Goal: Task Accomplishment & Management: Manage account settings

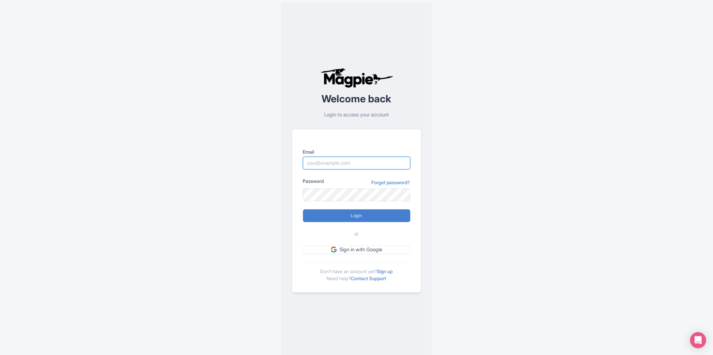
click at [328, 167] on input "Email" at bounding box center [356, 163] width 107 height 13
type input "mohamud.amin@dnata.com"
click at [303, 209] on input "Login" at bounding box center [356, 215] width 107 height 13
type input "Logging in..."
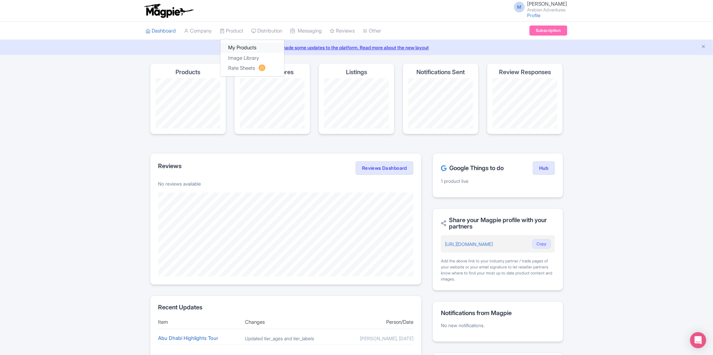
click at [250, 48] on link "My Products" at bounding box center [252, 48] width 64 height 10
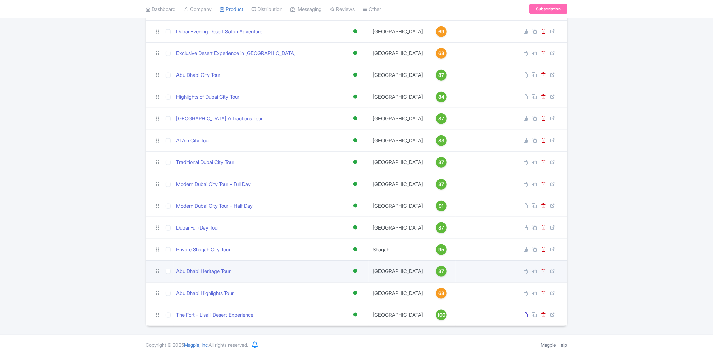
scroll to position [279, 0]
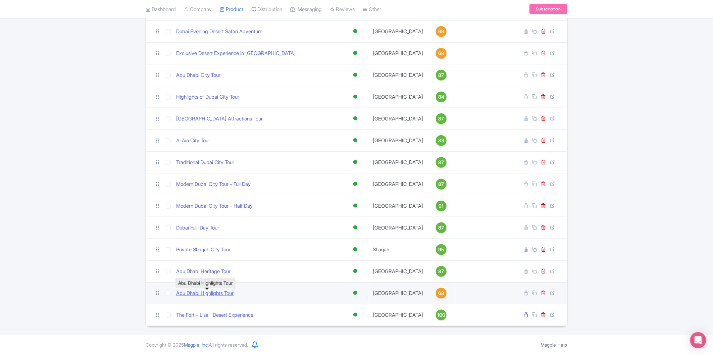
click at [230, 294] on link "Abu Dhabi Highlights Tour" at bounding box center [204, 293] width 57 height 8
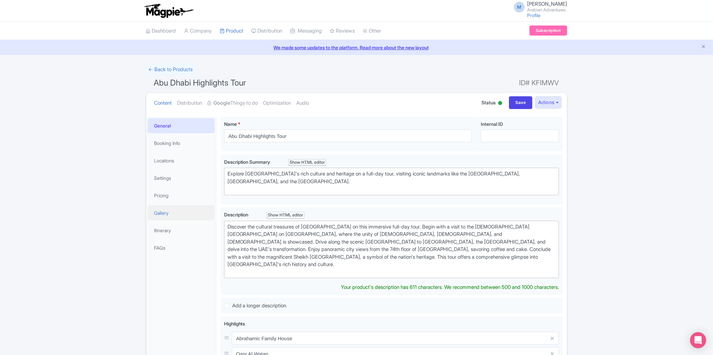
click at [174, 212] on link "Gallery" at bounding box center [181, 212] width 67 height 15
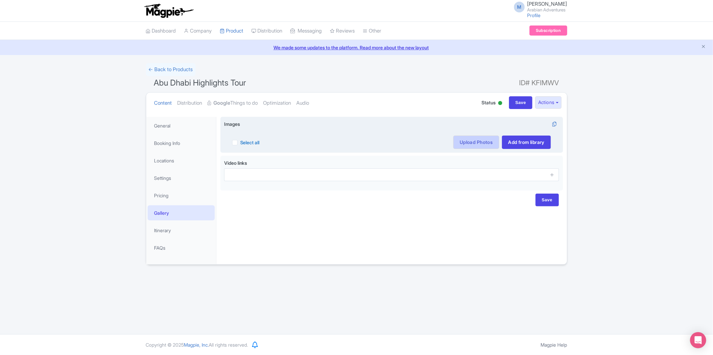
click at [473, 143] on link "Upload Photos" at bounding box center [476, 142] width 46 height 13
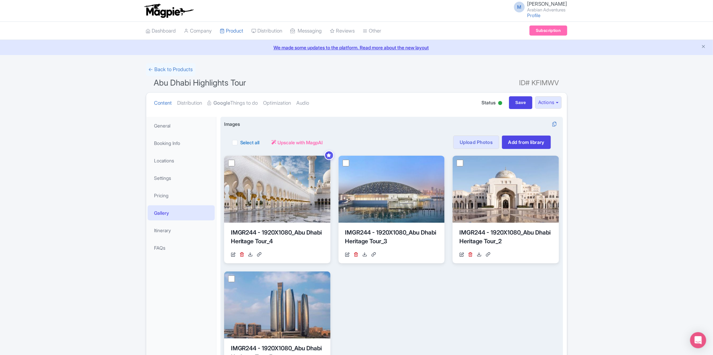
click at [239, 143] on div "Select all" at bounding box center [246, 142] width 28 height 13
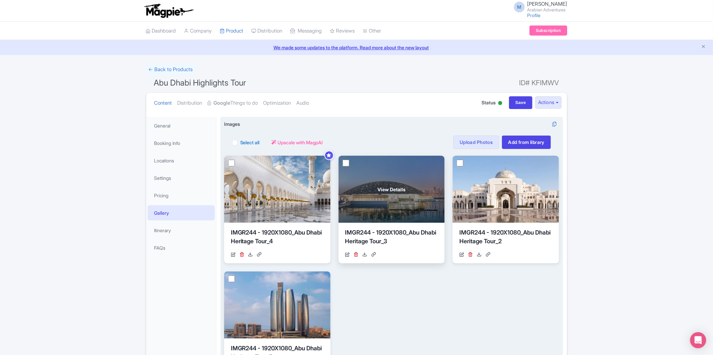
click at [240, 142] on label "Select all" at bounding box center [249, 142] width 19 height 7
click at [240, 142] on input "Select all" at bounding box center [242, 140] width 4 height 4
checkbox input "true"
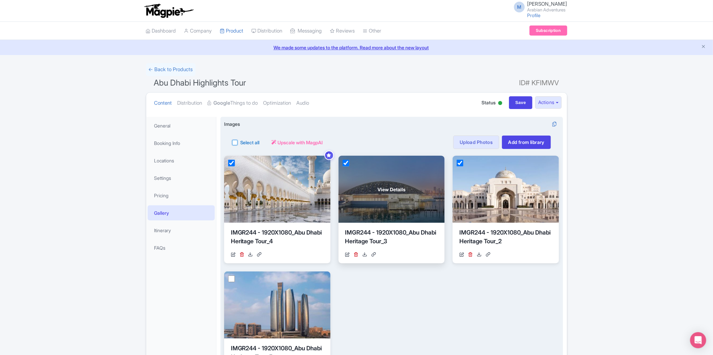
checkbox input "true"
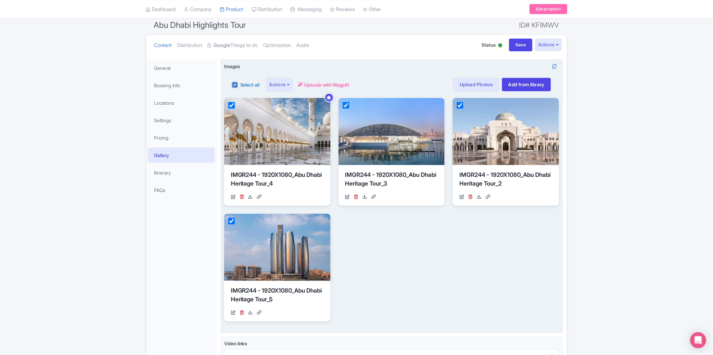
scroll to position [126, 0]
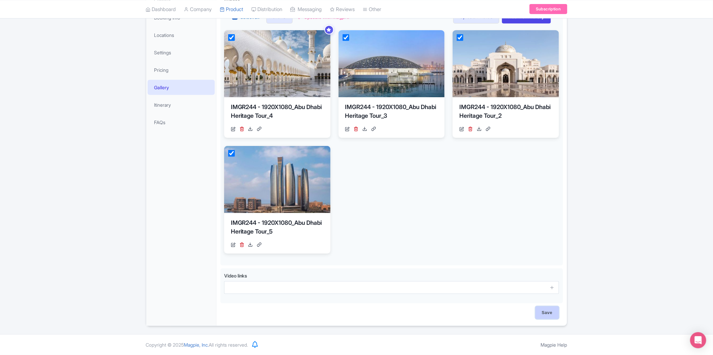
click at [543, 313] on input "Save" at bounding box center [546, 312] width 23 height 13
type input "Saving..."
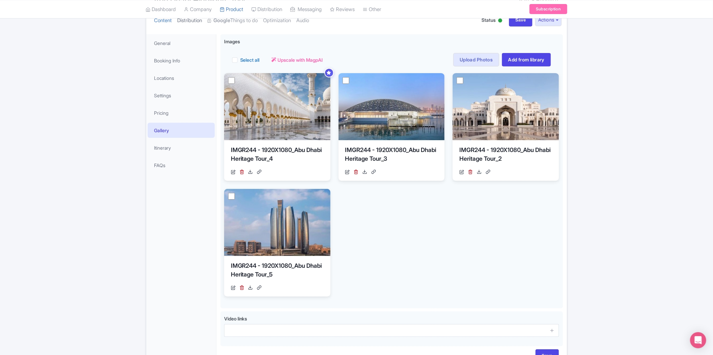
scroll to position [5, 0]
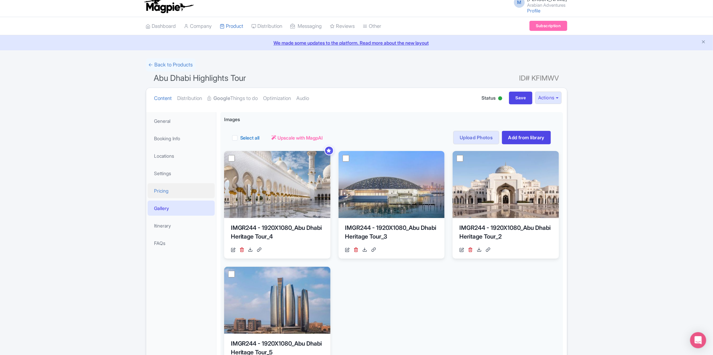
click at [170, 186] on link "Pricing" at bounding box center [181, 190] width 67 height 15
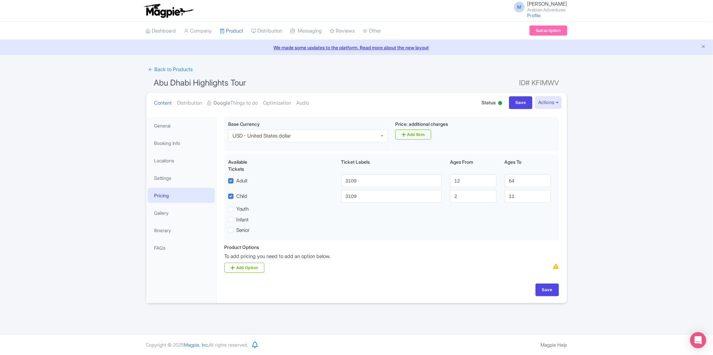
scroll to position [0, 0]
click at [555, 288] on input "Save" at bounding box center [546, 289] width 23 height 13
type input "Saving..."
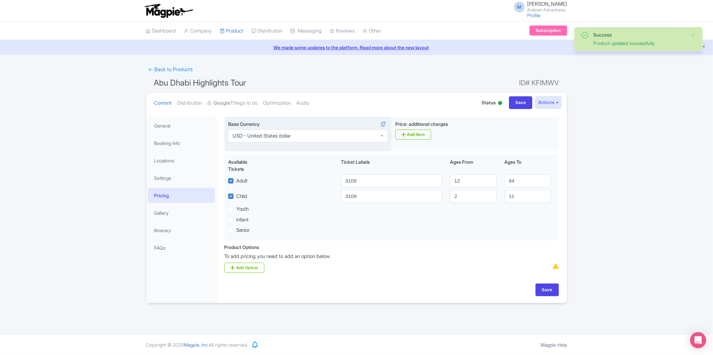
click at [345, 133] on div "USD - United States dollar" at bounding box center [308, 135] width 160 height 13
click at [397, 276] on div "Product Options i To add pricing you need to add an option below. Add Option" at bounding box center [391, 261] width 342 height 35
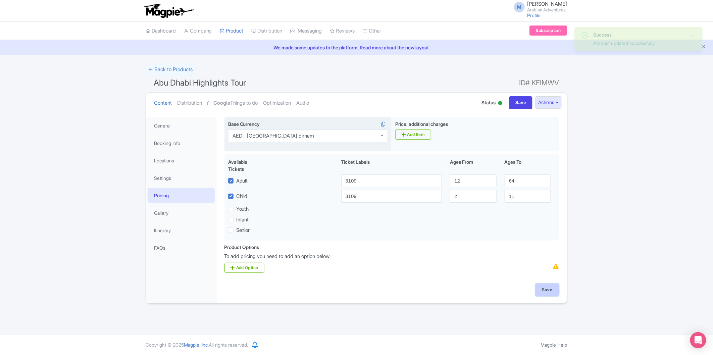
click at [541, 291] on input "Save" at bounding box center [546, 289] width 23 height 13
type input "Saving..."
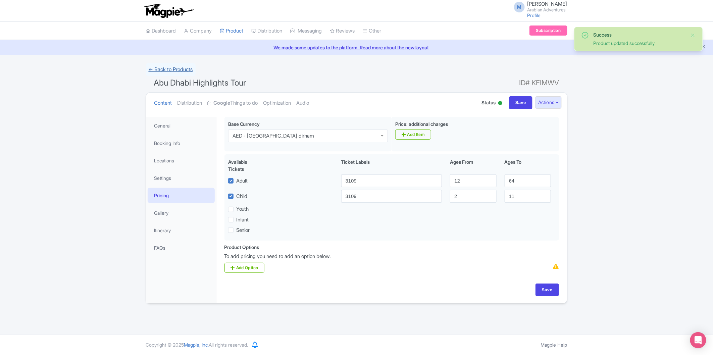
click at [176, 68] on link "← Back to Products" at bounding box center [171, 69] width 50 height 13
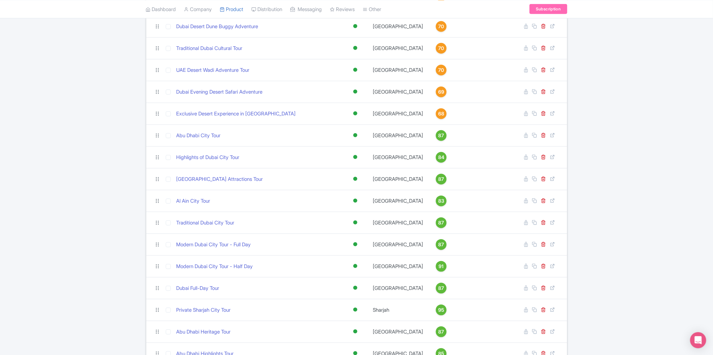
scroll to position [279, 0]
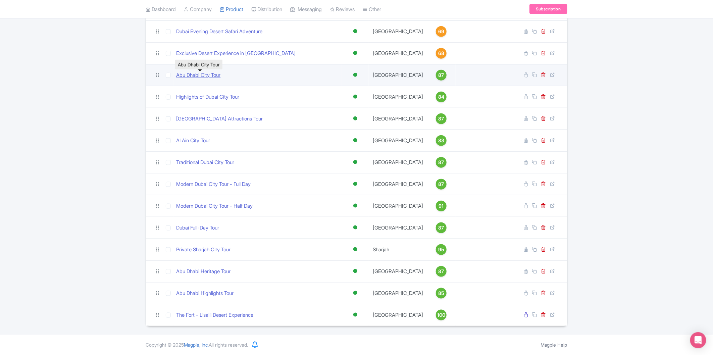
click at [209, 76] on link "Abu Dhabi City Tour" at bounding box center [198, 75] width 44 height 8
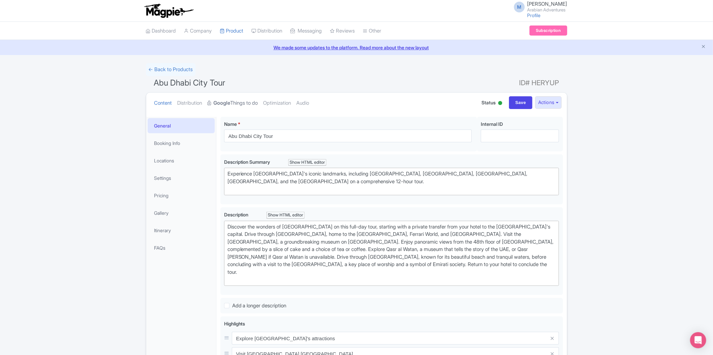
click at [230, 101] on strong "Google" at bounding box center [222, 103] width 17 height 8
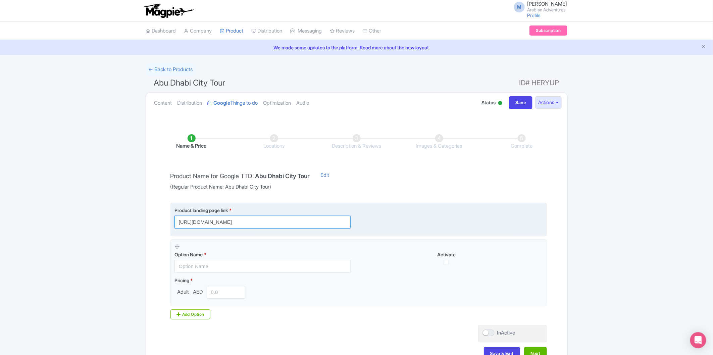
click at [321, 227] on input "https://www.arabian-adventures.com/ae/english/city-tours/abu-dhabi-city-tour.ht…" at bounding box center [262, 222] width 176 height 13
click at [293, 223] on input "https://www.arabian-adventures.com/ae/english/city-tours/abu-dhabi-city-tour.ht…" at bounding box center [262, 222] width 176 height 13
paste input "?utm_source=gttd&utm_medium=organic&utm_campaign=AA-AbuDhabi-City-Tour"
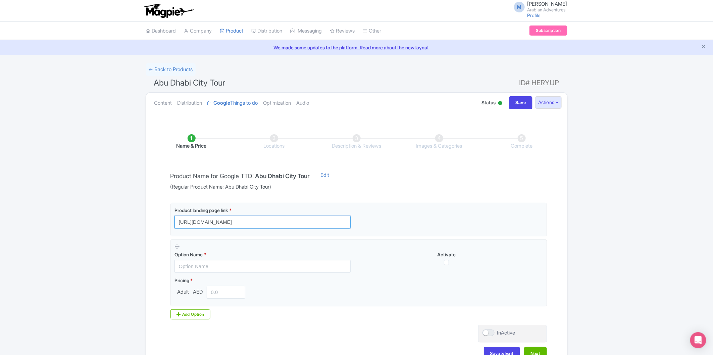
scroll to position [37, 0]
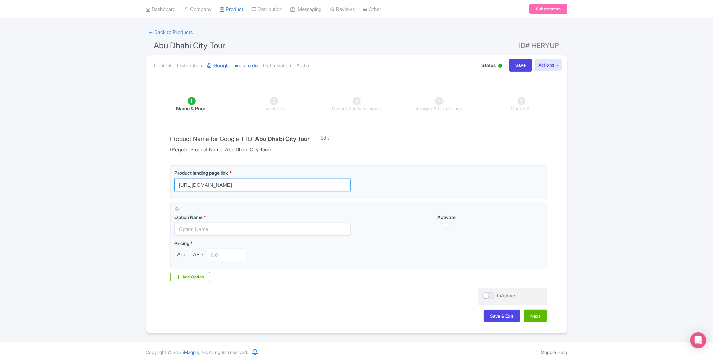
type input "https://www.arabian-adventures.com/ae/english/city-tours/abu-dhabi-city-tour.ht…"
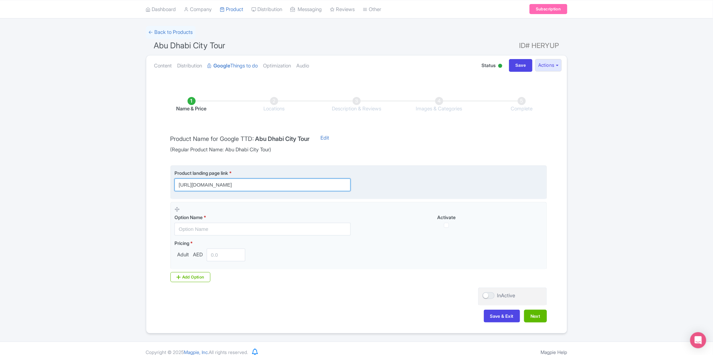
click at [263, 186] on input "https://www.arabian-adventures.com/ae/english/city-tours/abu-dhabi-city-tour.ht…" at bounding box center [262, 184] width 176 height 13
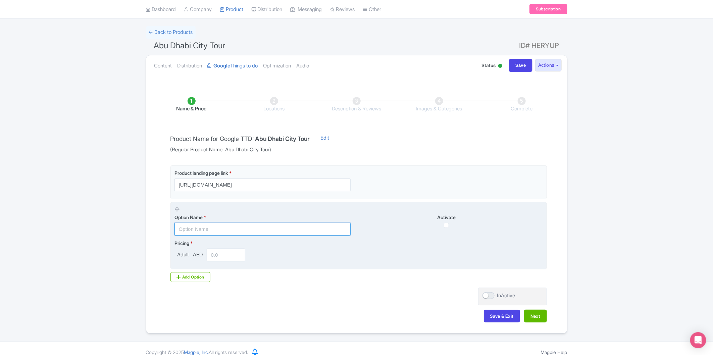
click at [286, 226] on input "text" at bounding box center [262, 229] width 176 height 13
type input "City"
type input "Abu Dhabi City Tour"
click at [235, 252] on input "number" at bounding box center [226, 255] width 39 height 13
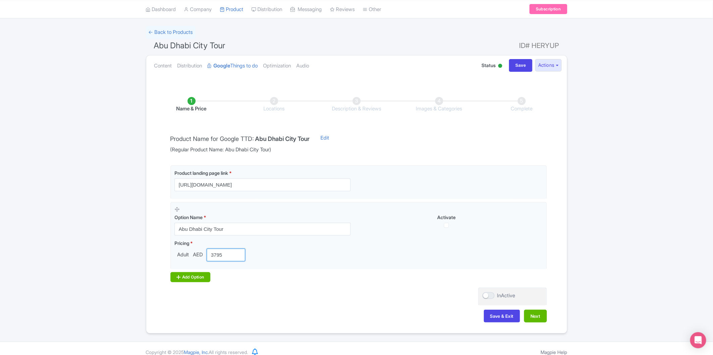
type input "3795"
click at [201, 276] on div "Add Option" at bounding box center [190, 277] width 40 height 10
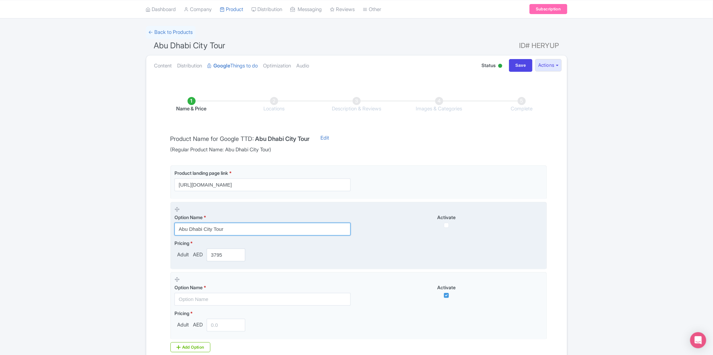
click at [235, 233] on input "Abu Dhabi City Tour" at bounding box center [262, 229] width 176 height 13
click at [262, 226] on input "Abu Dhabi City Tour - Upto 2 Guests" at bounding box center [262, 229] width 176 height 13
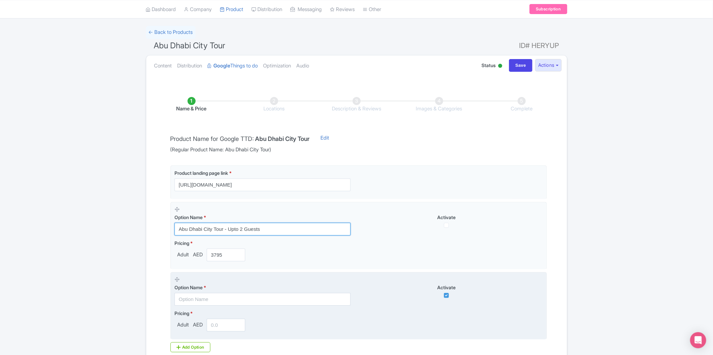
type input "Abu Dhabi City Tour - Upto 2 Guests"
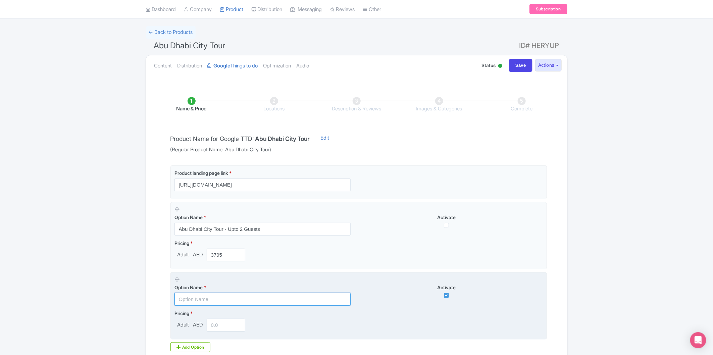
click at [246, 294] on input "text" at bounding box center [262, 299] width 176 height 13
paste input "Abu Dhabi City Tour - Upto 2 Guests"
click at [241, 300] on input "Abu Dhabi City Tour - Upto 2 Guests" at bounding box center [262, 299] width 176 height 13
type input "Abu Dhabi City Tour - Upto 4 Guests"
click at [235, 326] on input "number" at bounding box center [226, 325] width 39 height 13
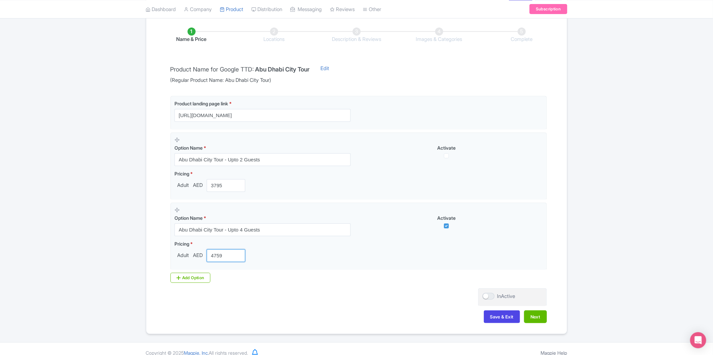
scroll to position [115, 0]
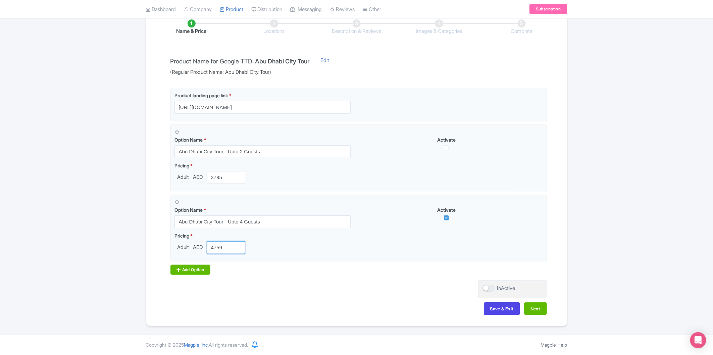
type input "4759"
click at [202, 269] on div "Add Option" at bounding box center [190, 270] width 40 height 10
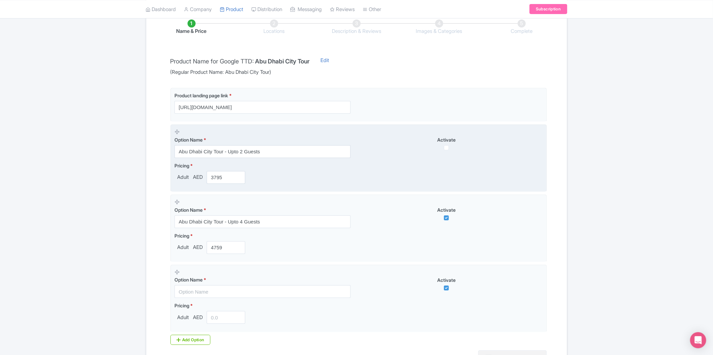
click at [450, 146] on div "Activate" at bounding box center [451, 143] width 184 height 14
drag, startPoint x: 445, startPoint y: 147, endPoint x: 448, endPoint y: 151, distance: 5.1
click at [445, 148] on input "checkbox" at bounding box center [446, 147] width 5 height 5
checkbox input "true"
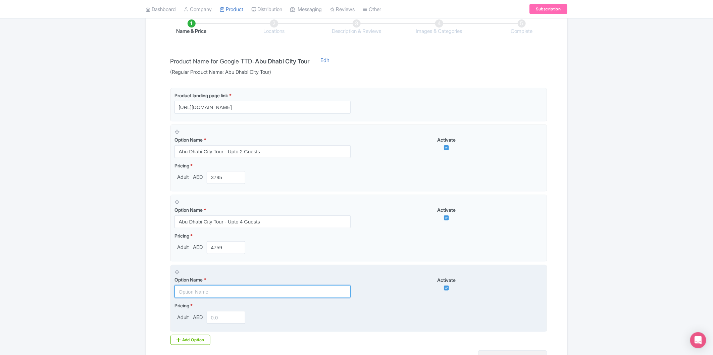
click at [227, 293] on input "text" at bounding box center [262, 291] width 176 height 13
paste input "Abu Dhabi City Tour - Upto 2 Guests"
click at [240, 292] on input "Abu Dhabi City Tour - Upto 2 Guests" at bounding box center [262, 291] width 176 height 13
type input "Abu Dhabi City Tour - Upto 6 Guests"
click at [233, 311] on input "number" at bounding box center [226, 317] width 39 height 13
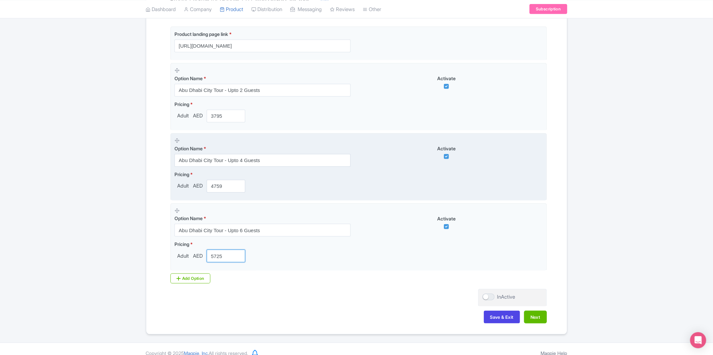
scroll to position [185, 0]
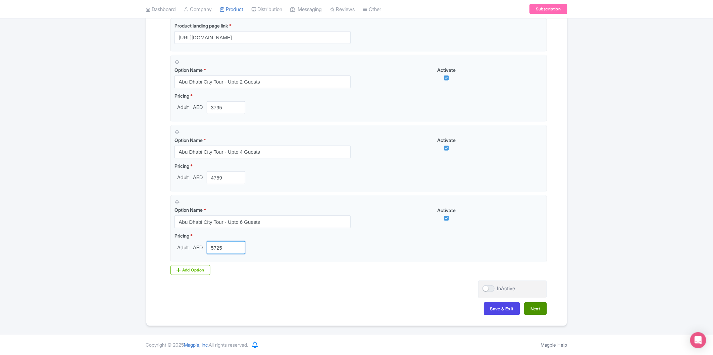
type input "5725"
click at [544, 310] on button "Next" at bounding box center [535, 308] width 23 height 13
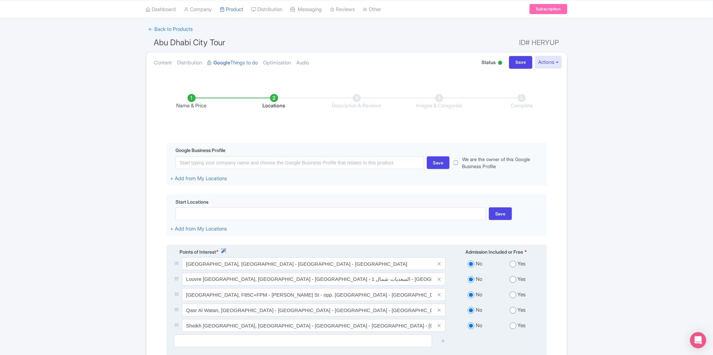
scroll to position [37, 0]
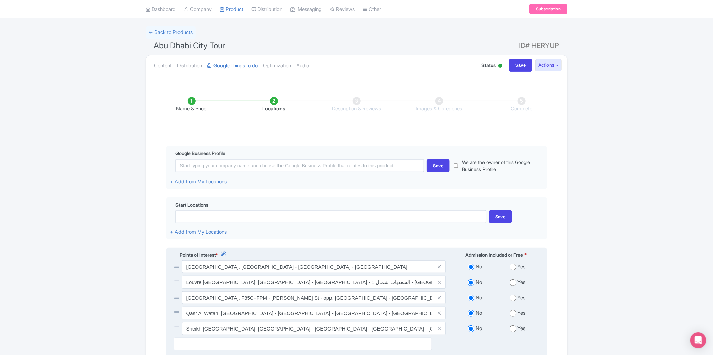
click at [513, 284] on input "radio" at bounding box center [512, 282] width 7 height 7
radio input "true"
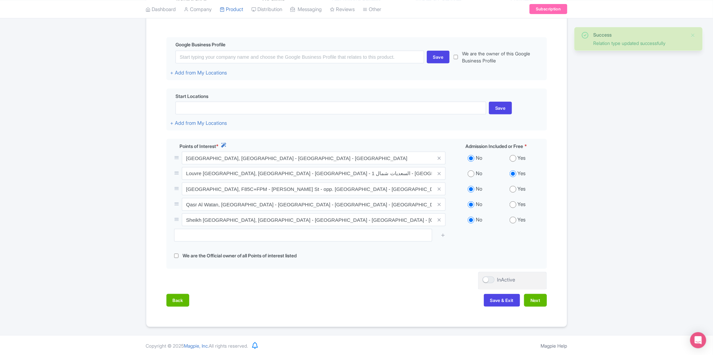
scroll to position [149, 0]
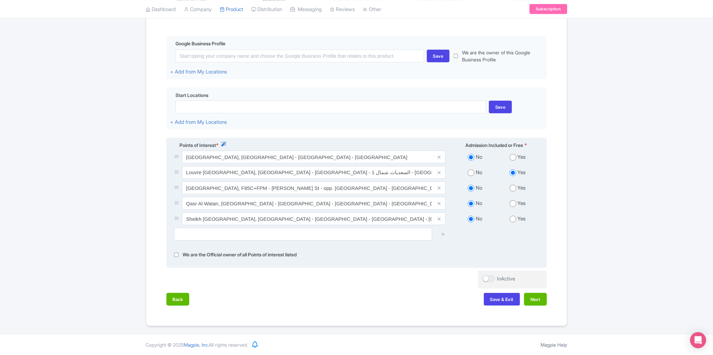
click at [514, 203] on input "radio" at bounding box center [512, 203] width 7 height 7
radio input "true"
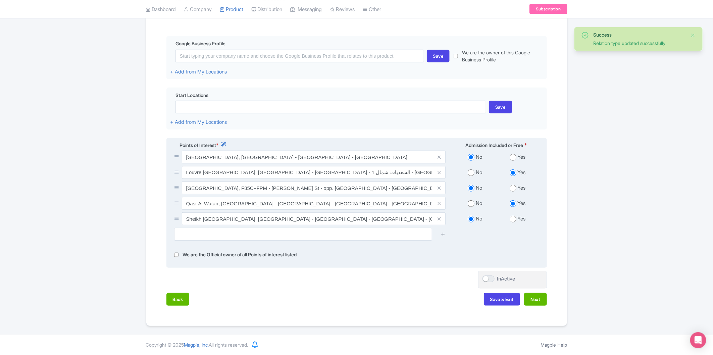
click at [512, 192] on div "No Yes" at bounding box center [495, 188] width 93 height 15
click at [513, 191] on input "radio" at bounding box center [512, 188] width 7 height 7
radio input "true"
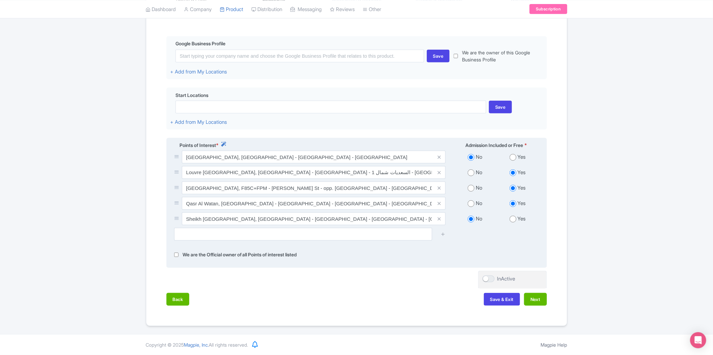
click at [514, 220] on input "radio" at bounding box center [512, 219] width 7 height 7
radio input "true"
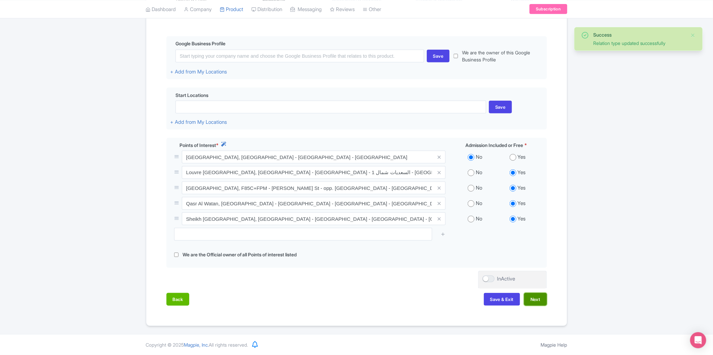
click at [537, 301] on button "Next" at bounding box center [535, 299] width 23 height 13
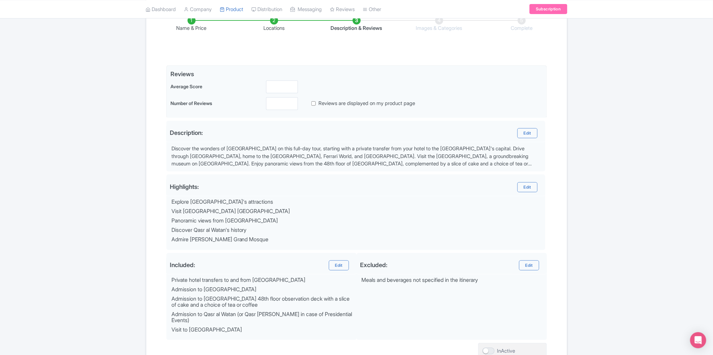
scroll to position [180, 0]
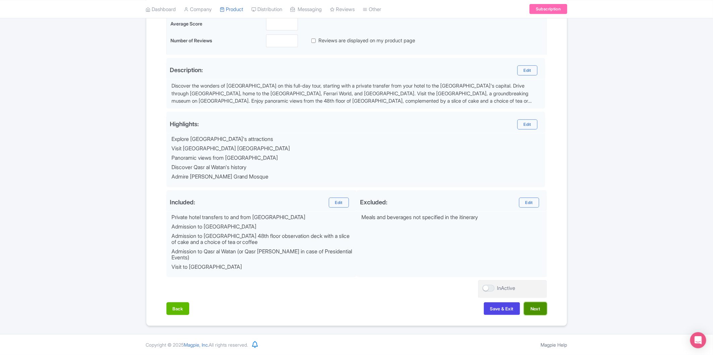
click at [533, 307] on button "Next" at bounding box center [535, 308] width 23 height 13
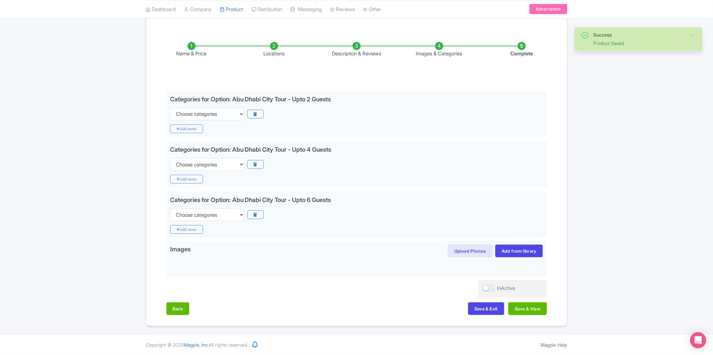
scroll to position [55, 0]
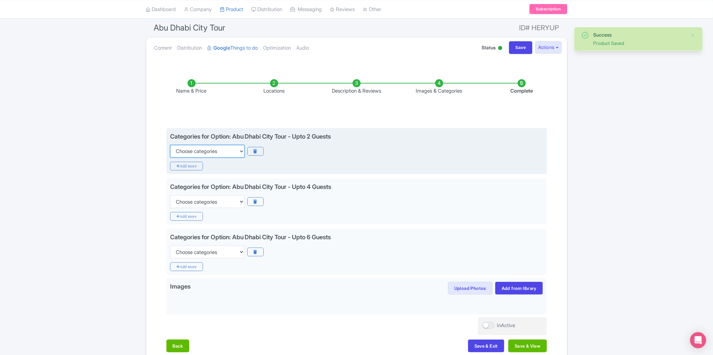
click at [224, 152] on select "Choose categories Adults Only Animals Audio Guide Beaches Bike Tours Boat Tours…" at bounding box center [207, 151] width 74 height 13
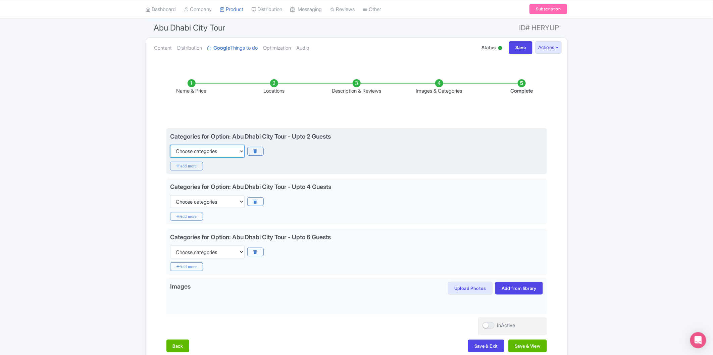
click at [200, 149] on select "Choose categories Adults Only Animals Audio Guide Beaches Bike Tours Boat Tours…" at bounding box center [207, 151] width 74 height 13
click at [206, 148] on select "Choose categories Adults Only Animals Audio Guide Beaches Bike Tours Boat Tours…" at bounding box center [207, 151] width 74 height 13
select select "guided-tours"
click at [170, 145] on select "Choose categories Adults Only Animals Audio Guide Beaches Bike Tours Boat Tours…" at bounding box center [207, 151] width 74 height 13
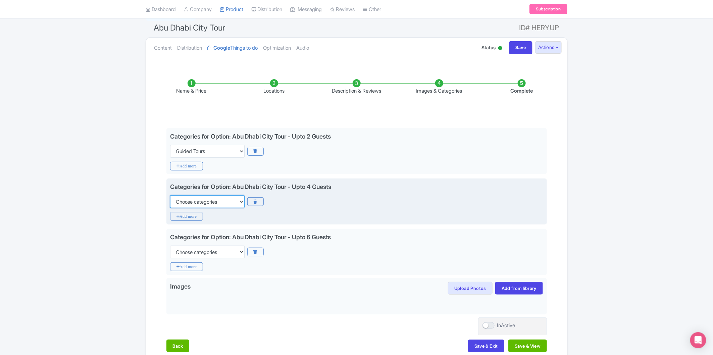
click at [229, 203] on select "Choose categories Adults Only Animals Audio Guide Beaches Bike Tours Boat Tours…" at bounding box center [207, 201] width 74 height 13
select select "guided-tours"
click at [170, 195] on select "Choose categories Adults Only Animals Audio Guide Beaches Bike Tours Boat Tours…" at bounding box center [207, 201] width 74 height 13
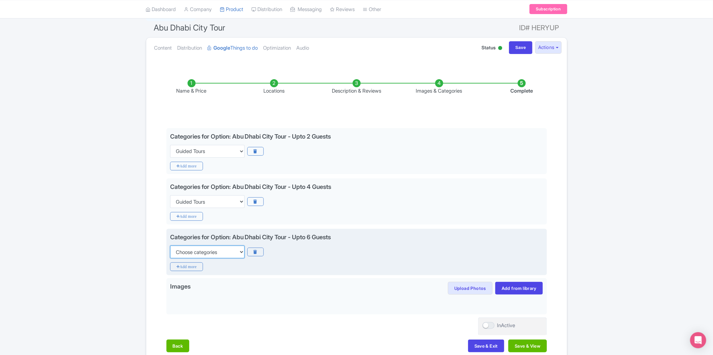
click at [227, 252] on select "Choose categories Adults Only Animals Audio Guide Beaches Bike Tours Boat Tours…" at bounding box center [207, 252] width 74 height 13
select select "guided-tours"
click at [170, 246] on select "Choose categories Adults Only Animals Audio Guide Beaches Bike Tours Boat Tours…" at bounding box center [207, 252] width 74 height 13
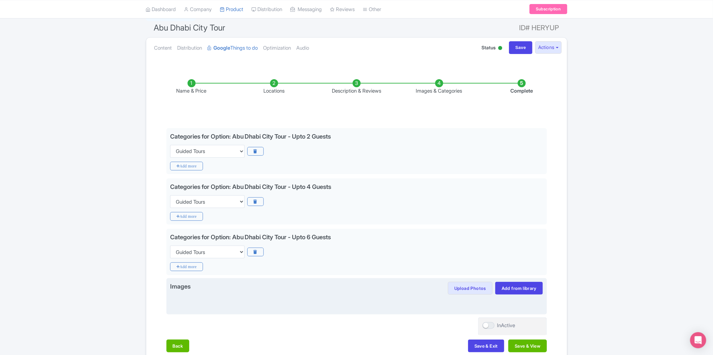
click at [352, 299] on div at bounding box center [356, 302] width 373 height 16
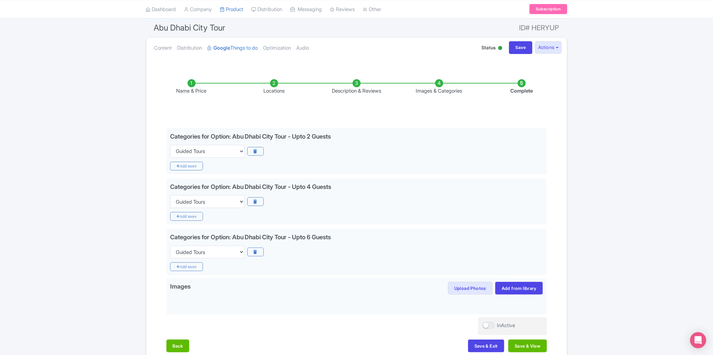
click at [612, 259] on div "Success Product Saved ← Back to Products Abu Dhabi City Tour ID# HERYUP Content…" at bounding box center [356, 185] width 713 height 355
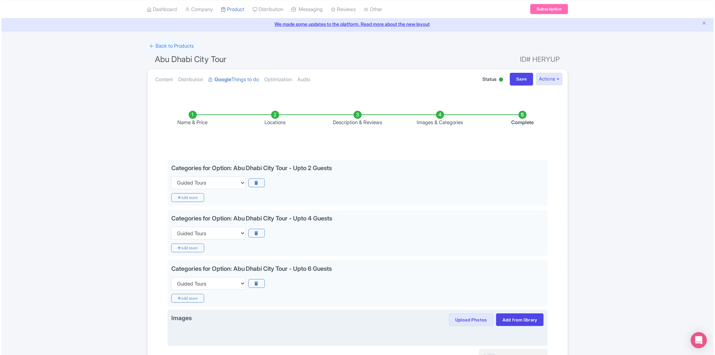
scroll to position [92, 0]
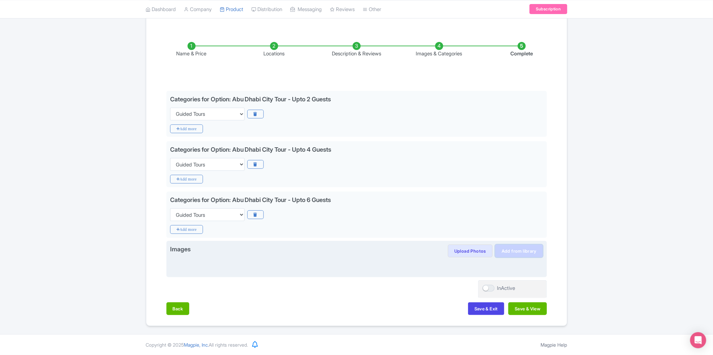
click at [512, 254] on link "Add from library" at bounding box center [519, 251] width 48 height 13
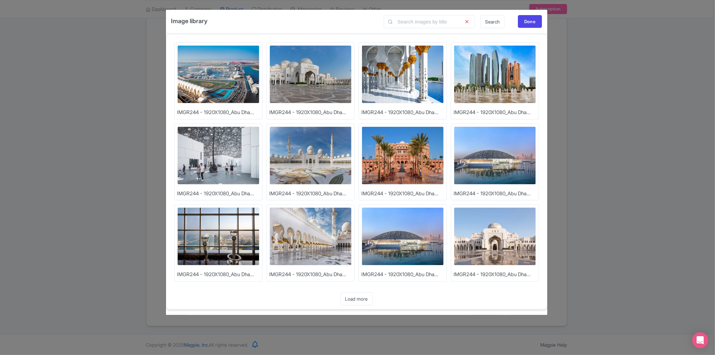
click at [508, 76] on img at bounding box center [495, 74] width 82 height 58
click at [413, 81] on img at bounding box center [403, 74] width 82 height 58
click at [234, 76] on img at bounding box center [218, 74] width 82 height 58
click at [688, 118] on div "Image library Search Done Upload Photos IMGR244 - 1920X1080_Abu Dha... Upload P…" at bounding box center [357, 177] width 715 height 355
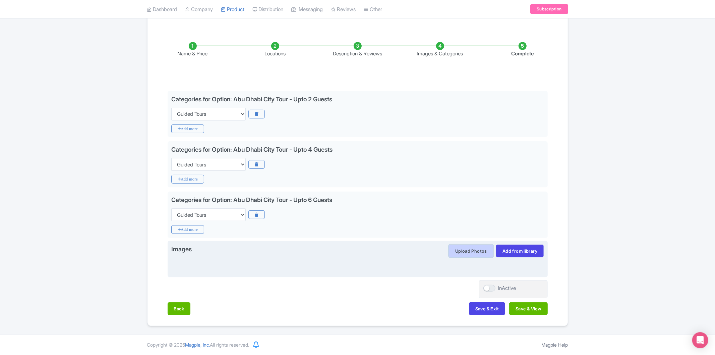
click at [460, 248] on button "Upload Photos" at bounding box center [471, 251] width 45 height 13
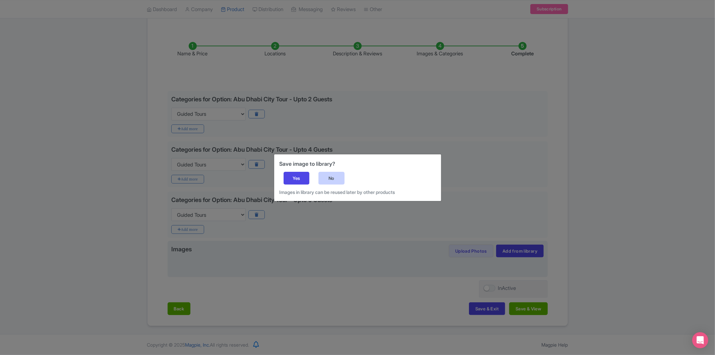
click at [324, 180] on div "No" at bounding box center [332, 178] width 26 height 13
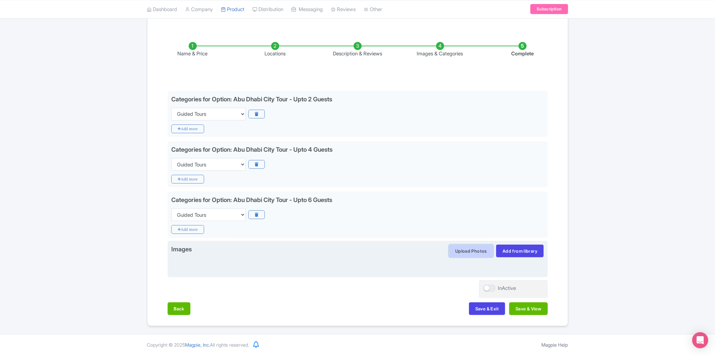
click at [474, 253] on button "Upload Photos" at bounding box center [471, 251] width 45 height 13
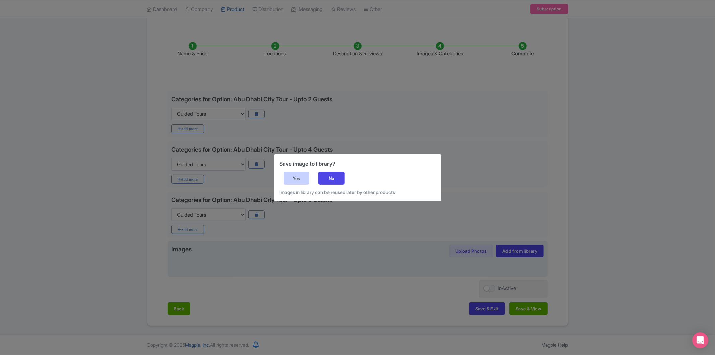
click at [303, 176] on div "Yes" at bounding box center [297, 178] width 26 height 13
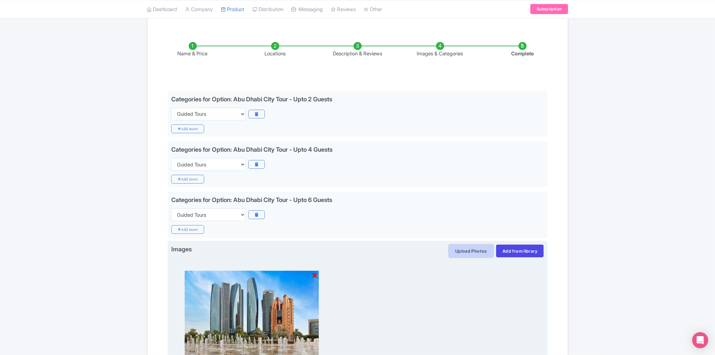
click at [471, 247] on button "Upload Photos" at bounding box center [471, 251] width 45 height 13
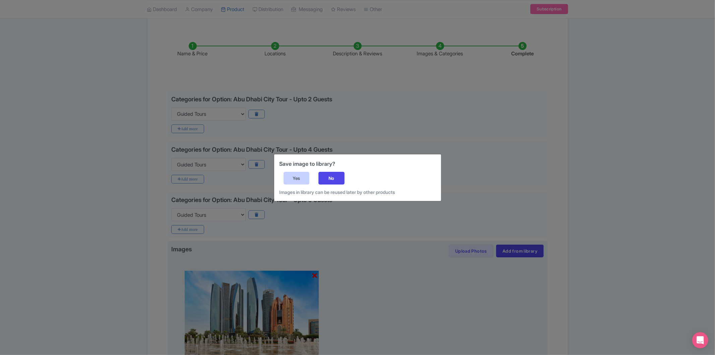
click at [284, 172] on div "Yes" at bounding box center [297, 178] width 26 height 13
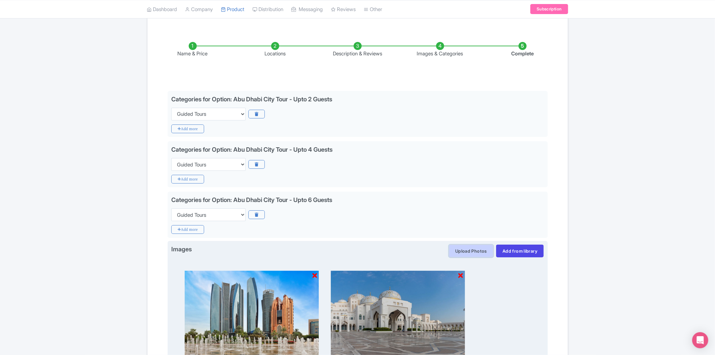
click at [478, 250] on button "Upload Photos" at bounding box center [471, 251] width 45 height 13
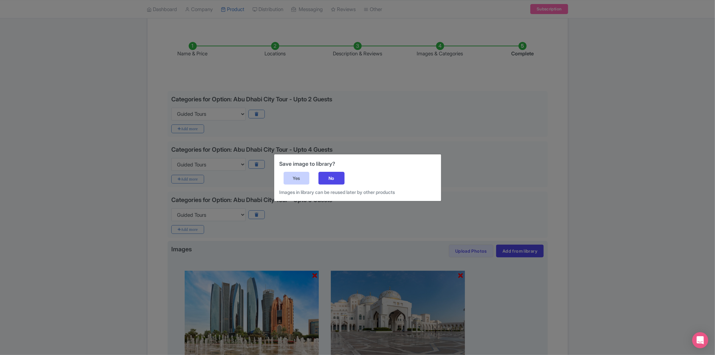
click at [296, 175] on div "Yes" at bounding box center [297, 178] width 26 height 13
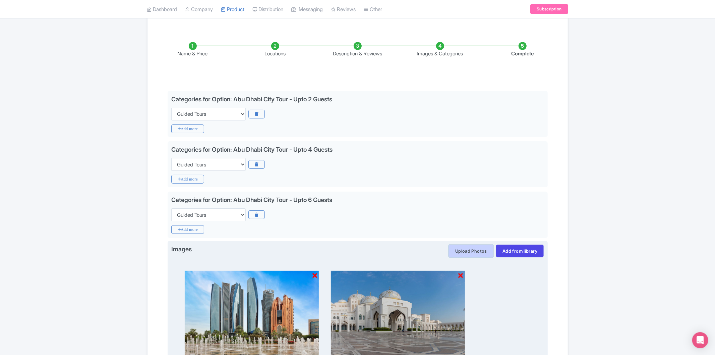
click at [468, 250] on button "Upload Photos" at bounding box center [471, 251] width 45 height 13
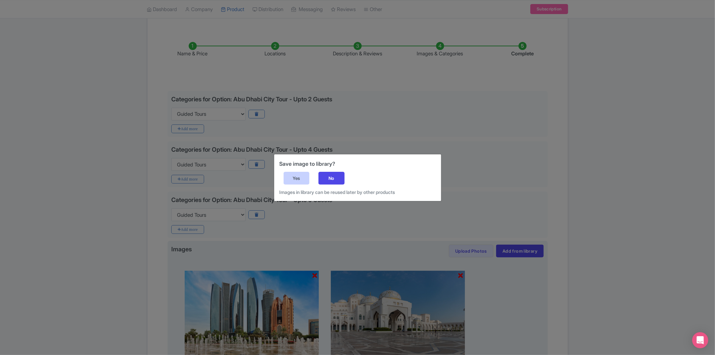
click at [306, 180] on div "Yes" at bounding box center [297, 178] width 26 height 13
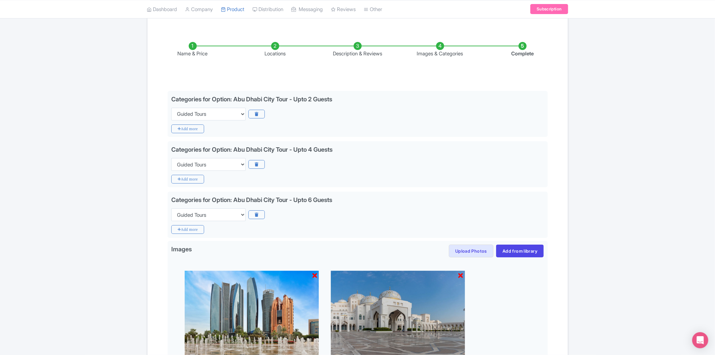
click at [626, 267] on div "Success Product Saved ← Back to Products Abu Dhabi City Tour ID# HERYUP Content…" at bounding box center [357, 244] width 715 height 546
click at [613, 149] on div "Success Product Saved ← Back to Products Abu Dhabi City Tour ID# HERYUP Content…" at bounding box center [357, 244] width 715 height 546
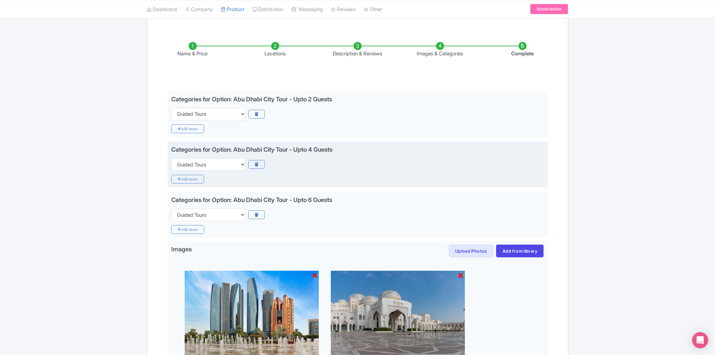
click at [441, 155] on div "Categories for Option: Abu Dhabi City Tour - Upto 4 Guests Choose categories Ad…" at bounding box center [357, 158] width 373 height 26
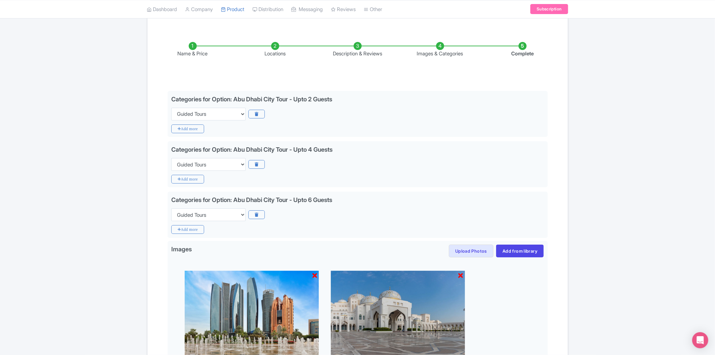
click at [611, 147] on div "Success Product Saved ← Back to Products Abu Dhabi City Tour ID# HERYUP Content…" at bounding box center [357, 244] width 715 height 546
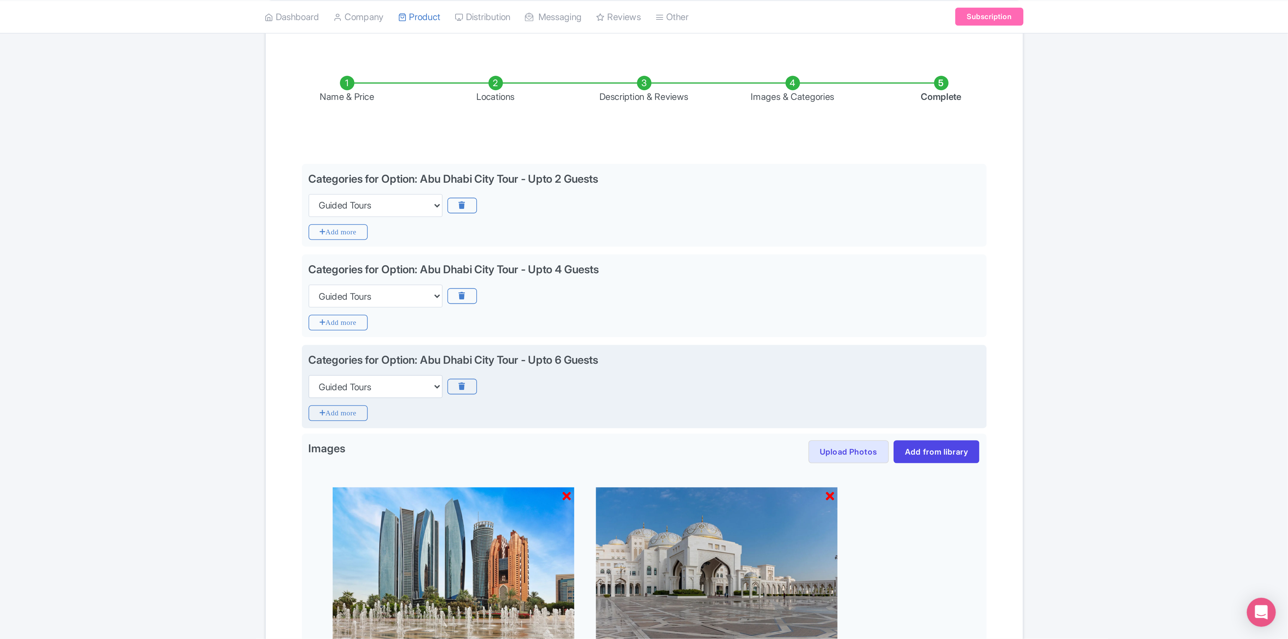
scroll to position [5, 0]
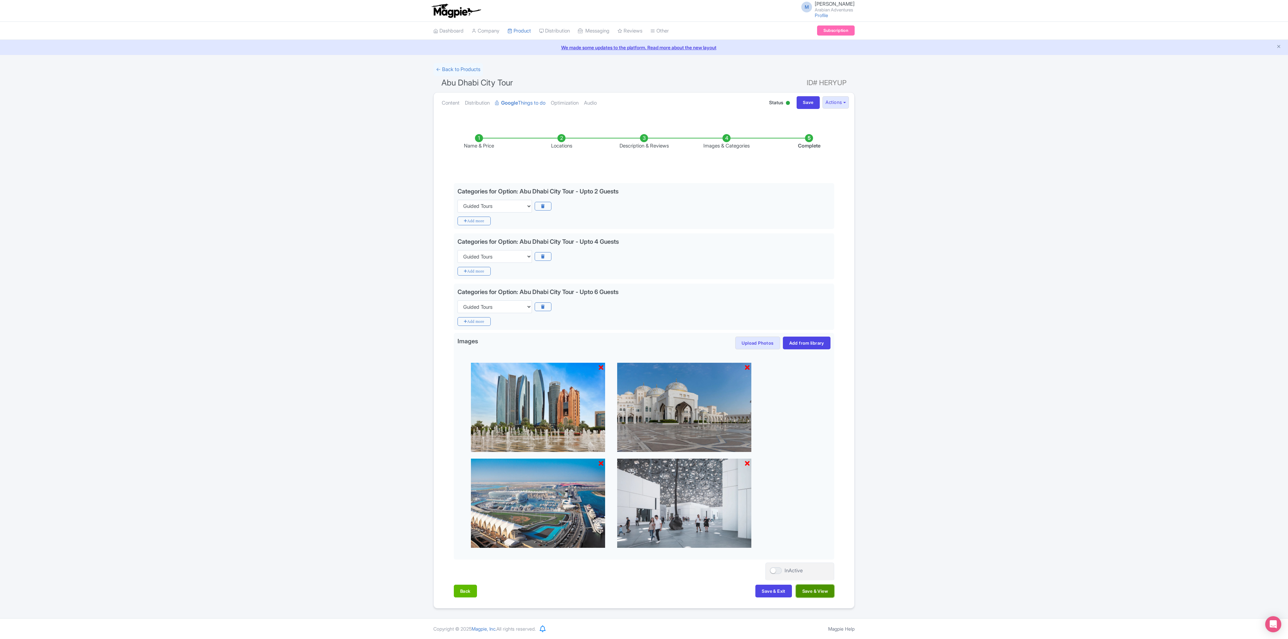
click at [712, 355] on button "Save & View" at bounding box center [815, 591] width 38 height 13
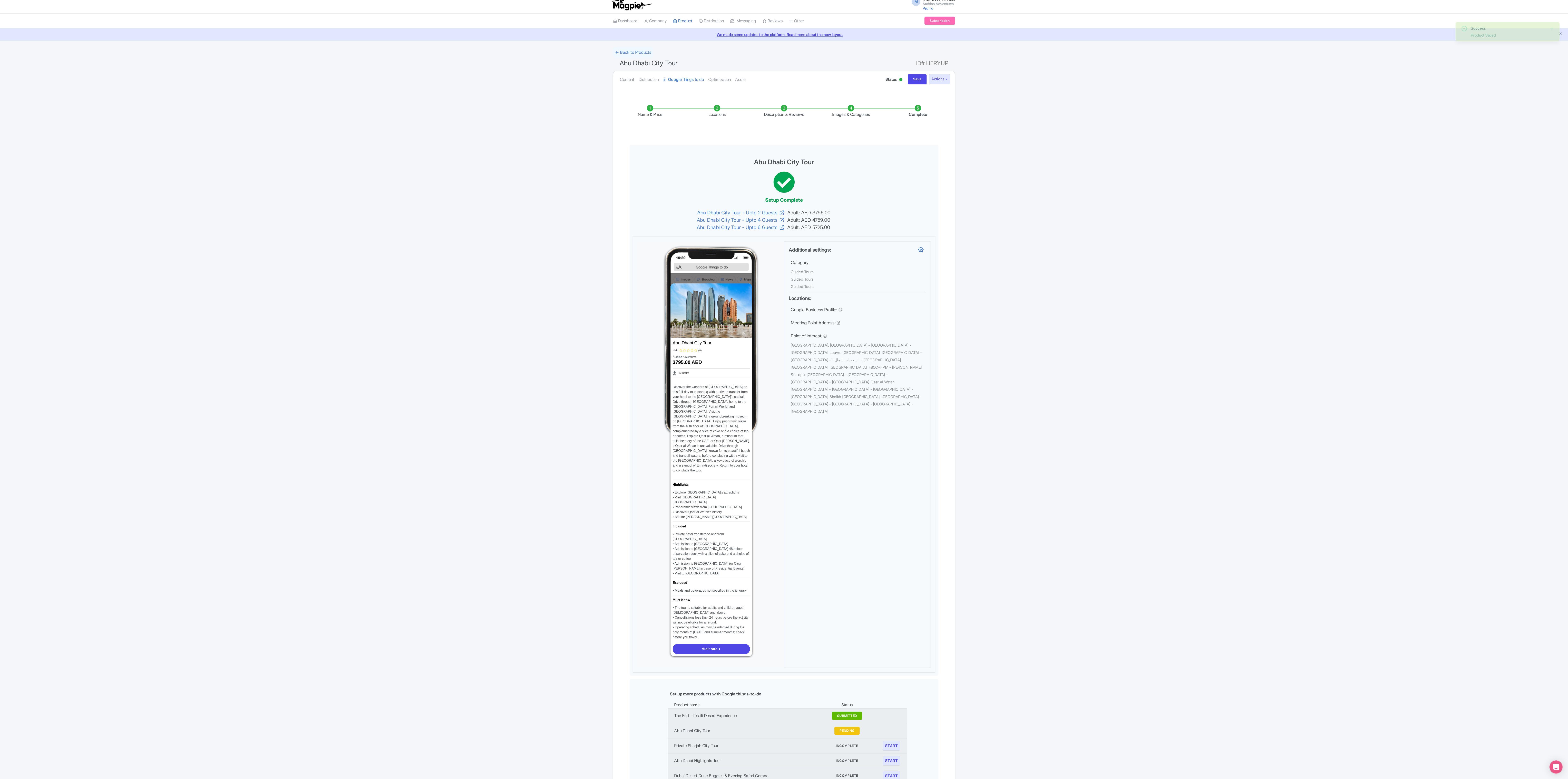
scroll to position [0, 0]
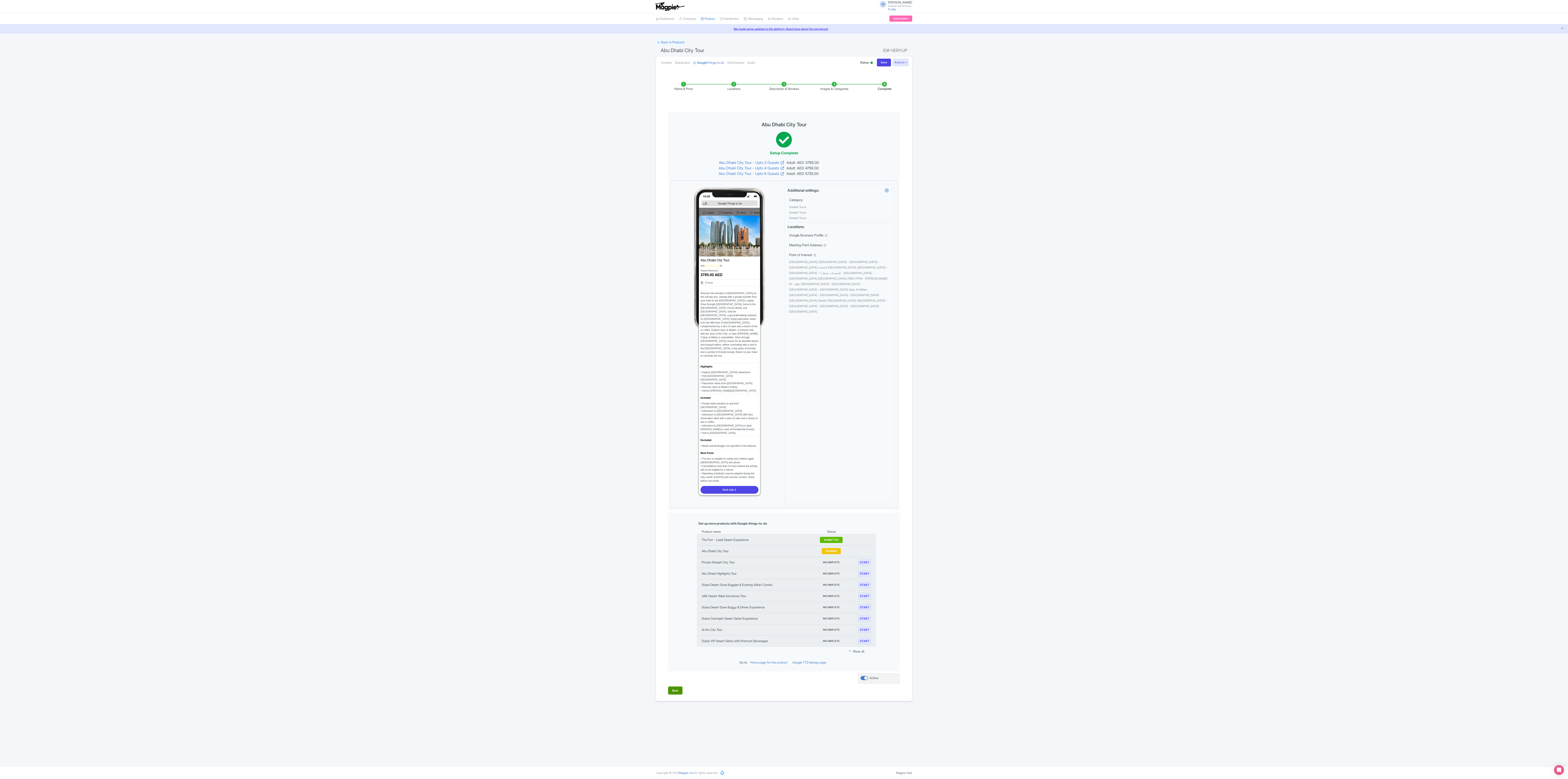
click at [433, 216] on button "Back" at bounding box center [675, 690] width 14 height 8
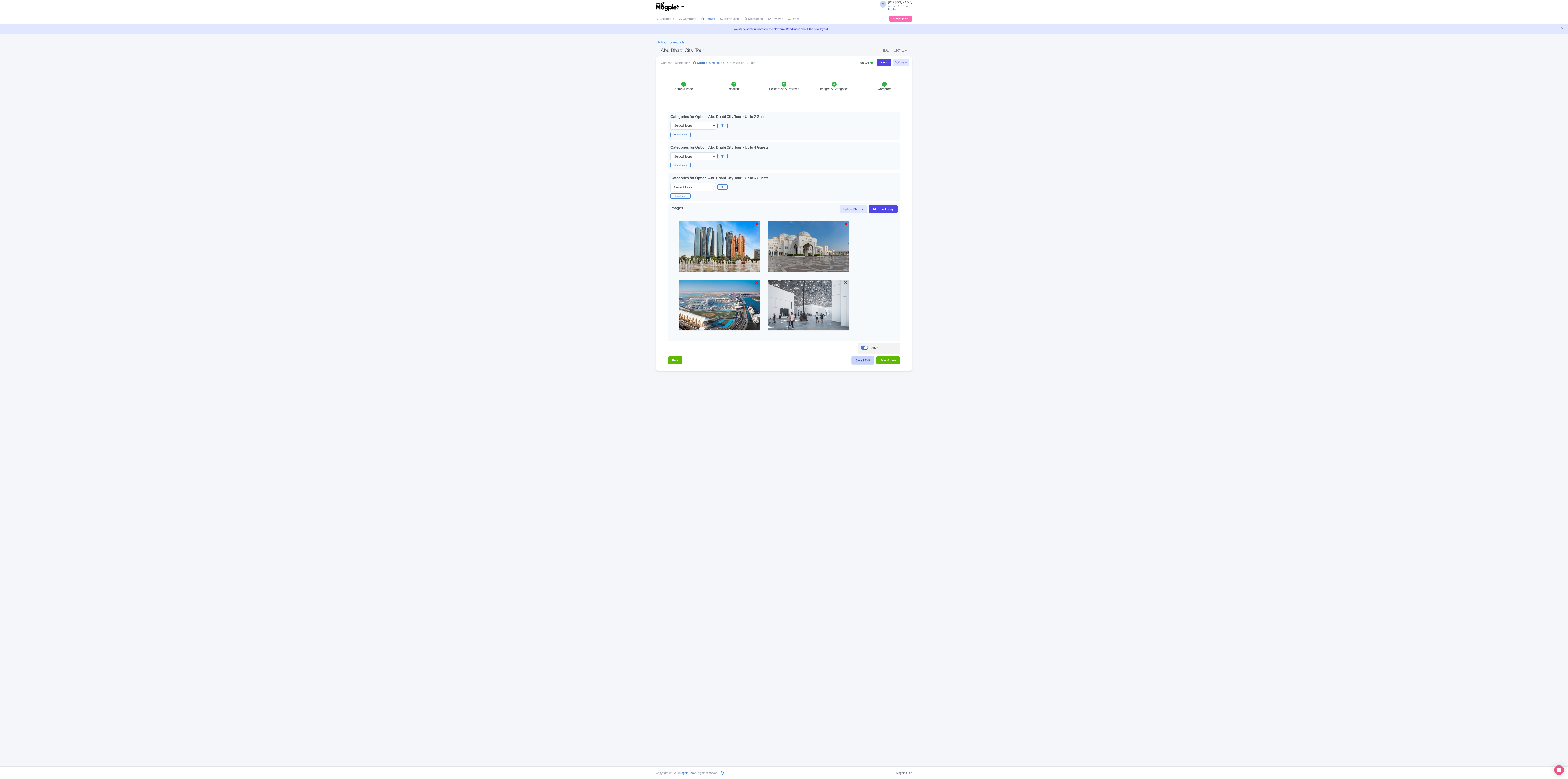
click at [433, 216] on button "Save & Exit" at bounding box center [863, 360] width 22 height 8
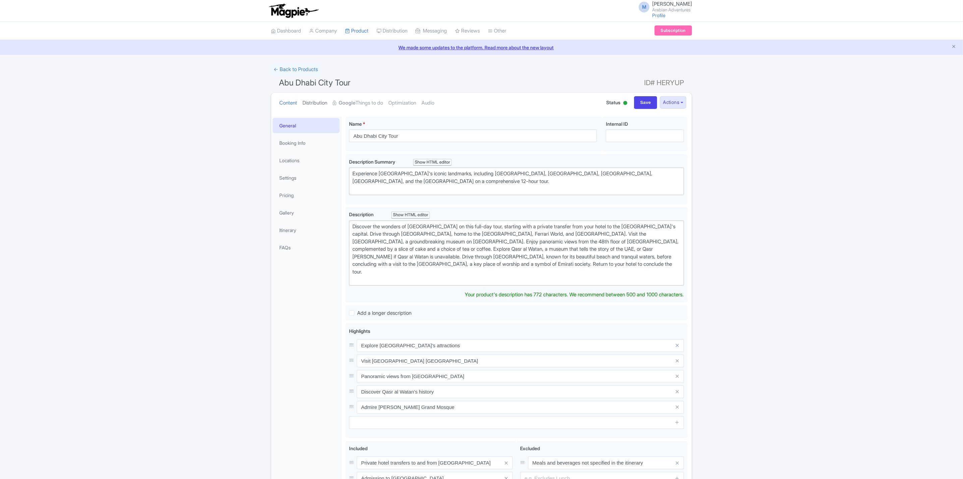
type trix-editor "<div>Discover the wonders of [GEOGRAPHIC_DATA] on this full-day tour, starting …"
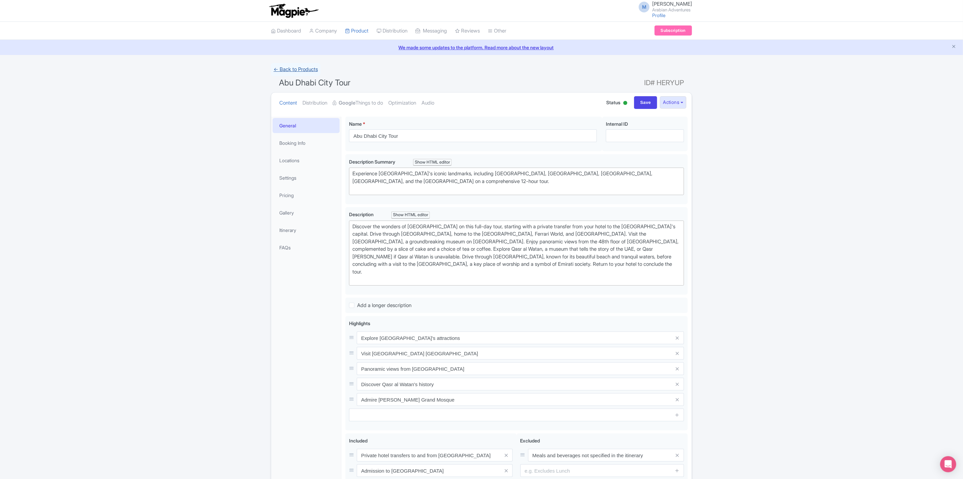
click at [311, 70] on link "← Back to Products" at bounding box center [296, 69] width 50 height 13
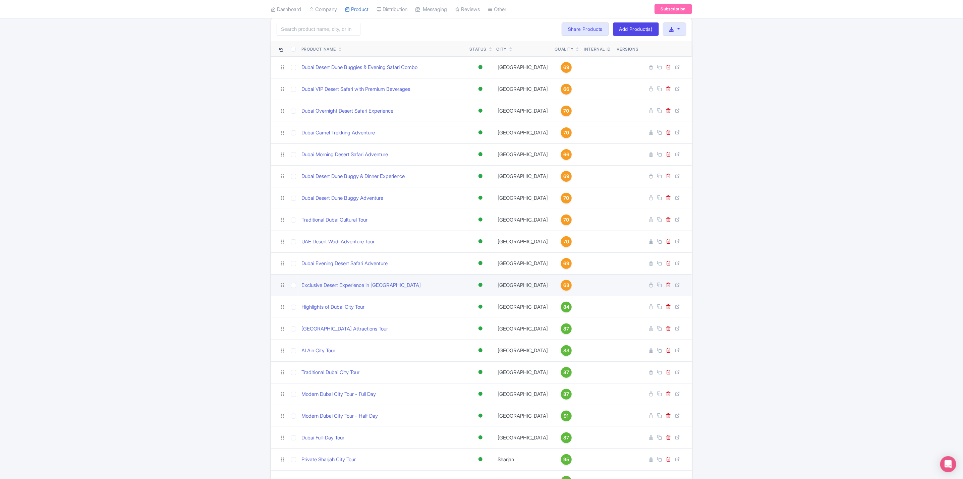
scroll to position [158, 0]
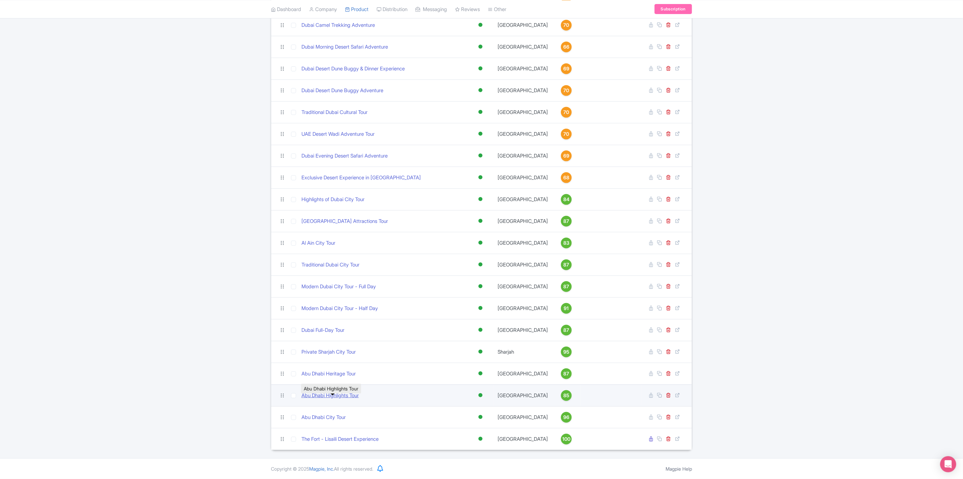
click at [341, 396] on link "Abu Dhabi Highlights Tour" at bounding box center [330, 396] width 57 height 8
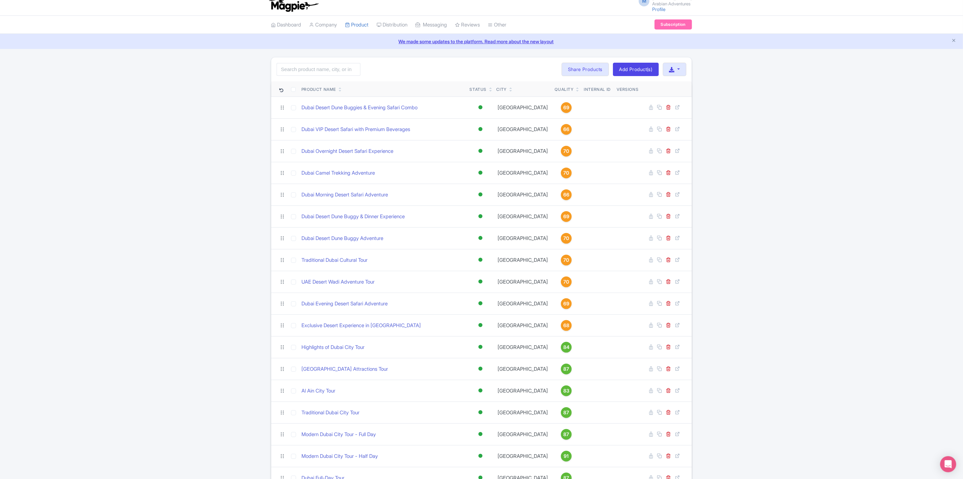
scroll to position [0, 0]
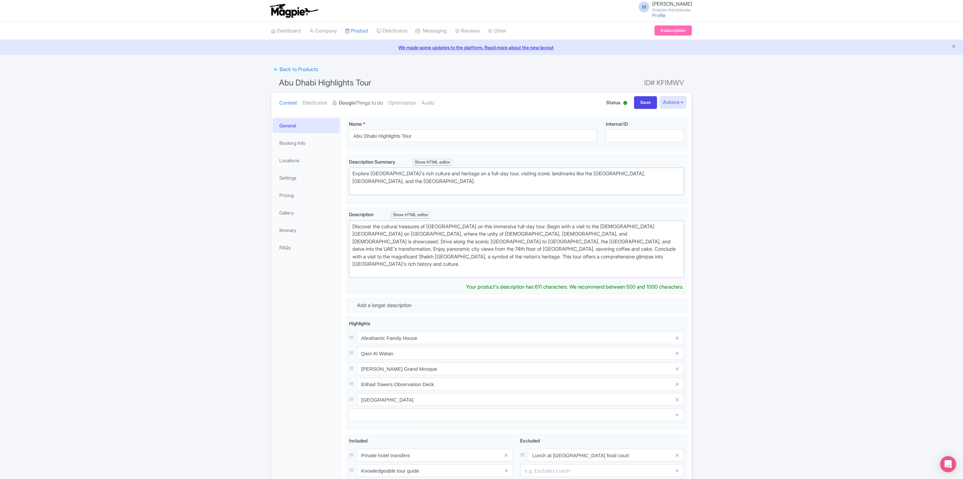
click at [376, 102] on link "Google Things to do" at bounding box center [358, 103] width 50 height 21
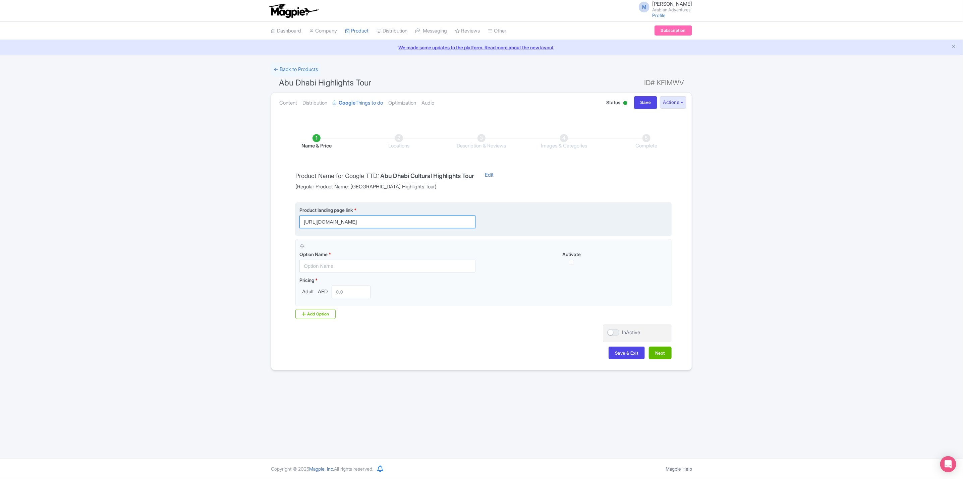
click at [421, 216] on input "[URL][DOMAIN_NAME]" at bounding box center [388, 222] width 176 height 13
click at [430, 220] on input "https://www.arabian-adventures.com/ae/english/city-tours/highlights-of-abu-dhab…" at bounding box center [388, 222] width 176 height 13
paste input "?utm_source=gttd&utm_medium=organic&utm_campaign=AA-highlights-of-abu-dhabi-tour"
type input "https://www.arabian-adventures.com/ae/english/city-tours/highlights-of-abu-dhab…"
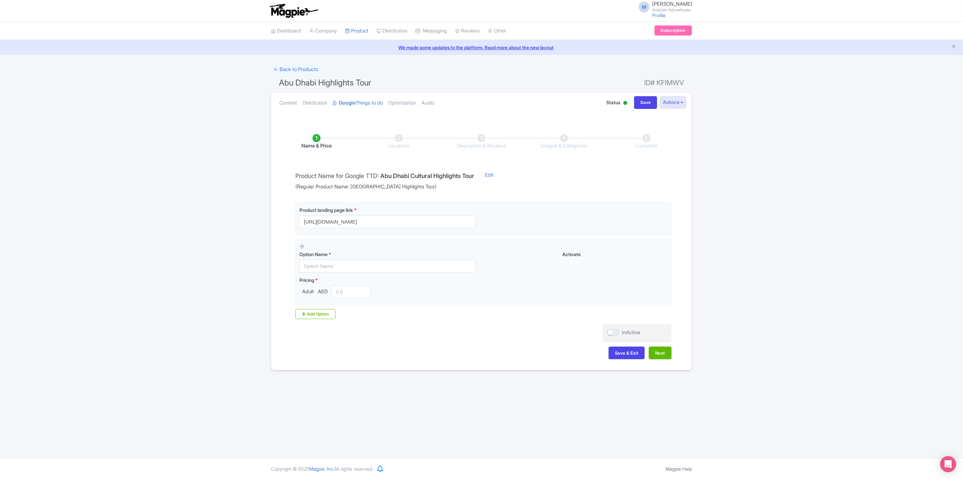
scroll to position [0, 0]
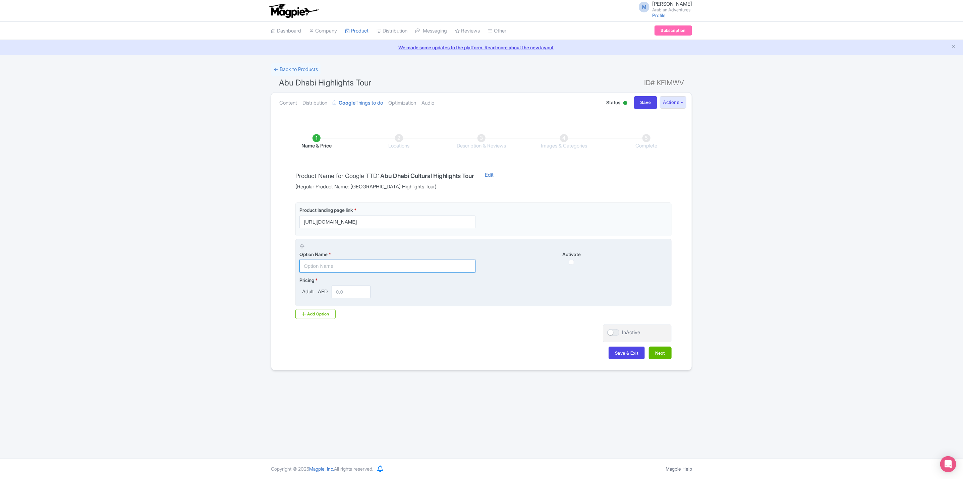
click at [353, 267] on input "text" at bounding box center [388, 266] width 176 height 13
click at [404, 263] on input "text" at bounding box center [388, 266] width 176 height 13
click at [378, 267] on input "text" at bounding box center [388, 266] width 176 height 13
paste input "Private Highlights of Abu Dhabi"
type input "Private Highlights of Abu Dhabi - Upto 2 Guests"
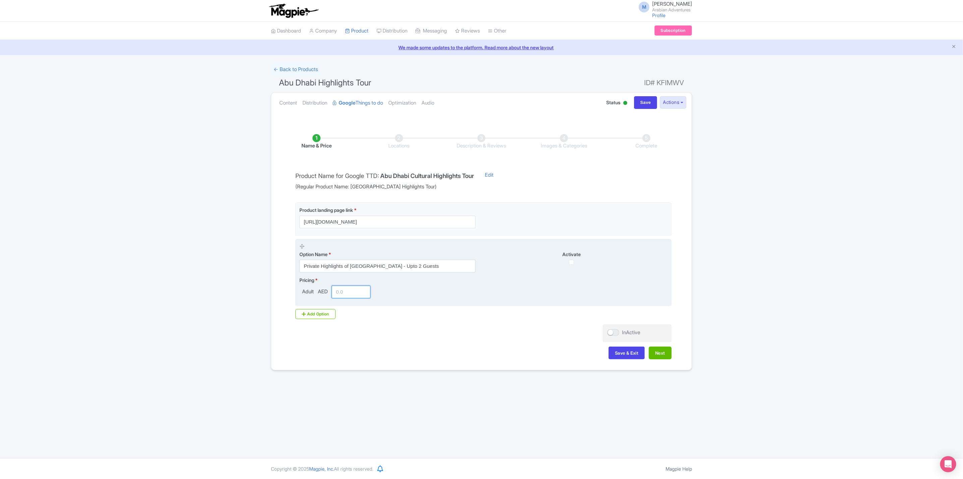
click at [352, 296] on input "number" at bounding box center [351, 292] width 39 height 13
click at [410, 270] on input "Private Highlights of Abu Dhabi - Upto 2 Guests" at bounding box center [388, 266] width 176 height 13
click at [573, 263] on div "Activate" at bounding box center [576, 258] width 184 height 14
click at [573, 263] on input "checkbox" at bounding box center [571, 262] width 5 height 5
checkbox input "true"
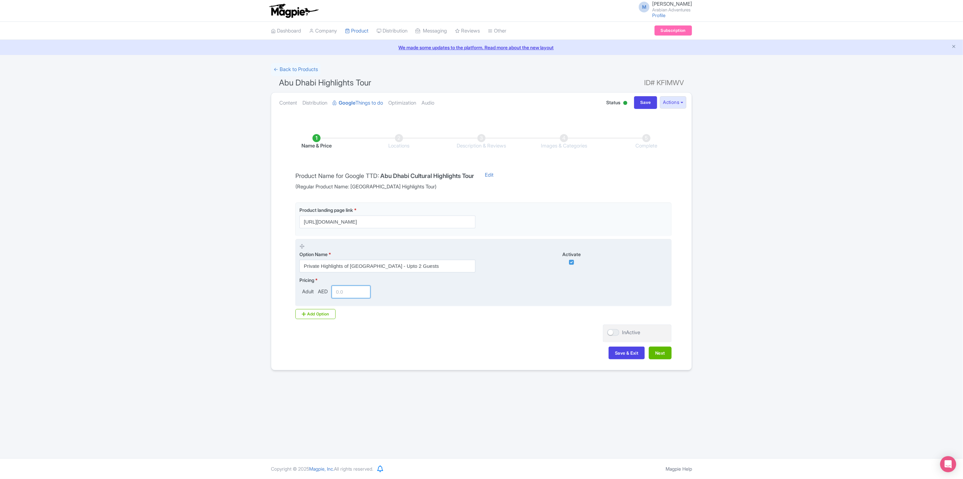
click at [354, 291] on input "number" at bounding box center [351, 292] width 39 height 13
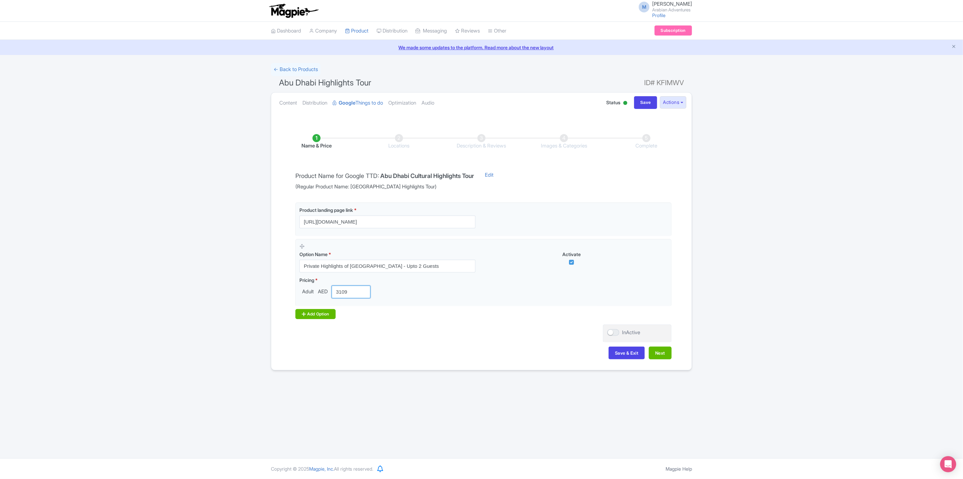
type input "3109"
click at [319, 312] on div "Add Option" at bounding box center [316, 314] width 40 height 10
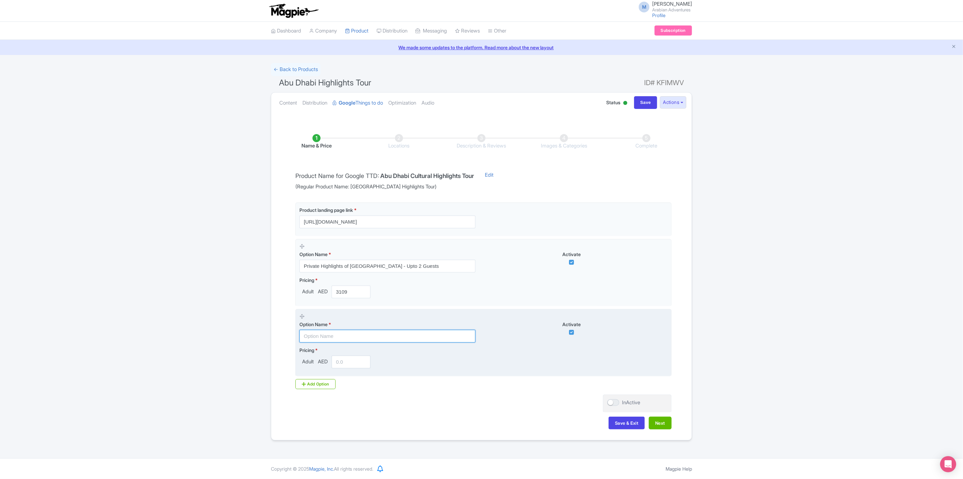
click at [394, 338] on input "text" at bounding box center [388, 336] width 176 height 13
paste input "Private Highlights of Abu Dhabi - Upto 2 Guests"
click at [393, 337] on input "Private Highlights of Abu Dhabi - Upto 2 Guests" at bounding box center [388, 336] width 176 height 13
type input "Private Highlights of Abu Dhabi - Upto 4 Guests"
click at [356, 363] on input "number" at bounding box center [351, 362] width 39 height 13
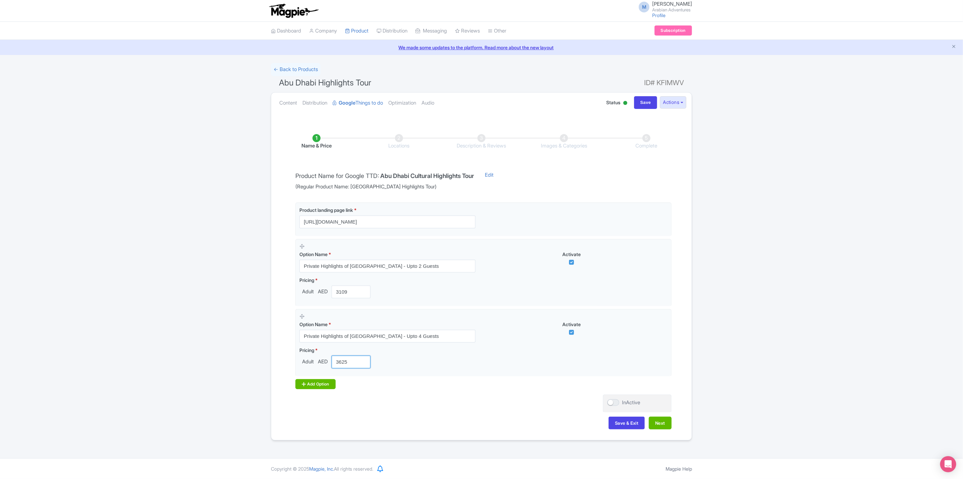
type input "3625"
click at [324, 384] on div "Add Option" at bounding box center [316, 384] width 40 height 10
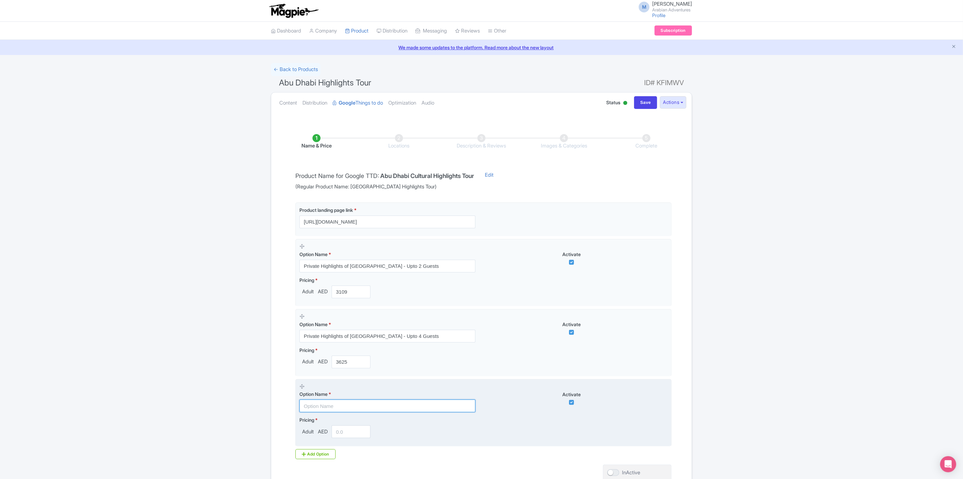
click at [362, 408] on input "text" at bounding box center [388, 406] width 176 height 13
paste input "Private Highlights of Abu Dhabi - Upto 2 Guests"
drag, startPoint x: 389, startPoint y: 408, endPoint x: 393, endPoint y: 408, distance: 3.4
click at [392, 408] on input "Private Highlights of Abu Dhabi - Upto 2 Guests" at bounding box center [388, 406] width 176 height 13
click at [394, 409] on input "Private Highlights of Abu Dhabi - Upto 2 Guests" at bounding box center [388, 406] width 176 height 13
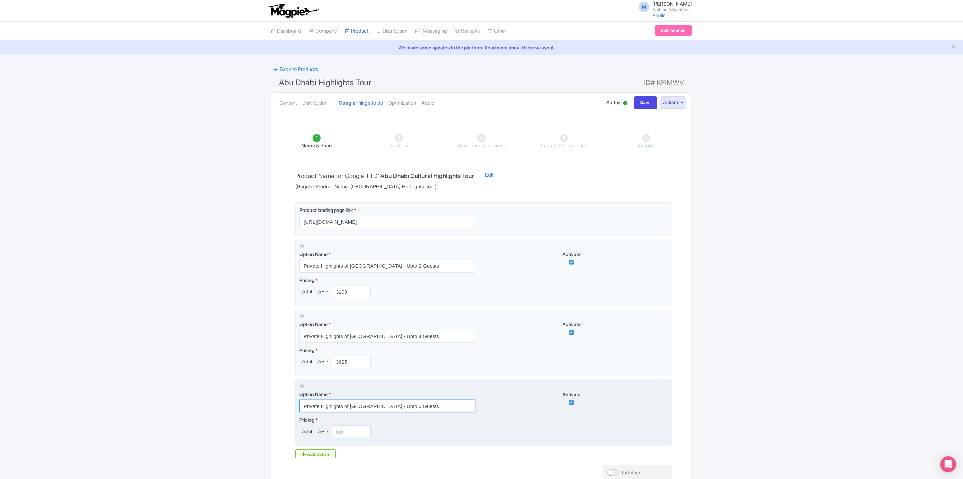
type input "Private Highlights of Abu Dhabi - Upto 6 Guests"
click at [346, 432] on input "number" at bounding box center [351, 432] width 39 height 13
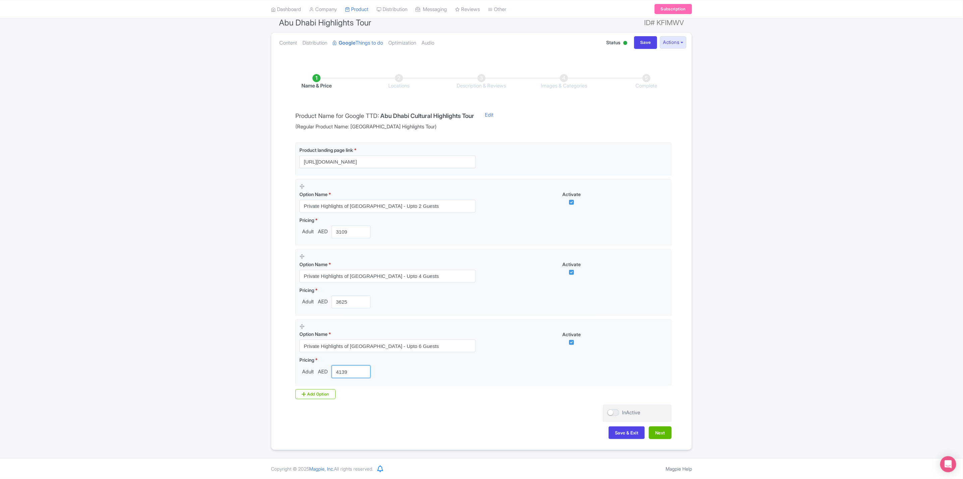
scroll to position [63, 0]
type input "4139"
click at [661, 432] on button "Next" at bounding box center [660, 433] width 23 height 13
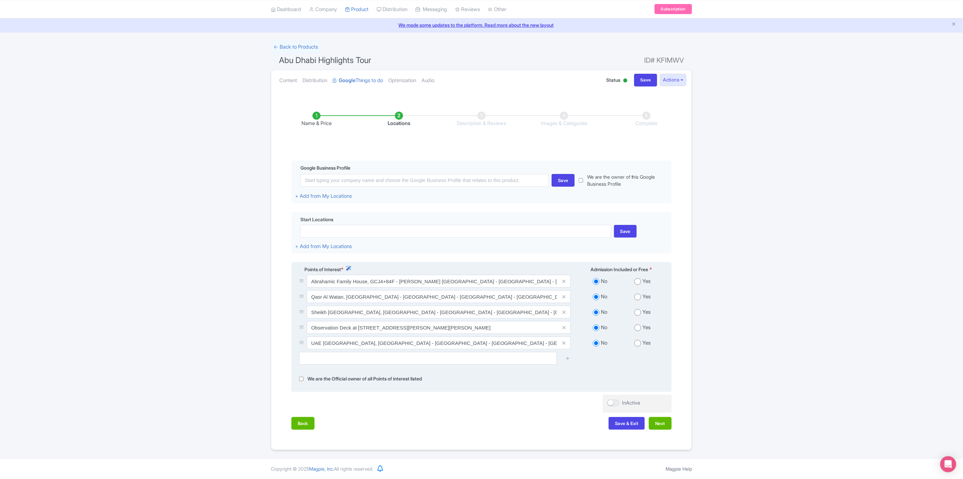
drag, startPoint x: 632, startPoint y: 296, endPoint x: 636, endPoint y: 295, distance: 4.1
click at [633, 295] on div "Yes" at bounding box center [643, 297] width 43 height 8
click at [637, 295] on input "radio" at bounding box center [638, 297] width 7 height 7
radio input "true"
click at [639, 309] on input "radio" at bounding box center [638, 312] width 7 height 7
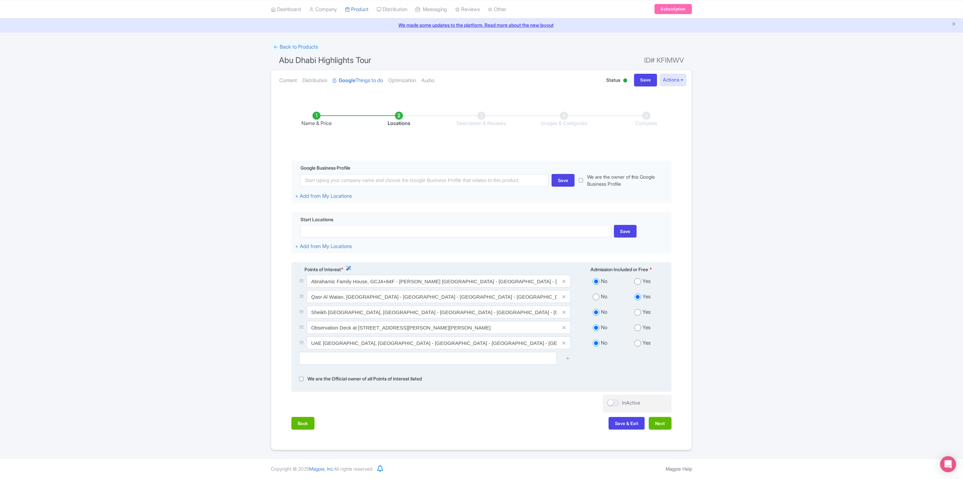
radio input "true"
click at [637, 321] on div "No Yes" at bounding box center [621, 328] width 93 height 15
drag, startPoint x: 638, startPoint y: 326, endPoint x: 638, endPoint y: 335, distance: 9.1
click at [638, 327] on input "radio" at bounding box center [638, 328] width 7 height 7
radio input "true"
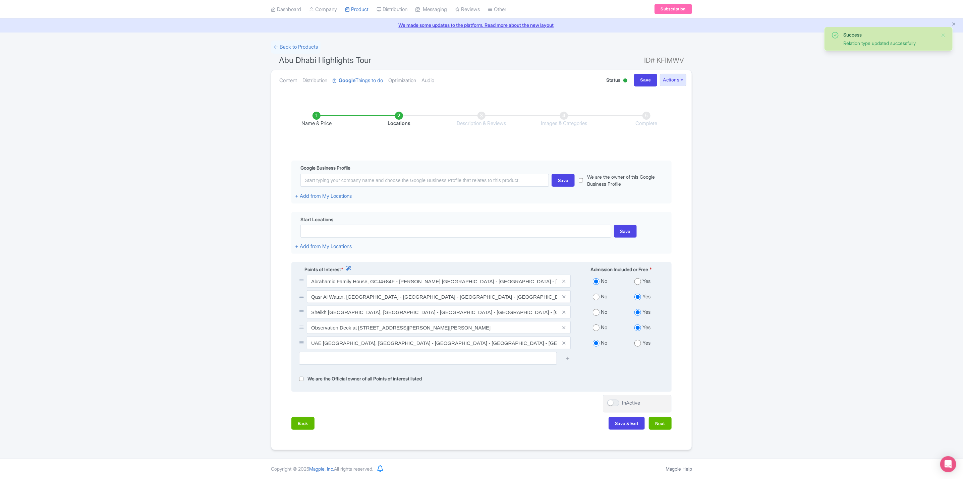
click at [638, 343] on input "radio" at bounding box center [638, 343] width 7 height 7
radio input "true"
drag, startPoint x: 637, startPoint y: 281, endPoint x: 653, endPoint y: 303, distance: 27.4
click at [638, 281] on input "radio" at bounding box center [638, 281] width 7 height 7
radio input "true"
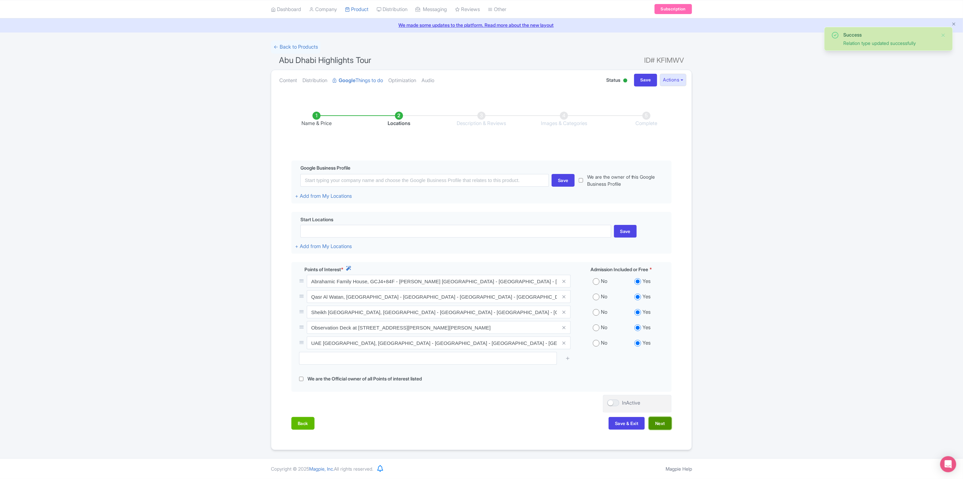
click at [669, 424] on button "Next" at bounding box center [660, 423] width 23 height 13
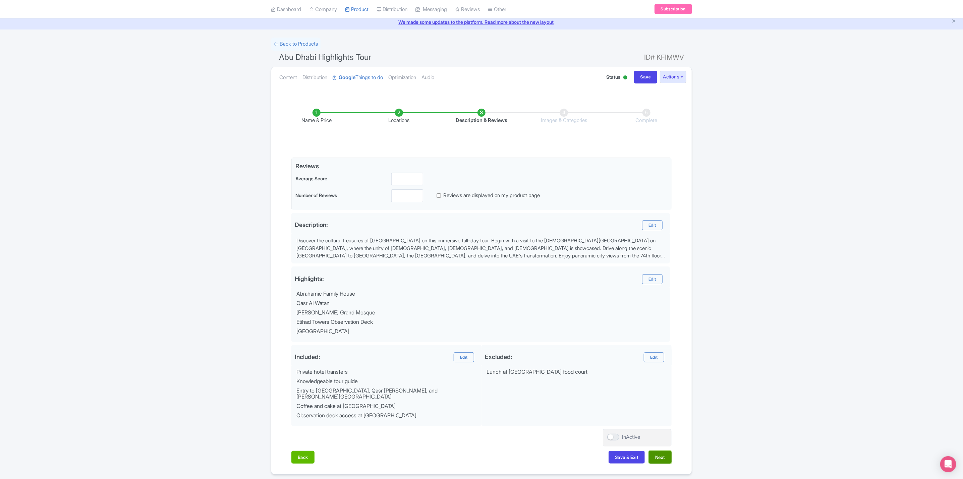
click at [666, 458] on button "Next" at bounding box center [660, 457] width 23 height 13
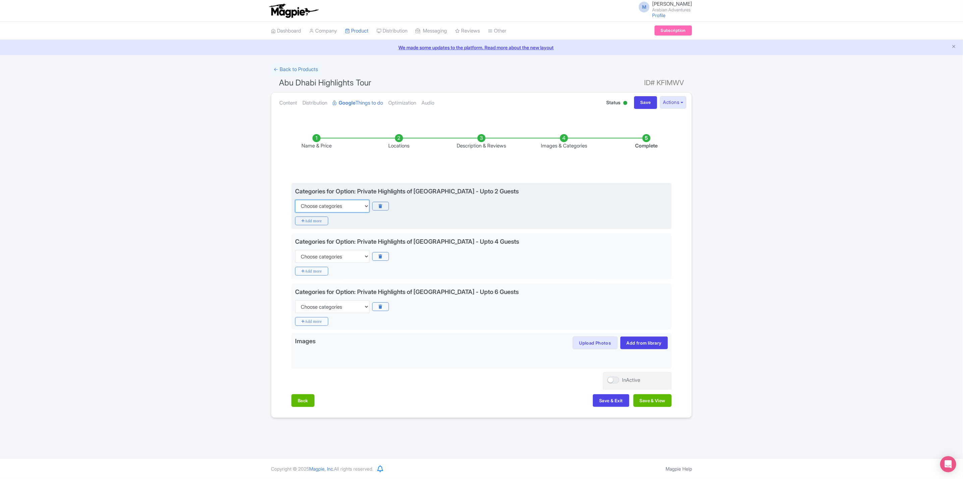
click at [342, 213] on select "Choose categories Adults Only Animals Audio Guide Beaches Bike Tours Boat Tours…" at bounding box center [332, 206] width 74 height 13
select select "guided-tours"
click at [295, 200] on select "Choose categories Adults Only Animals Audio Guide Beaches Bike Tours Boat Tours…" at bounding box center [332, 206] width 74 height 13
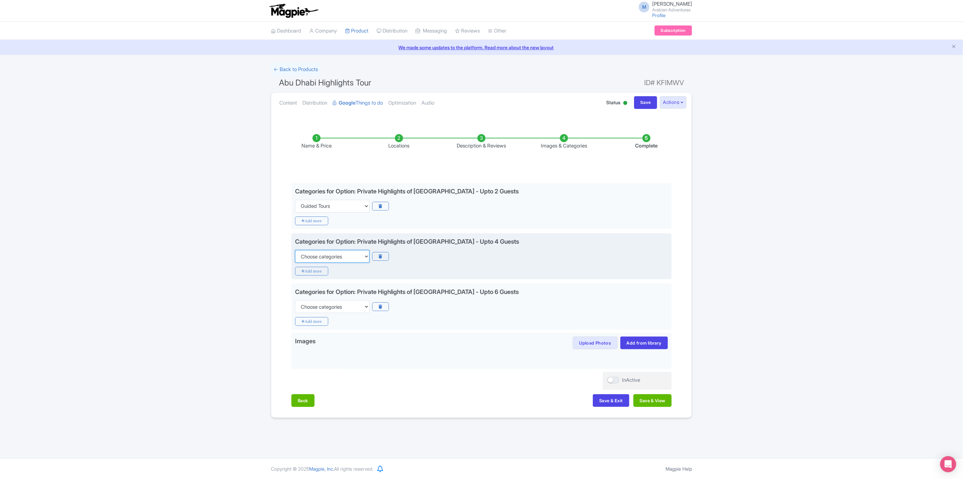
click at [337, 254] on select "Choose categories Adults Only Animals Audio Guide Beaches Bike Tours Boat Tours…" at bounding box center [332, 256] width 74 height 13
select select "guided-tours"
click at [295, 251] on select "Choose categories Adults Only Animals Audio Guide Beaches Bike Tours Boat Tours…" at bounding box center [332, 256] width 74 height 13
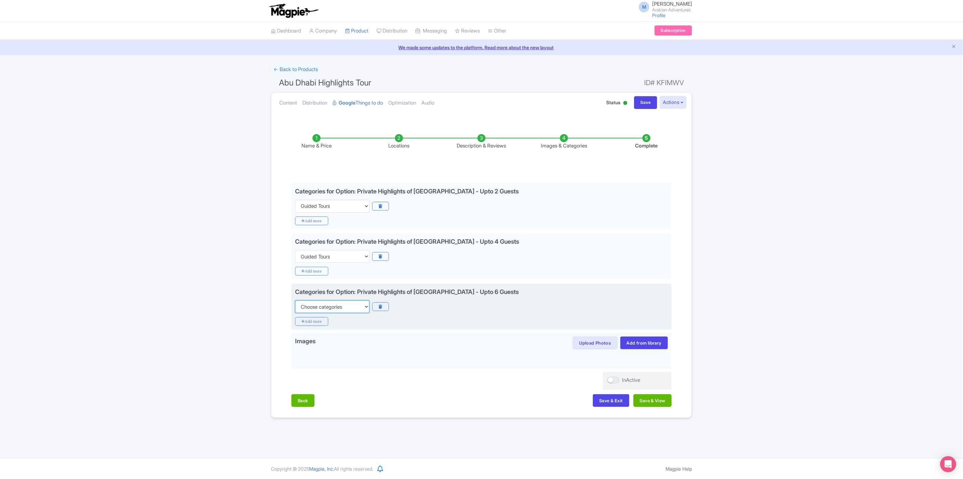
click at [343, 308] on select "Choose categories Adults Only Animals Audio Guide Beaches Bike Tours Boat Tours…" at bounding box center [332, 307] width 74 height 13
select select "guided-tours"
click at [295, 302] on select "Choose categories Adults Only Animals Audio Guide Beaches Bike Tours Boat Tours…" at bounding box center [332, 307] width 74 height 13
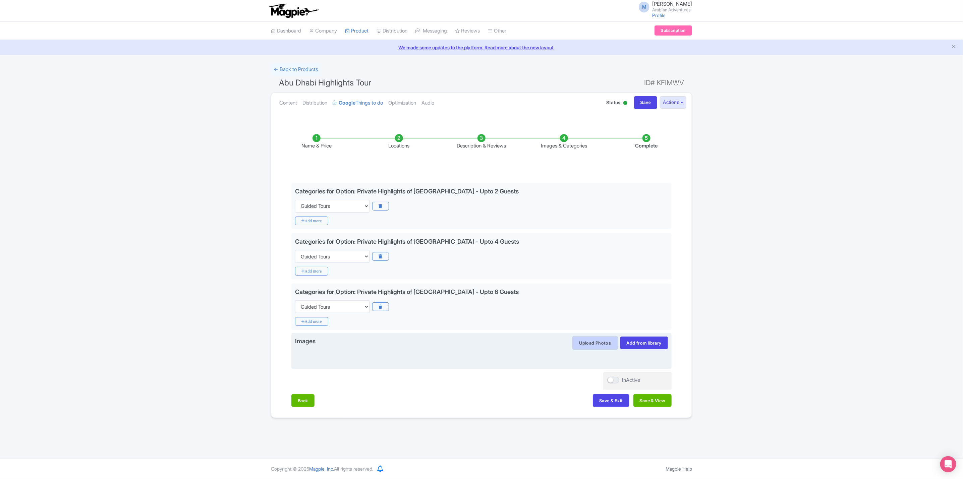
click at [579, 343] on button "Upload Photos" at bounding box center [595, 343] width 45 height 13
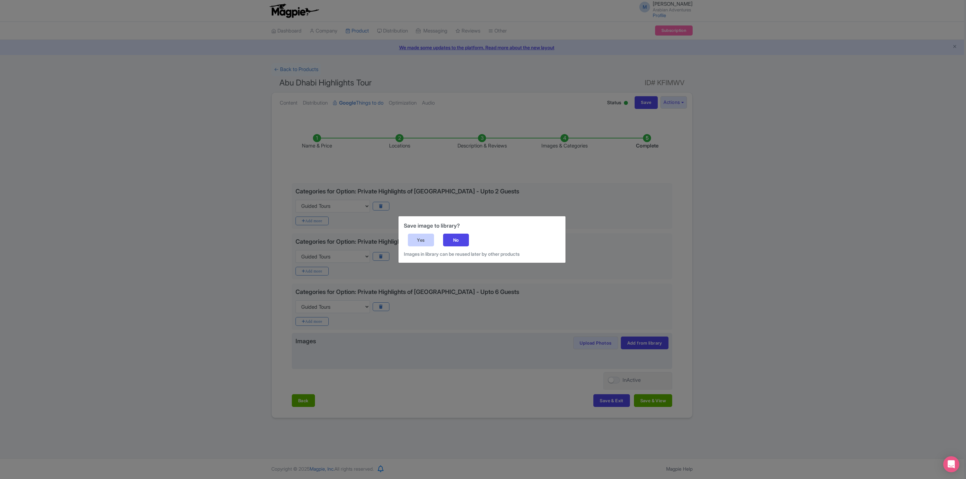
click at [431, 237] on div "Yes" at bounding box center [421, 240] width 26 height 13
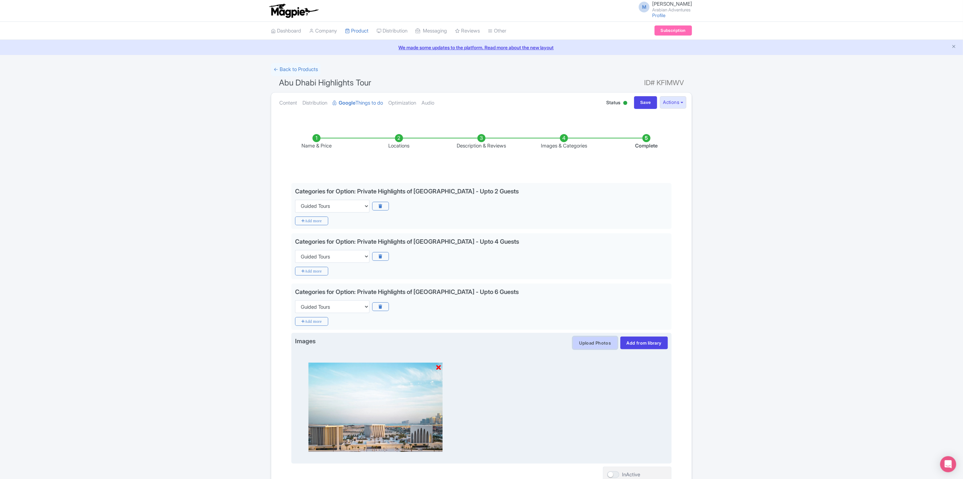
click at [596, 345] on button "Upload Photos" at bounding box center [595, 343] width 45 height 13
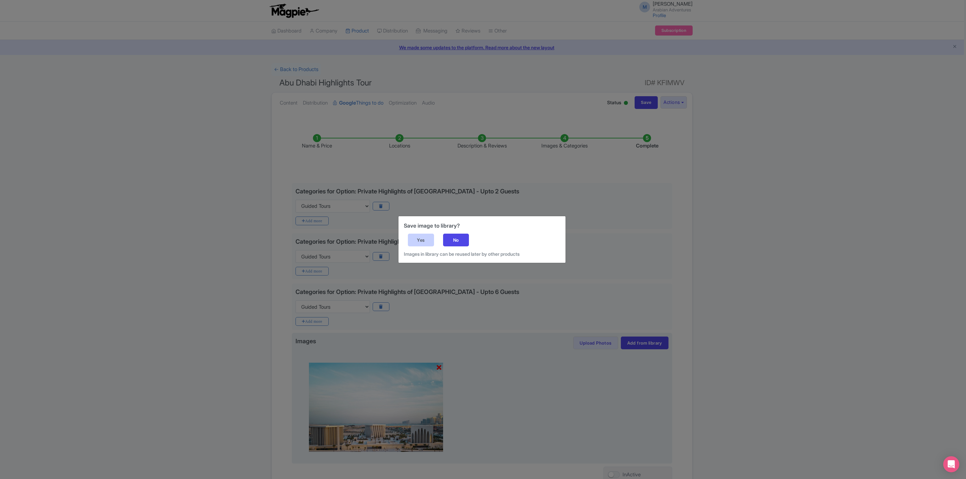
click at [419, 239] on div "Yes" at bounding box center [421, 240] width 26 height 13
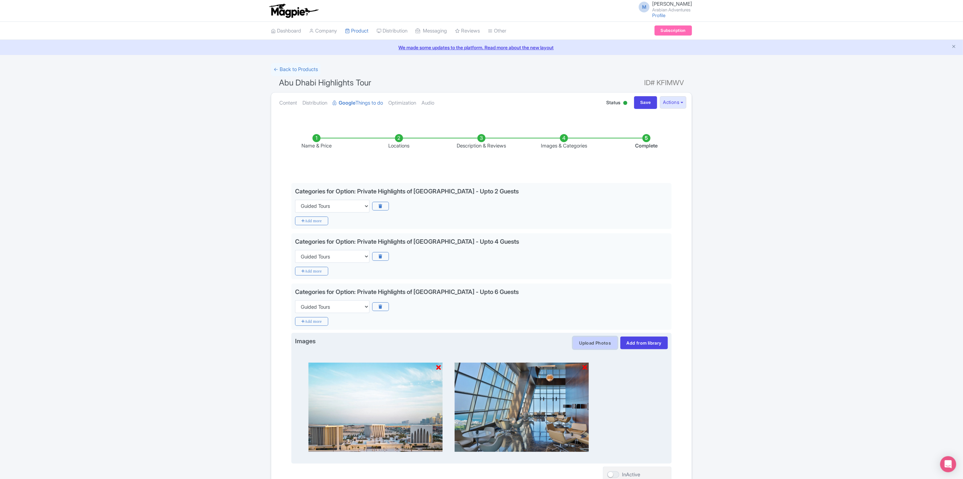
click at [587, 346] on button "Upload Photos" at bounding box center [595, 343] width 45 height 13
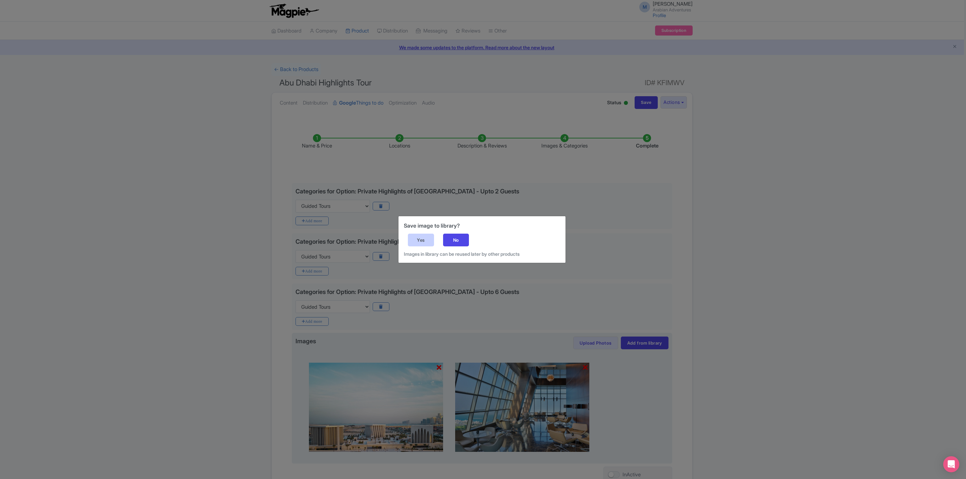
click at [417, 235] on div "Yes" at bounding box center [421, 240] width 26 height 13
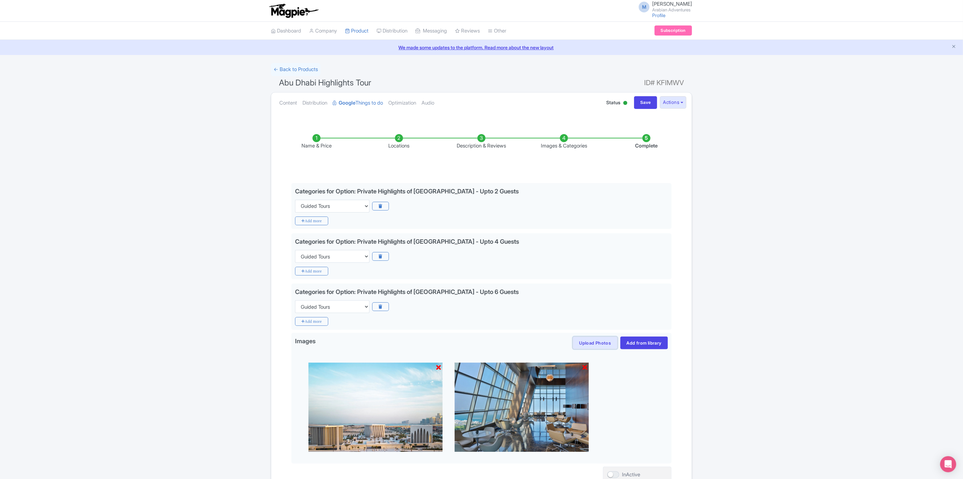
click at [600, 344] on button "Upload Photos" at bounding box center [595, 343] width 45 height 13
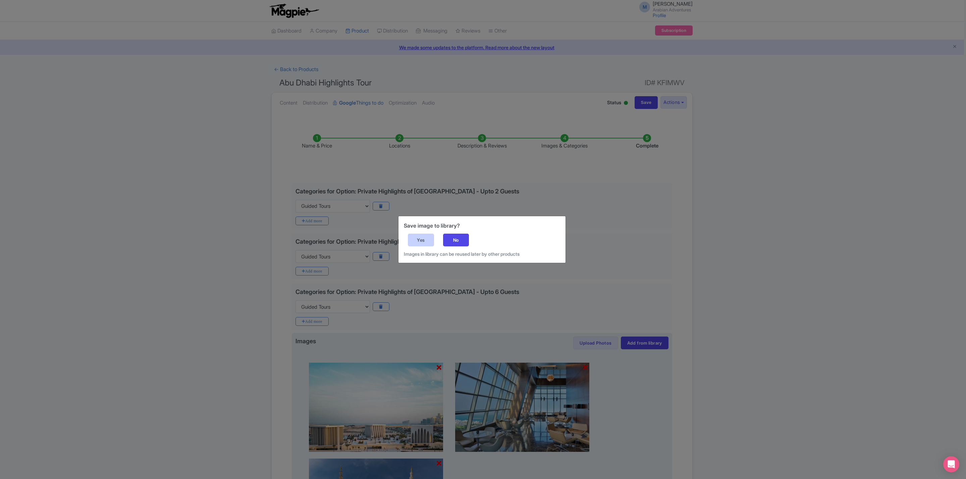
click at [426, 234] on div "Yes" at bounding box center [421, 240] width 26 height 13
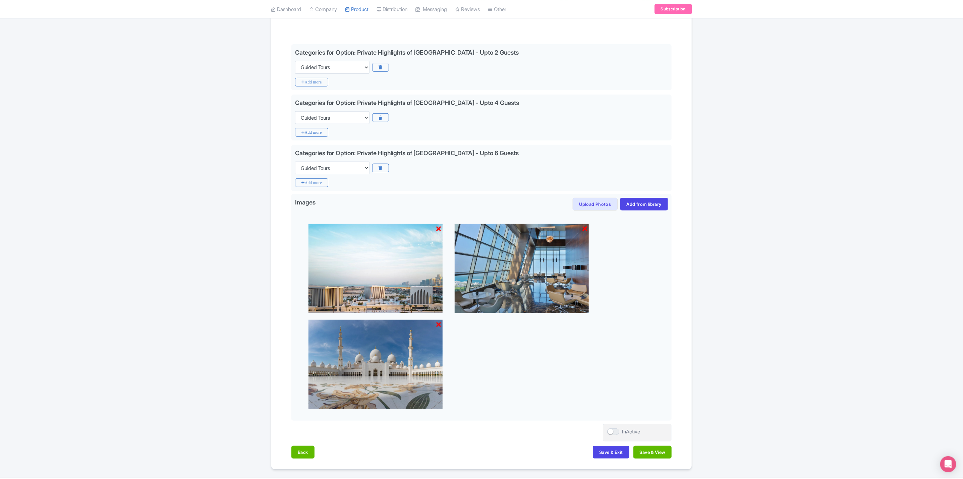
scroll to position [161, 0]
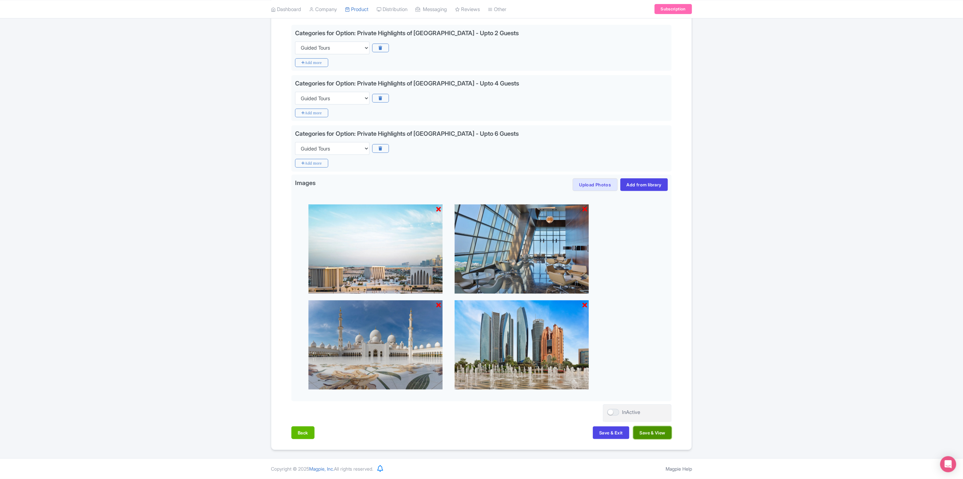
click at [649, 431] on button "Save & View" at bounding box center [653, 433] width 38 height 13
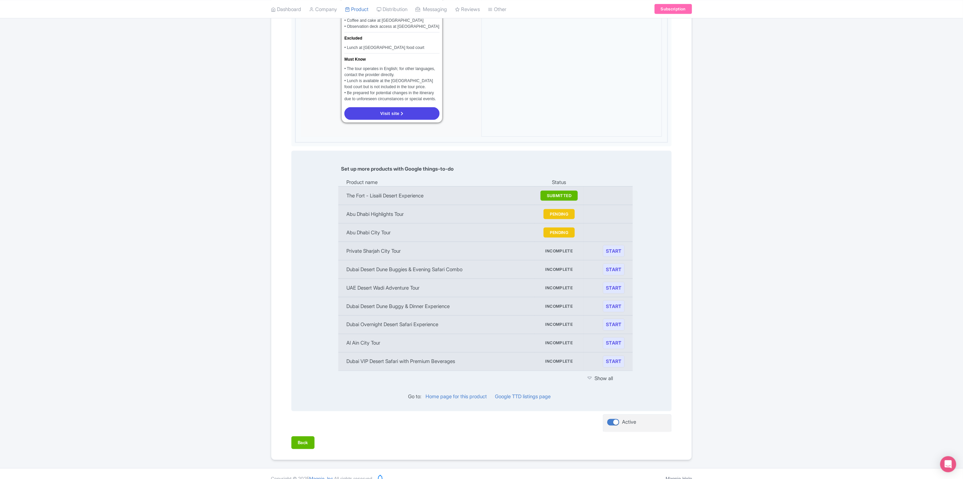
scroll to position [654, 0]
click at [617, 245] on link "START" at bounding box center [614, 251] width 22 height 12
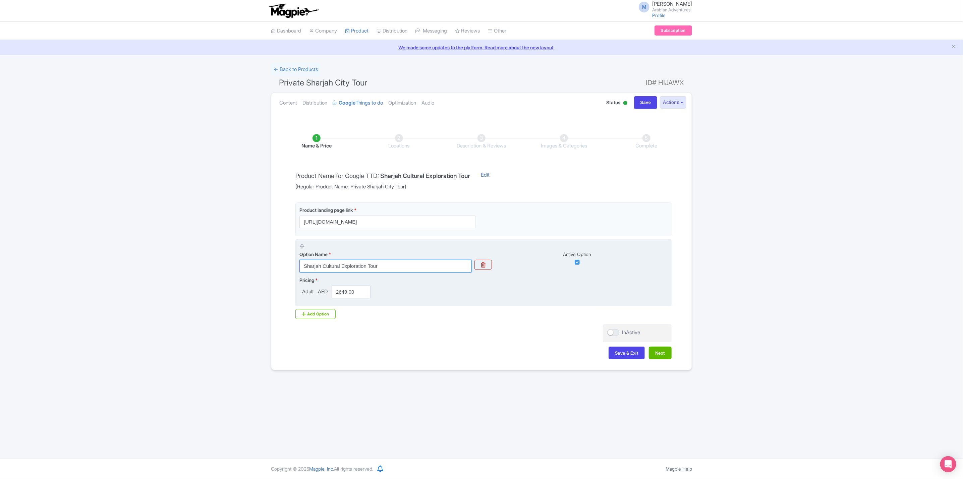
click at [388, 264] on input "Sharjah Cultural Exploration Tour" at bounding box center [386, 266] width 172 height 13
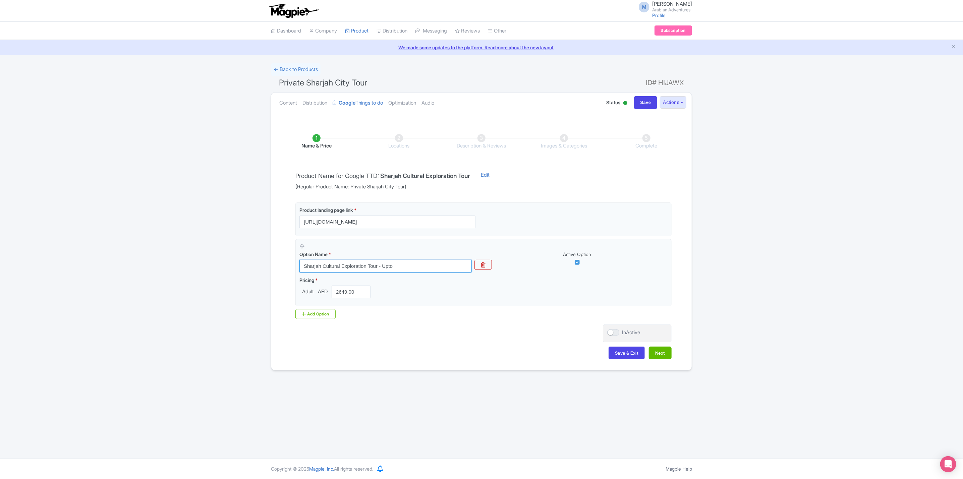
drag, startPoint x: 378, startPoint y: 268, endPoint x: 249, endPoint y: 266, distance: 128.8
click at [249, 266] on div "← Back to Products Private Sharjah City Tour ID# [GEOGRAPHIC_DATA] Content Dist…" at bounding box center [481, 217] width 963 height 308
paste input "Private [GEOGRAPHIC_DATA]"
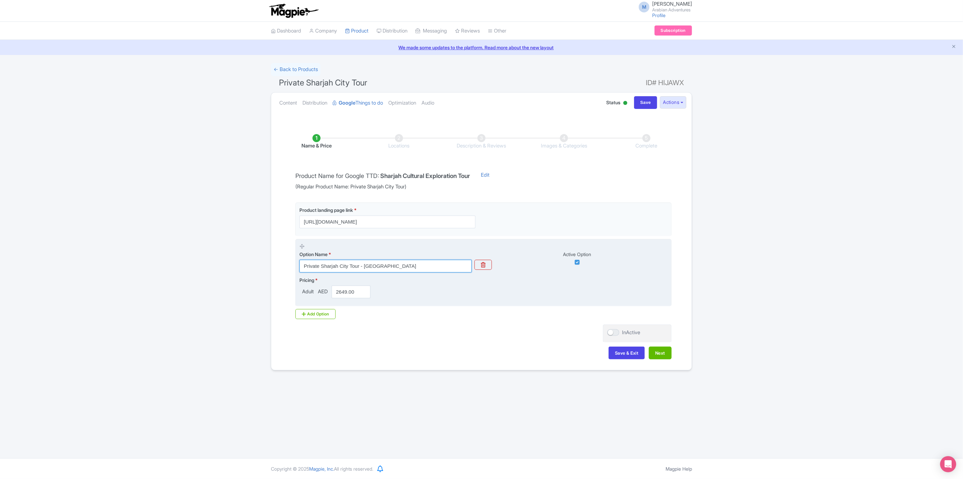
click at [415, 269] on input "Private Sharjah City Tour - Upto" at bounding box center [386, 266] width 172 height 13
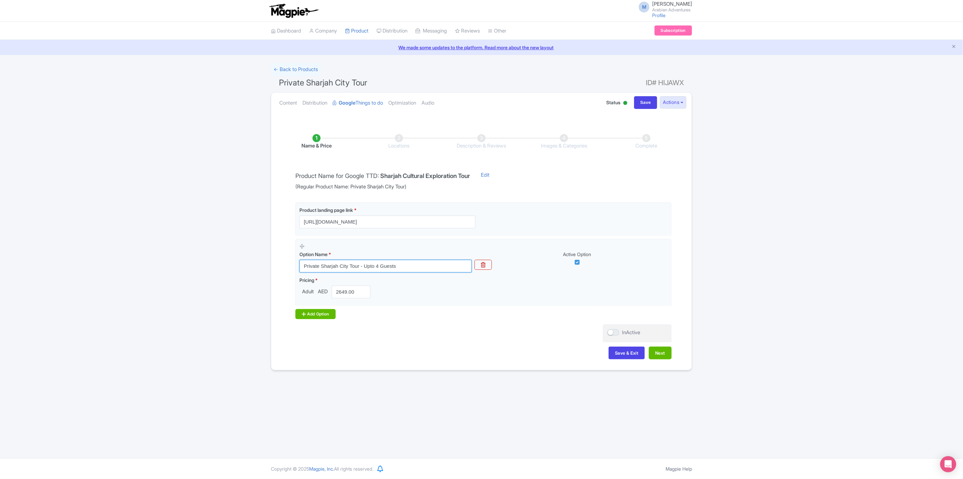
type input "Private Sharjah City Tour - Upto 4 Guests"
click at [332, 319] on div "Add Option" at bounding box center [316, 314] width 40 height 10
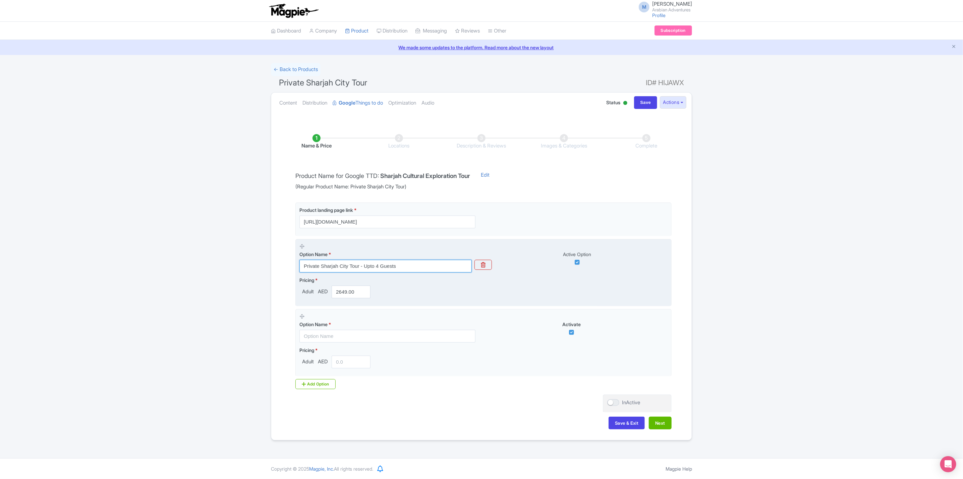
click at [433, 265] on input "Private Sharjah City Tour - Upto 4 Guests" at bounding box center [386, 266] width 172 height 13
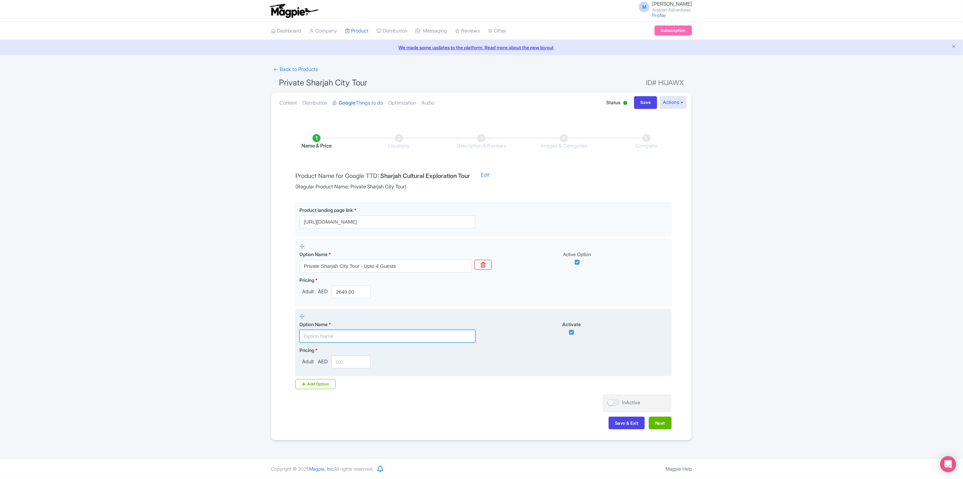
click at [402, 335] on input "text" at bounding box center [388, 336] width 176 height 13
paste input "Private Sharjah City Tour - Upto 4 Guests"
drag, startPoint x: 379, startPoint y: 337, endPoint x: 412, endPoint y: 357, distance: 38.8
click at [379, 336] on input "Private Sharjah City Tour - Upto 4 Guests" at bounding box center [388, 336] width 176 height 13
type input "Private Sharjah City Tour - Upto 6 Guests"
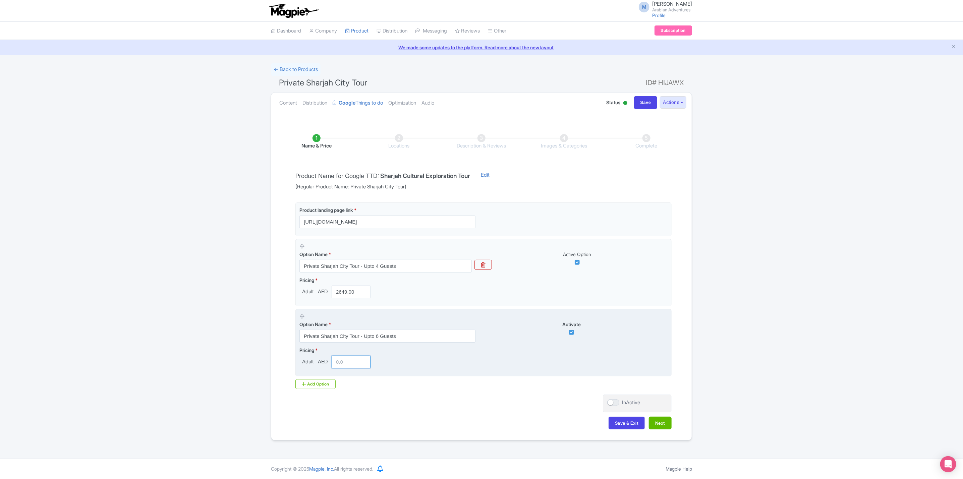
click at [358, 361] on input "number" at bounding box center [351, 362] width 39 height 13
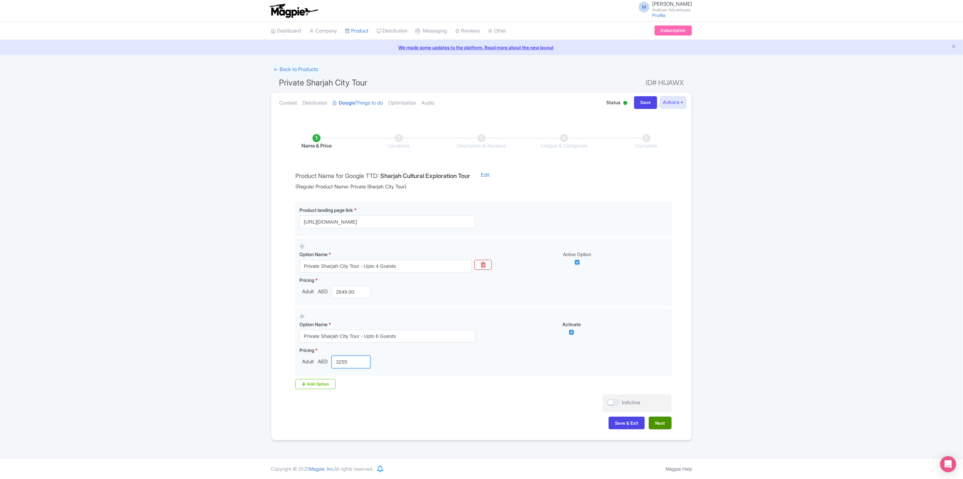
type input "3255"
click at [662, 422] on button "Next" at bounding box center [660, 423] width 23 height 13
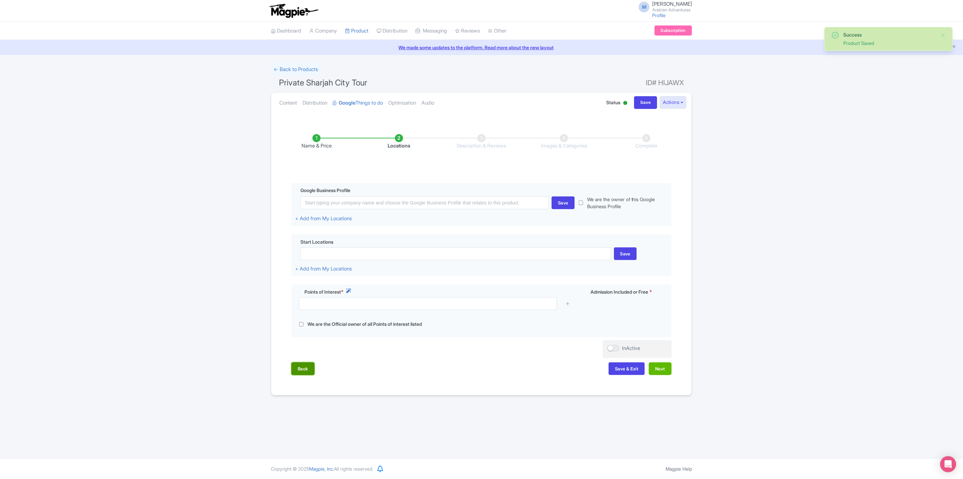
click at [312, 369] on button "Back" at bounding box center [302, 369] width 23 height 13
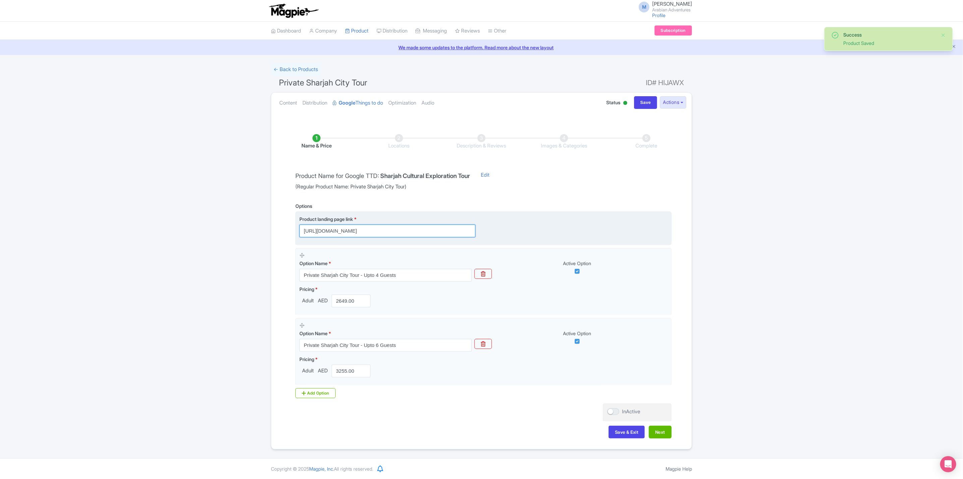
click at [384, 233] on input "https://www.arabian-adventures.com/ae/english/city-tours/sharjah-city-tour.html" at bounding box center [388, 231] width 176 height 13
click at [421, 229] on input "https://www.arabian-adventures.com/ae/english/city-tours/sharjah-city-tour.html" at bounding box center [388, 231] width 176 height 13
paste input "?utm_source=gttd&utm_medium=organic&utm_campaign=AA-sharjah-city-tour"
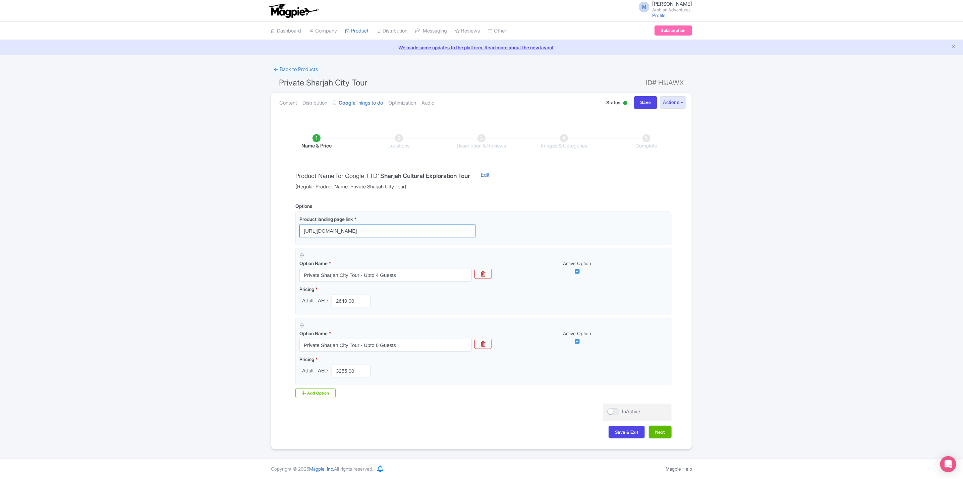
scroll to position [0, 185]
type input "https://www.arabian-adventures.com/ae/english/city-tours/sharjah-city-tour.html…"
click at [665, 439] on button "Next" at bounding box center [660, 432] width 23 height 13
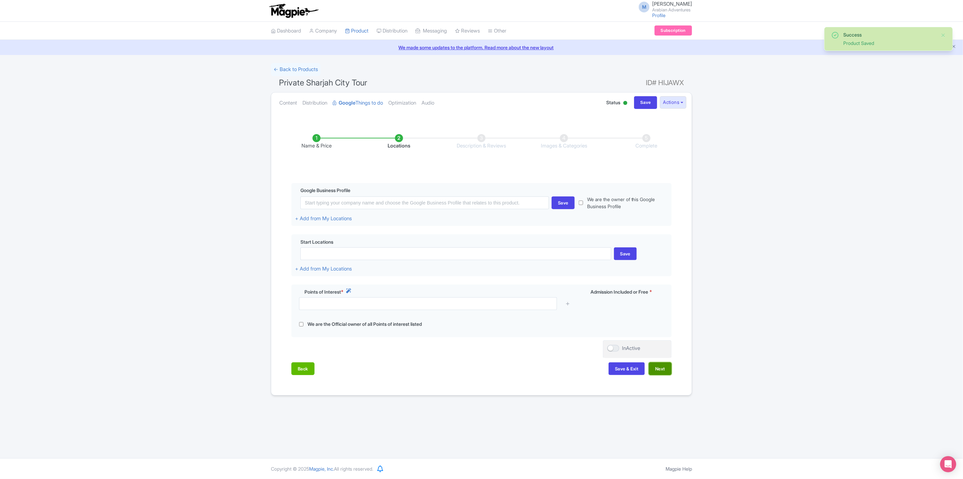
click at [666, 372] on button "Next" at bounding box center [660, 369] width 23 height 13
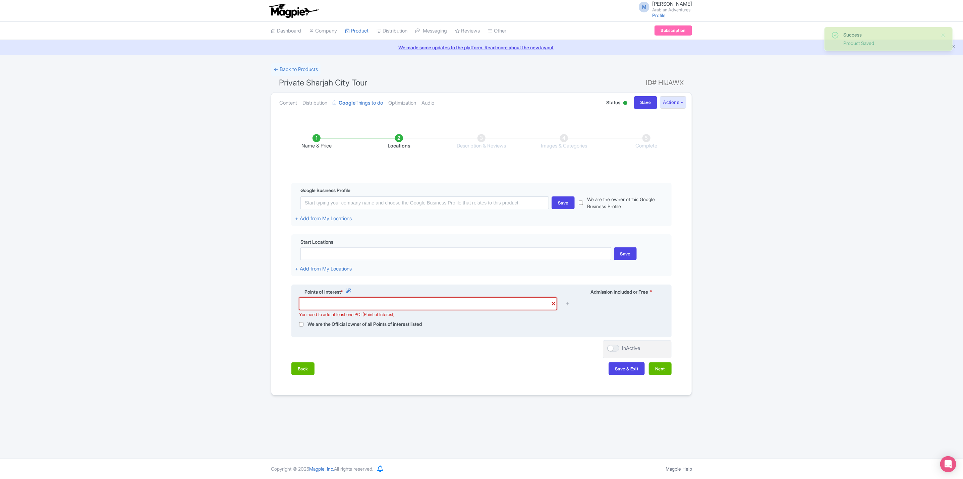
click at [437, 305] on input "text" at bounding box center [428, 304] width 258 height 13
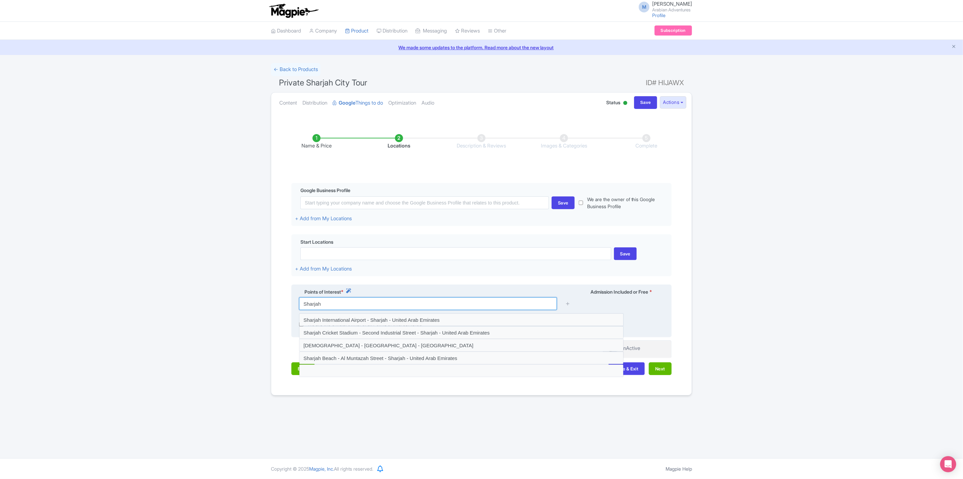
click at [343, 306] on input "Sharjah" at bounding box center [428, 304] width 258 height 13
type input "Sharja"
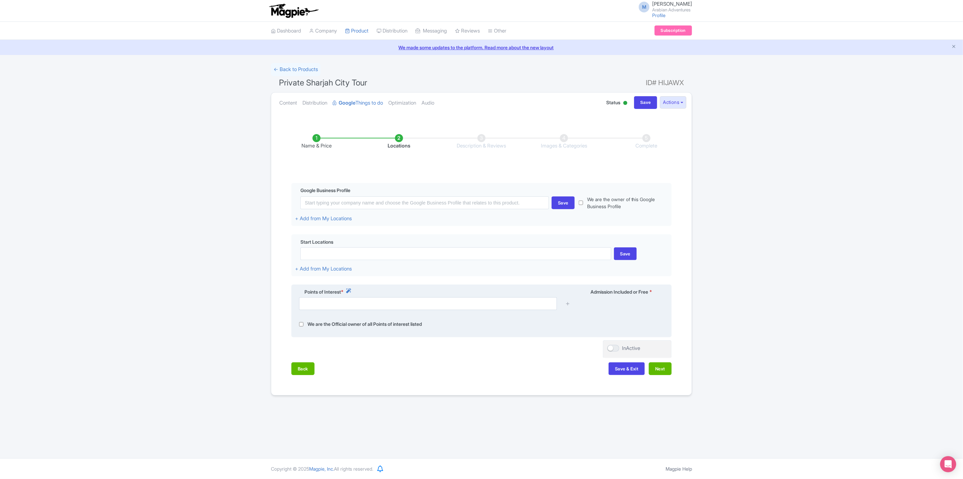
drag, startPoint x: 387, startPoint y: 320, endPoint x: 390, endPoint y: 311, distance: 10.1
click at [387, 320] on div "Points of Interest * Admission Included or Free * We are the Official owner of …" at bounding box center [481, 311] width 380 height 53
click at [391, 310] on input "text" at bounding box center [428, 304] width 258 height 13
paste input "Souq Al Jubail"
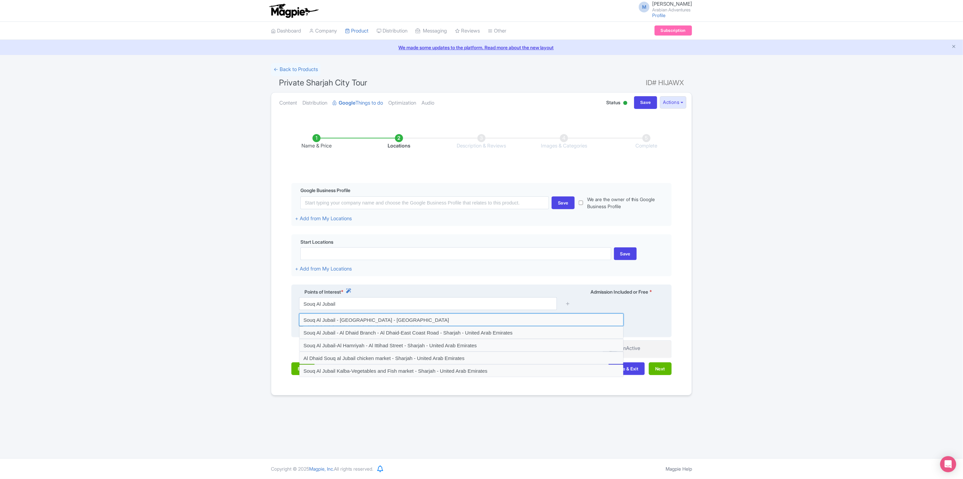
click at [412, 324] on input at bounding box center [461, 320] width 325 height 13
type input "Souq Al Jubail - Sharjah - United Arab Emirates"
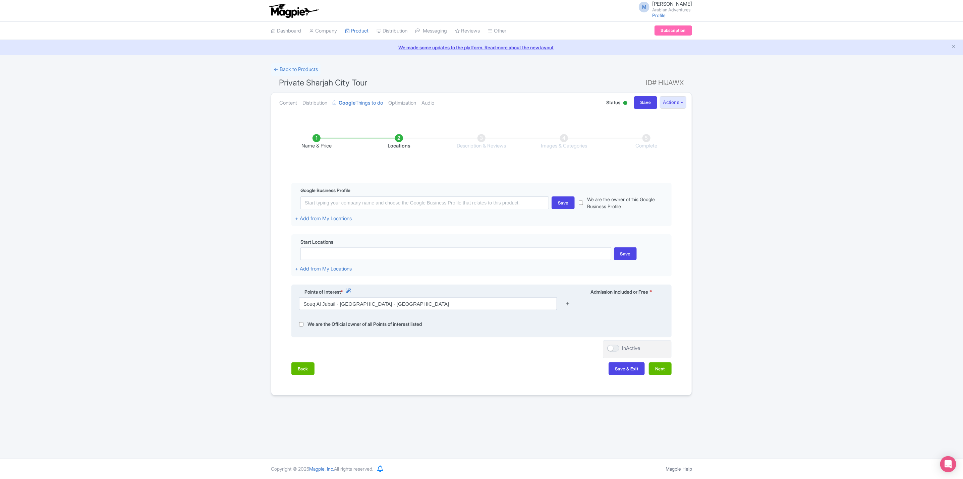
click at [567, 306] on icon at bounding box center [568, 303] width 5 height 5
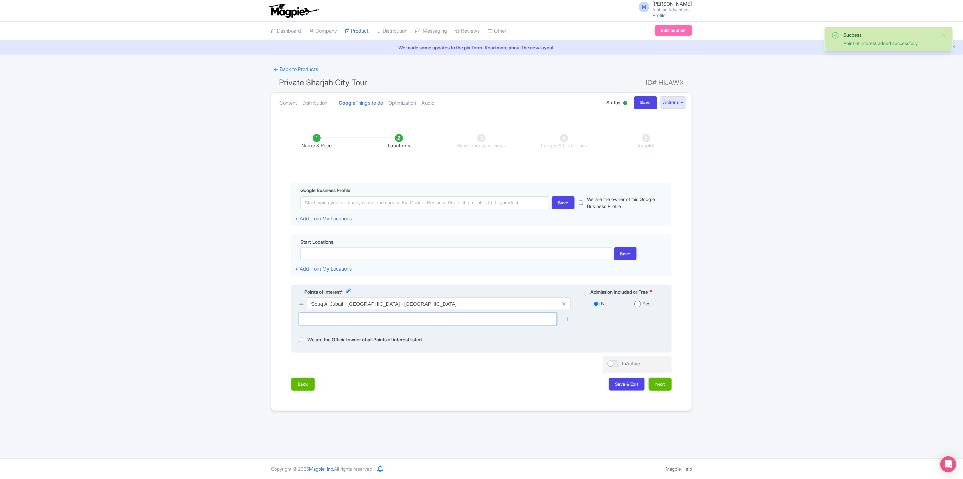
click at [379, 321] on input "text" at bounding box center [428, 319] width 258 height 13
click at [447, 323] on input "text" at bounding box center [428, 319] width 258 height 13
paste input "King Faisal Mosque"
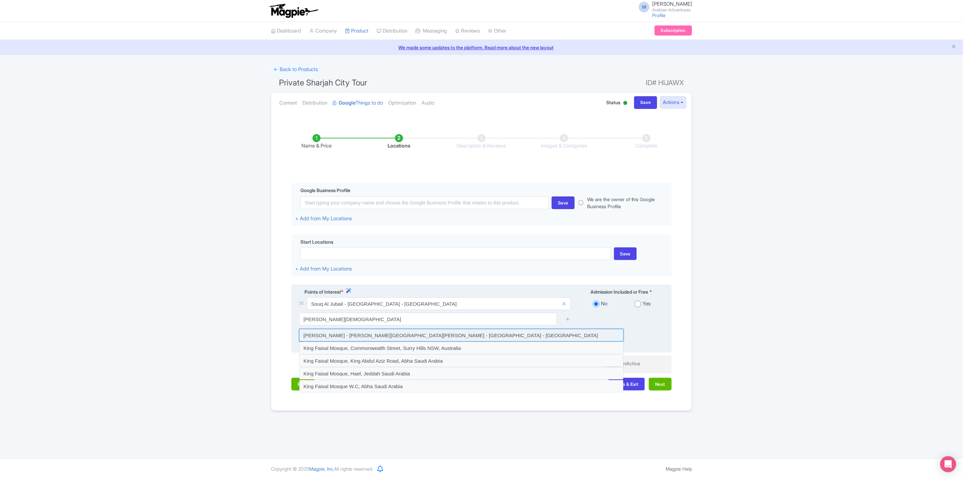
click at [367, 339] on input at bounding box center [461, 335] width 325 height 13
type input "King Faisal Mosque - King Abdul Aziz Street - Sharjah - United Arab Emirates"
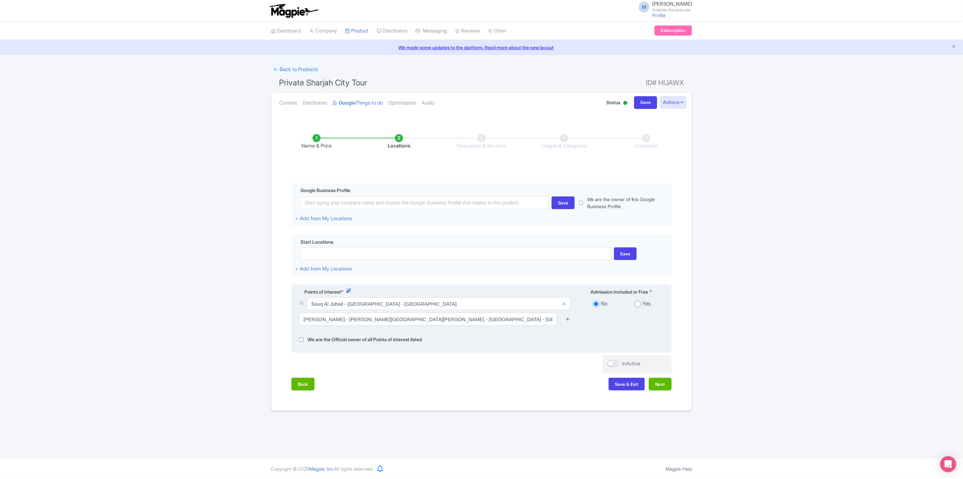
click at [569, 322] on icon at bounding box center [568, 319] width 5 height 5
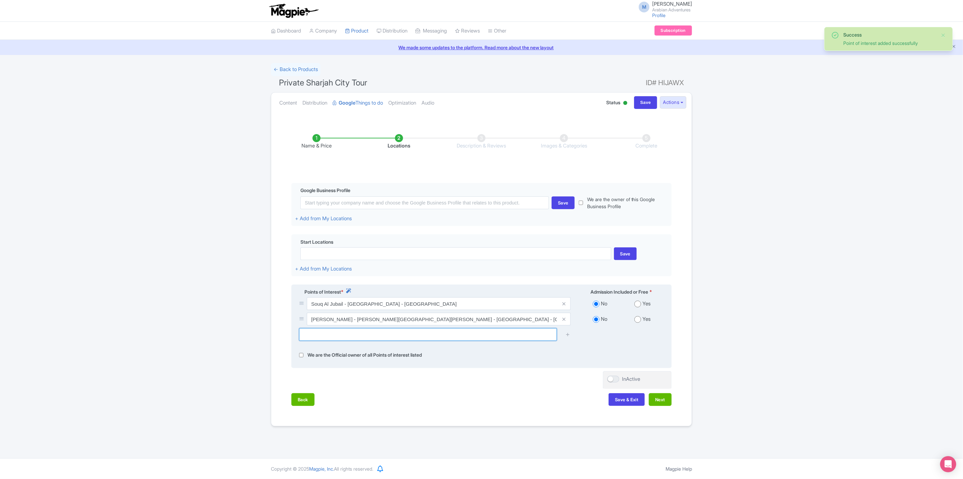
click at [354, 336] on input "text" at bounding box center [428, 334] width 258 height 13
paste input "Sharjah Museum of Islamic Civilization"
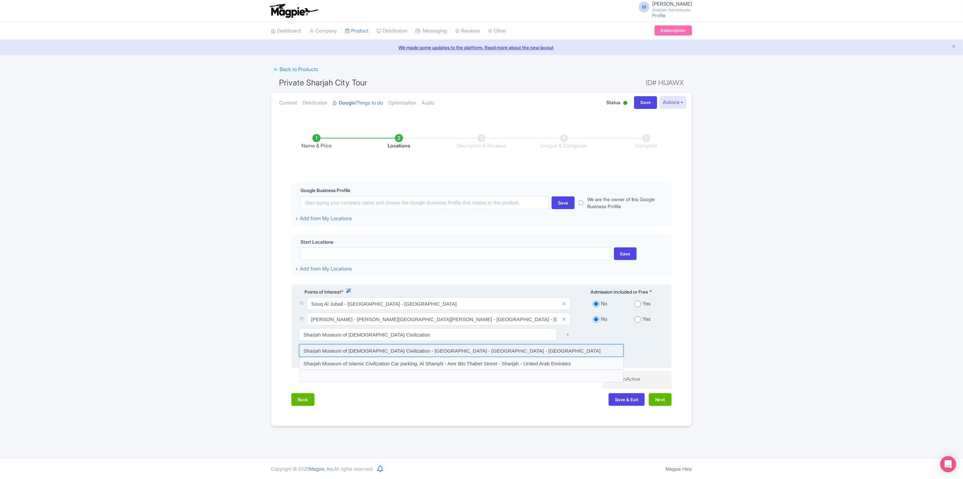
click at [395, 353] on input at bounding box center [461, 350] width 325 height 13
type input "Sharjah Museum of Islamic Civilization - Al Mujarrah - Sharjah - United Arab Em…"
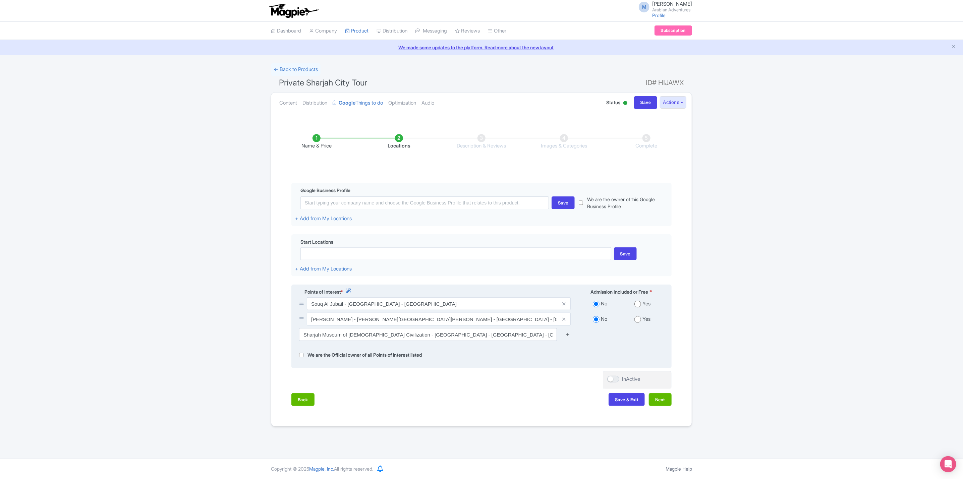
click at [569, 336] on icon at bounding box center [568, 334] width 5 height 5
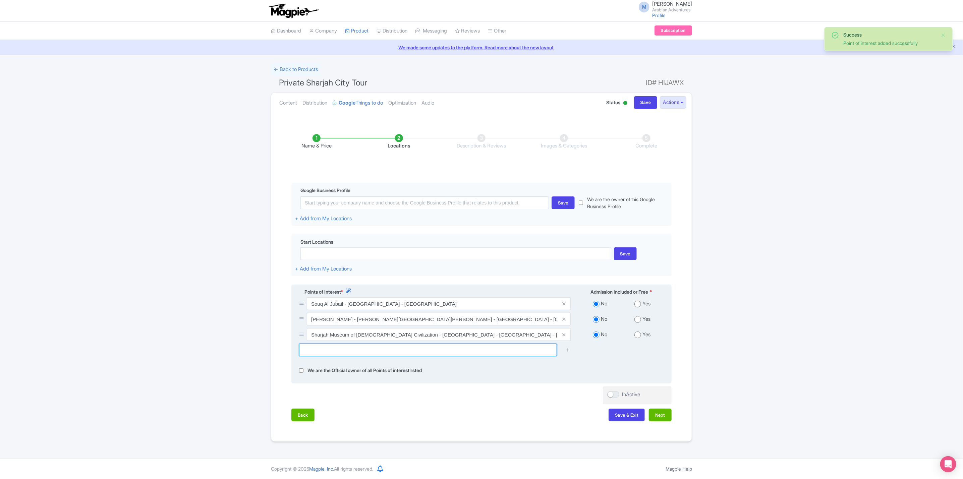
click at [368, 352] on input "text" at bounding box center [428, 350] width 258 height 13
paste input "Jenan tea house"
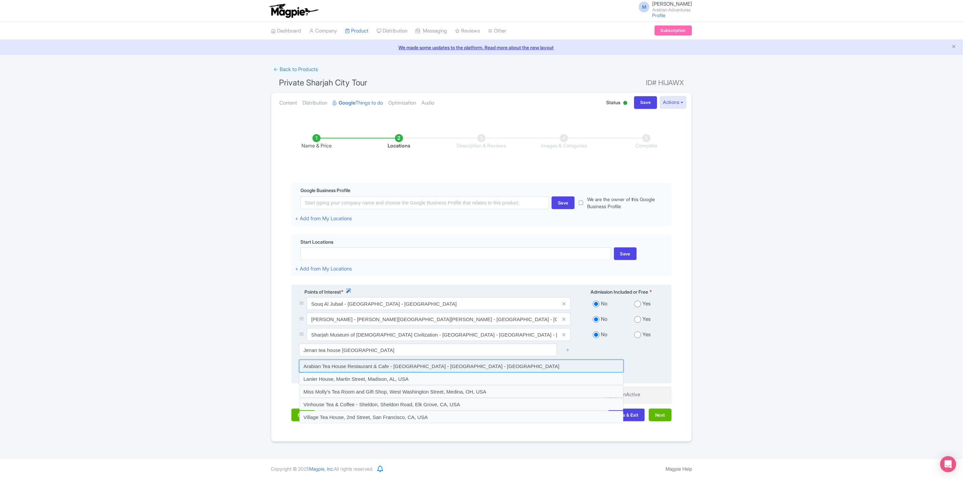
click at [411, 370] on input at bounding box center [461, 366] width 325 height 13
type input "Arabian Tea House Restaurant & Cafe - Sharjah - Sharjah - United Arab Emirates"
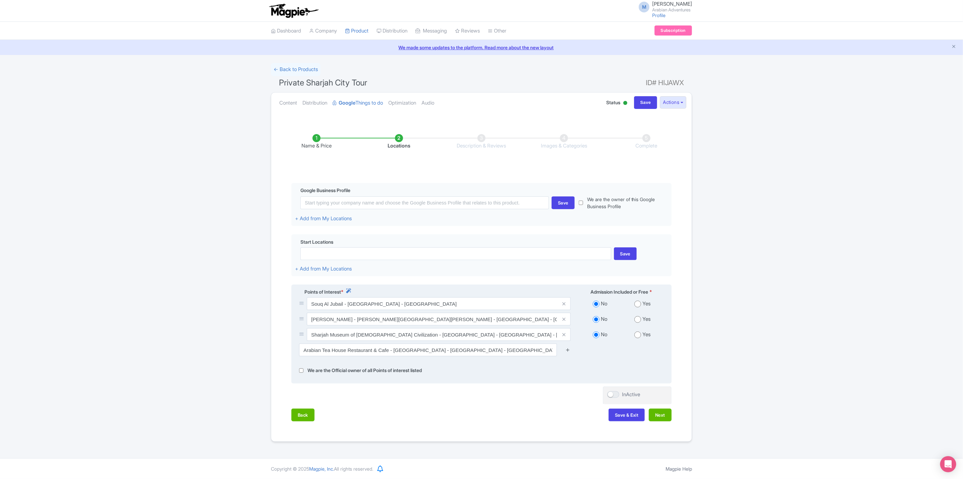
click at [569, 353] on icon at bounding box center [568, 349] width 5 height 5
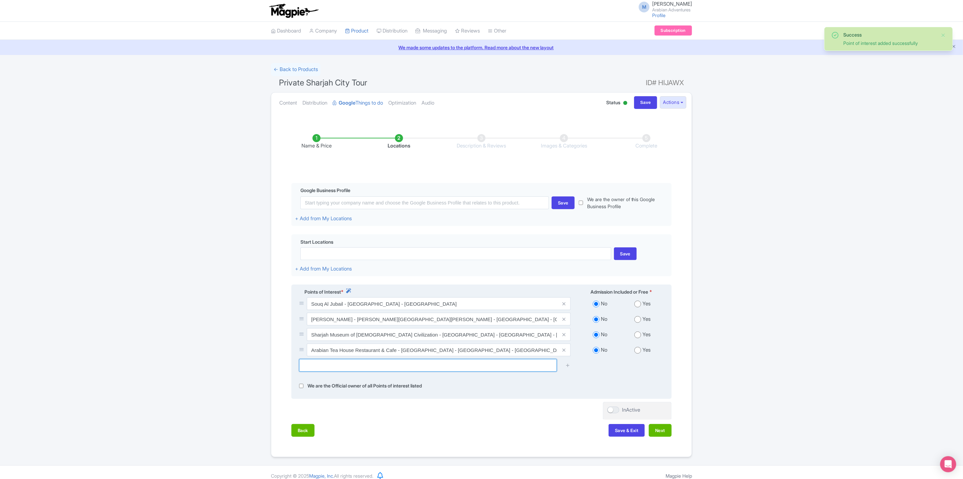
click at [366, 368] on input "text" at bounding box center [428, 365] width 258 height 13
paste input "Chedi Al Beit Hotel"
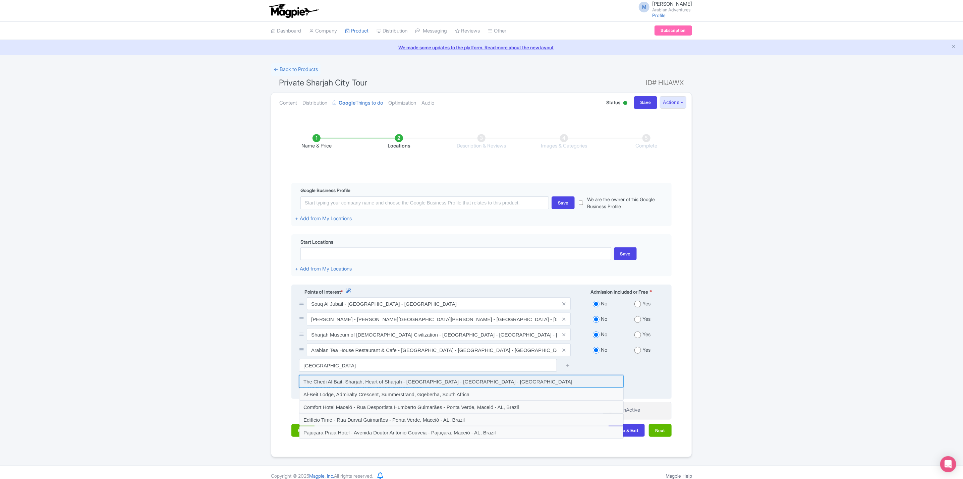
click at [400, 385] on input at bounding box center [461, 381] width 325 height 13
type input "The Chedi Al Bait, Sharjah, Heart of Sharjah - Corniche Street - Sharjah - Unit…"
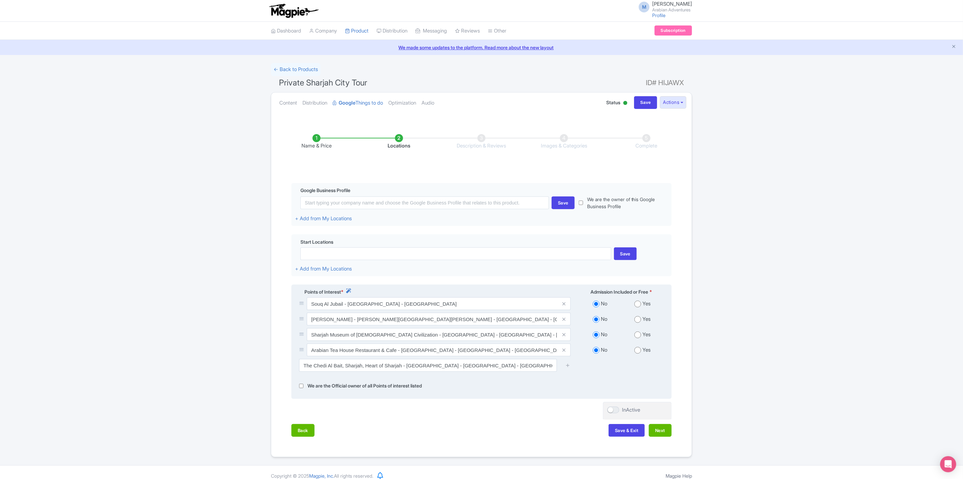
click at [565, 368] on div at bounding box center [567, 365] width 13 height 13
click at [571, 368] on div at bounding box center [567, 365] width 13 height 13
click at [564, 369] on div at bounding box center [567, 365] width 13 height 13
click at [568, 368] on icon at bounding box center [568, 365] width 5 height 5
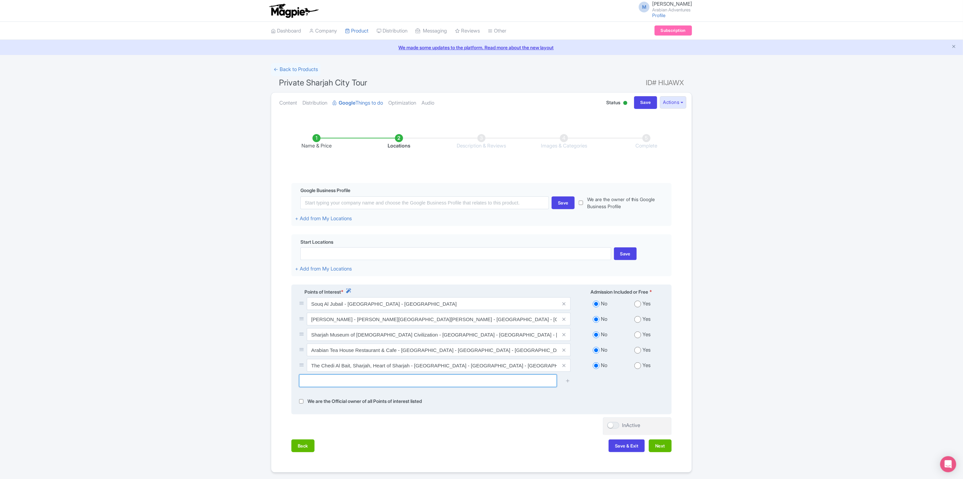
drag, startPoint x: 374, startPoint y: 386, endPoint x: 378, endPoint y: 386, distance: 4.7
click at [375, 386] on input "text" at bounding box center [428, 381] width 258 height 13
paste input "Souq Al Arsah"
click at [448, 399] on input at bounding box center [461, 397] width 325 height 13
type input "Souk Al Arsah - Al Sharq Street - opp. Old Souk - Sharjah - United Arab Emirates"
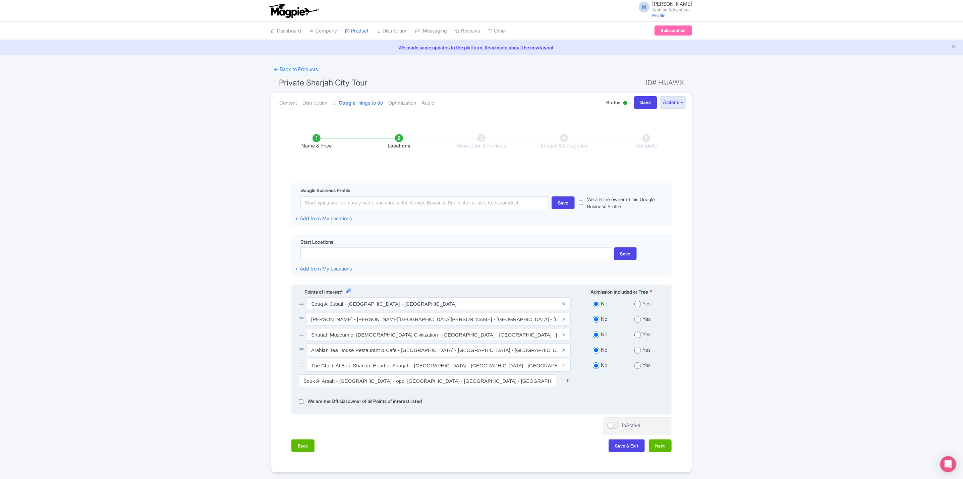
click at [570, 383] on icon at bounding box center [568, 380] width 5 height 5
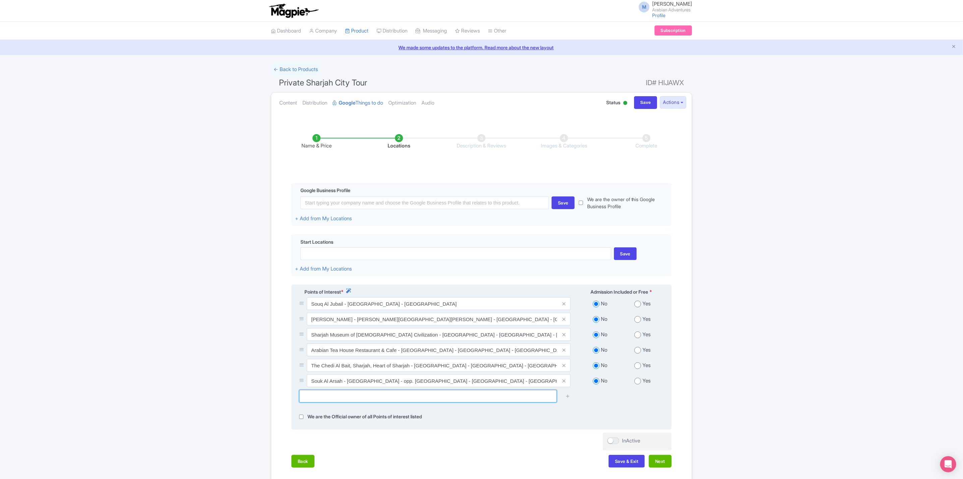
click at [419, 396] on input "text" at bounding box center [428, 396] width 258 height 13
paste input "the Rain Room"
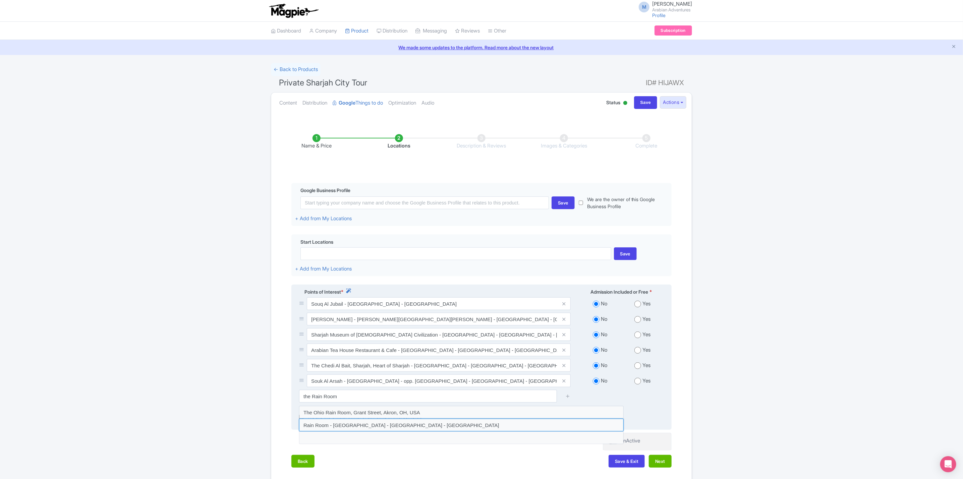
click at [393, 427] on input at bounding box center [461, 425] width 325 height 13
type input "Rain Room - 26 Street - Sharjah - United Arab Emirates"
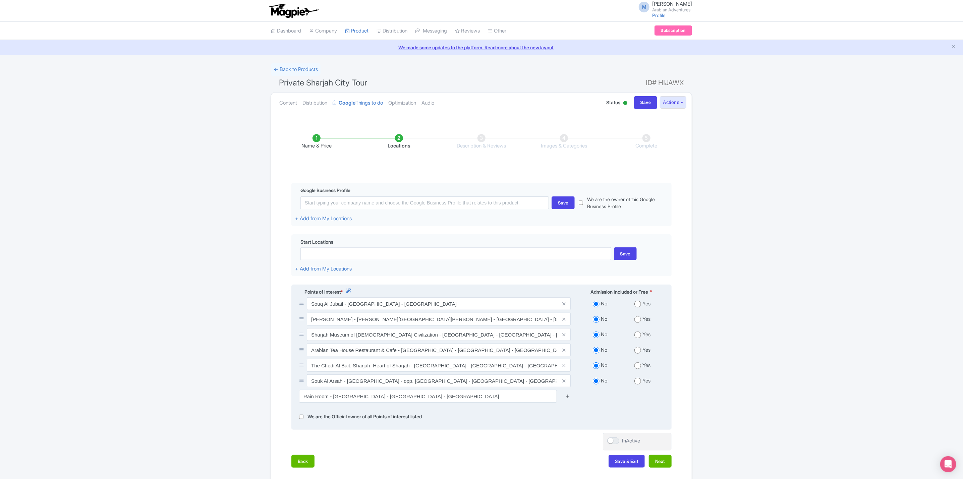
click at [567, 399] on icon at bounding box center [568, 396] width 5 height 5
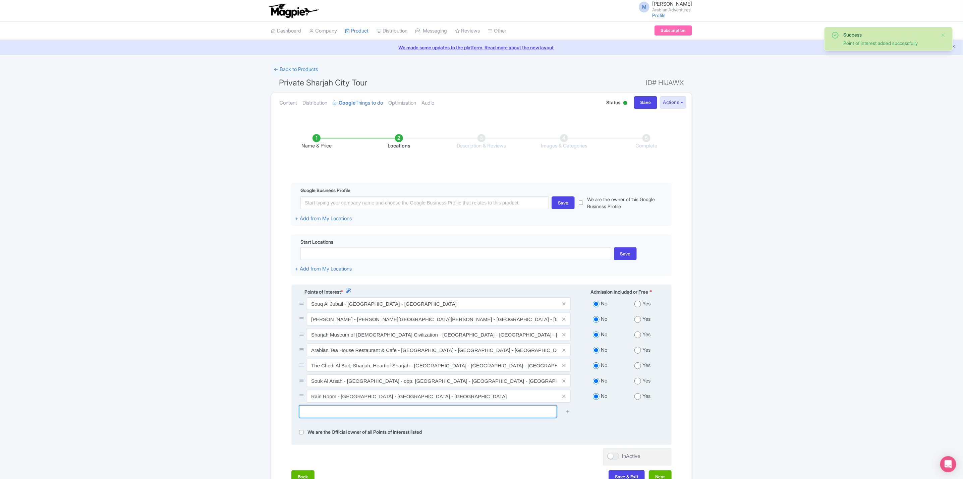
click at [413, 411] on input "text" at bounding box center [428, 412] width 258 height 13
paste input "Sharjah Mosque"
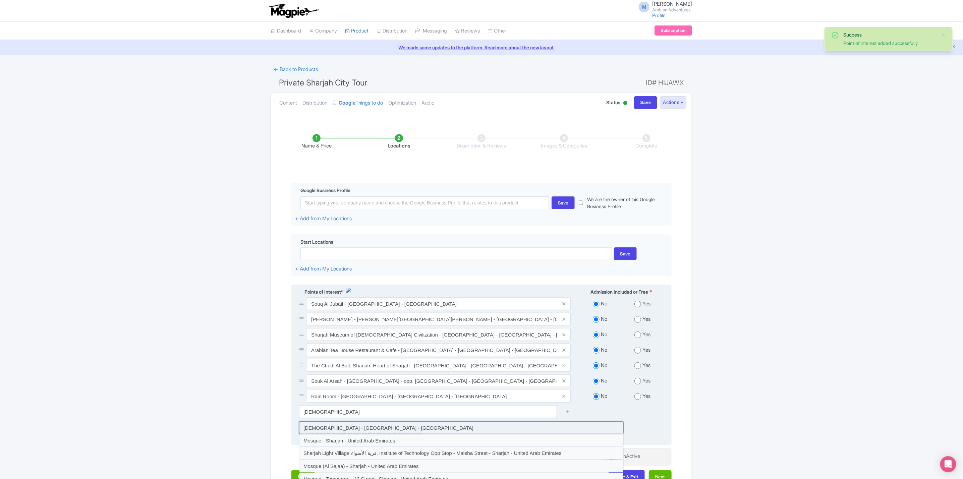
click at [417, 430] on input at bounding box center [461, 428] width 325 height 13
type input "Sharjah Mosque - Sharjah - United Arab Emirates"
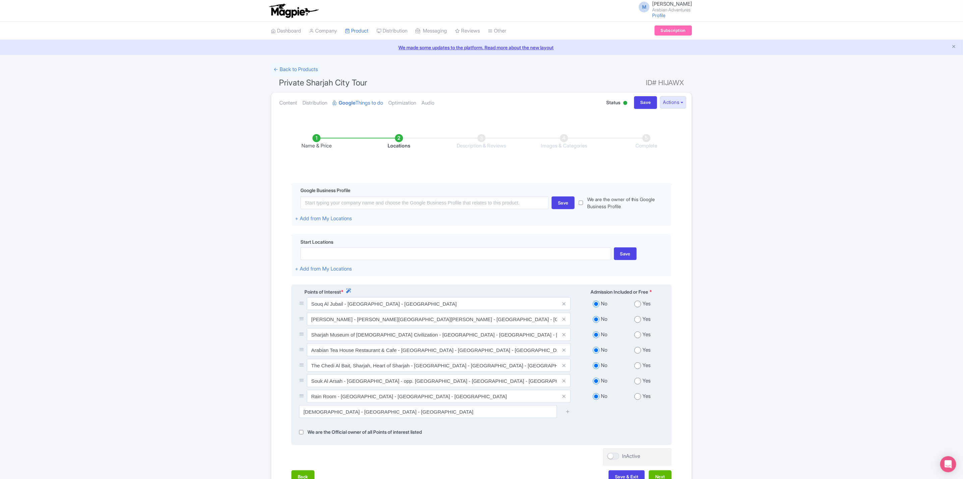
click at [638, 399] on input "radio" at bounding box center [638, 396] width 7 height 7
radio input "true"
click at [570, 414] on icon at bounding box center [568, 411] width 5 height 5
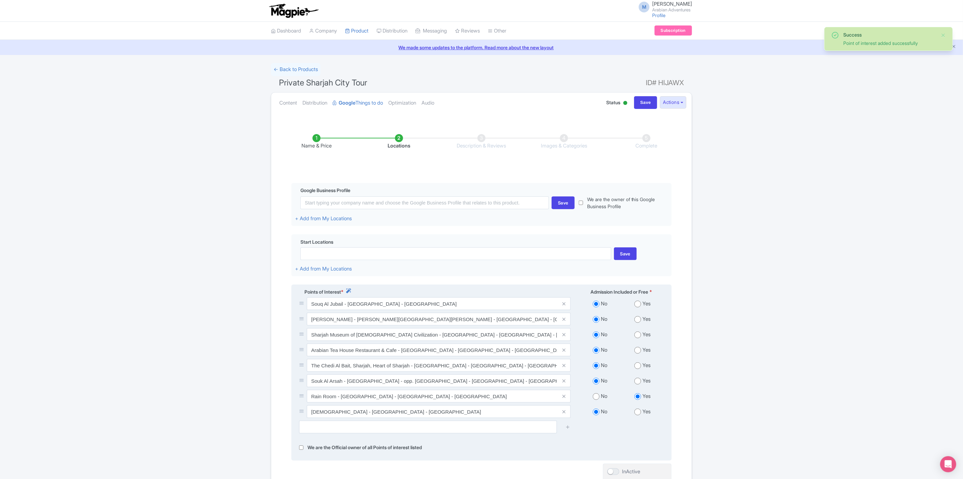
click at [638, 305] on input "radio" at bounding box center [638, 304] width 7 height 7
radio input "true"
click at [638, 323] on input "radio" at bounding box center [638, 319] width 7 height 7
radio input "true"
click at [638, 323] on input "radio" at bounding box center [638, 319] width 7 height 7
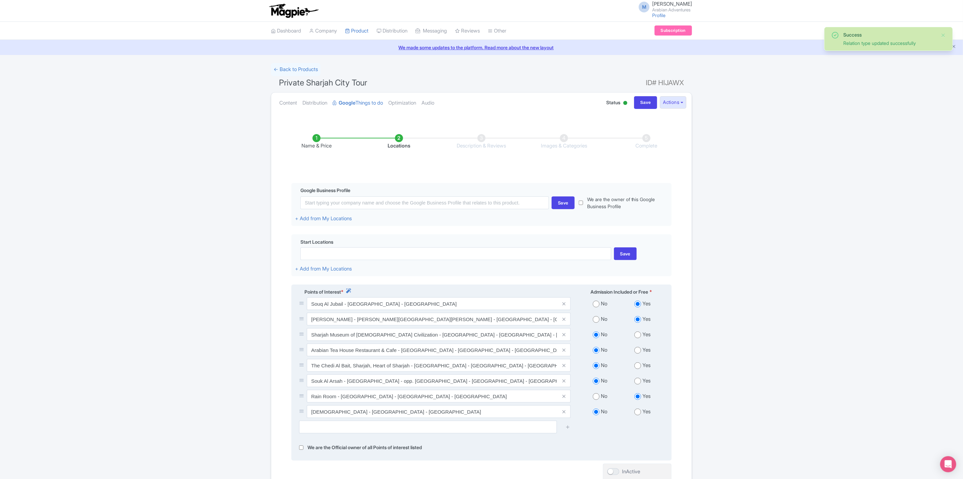
click at [597, 321] on input "radio" at bounding box center [596, 319] width 7 height 7
radio input "true"
click at [637, 322] on input "radio" at bounding box center [638, 319] width 7 height 7
radio input "true"
click at [637, 338] on input "radio" at bounding box center [638, 335] width 7 height 7
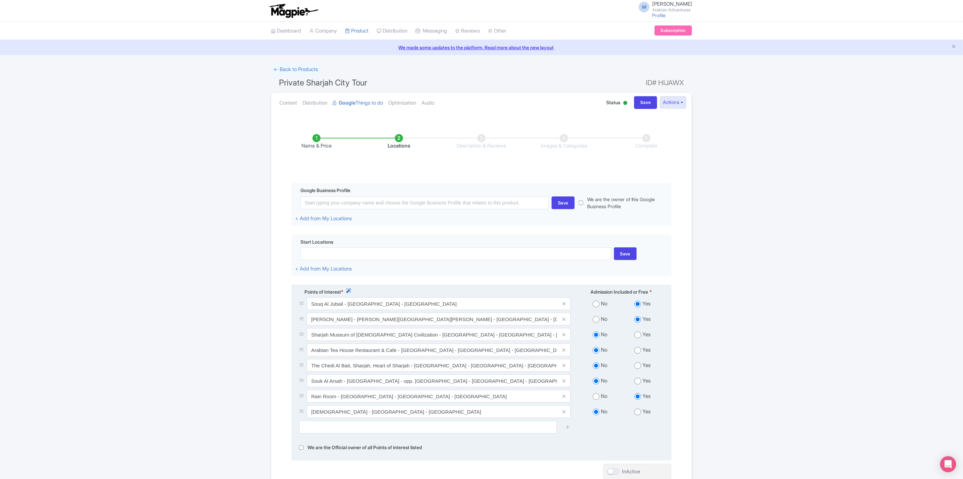
radio input "true"
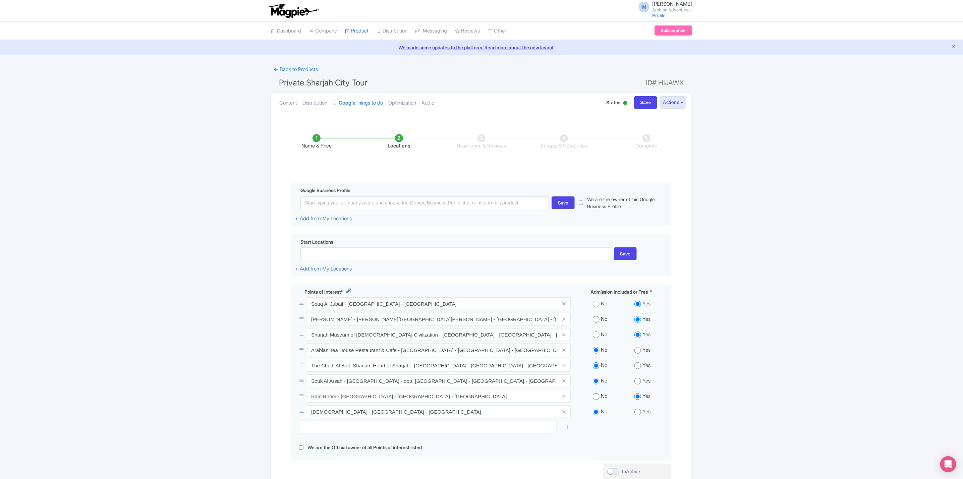
scroll to position [50, 0]
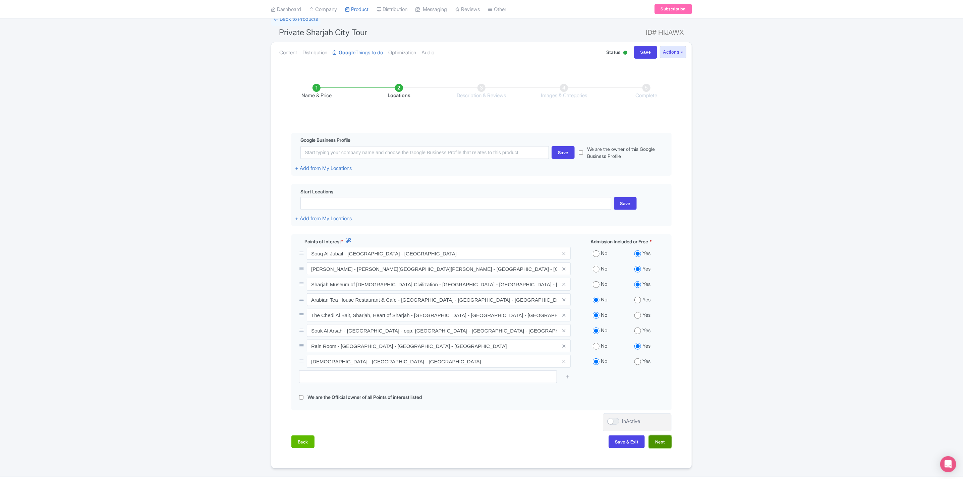
click at [668, 445] on button "Next" at bounding box center [660, 442] width 23 height 13
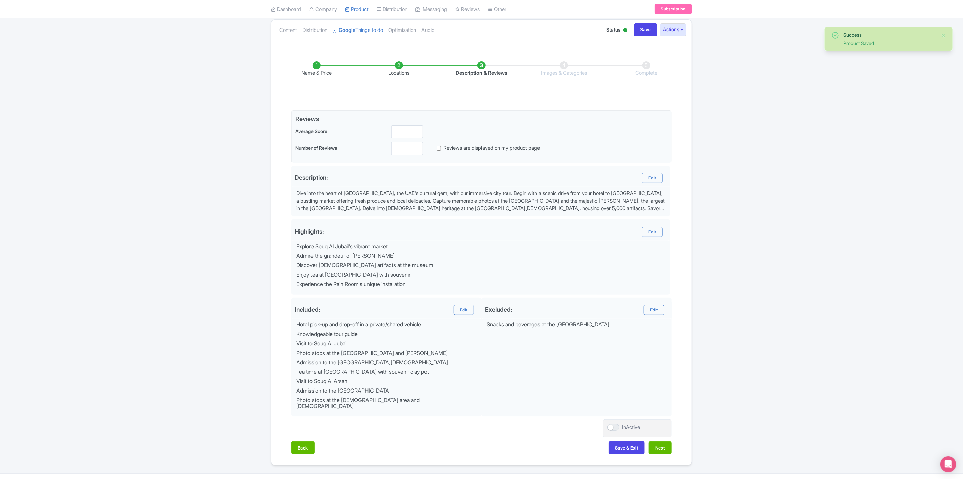
scroll to position [86, 0]
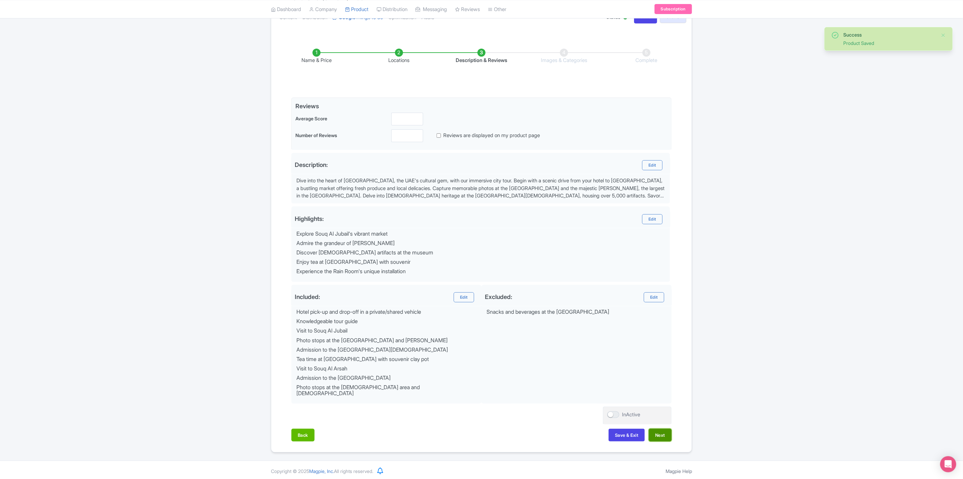
click at [666, 435] on button "Next" at bounding box center [660, 435] width 23 height 13
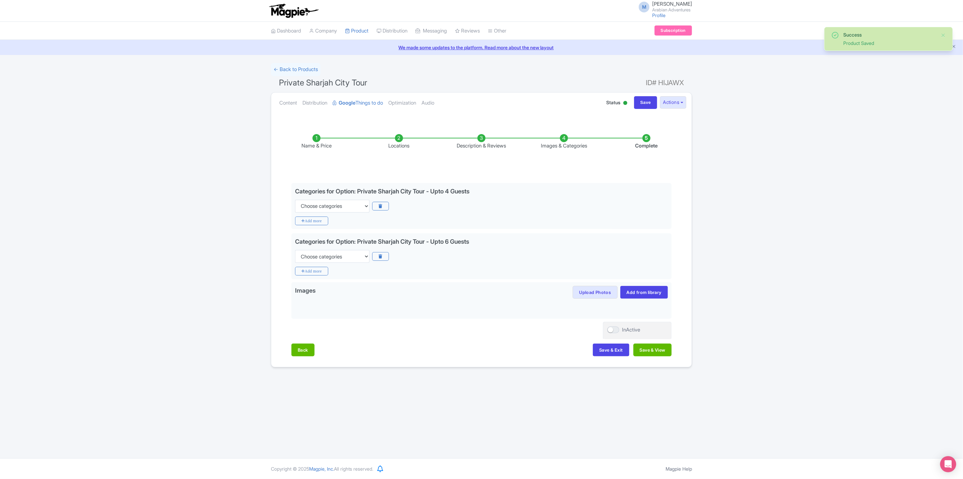
scroll to position [0, 0]
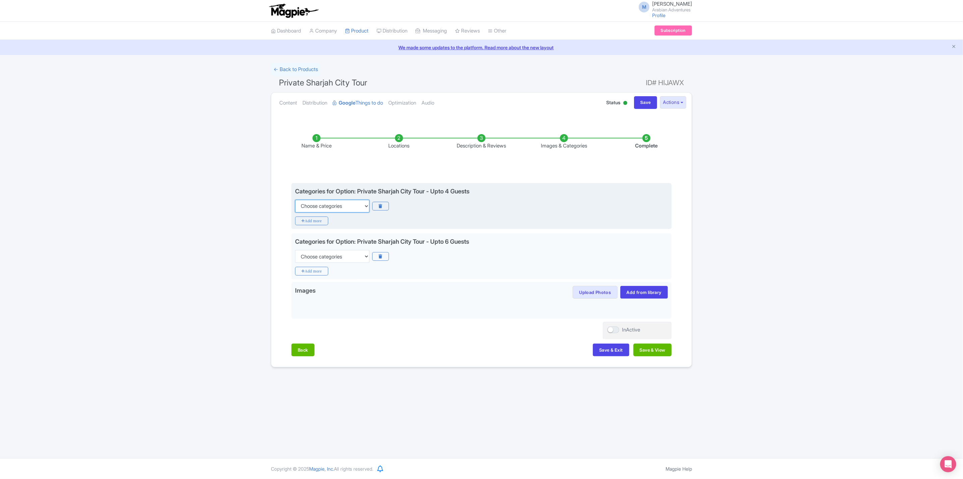
click at [336, 207] on select "Choose categories Adults Only Animals Audio Guide Beaches Bike Tours Boat Tours…" at bounding box center [332, 206] width 74 height 13
select select "guided-tours"
click at [295, 200] on select "Choose categories Adults Only Animals Audio Guide Beaches Bike Tours Boat Tours…" at bounding box center [332, 206] width 74 height 13
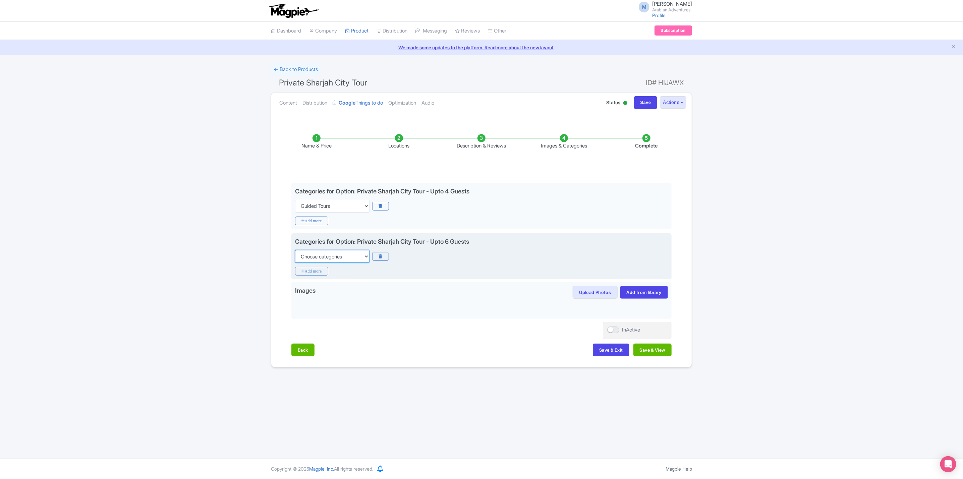
click at [346, 253] on select "Choose categories Adults Only Animals Audio Guide Beaches Bike Tours Boat Tours…" at bounding box center [332, 256] width 74 height 13
select select "guided-tours"
click at [295, 251] on select "Choose categories Adults Only Animals Audio Guide Beaches Bike Tours Boat Tours…" at bounding box center [332, 256] width 74 height 13
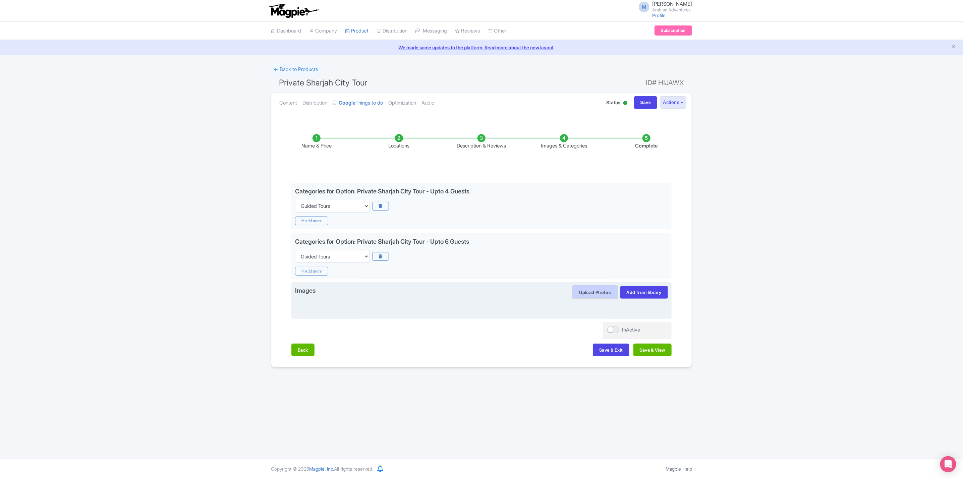
click at [589, 293] on button "Upload Photos" at bounding box center [595, 292] width 45 height 13
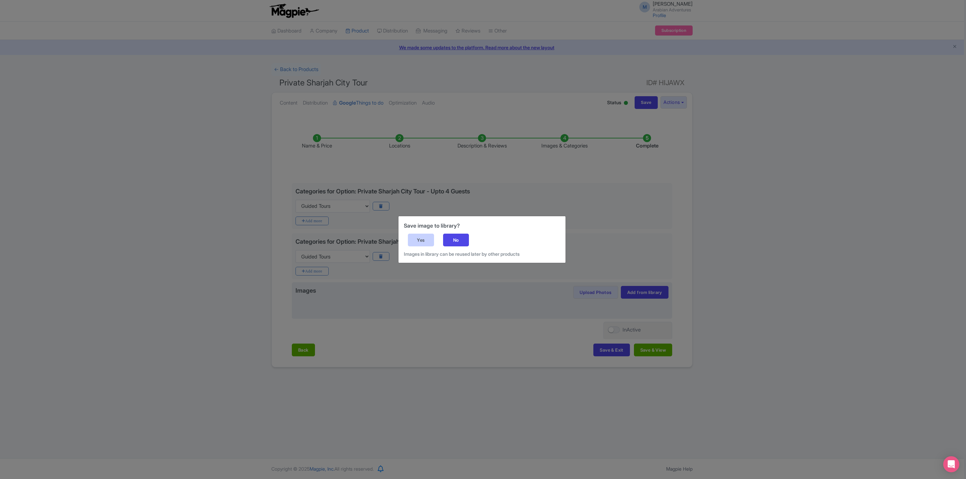
click at [422, 240] on div "Yes" at bounding box center [421, 240] width 26 height 13
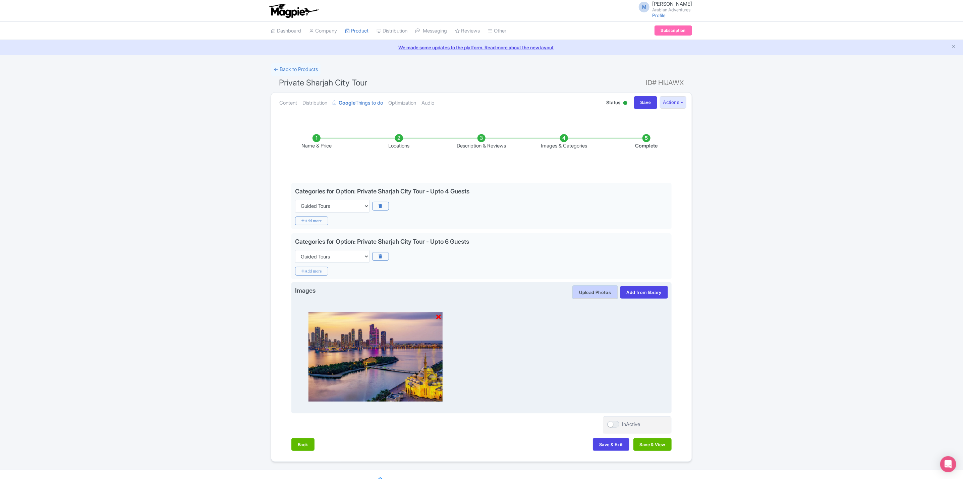
click at [601, 293] on button "Upload Photos" at bounding box center [595, 292] width 45 height 13
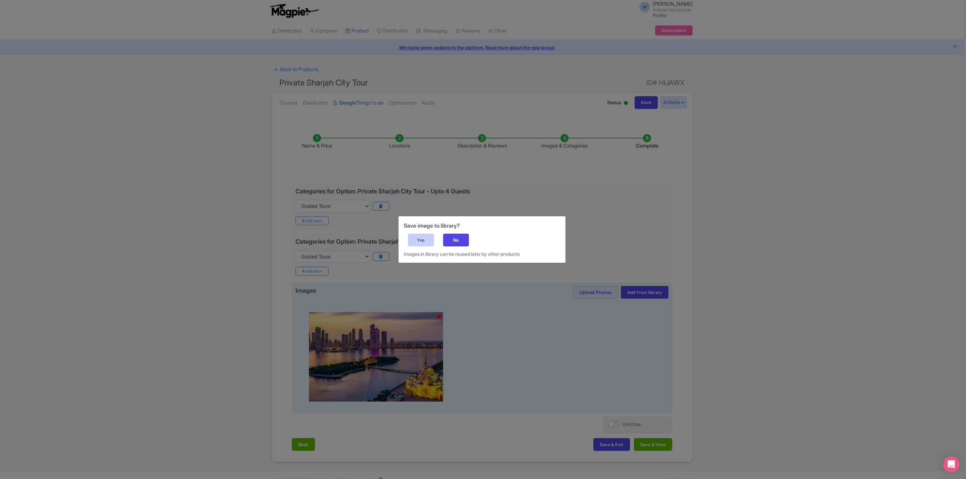
click at [432, 237] on div "Yes" at bounding box center [421, 240] width 26 height 13
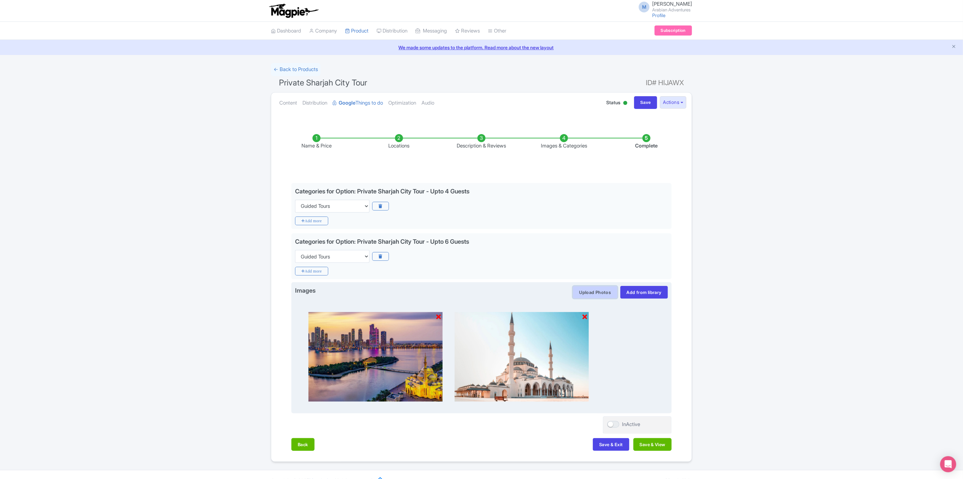
click at [597, 294] on button "Upload Photos" at bounding box center [595, 292] width 45 height 13
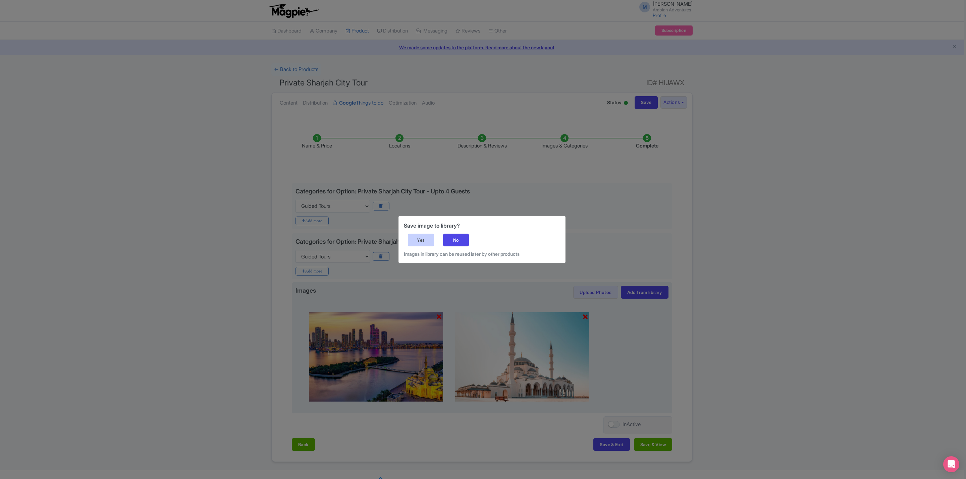
click at [424, 235] on div "Yes" at bounding box center [421, 240] width 26 height 13
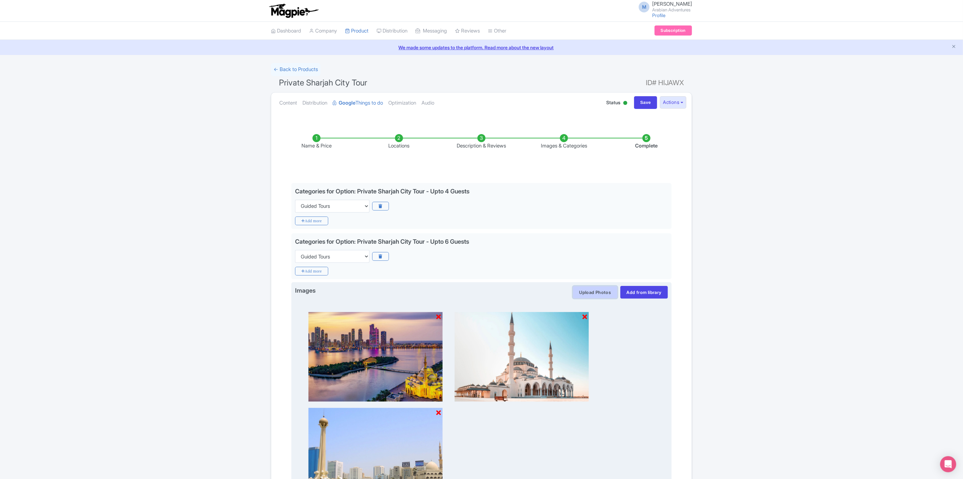
click at [595, 296] on button "Upload Photos" at bounding box center [595, 292] width 45 height 13
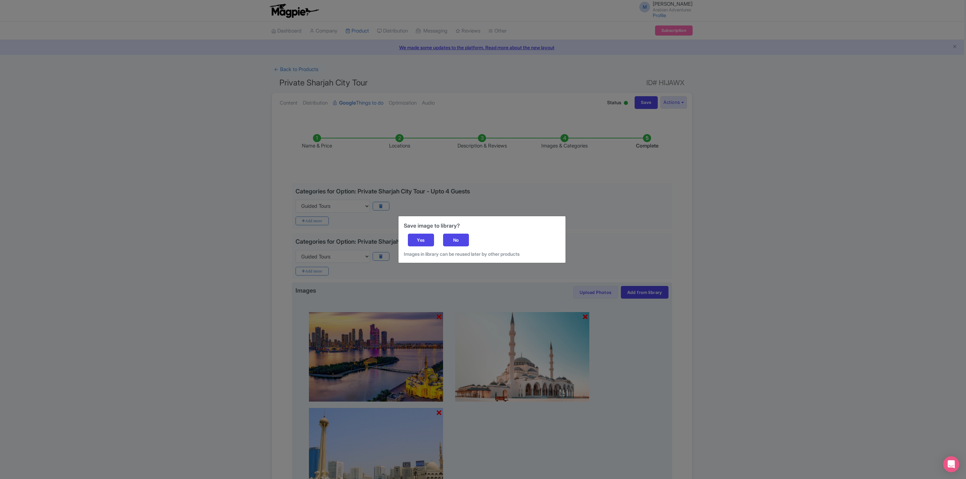
click at [419, 232] on div "Save image to library? Yes No Images in library can be reused later by other pr…" at bounding box center [481, 239] width 167 height 47
click at [425, 240] on div "Yes" at bounding box center [421, 240] width 26 height 13
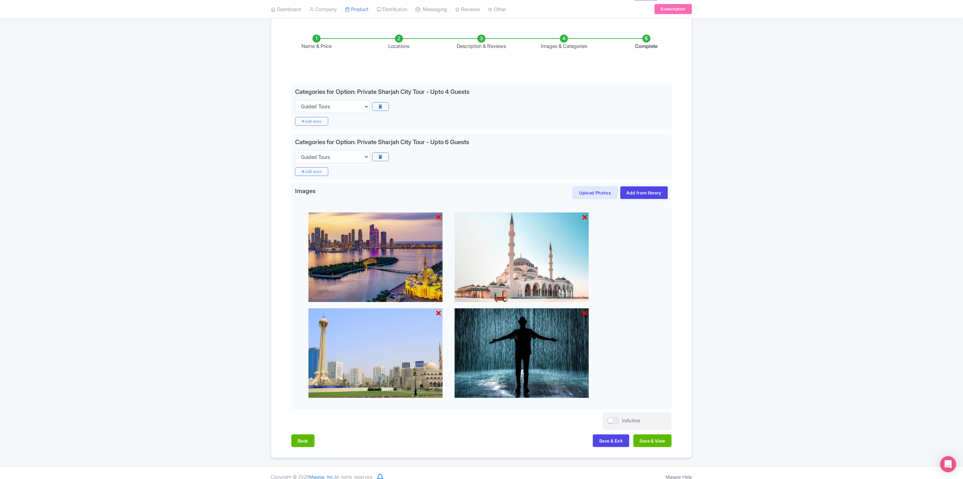
scroll to position [110, 0]
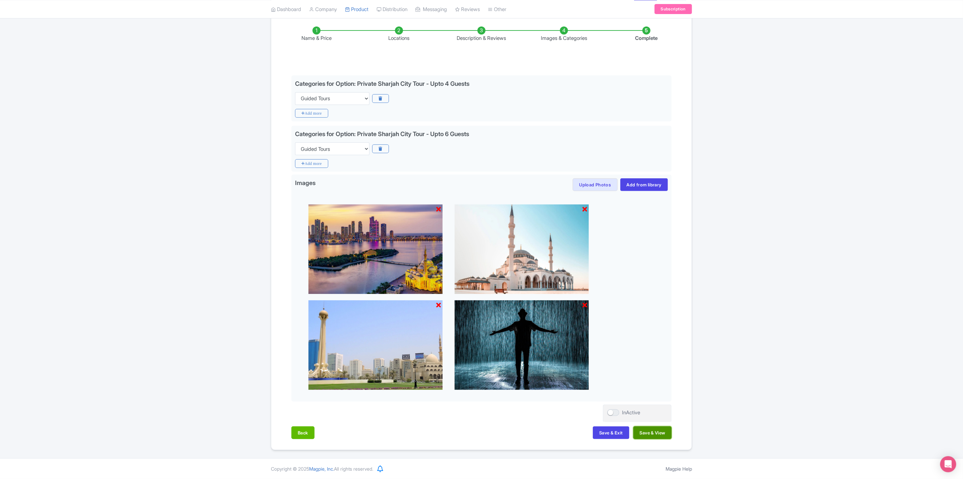
click at [660, 430] on button "Save & View" at bounding box center [653, 433] width 38 height 13
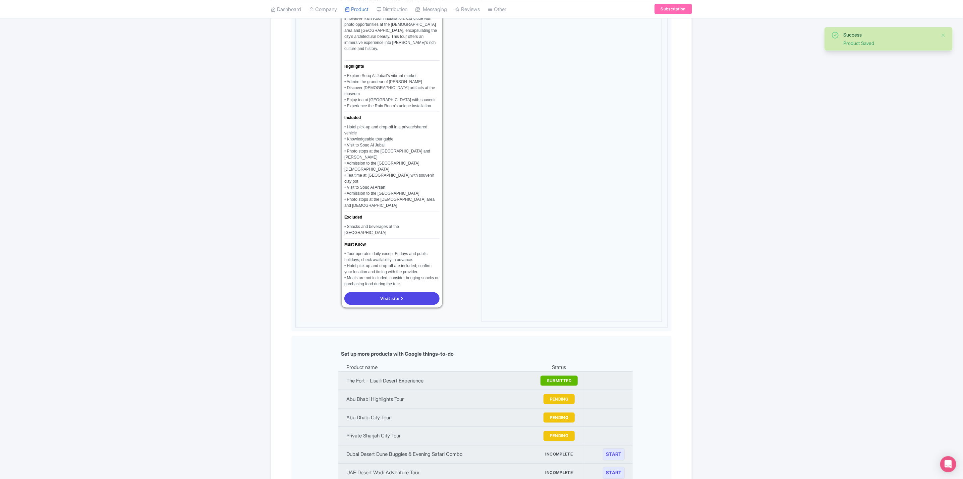
scroll to position [706, 0]
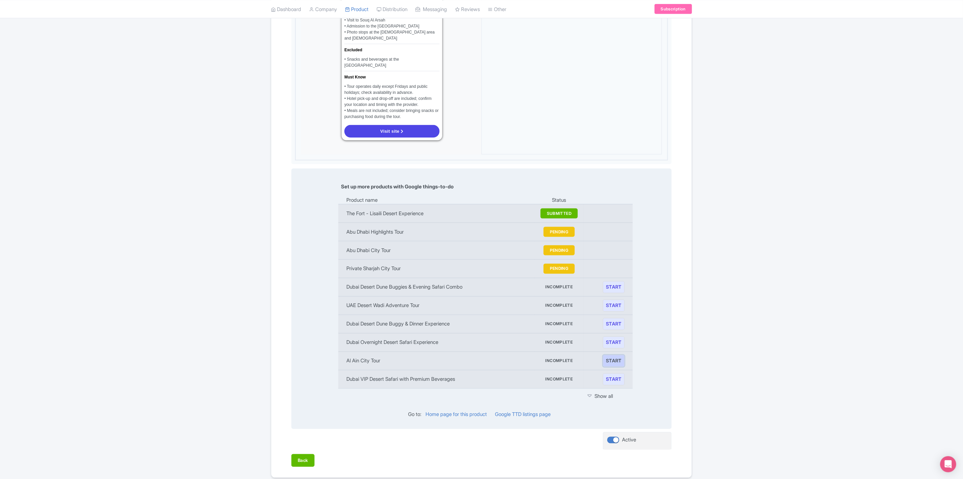
click at [609, 355] on link "START" at bounding box center [614, 361] width 22 height 12
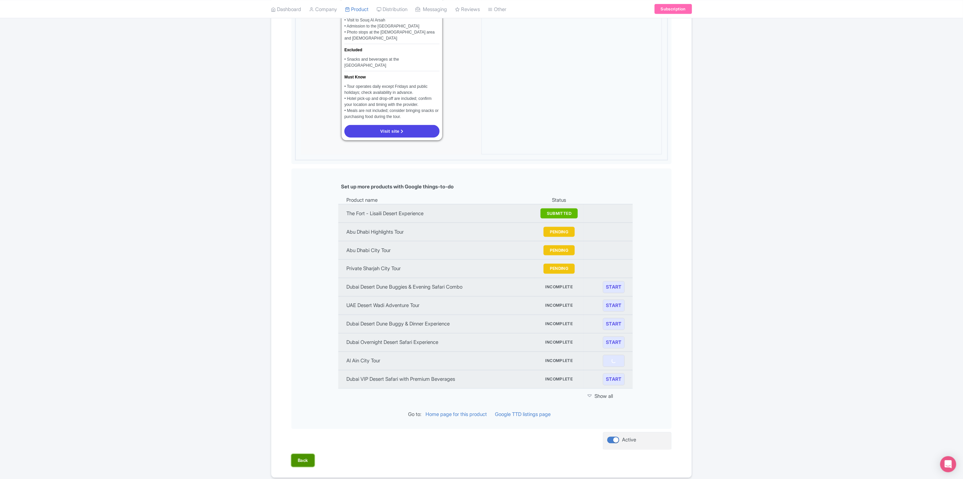
click at [310, 454] on button "Back" at bounding box center [302, 460] width 23 height 13
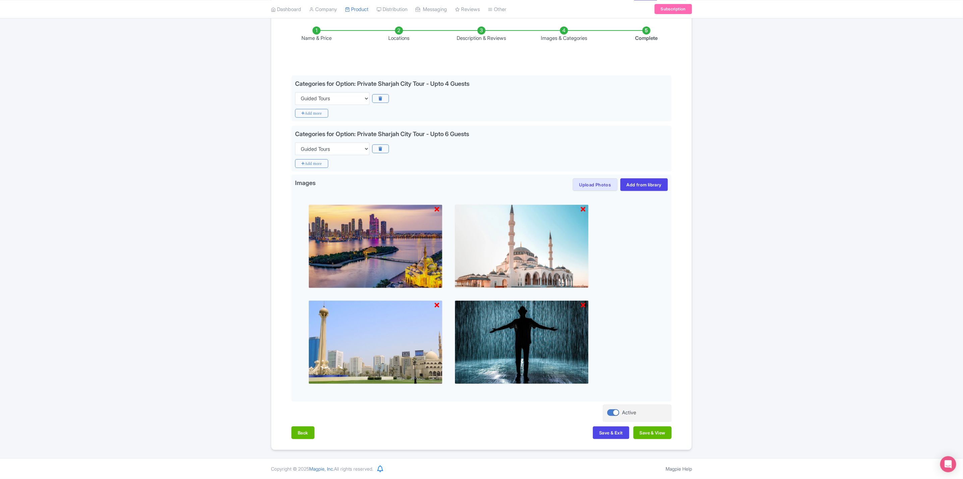
scroll to position [110, 0]
click at [611, 436] on button "Save & Exit" at bounding box center [611, 433] width 36 height 13
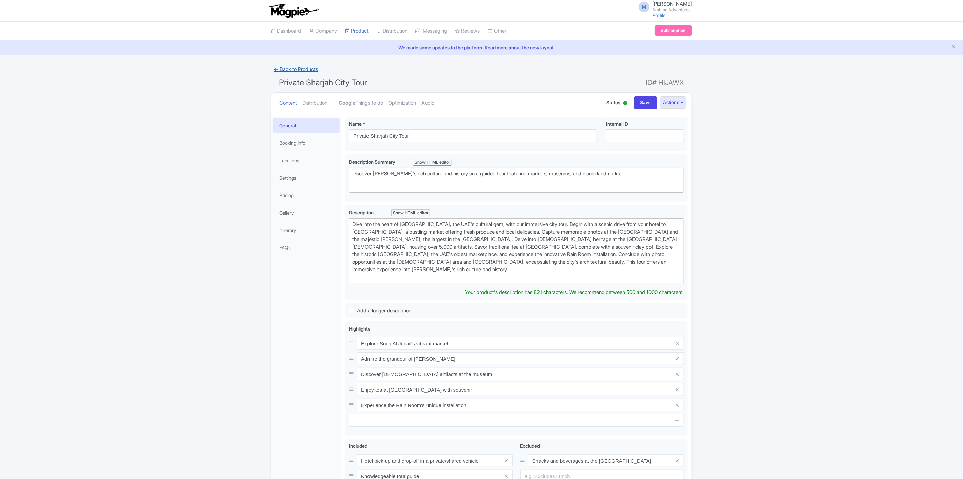
click at [311, 67] on link "← Back to Products" at bounding box center [296, 69] width 50 height 13
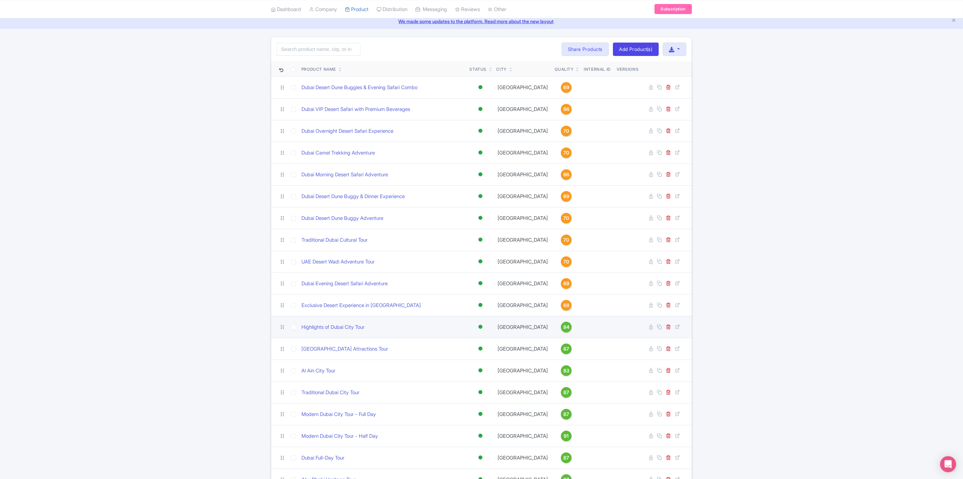
scroll to position [50, 0]
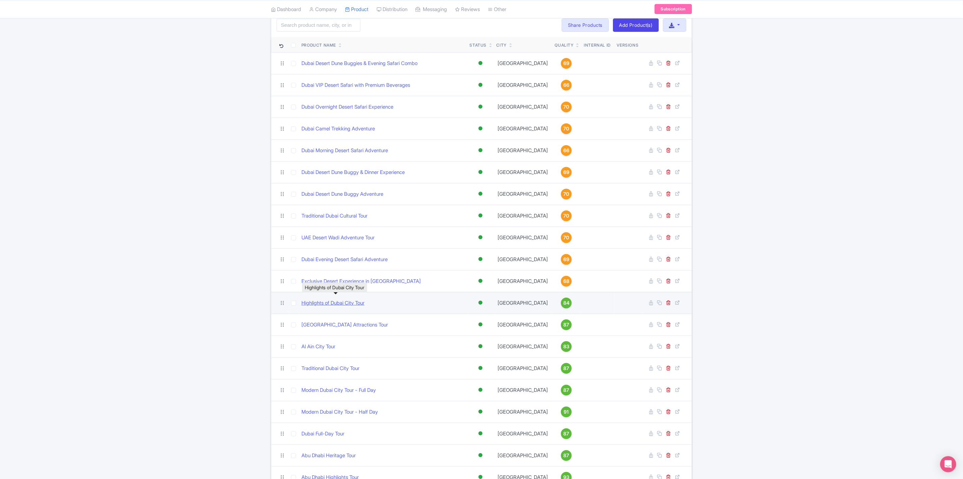
click at [359, 307] on link "Highlights of Dubai City Tour" at bounding box center [333, 304] width 63 height 8
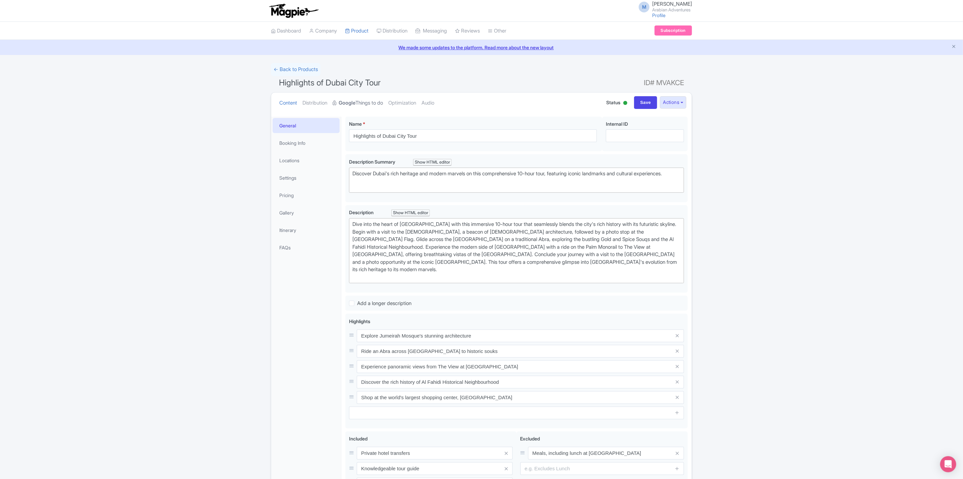
click at [370, 106] on link "Google Things to do" at bounding box center [358, 103] width 50 height 21
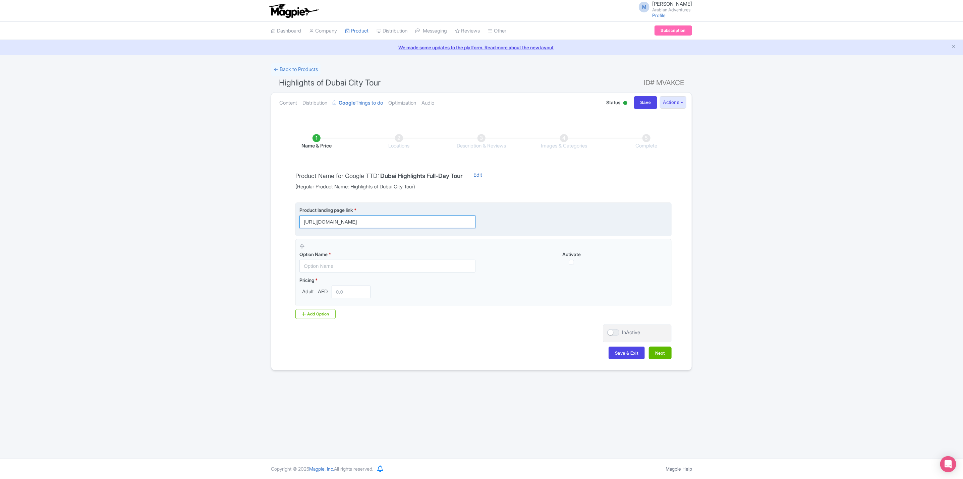
click at [444, 223] on input "https://www.arabian-adventures.com/ae/english/city-tours/highlights-of-dubai-ci…" at bounding box center [388, 222] width 176 height 13
paste input "?utm_source=gttd&utm_medium=organic&utm_campaign=AA-highlights-of-dubai-city-to…"
type input "https://www.arabian-adventures.com/ae/english/city-tours/highlights-of-dubai-ci…"
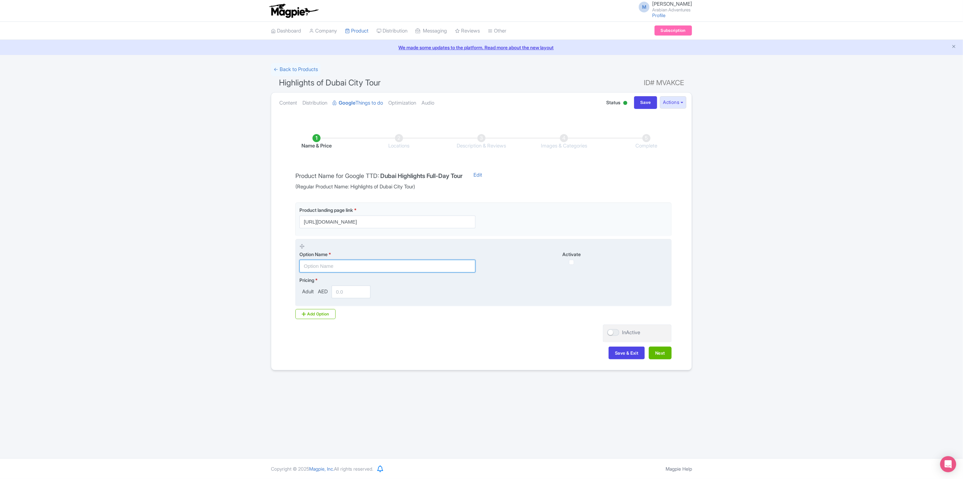
click at [350, 262] on input "text" at bounding box center [388, 266] width 176 height 13
paste input "https://www.arabian-adventures.com/ae/english/city-tours/highlights-of-dubai-ci…"
type input "https://www.arabian-adventures.com/ae/english/city-tours/highlights-of-dubai-ci…"
drag, startPoint x: 378, startPoint y: 273, endPoint x: 382, endPoint y: 273, distance: 3.4
click at [379, 273] on fieldset "Option Name * Activate Pricing * Adult AED" at bounding box center [484, 272] width 376 height 67
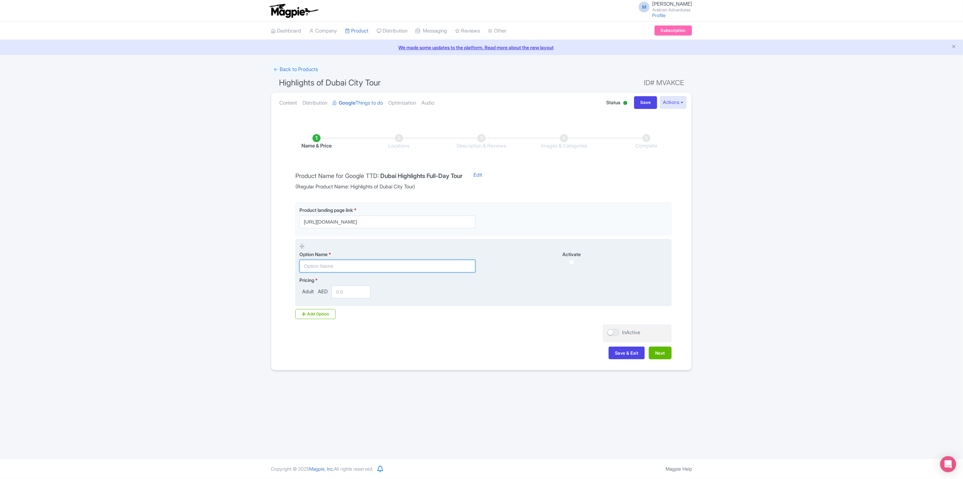
paste input "Private Highlights of Dubai City Tour"
type input "Private Highlights of Dubai City Tour - Upto 2 Guests"
click at [345, 293] on input "number" at bounding box center [351, 292] width 39 height 13
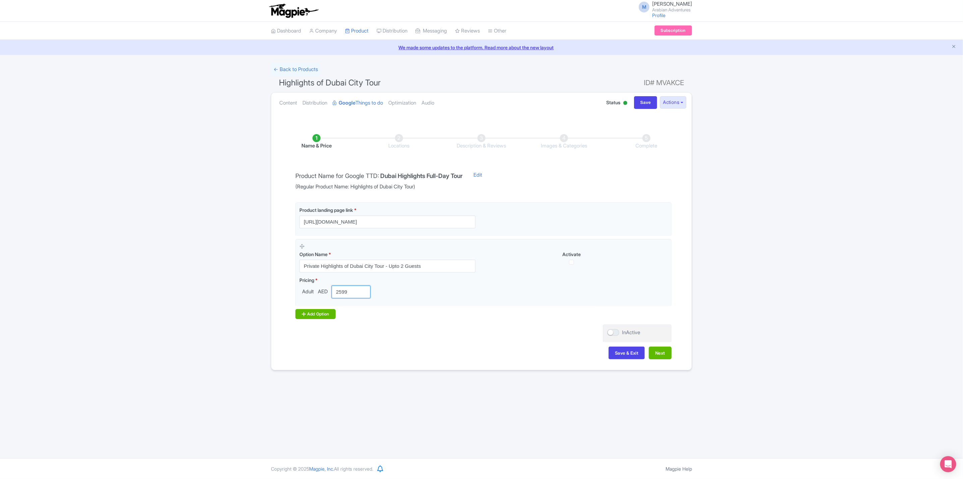
type input "2599"
click at [326, 315] on div "Add Option" at bounding box center [316, 314] width 40 height 10
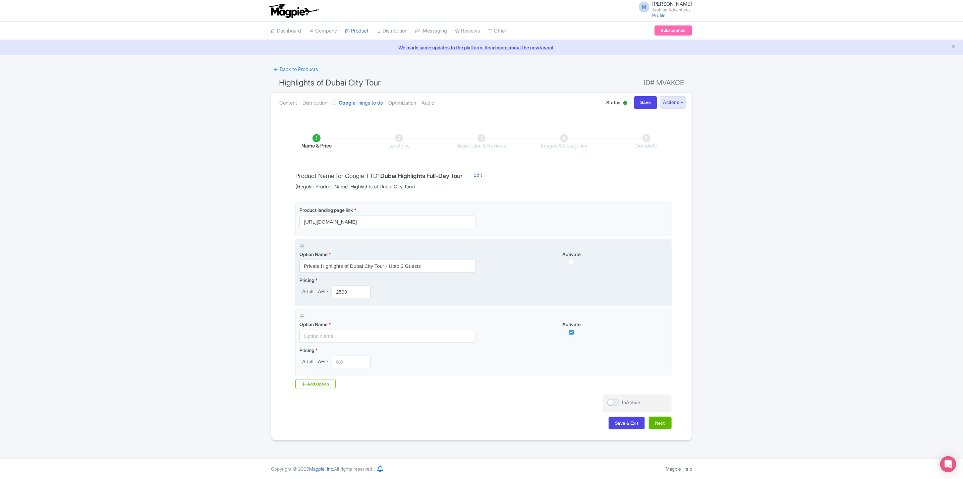
click at [416, 274] on fieldset "Option Name * Private Highlights of Dubai City Tour - Upto 2 Guests Activate Pr…" at bounding box center [484, 272] width 376 height 67
click at [420, 267] on input "Private Highlights of Dubai City Tour - Upto 2 Guests" at bounding box center [388, 266] width 176 height 13
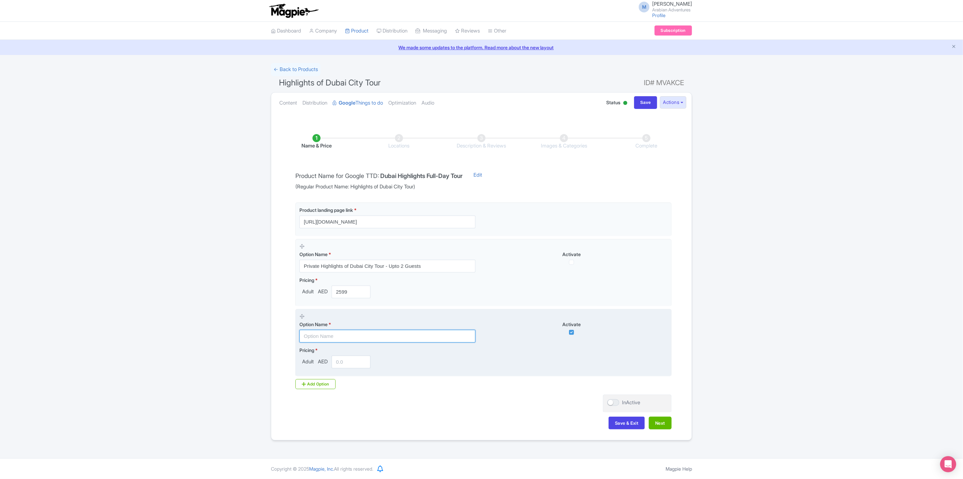
click at [418, 338] on input "text" at bounding box center [388, 336] width 176 height 13
paste input "Private Highlights of Dubai City Tour - Upto 2 Guests"
type input "Private Highlights of Dubai City Tour - Upto 2 Guests"
click at [341, 364] on input "number" at bounding box center [351, 362] width 39 height 13
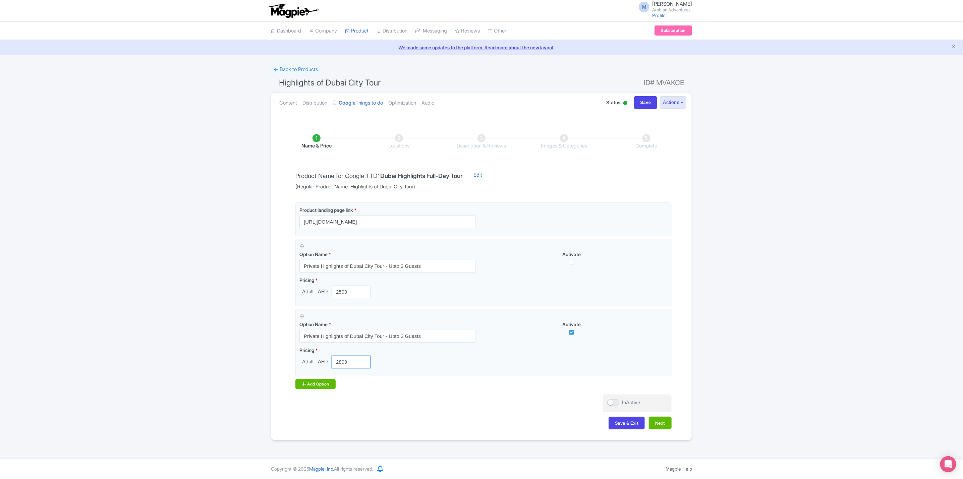
type input "2899"
click at [330, 380] on div "Add Option" at bounding box center [316, 384] width 40 height 10
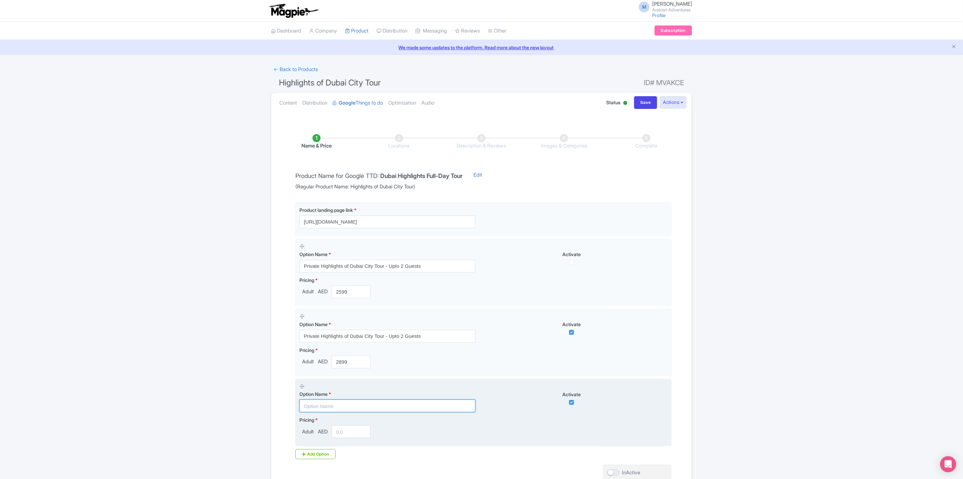
click at [381, 407] on input "text" at bounding box center [388, 406] width 176 height 13
paste input "Private Highlights of Dubai City Tour - Upto 2 Guests"
click at [404, 406] on input "Private Highlights of Dubai City Tour - Upto 2 Guests" at bounding box center [388, 406] width 176 height 13
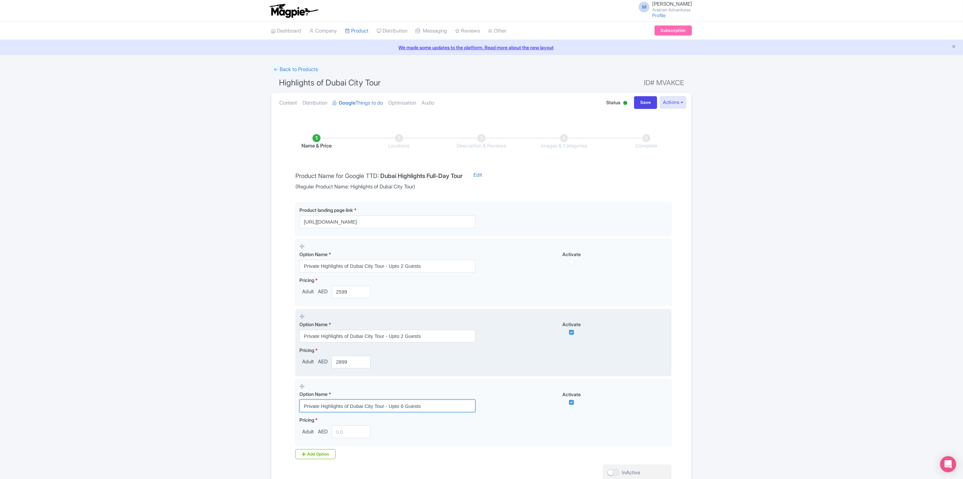
type input "Private Highlights of Dubai City Tour - Upto 6 Guests"
click at [402, 339] on input "Private Highlights of Dubai City Tour - Upto 2 Guests" at bounding box center [388, 336] width 176 height 13
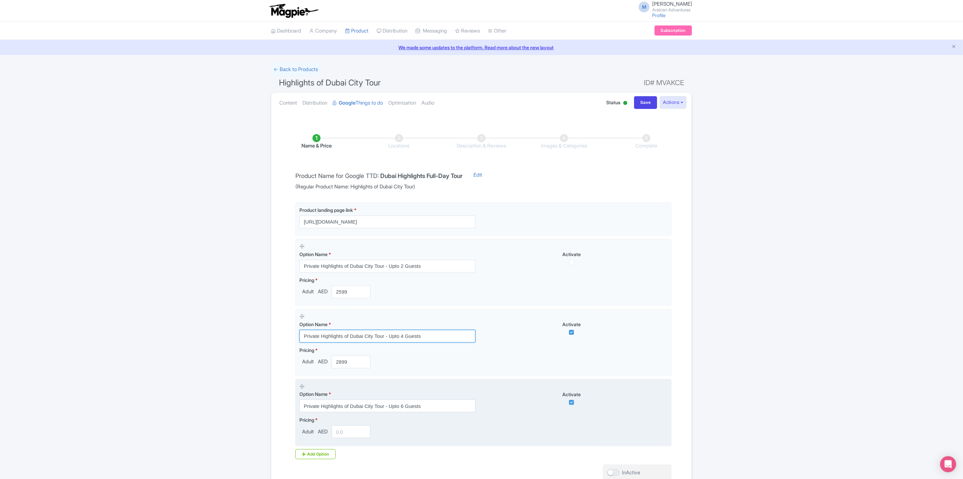
type input "Private Highlights of Dubai City Tour - Upto 4 Guests"
click at [359, 431] on input "number" at bounding box center [351, 432] width 39 height 13
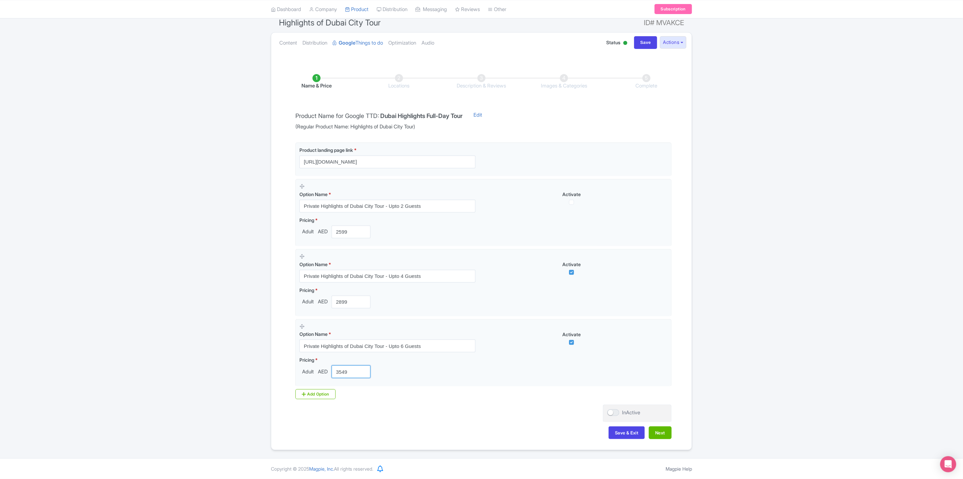
scroll to position [63, 0]
type input "3549"
click at [664, 430] on button "Next" at bounding box center [660, 433] width 23 height 13
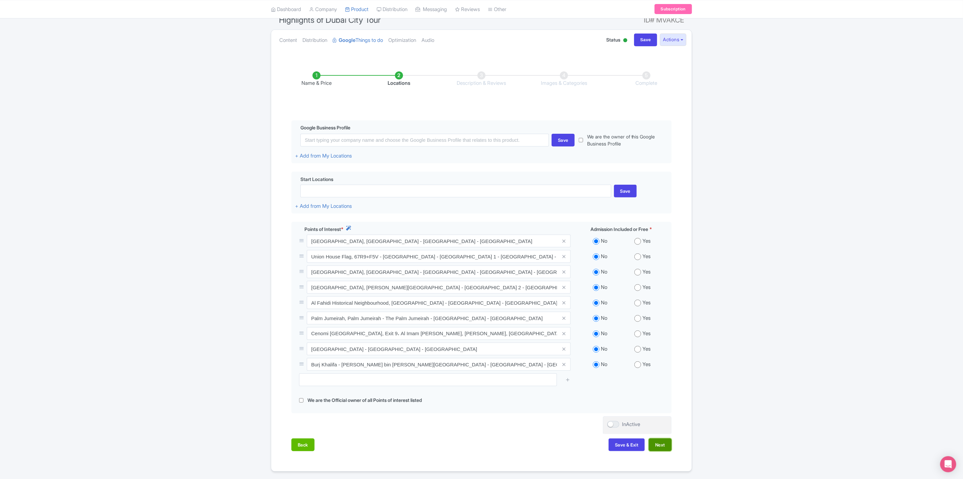
click at [663, 447] on button "Next" at bounding box center [660, 445] width 23 height 13
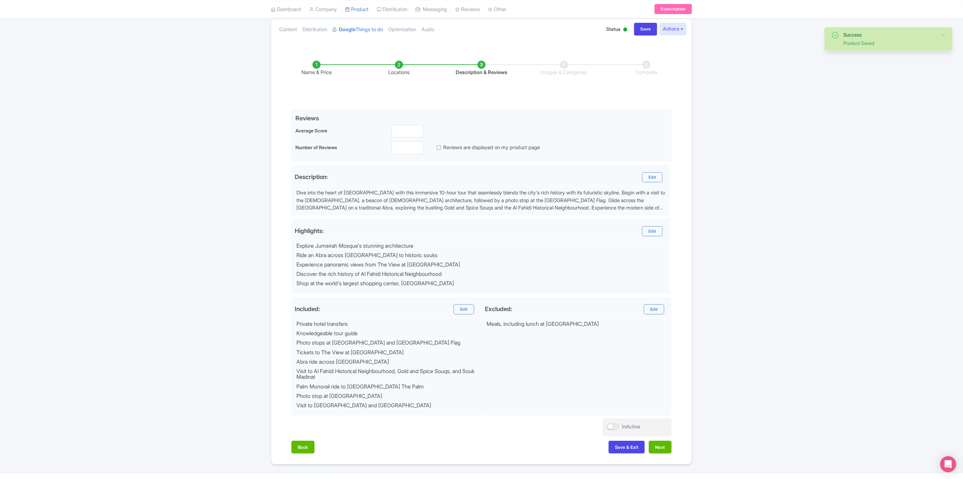
scroll to position [91, 0]
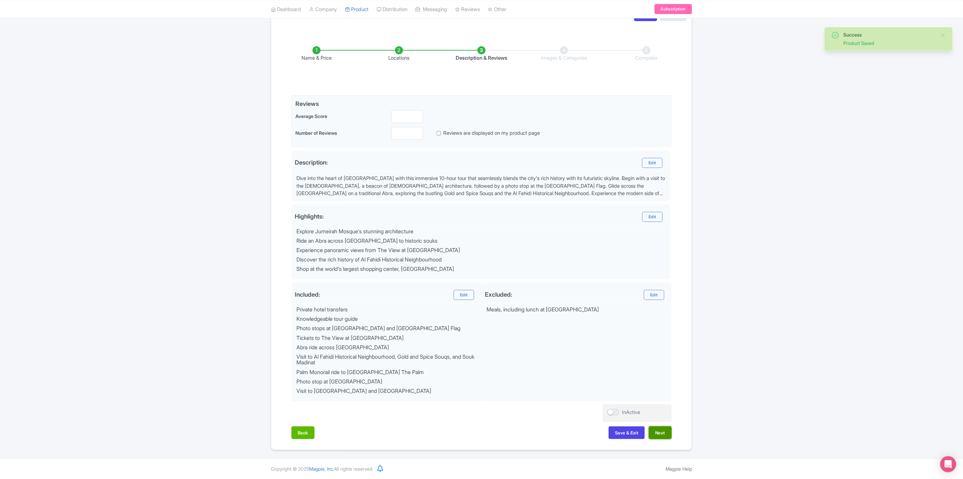
click at [664, 431] on button "Next" at bounding box center [660, 433] width 23 height 13
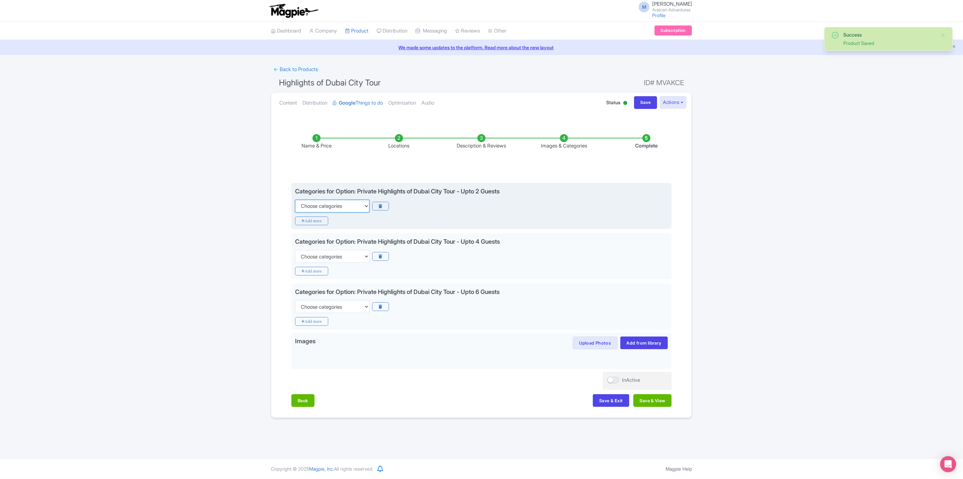
click at [346, 210] on select "Choose categories Adults Only Animals Audio Guide Beaches Bike Tours Boat Tours…" at bounding box center [332, 206] width 74 height 13
select select "guided-tours"
click at [295, 200] on select "Choose categories Adults Only Animals Audio Guide Beaches Bike Tours Boat Tours…" at bounding box center [332, 206] width 74 height 13
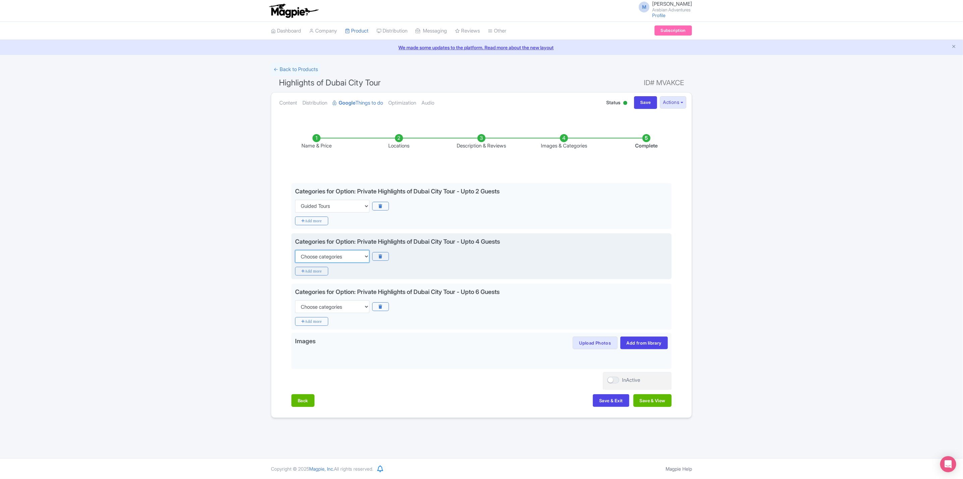
click at [350, 257] on select "Choose categories Adults Only Animals Audio Guide Beaches Bike Tours Boat Tours…" at bounding box center [332, 256] width 74 height 13
select select "guided-tours"
click at [295, 251] on select "Choose categories Adults Only Animals Audio Guide Beaches Bike Tours Boat Tours…" at bounding box center [332, 256] width 74 height 13
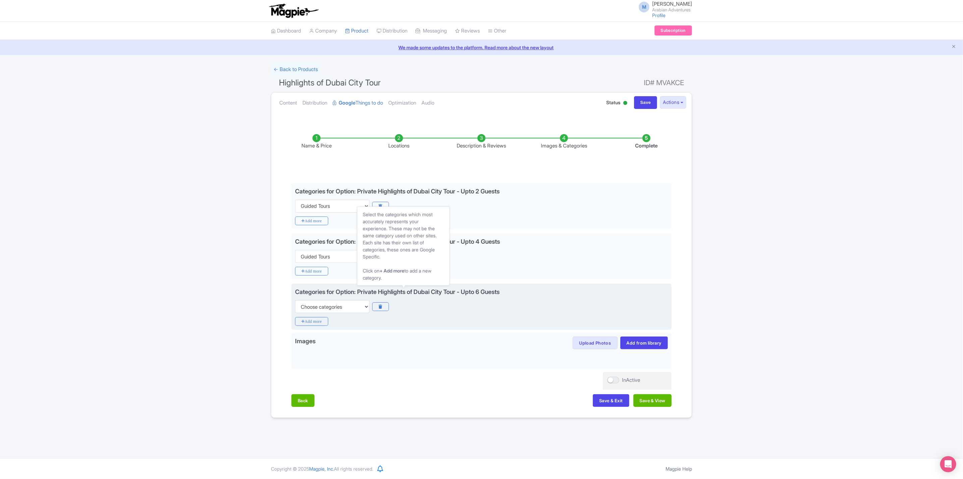
click at [355, 318] on div "Categories for Option: Private Highlights of Dubai City Tour - Upto 6 Guests Ch…" at bounding box center [481, 307] width 380 height 46
click at [357, 313] on select "Choose categories Adults Only Animals Audio Guide Beaches Bike Tours Boat Tours…" at bounding box center [332, 307] width 74 height 13
select select "guided-tours"
click at [295, 302] on select "Choose categories Adults Only Animals Audio Guide Beaches Bike Tours Boat Tours…" at bounding box center [332, 307] width 74 height 13
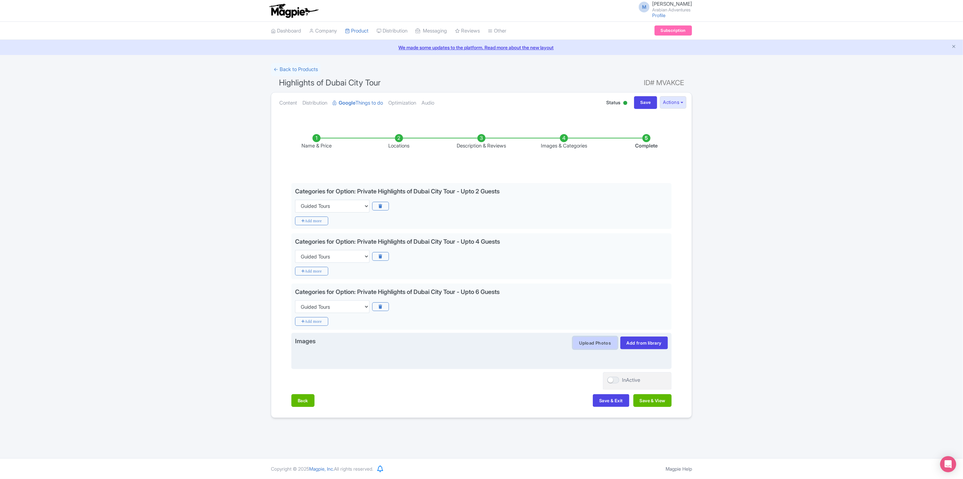
click at [606, 341] on button "Upload Photos" at bounding box center [595, 343] width 45 height 13
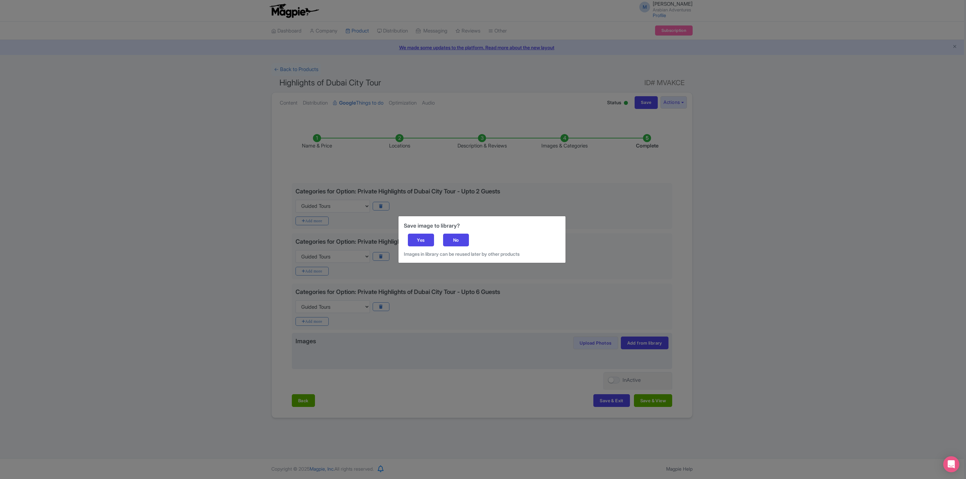
click at [418, 233] on div "Save image to library? Yes No Images in library can be reused later by other pr…" at bounding box center [481, 239] width 167 height 47
click at [422, 241] on div "Yes" at bounding box center [421, 240] width 26 height 13
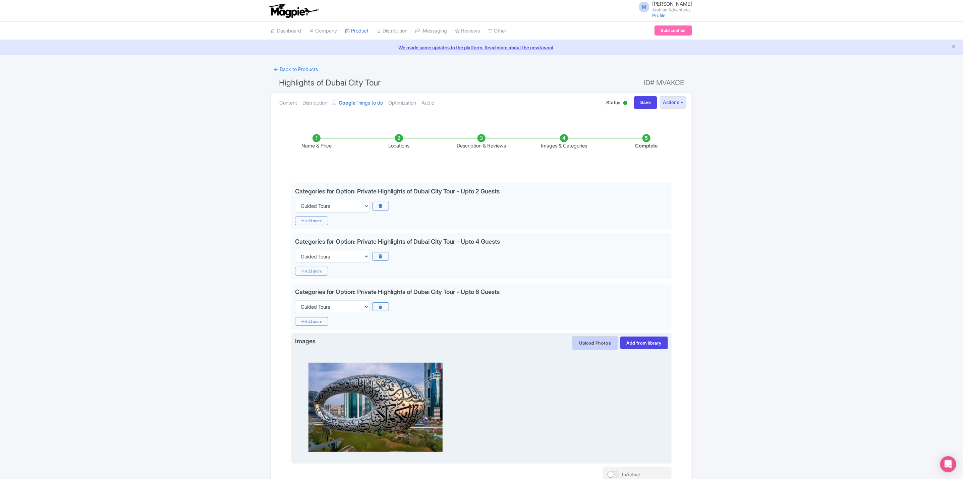
click at [585, 350] on button "Upload Photos" at bounding box center [595, 343] width 45 height 13
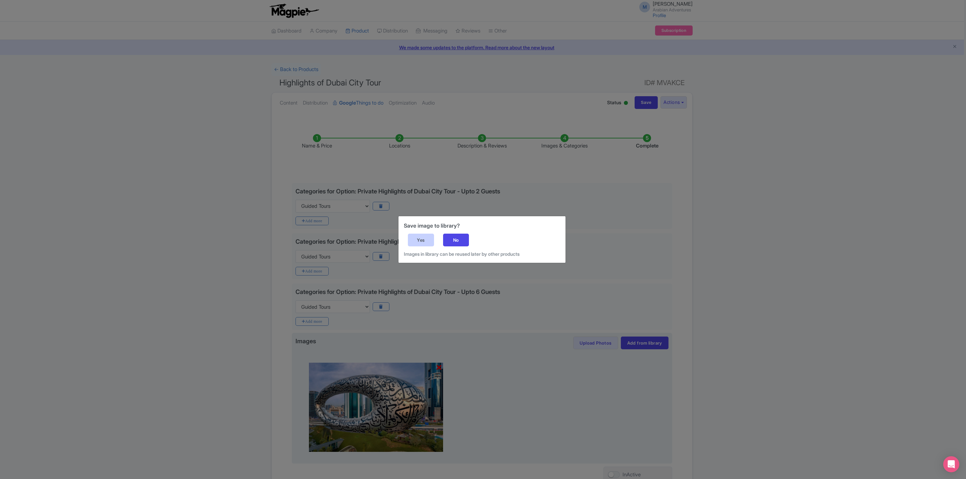
click at [419, 239] on div "Yes" at bounding box center [421, 240] width 26 height 13
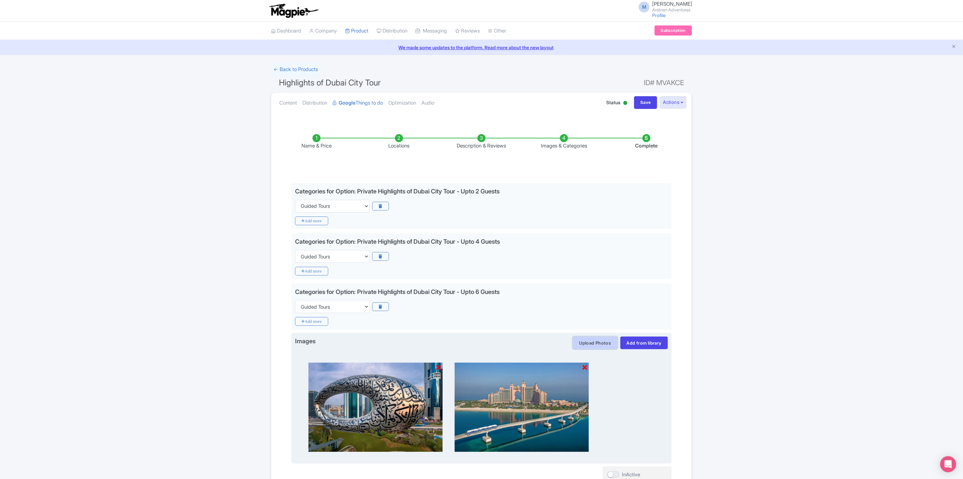
click at [582, 347] on button "Upload Photos" at bounding box center [595, 343] width 45 height 13
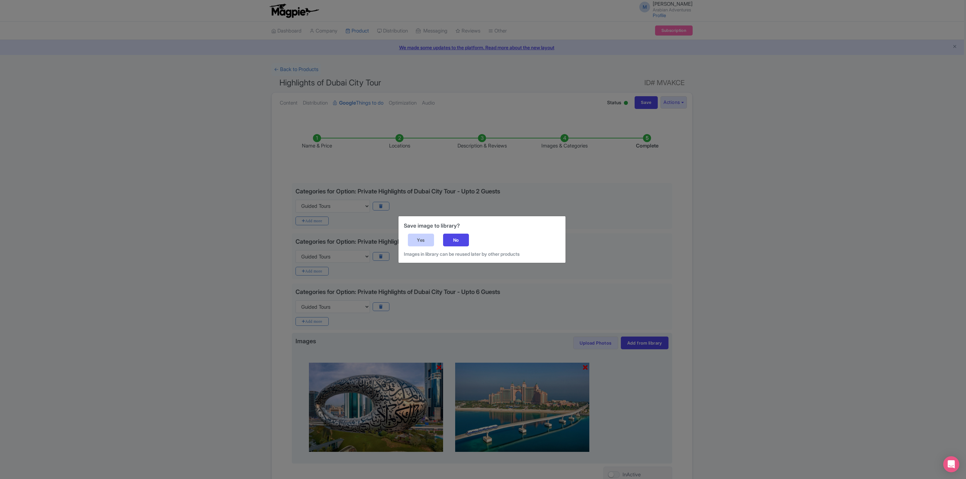
click at [420, 240] on div "Yes" at bounding box center [421, 240] width 26 height 13
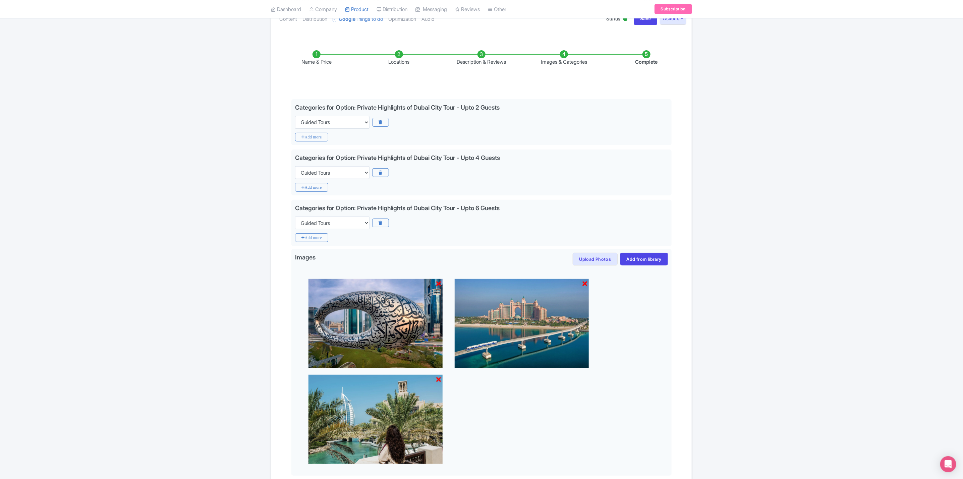
scroll to position [151, 0]
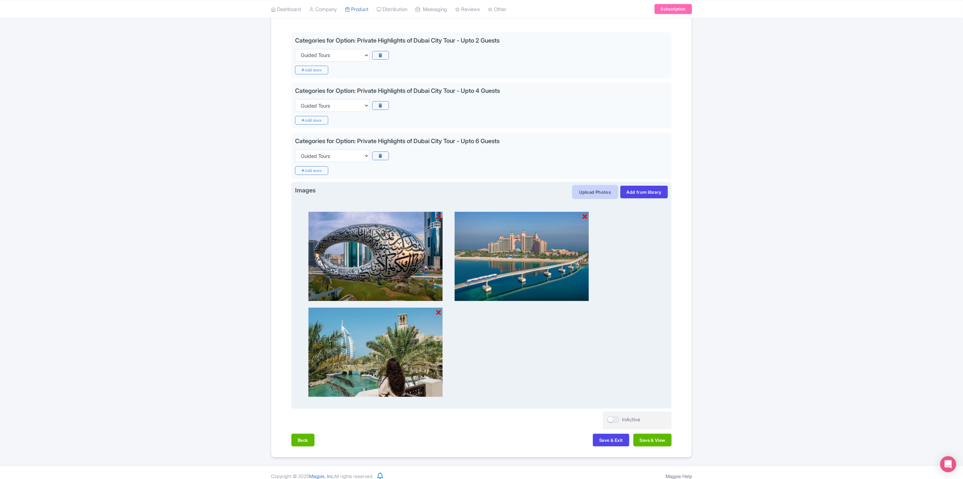
click at [604, 197] on button "Upload Photos" at bounding box center [595, 192] width 45 height 13
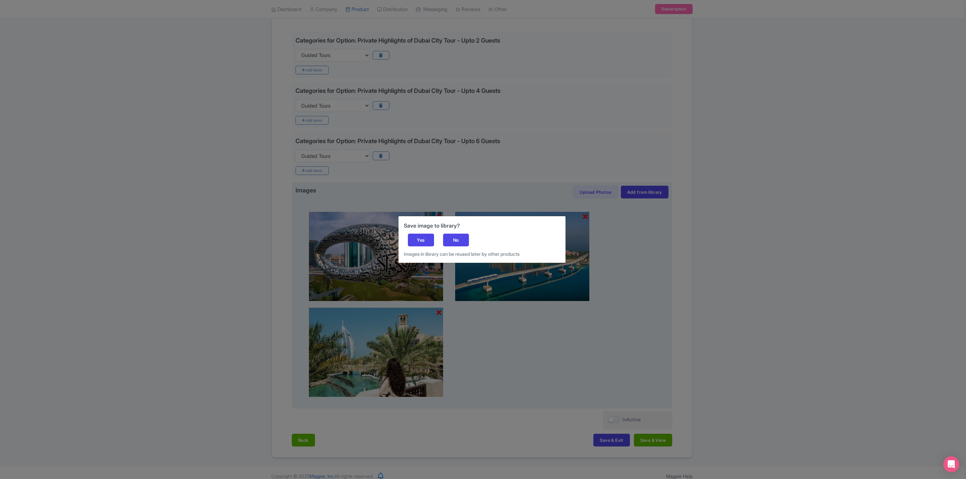
click at [657, 254] on div "Save image to library? Yes No Images in library can be reused later by other pr…" at bounding box center [483, 239] width 966 height 479
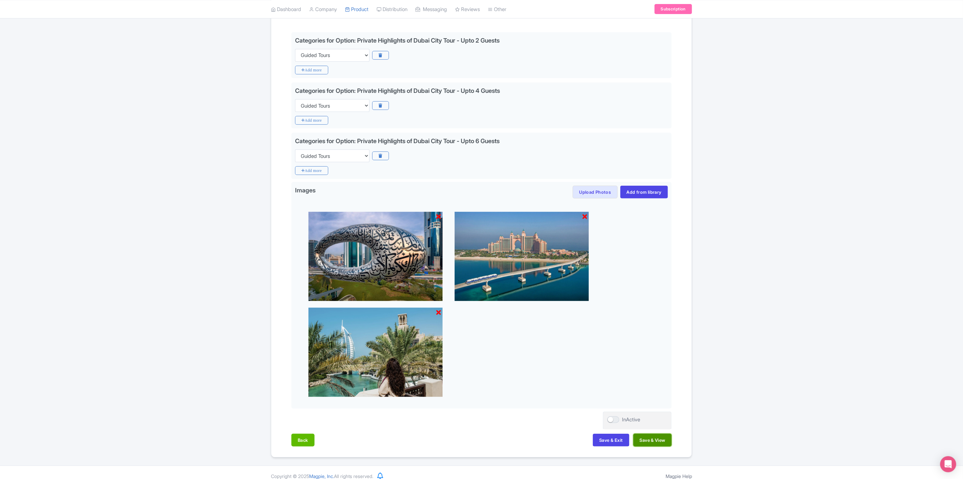
click at [648, 447] on button "Save & View" at bounding box center [653, 440] width 38 height 13
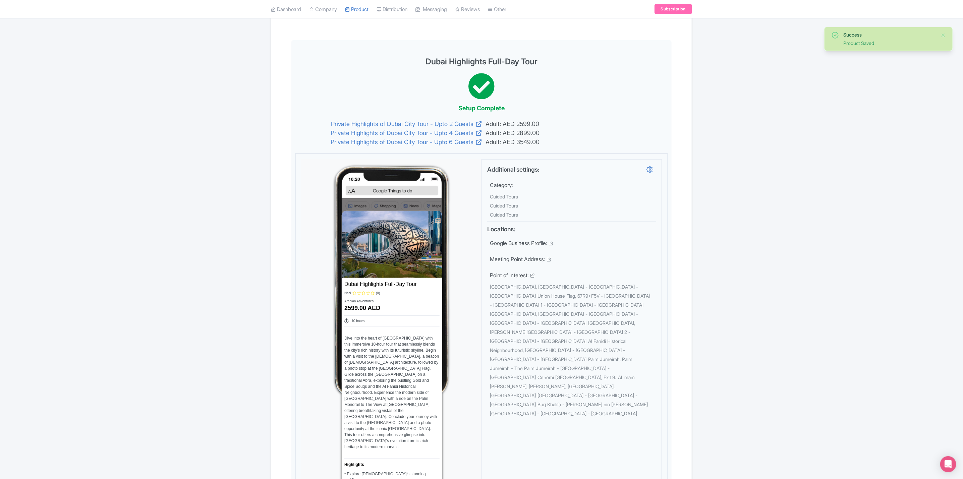
scroll to position [0, 0]
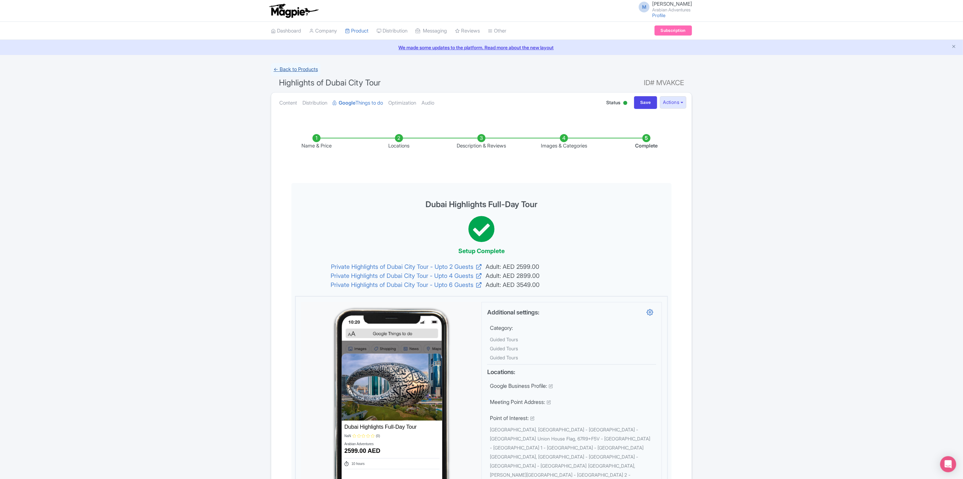
click at [300, 70] on link "← Back to Products" at bounding box center [296, 69] width 50 height 13
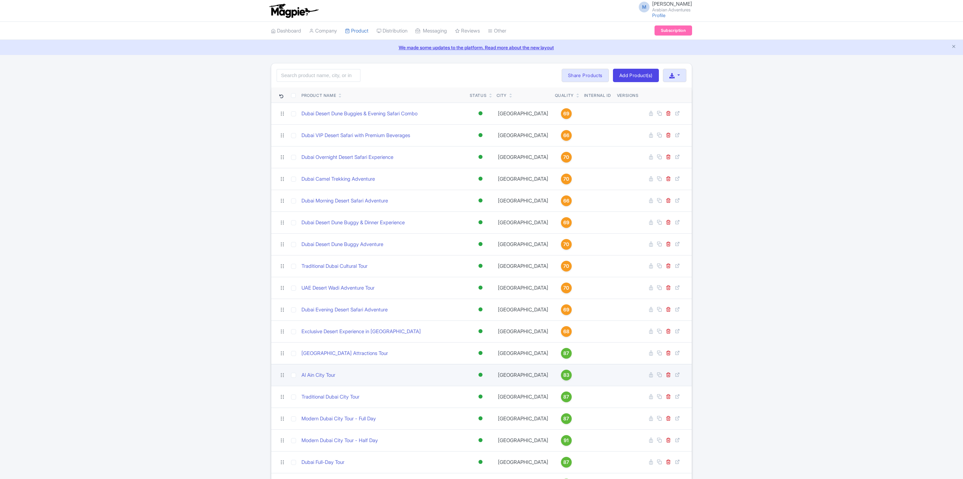
scroll to position [158, 0]
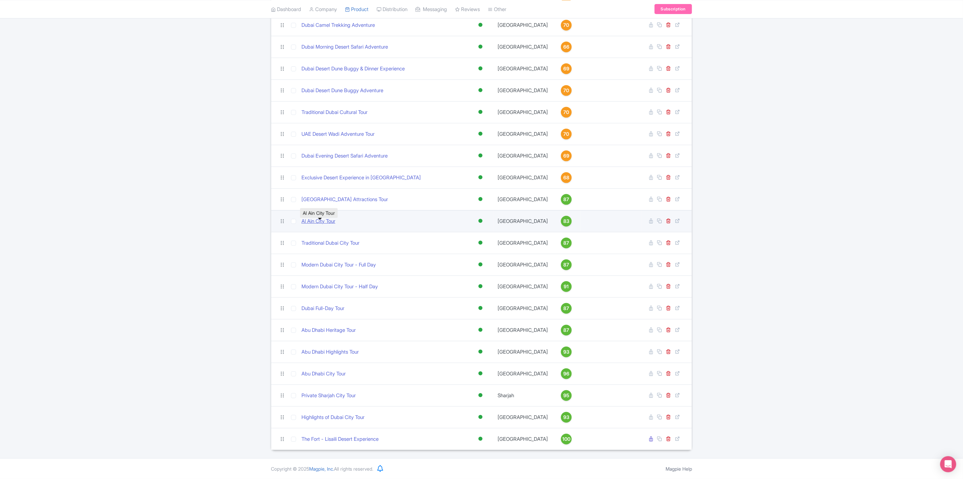
click at [333, 220] on link "Al Ain City Tour" at bounding box center [319, 222] width 34 height 8
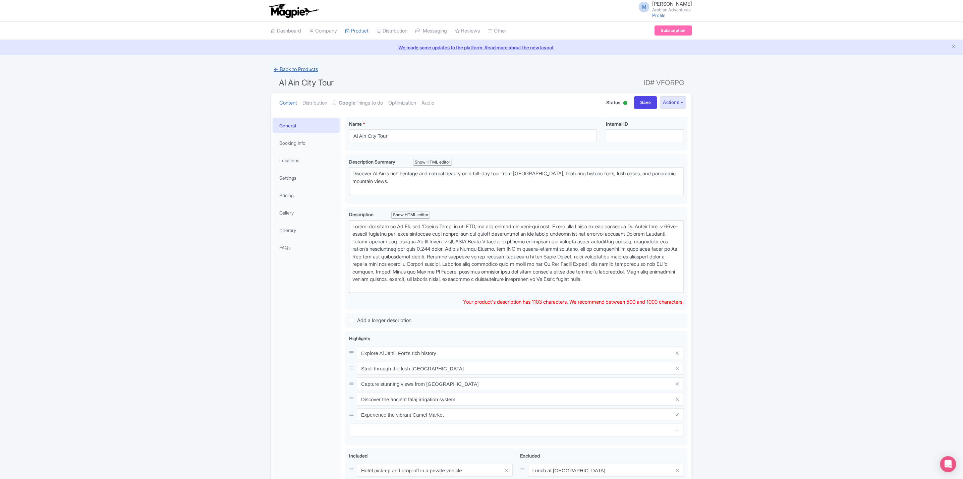
click at [309, 65] on link "← Back to Products" at bounding box center [296, 69] width 50 height 13
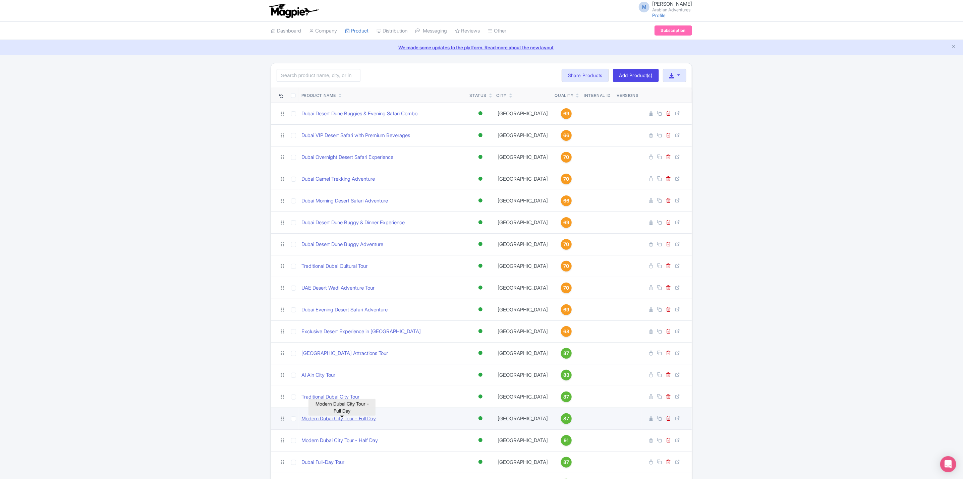
click at [355, 423] on link "Modern Dubai City Tour - Full Day" at bounding box center [339, 419] width 74 height 8
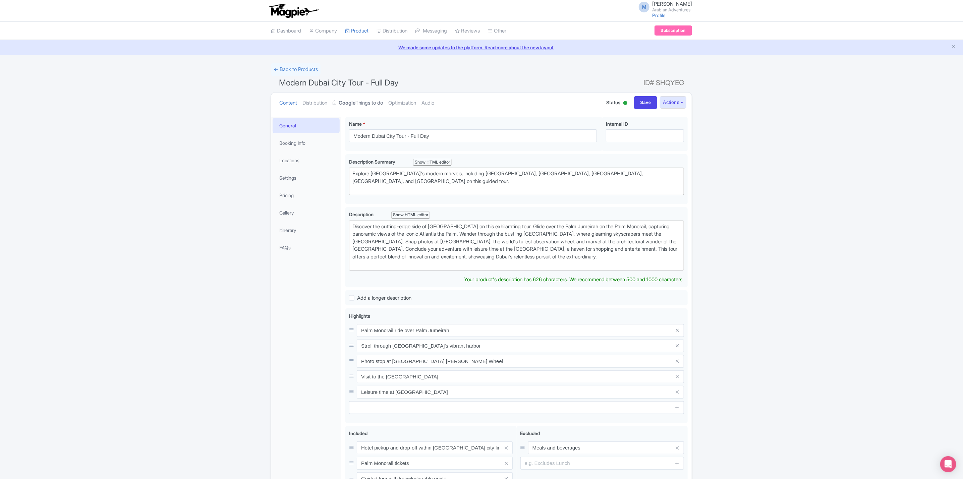
click at [350, 106] on strong "Google" at bounding box center [347, 103] width 17 height 8
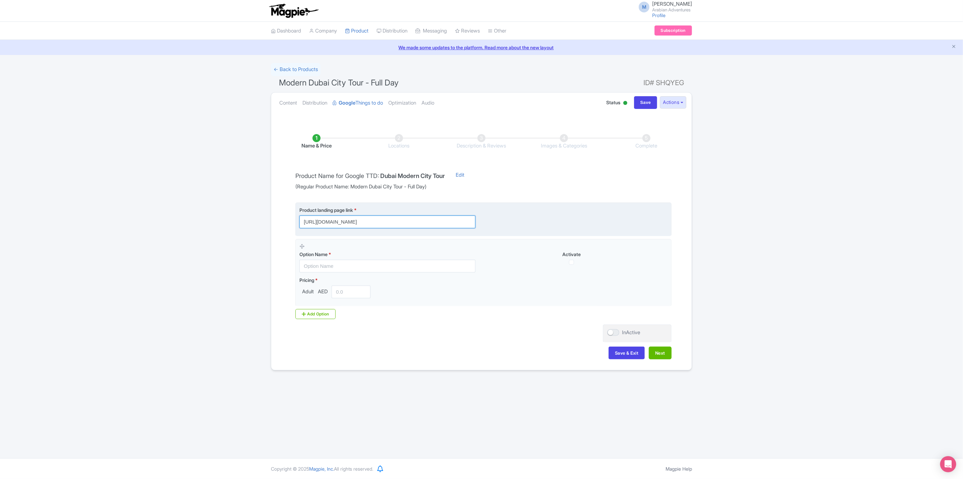
click at [425, 226] on input "[URL][DOMAIN_NAME]" at bounding box center [388, 222] width 176 height 13
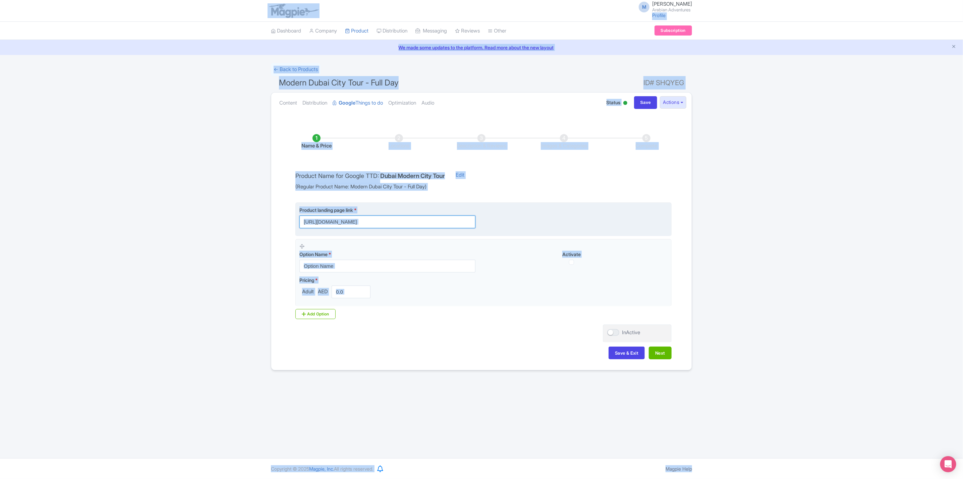
click at [430, 219] on input "[URL][DOMAIN_NAME]" at bounding box center [388, 222] width 176 height 13
click at [432, 226] on input "https://www.arabian-adventures.com/ae/english/city-tours/modern-dubai-city-tour…" at bounding box center [388, 222] width 176 height 13
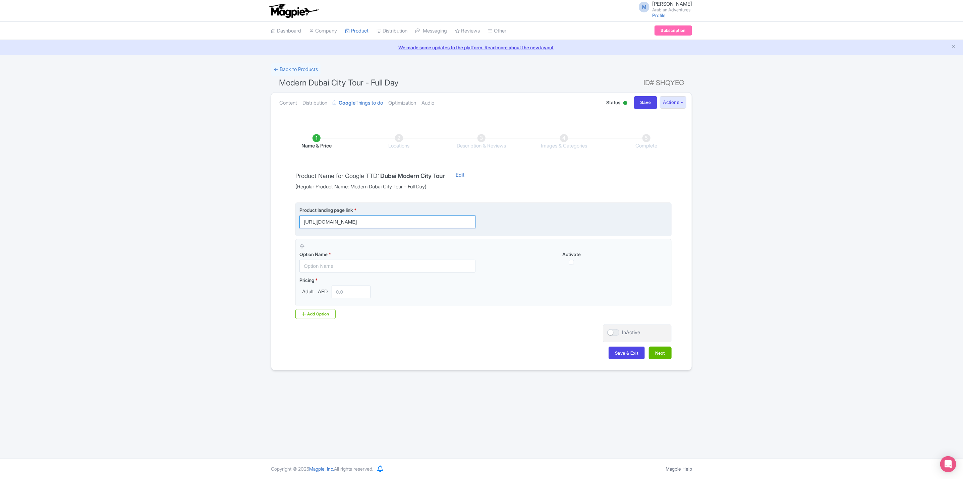
click at [432, 226] on input "https://www.arabian-adventures.com/ae/english/city-tours/modern-dubai-city-tour…" at bounding box center [388, 222] width 176 height 13
click at [416, 221] on input "https://www.arabian-adventures.com/ae/english/city-tours/modern-dubai-city-tour…" at bounding box center [388, 222] width 176 height 13
paste input "?utm_source=gttd&utm_medium=organic&utm_campaign=AA-modern-[GEOGRAPHIC_DATA]-ci…"
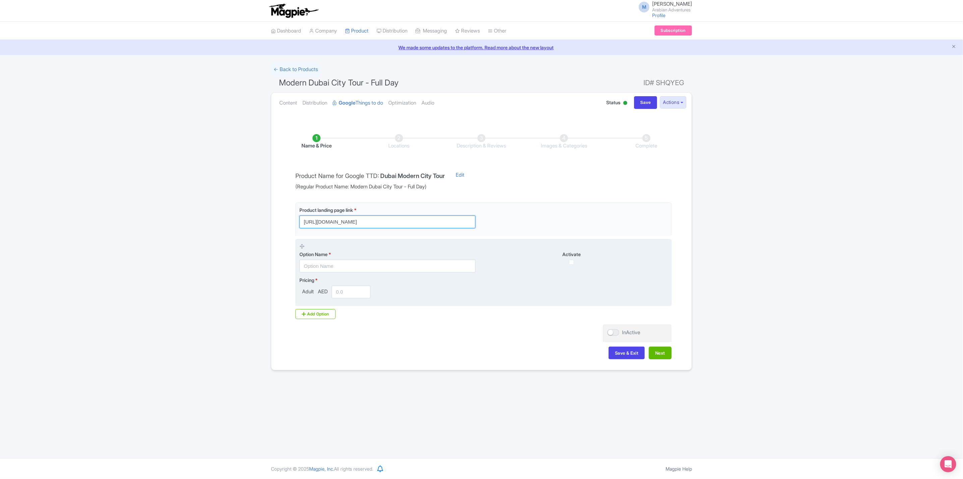
scroll to position [0, 214]
type input "https://www.arabian-adventures.com/ae/english/city-tours/modern-dubai-city-tour…"
click at [375, 268] on input "text" at bounding box center [388, 266] width 176 height 13
click at [391, 271] on input "text" at bounding box center [388, 266] width 176 height 13
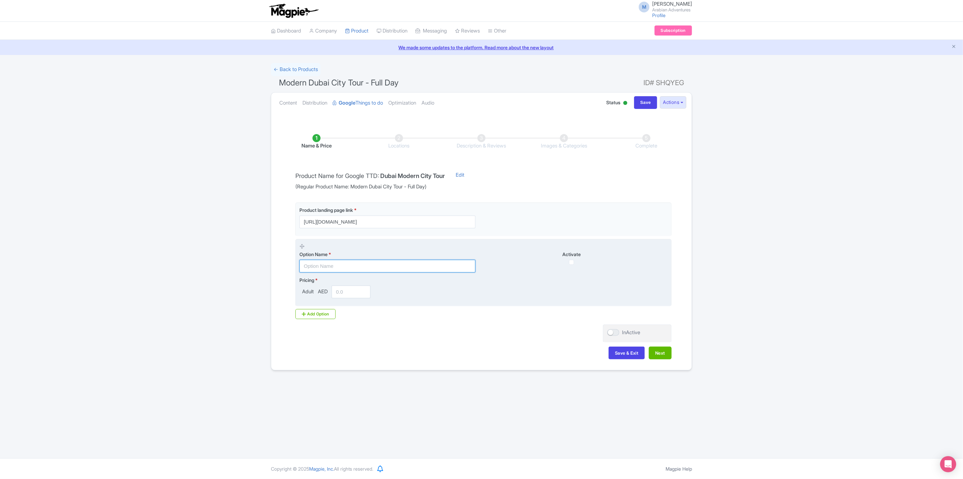
paste input "Private Modern Dubai City Tour"
type input "Private Modern Dubai City Tour"
click at [342, 291] on input "number" at bounding box center [351, 292] width 39 height 13
type input "1839"
drag, startPoint x: 416, startPoint y: 276, endPoint x: 418, endPoint y: 270, distance: 6.7
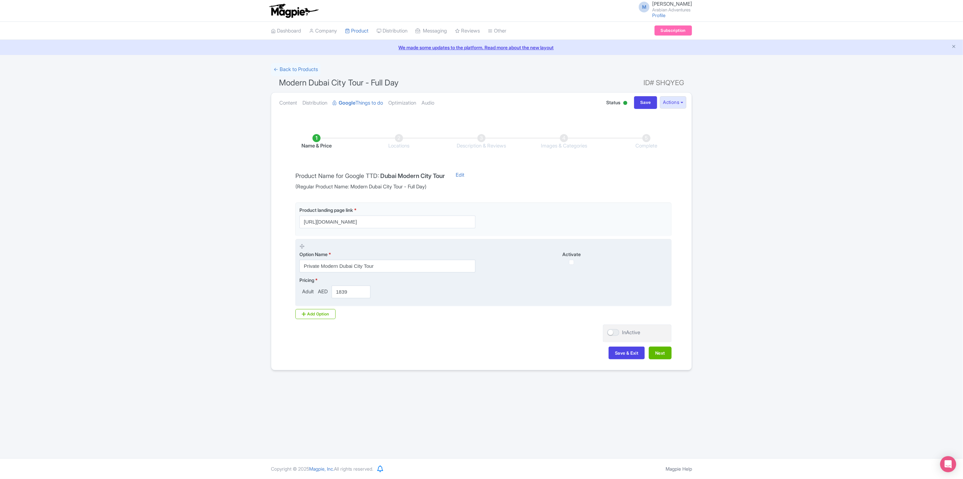
click at [416, 276] on fieldset "Option Name * Private Modern Dubai City Tour Activate Pricing * Adult AED 1839" at bounding box center [484, 272] width 376 height 67
drag, startPoint x: 418, startPoint y: 269, endPoint x: 383, endPoint y: 255, distance: 37.0
click at [418, 268] on input "Private Modern Dubai City Tour" at bounding box center [388, 266] width 176 height 13
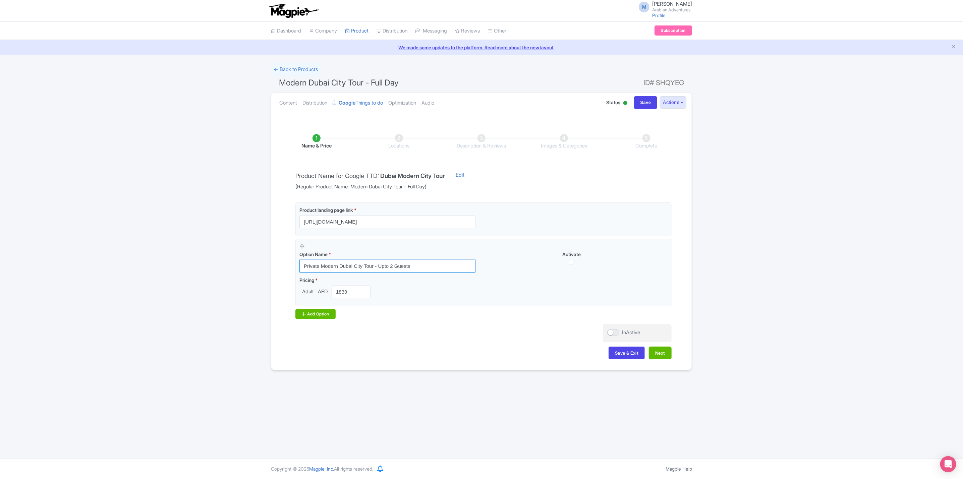
type input "Private Modern Dubai City Tour - Upto 2 Guests"
click at [318, 310] on div "Add Option" at bounding box center [316, 314] width 40 height 10
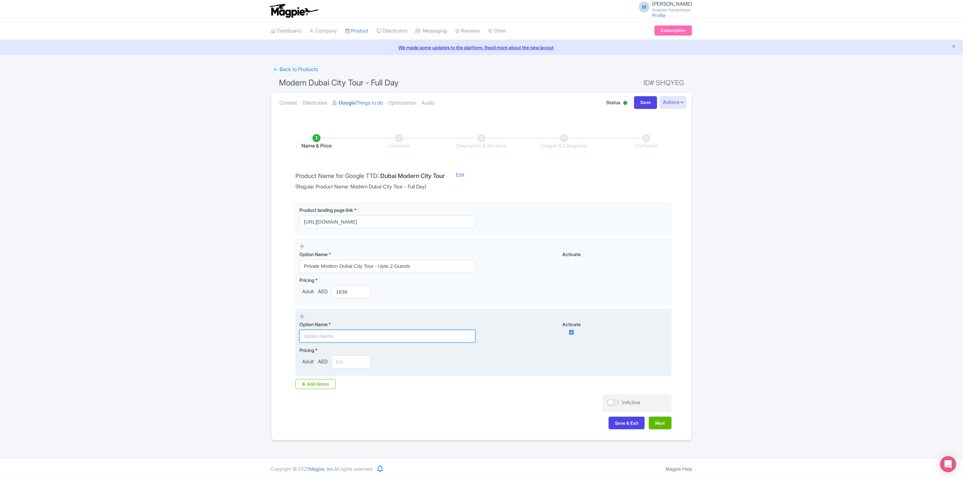
click at [368, 336] on input "text" at bounding box center [388, 336] width 176 height 13
paste input "Private Modern Dubai City Tour - Upto 2 Guests"
type input "Private Modern Dubai City Tour - Upto 2 Guests"
click at [355, 362] on input "number" at bounding box center [351, 362] width 39 height 13
type input "2139"
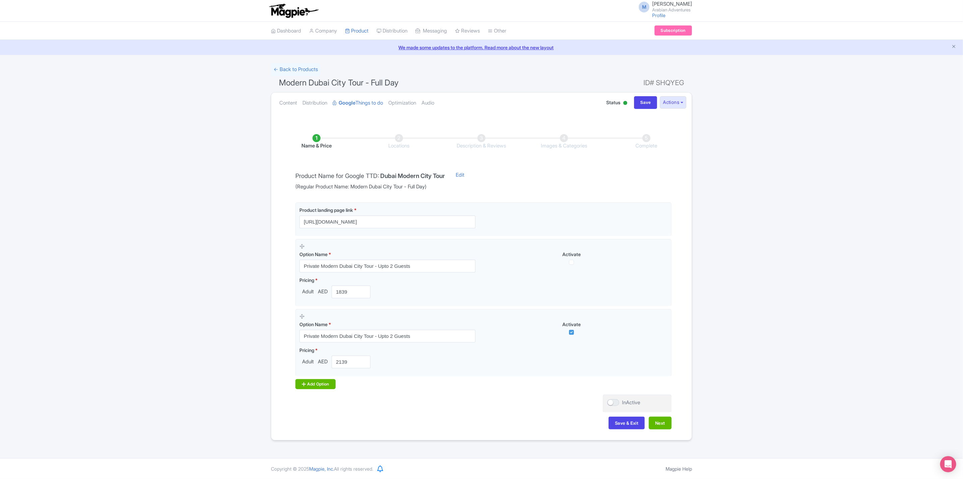
click at [312, 382] on div "Add Option" at bounding box center [316, 384] width 40 height 10
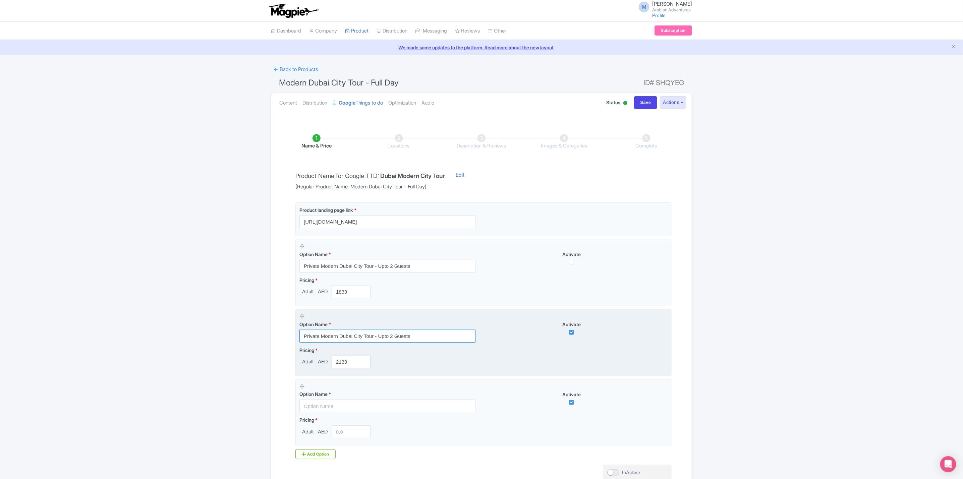
click at [391, 336] on input "Private Modern Dubai City Tour - Upto 2 Guests" at bounding box center [388, 336] width 176 height 13
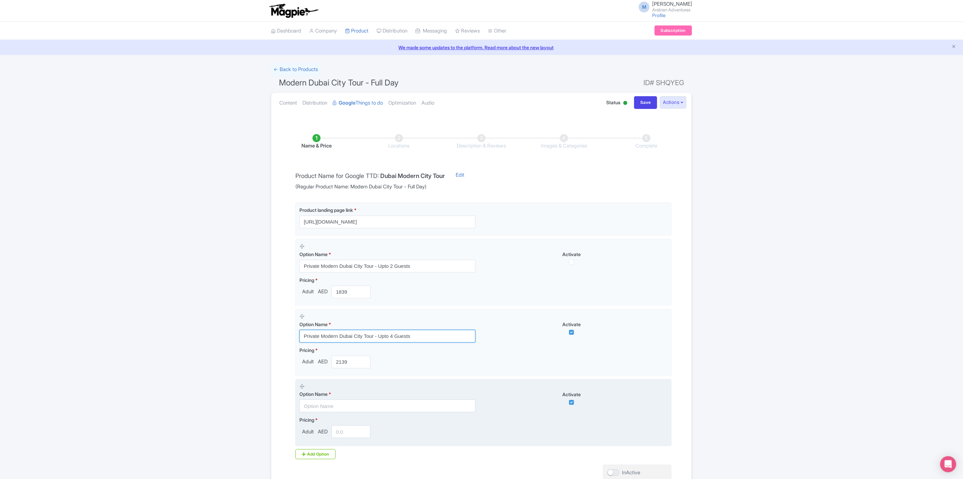
type input "Private Modern Dubai City Tour - Upto 4 Guests"
click at [396, 406] on input "text" at bounding box center [388, 406] width 176 height 13
paste input "Private Modern Dubai City Tour - Upto 2 Guests"
click at [393, 408] on input "Private Modern Dubai City Tour - Upto 2 Guests" at bounding box center [388, 406] width 176 height 13
type input "Private Modern Dubai City Tour - Upto 6 Guests"
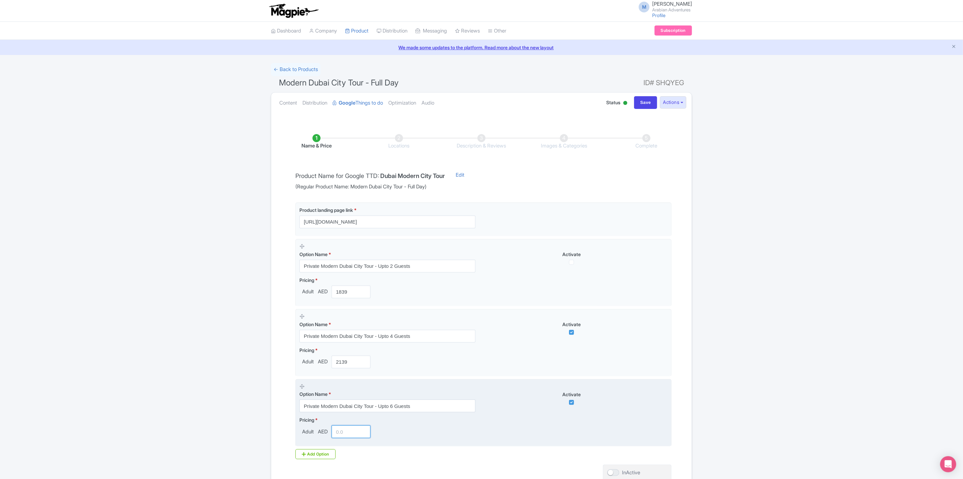
click at [355, 436] on input "number" at bounding box center [351, 432] width 39 height 13
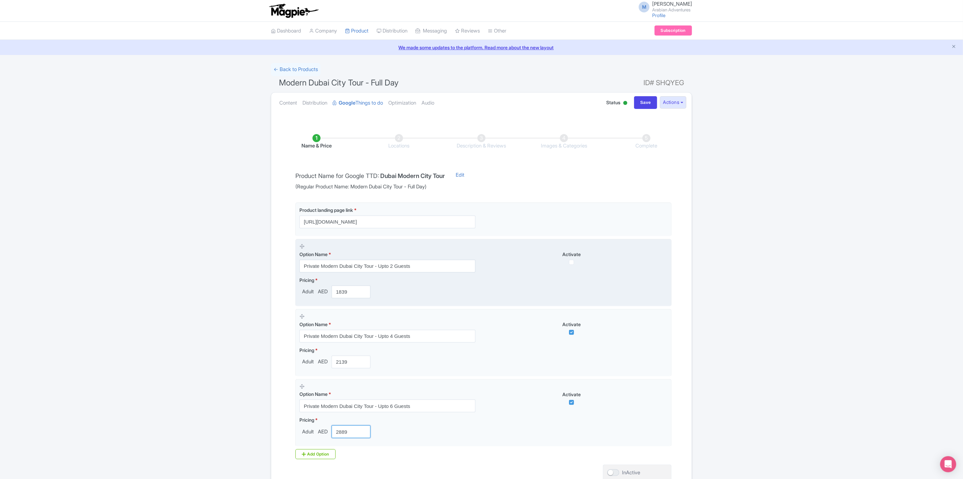
type input "2889"
click at [574, 263] on div "Activate" at bounding box center [576, 258] width 184 height 14
click at [574, 264] on input "checkbox" at bounding box center [571, 262] width 5 height 5
checkbox input "true"
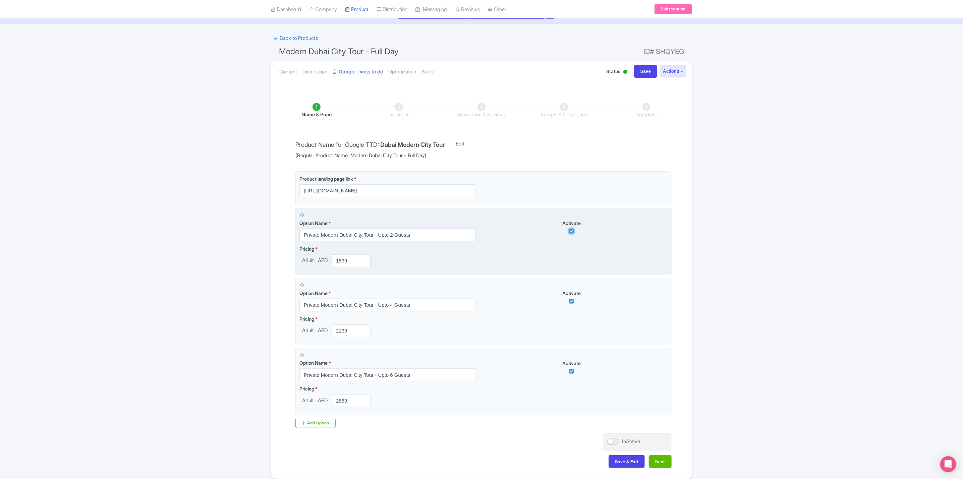
scroll to position [63, 0]
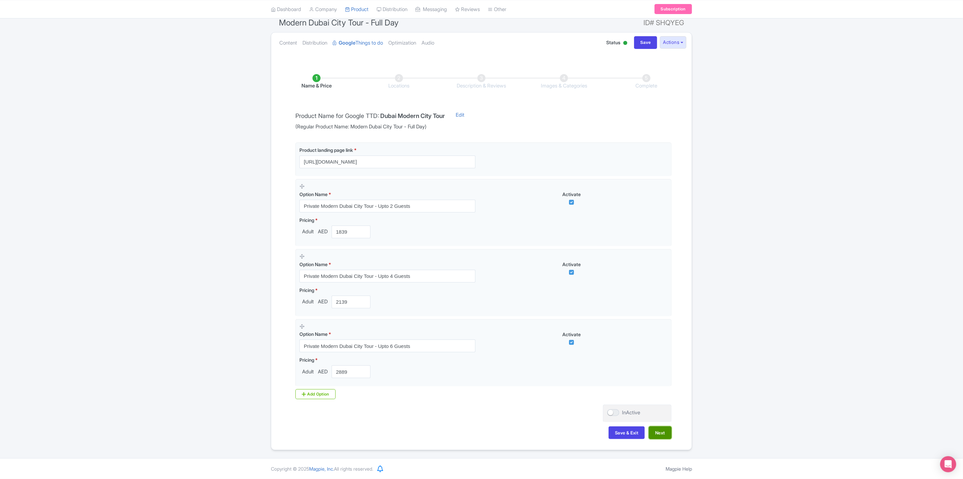
click at [666, 436] on button "Next" at bounding box center [660, 433] width 23 height 13
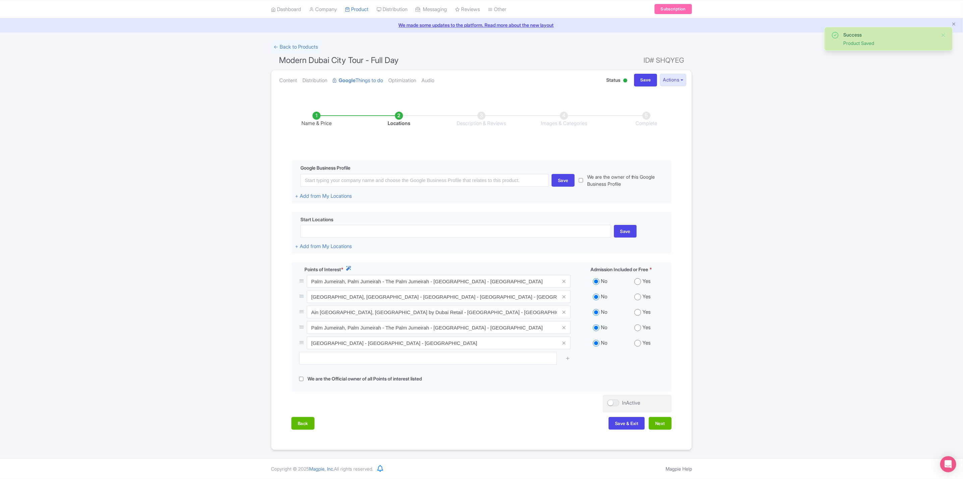
scroll to position [25, 0]
click at [663, 424] on button "Next" at bounding box center [660, 423] width 23 height 13
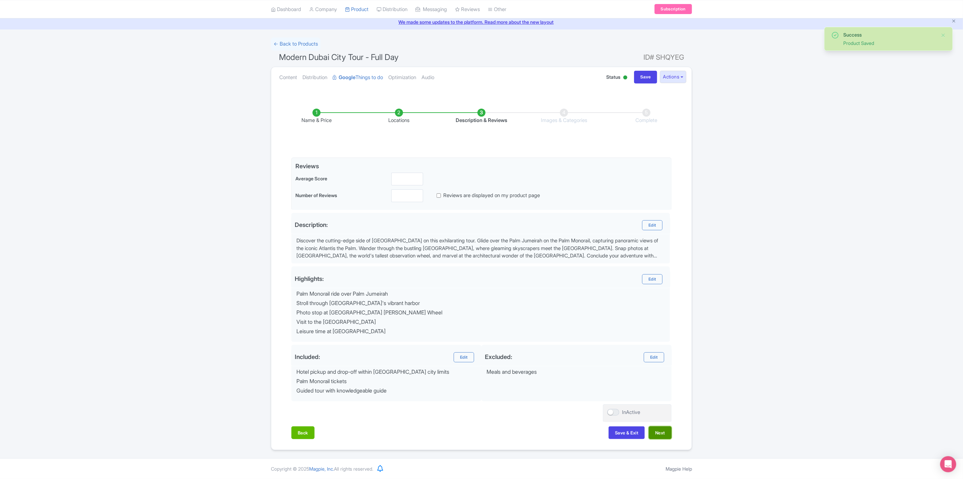
click at [669, 435] on button "Next" at bounding box center [660, 433] width 23 height 13
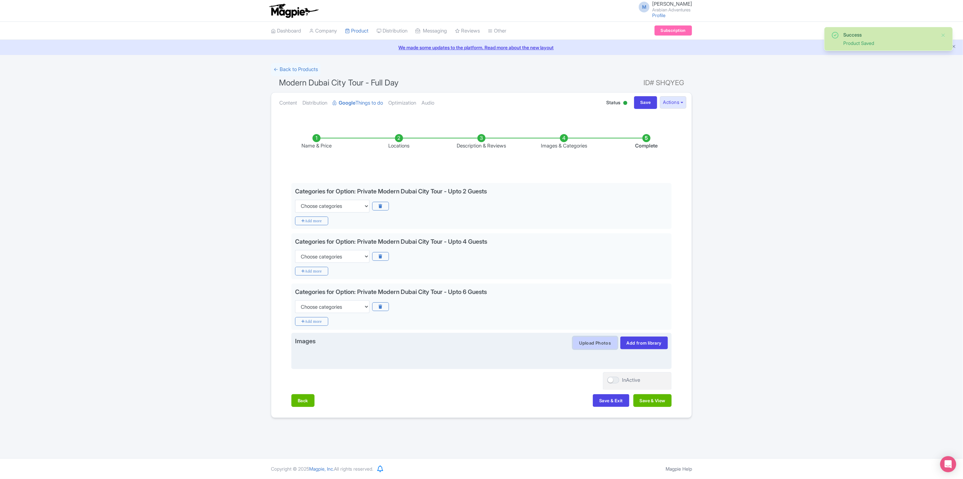
click at [605, 346] on button "Upload Photos" at bounding box center [595, 343] width 45 height 13
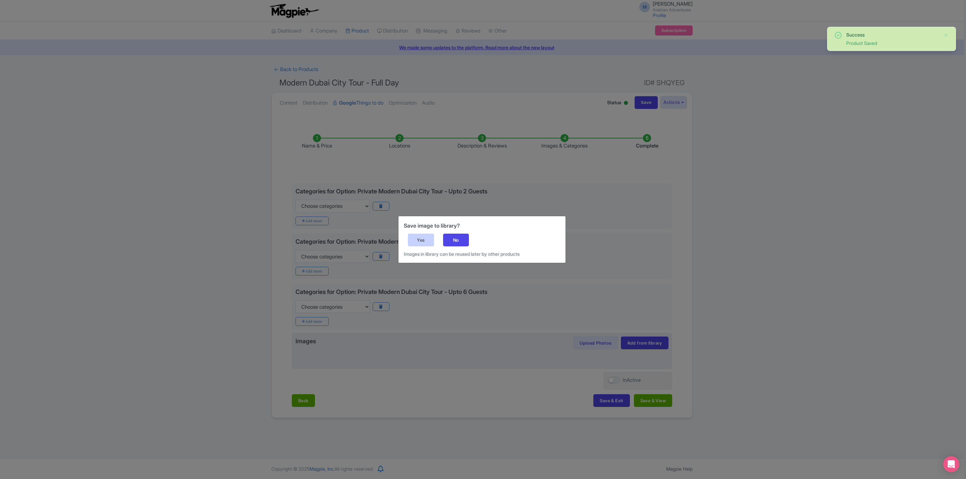
click at [424, 239] on div "Yes" at bounding box center [421, 240] width 26 height 13
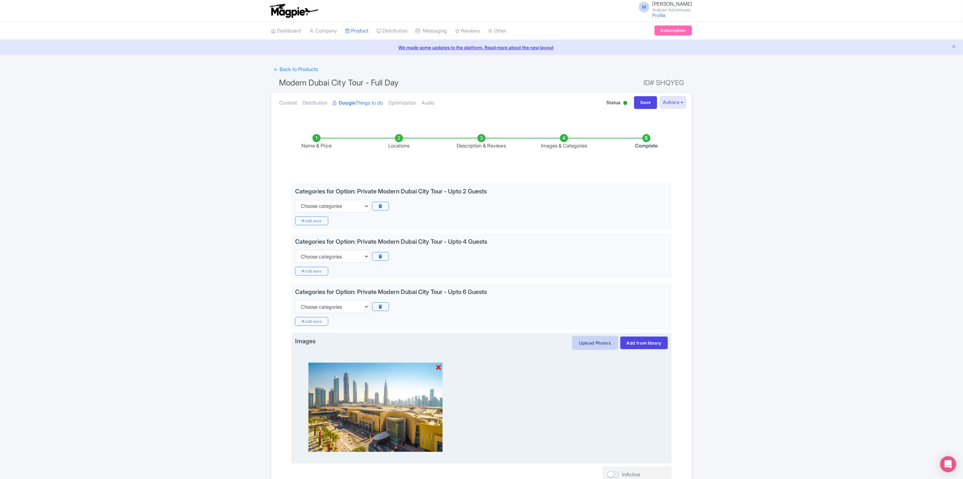
click at [593, 342] on button "Upload Photos" at bounding box center [595, 343] width 45 height 13
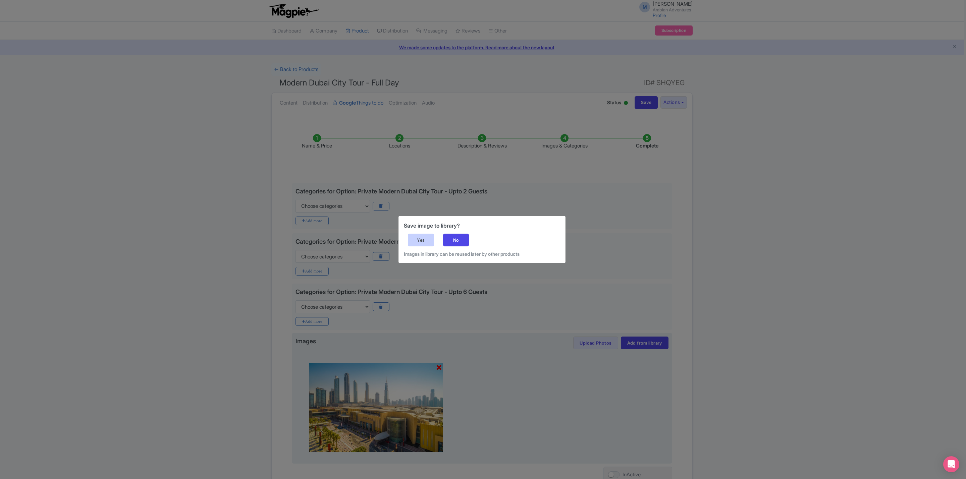
click at [420, 244] on div "Yes" at bounding box center [421, 240] width 26 height 13
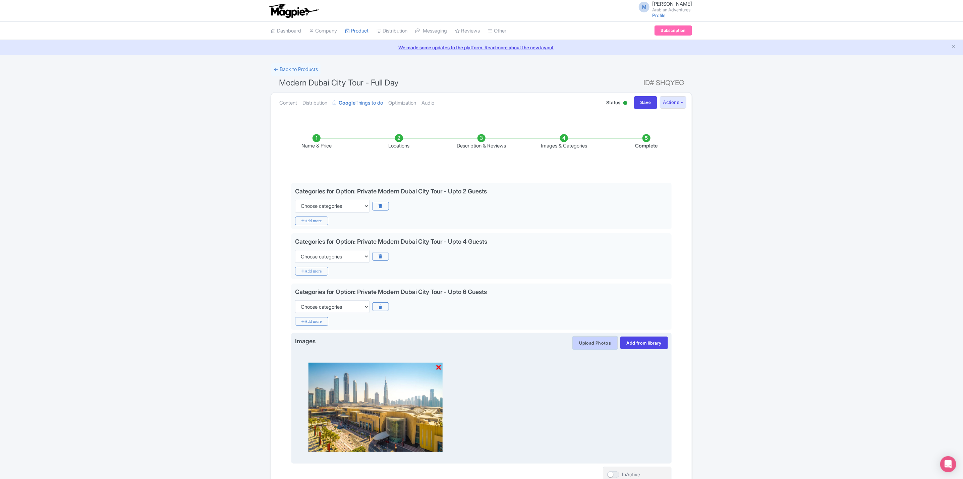
click at [598, 348] on button "Upload Photos" at bounding box center [595, 343] width 45 height 13
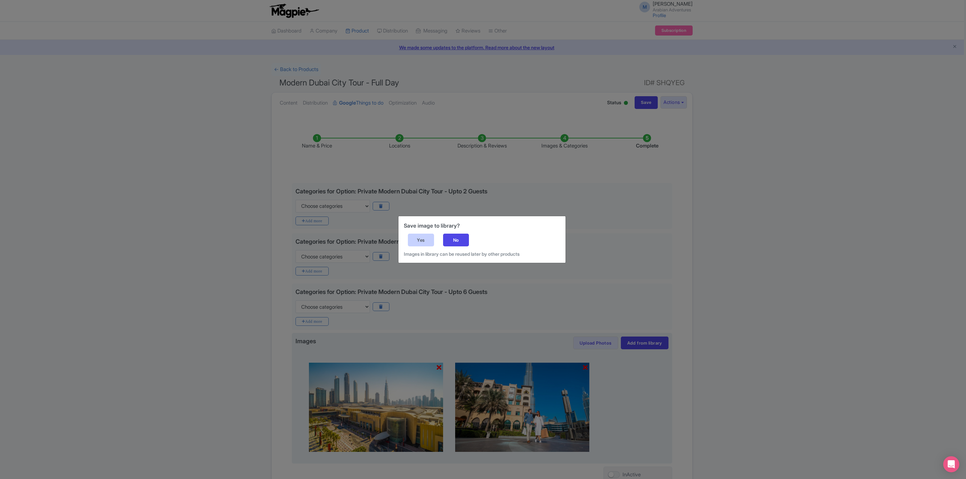
click at [422, 236] on div "Yes" at bounding box center [421, 240] width 26 height 13
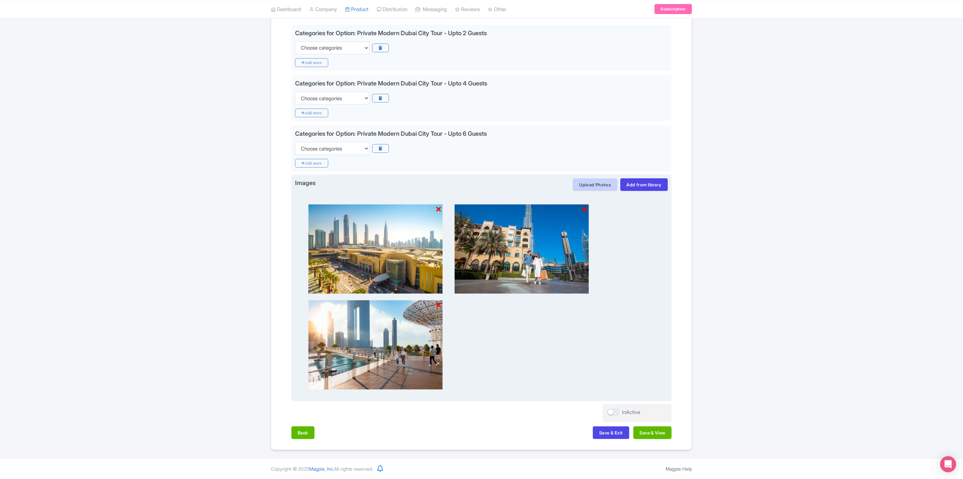
scroll to position [161, 0]
click at [593, 186] on button "Upload Photos" at bounding box center [595, 184] width 45 height 13
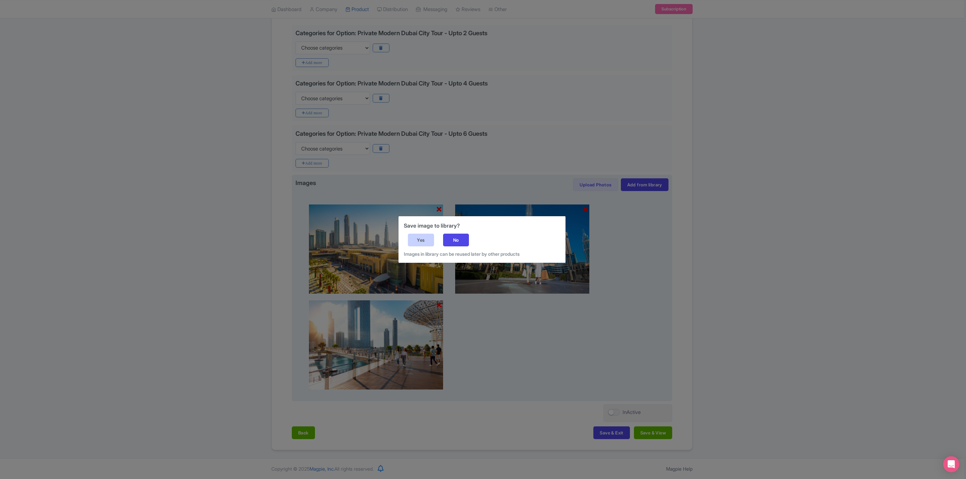
click at [420, 235] on div "Yes" at bounding box center [421, 240] width 26 height 13
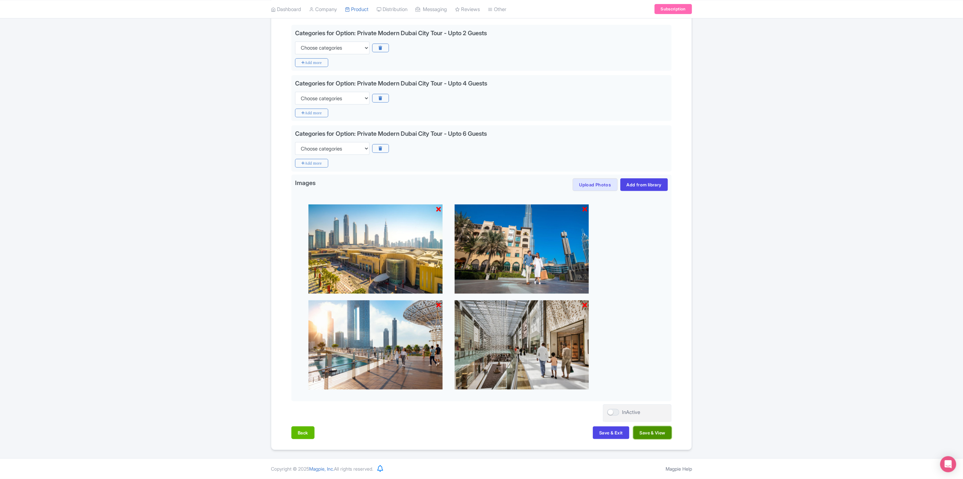
click at [662, 431] on button "Save & View" at bounding box center [653, 433] width 38 height 13
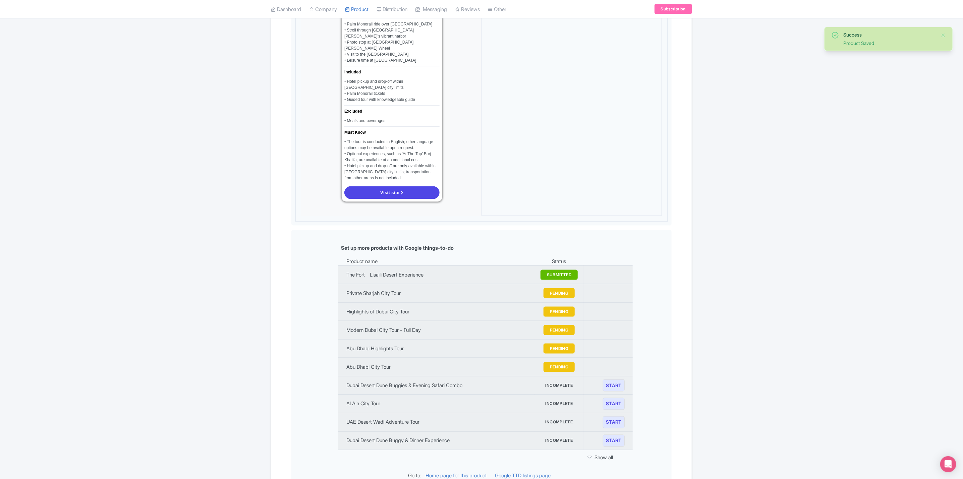
scroll to position [636, 0]
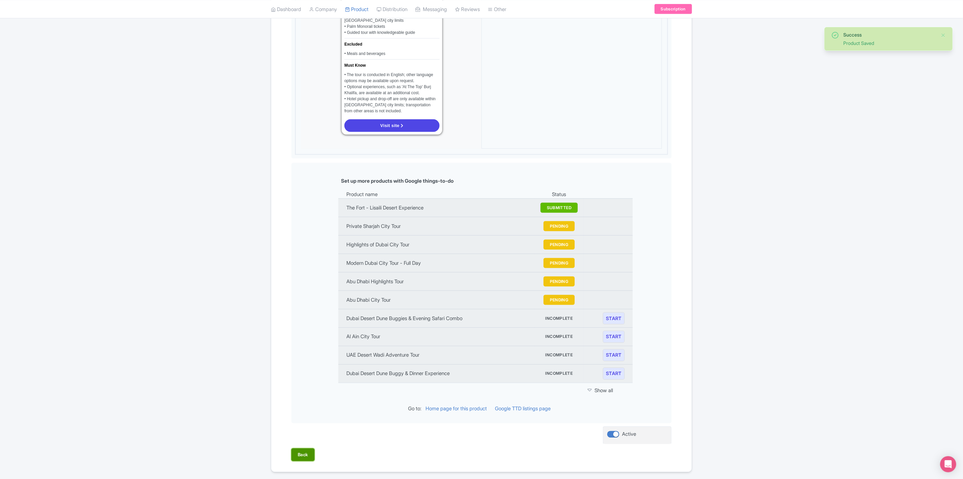
click at [301, 449] on button "Back" at bounding box center [302, 455] width 23 height 13
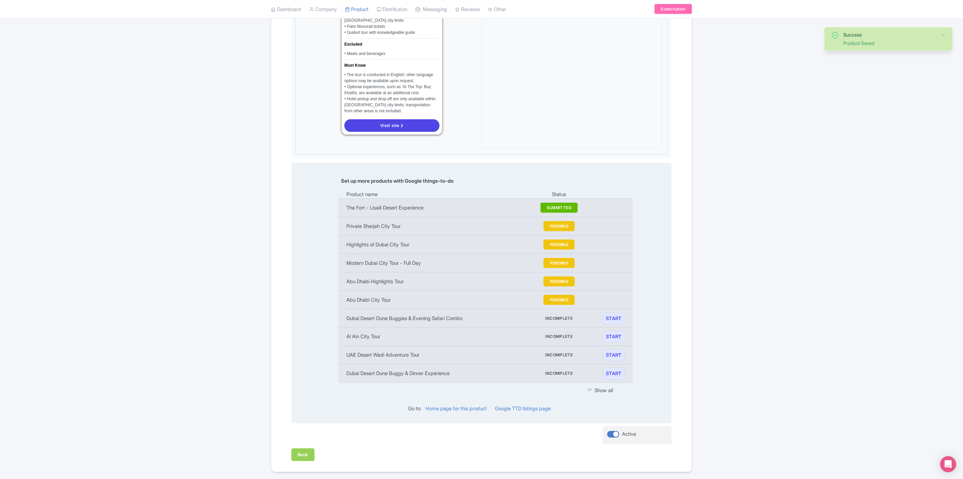
scroll to position [161, 0]
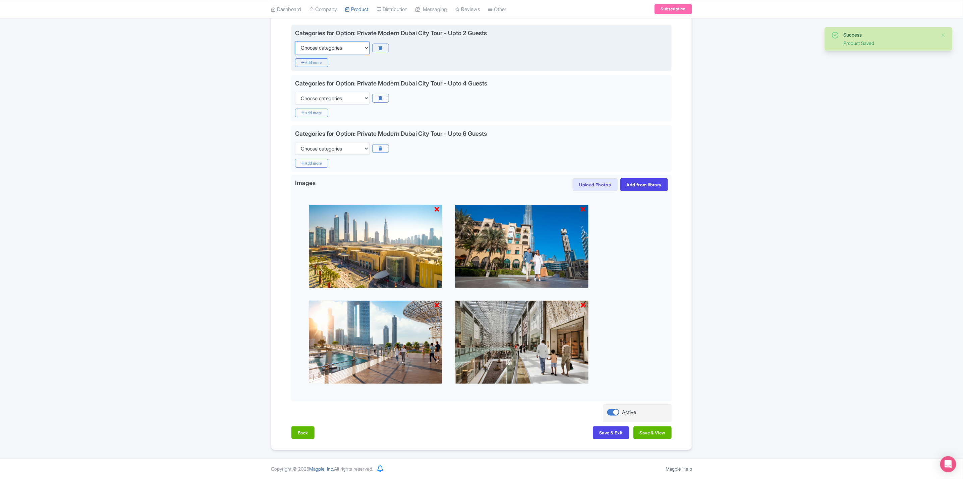
click at [358, 45] on select "Choose categories Adults Only Animals Audio Guide Beaches Bike Tours Boat Tours…" at bounding box center [332, 48] width 74 height 13
select select "guided-tours"
click at [295, 42] on select "Choose categories Adults Only Animals Audio Guide Beaches Bike Tours Boat Tours…" at bounding box center [332, 48] width 74 height 13
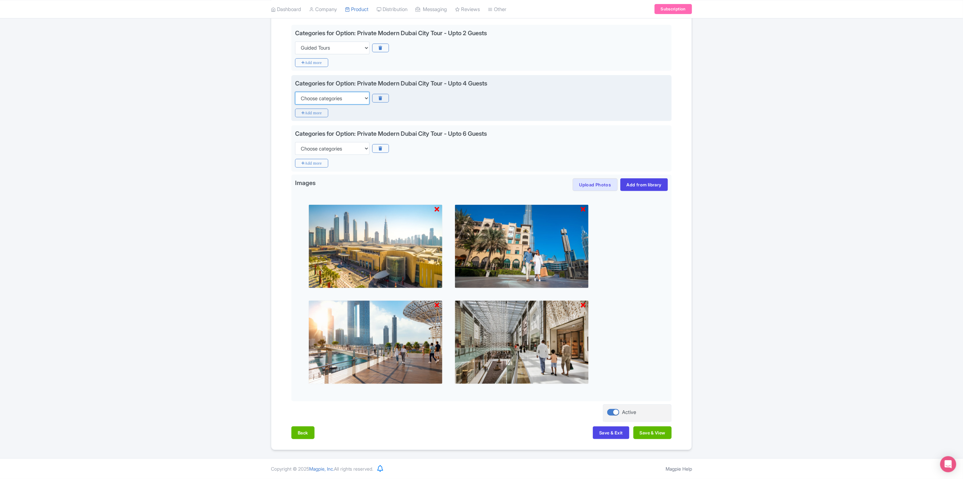
click at [344, 98] on select "Choose categories Adults Only Animals Audio Guide Beaches Bike Tours Boat Tours…" at bounding box center [332, 98] width 74 height 13
select select "guided-tours"
click at [295, 92] on select "Choose categories Adults Only Animals Audio Guide Beaches Bike Tours Boat Tours…" at bounding box center [332, 98] width 74 height 13
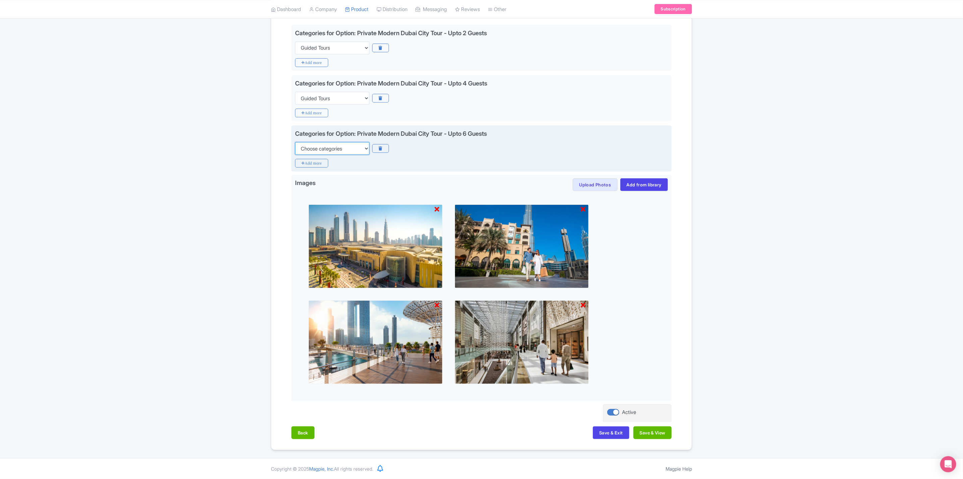
click at [340, 149] on select "Choose categories Adults Only Animals Audio Guide Beaches Bike Tours Boat Tours…" at bounding box center [332, 148] width 74 height 13
select select "guided-tours"
click at [295, 142] on select "Choose categories Adults Only Animals Audio Guide Beaches Bike Tours Boat Tours…" at bounding box center [332, 148] width 74 height 13
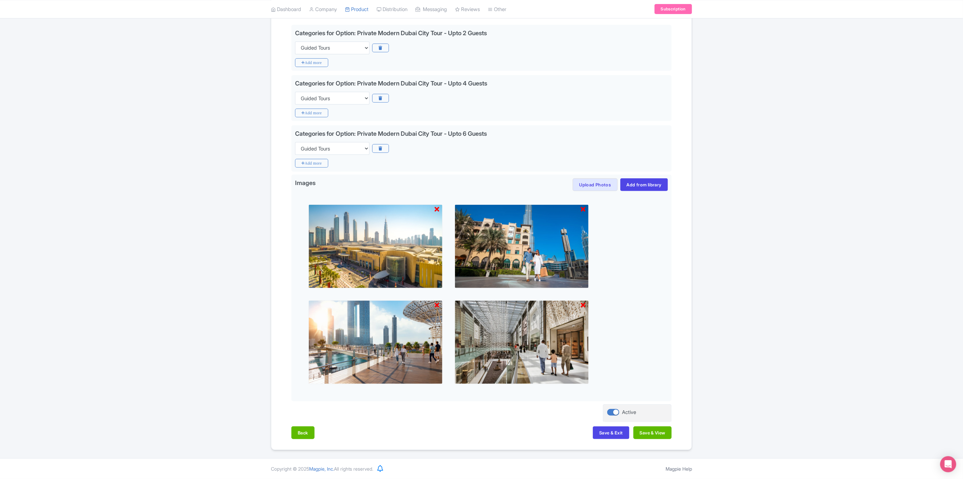
click at [691, 289] on div "Name & Price Locations Description & Reviews Images & Categories Complete Edit …" at bounding box center [481, 204] width 421 height 484
click at [659, 433] on button "Save & View" at bounding box center [653, 433] width 38 height 13
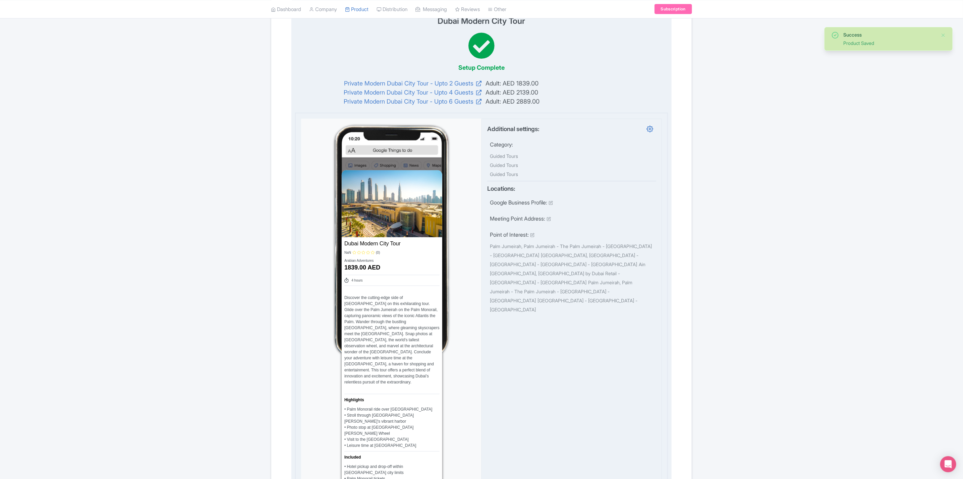
scroll to position [0, 0]
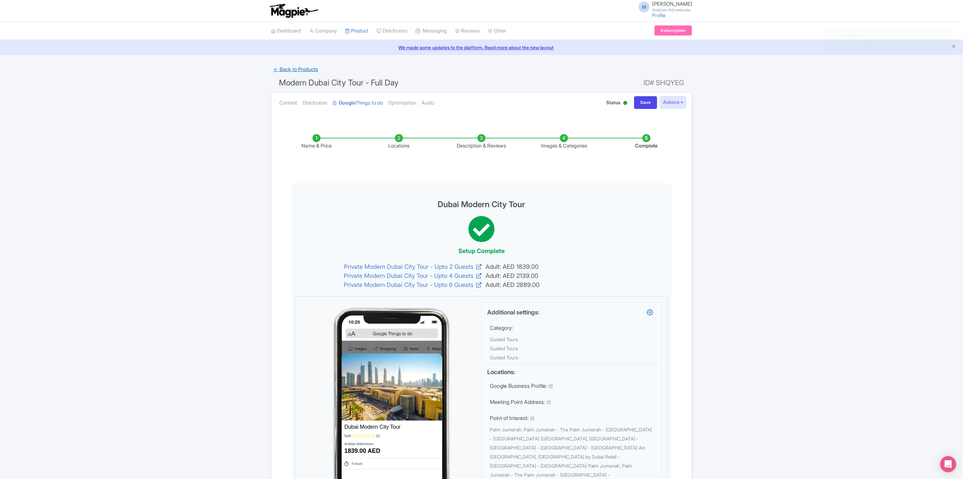
click at [298, 72] on link "← Back to Products" at bounding box center [296, 69] width 50 height 13
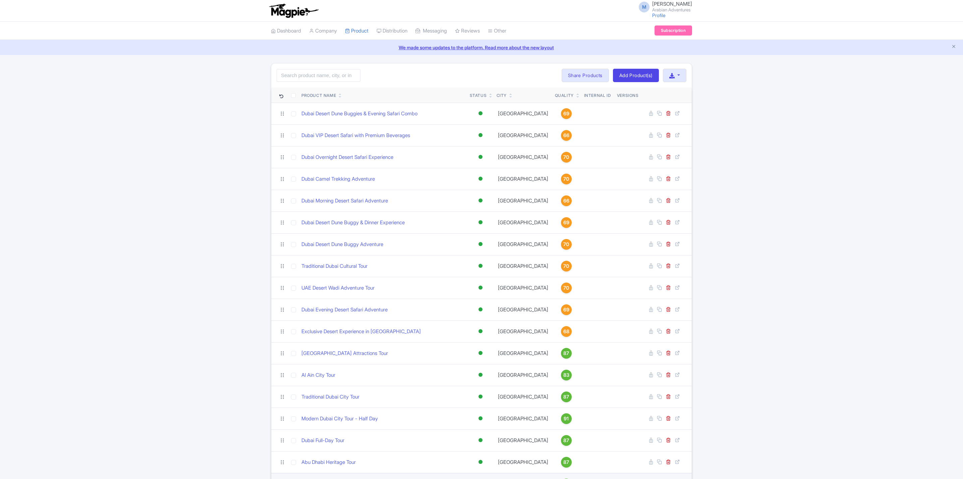
scroll to position [101, 0]
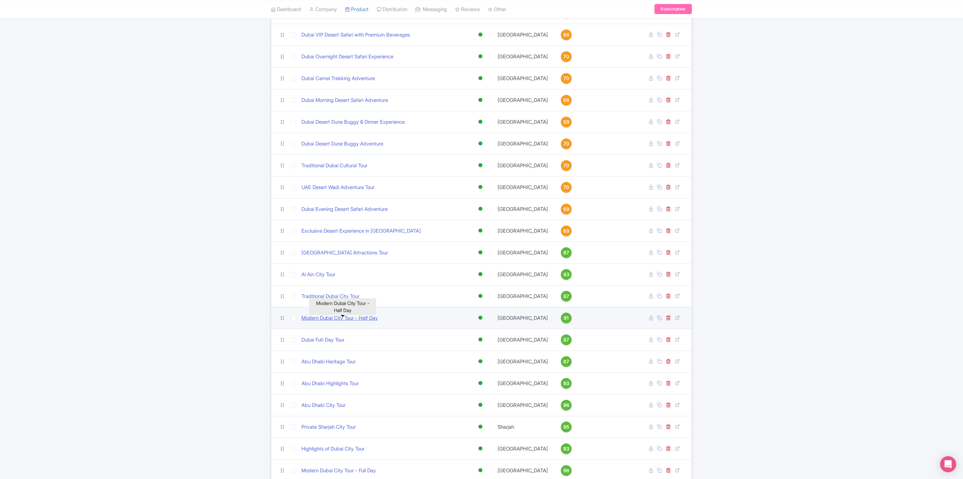
click at [373, 321] on link "Modern Dubai City Tour - Half Day" at bounding box center [340, 319] width 76 height 8
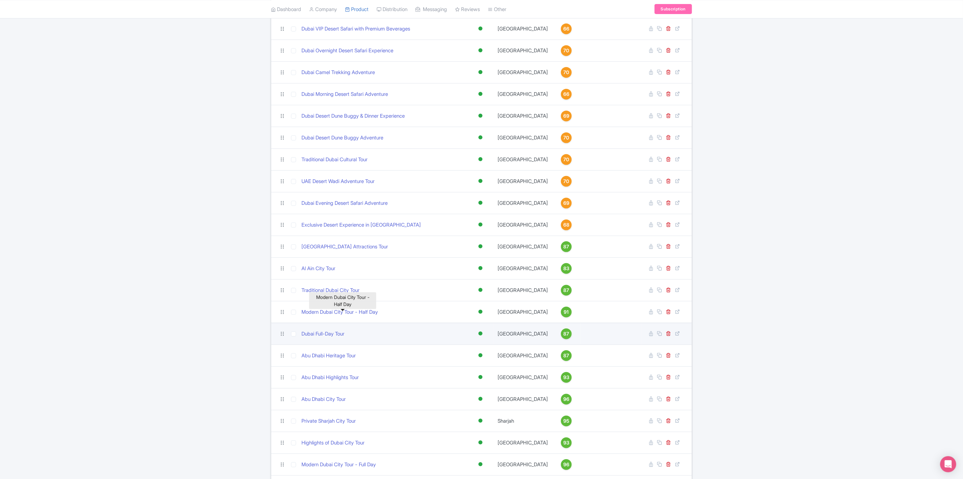
scroll to position [158, 0]
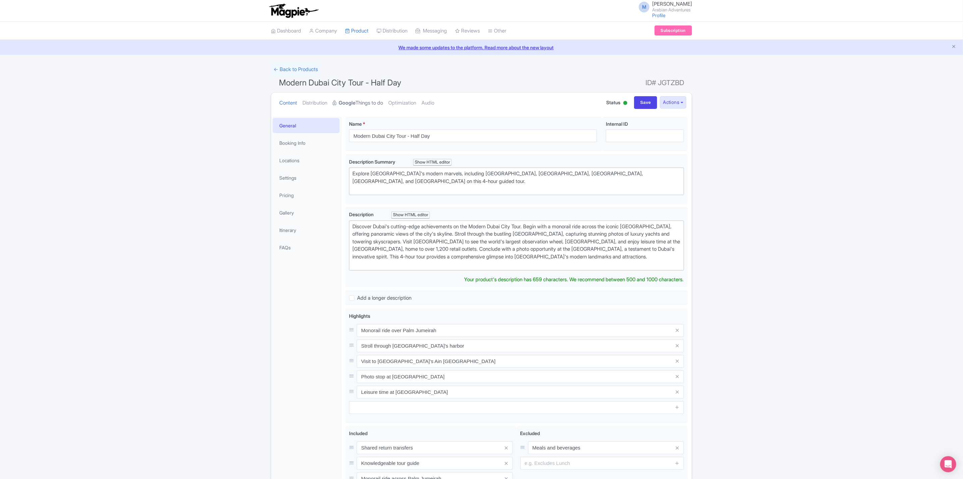
click at [351, 104] on strong "Google" at bounding box center [347, 103] width 17 height 8
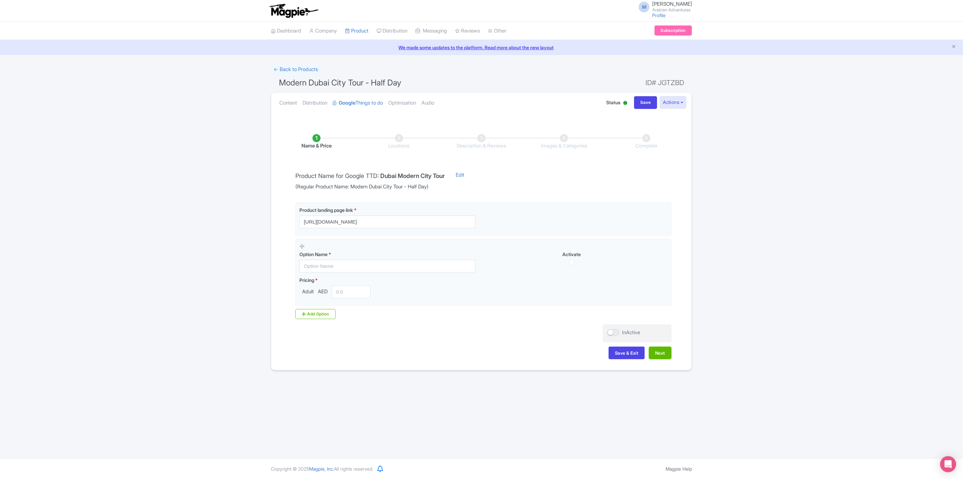
click at [411, 220] on input "[URL][DOMAIN_NAME]" at bounding box center [388, 222] width 176 height 13
click at [458, 223] on input "[URL][DOMAIN_NAME]" at bounding box center [388, 222] width 176 height 13
paste input "?utm_source=gttd&utm_medium=organic&utm_campaign=AA-modern-[GEOGRAPHIC_DATA]-ci…"
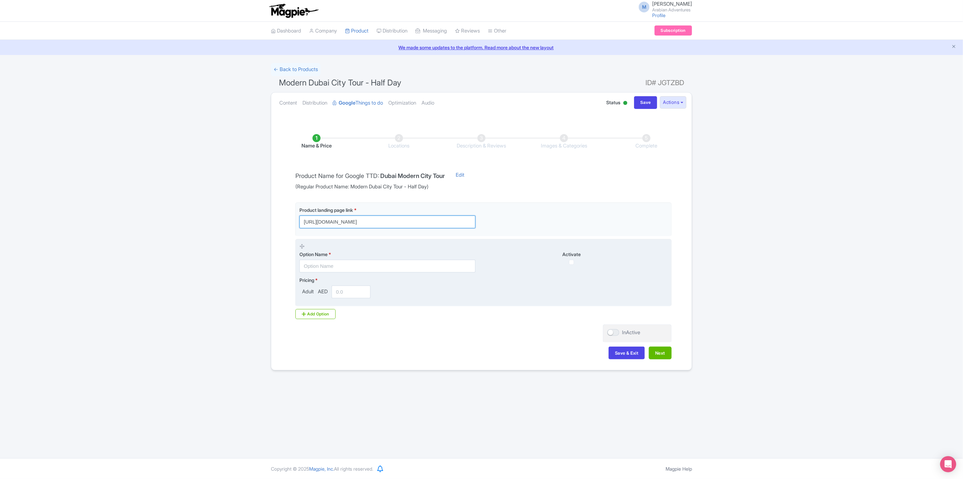
type input "[URL][DOMAIN_NAME]"
click at [374, 267] on input "text" at bounding box center [388, 266] width 176 height 13
click at [427, 265] on input "text" at bounding box center [388, 266] width 176 height 13
type input "Modern Dubai City Tour - Half Day"
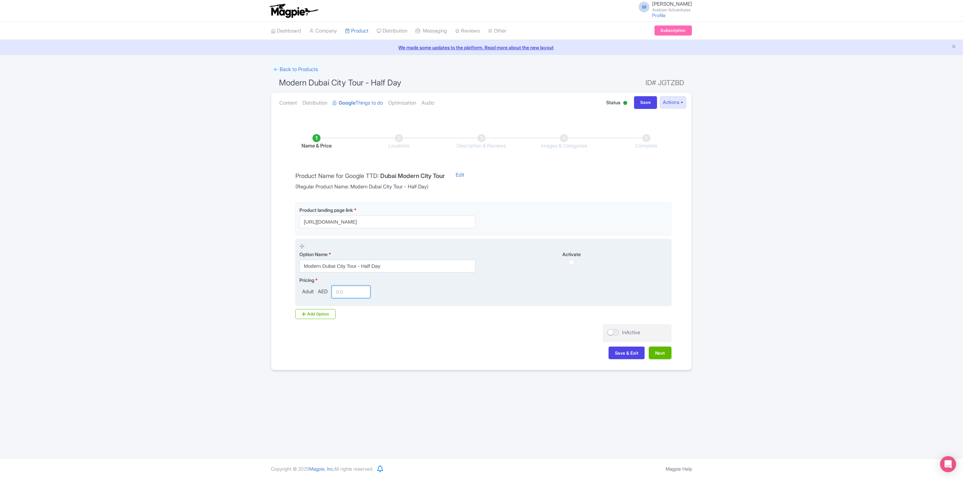
click at [347, 290] on input "number" at bounding box center [351, 292] width 39 height 13
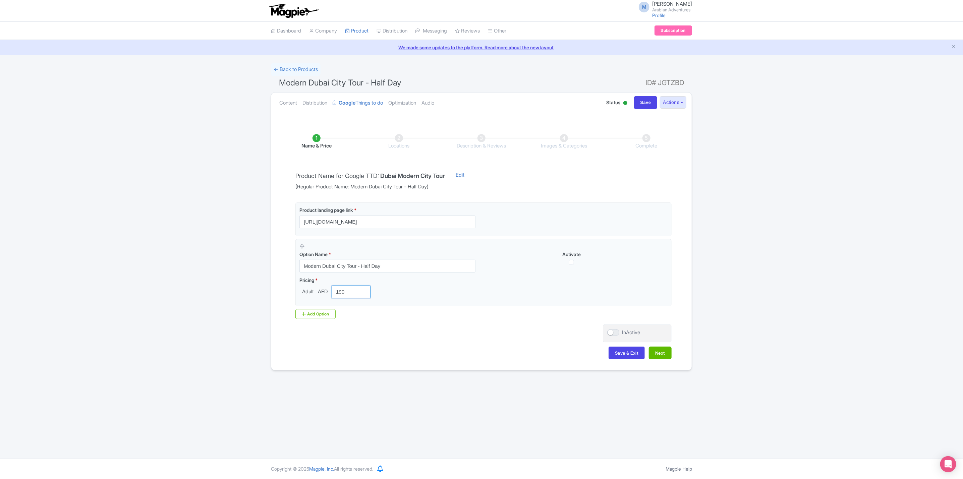
type input "190"
click at [456, 343] on div "Name & Price Locations Description & Reviews Images & Categories Complete Produ…" at bounding box center [481, 244] width 413 height 246
click at [655, 354] on button "Next" at bounding box center [660, 353] width 23 height 13
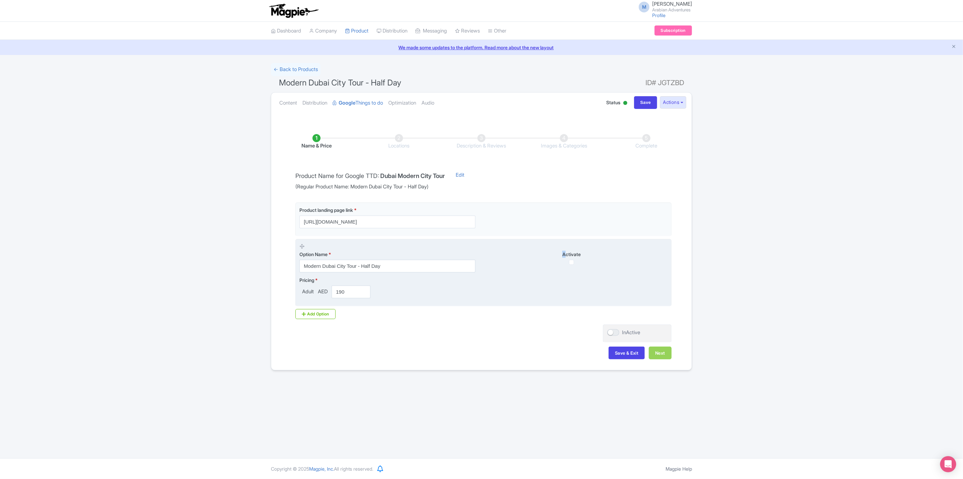
drag, startPoint x: 562, startPoint y: 260, endPoint x: 567, endPoint y: 261, distance: 4.5
click at [566, 261] on div "Activate" at bounding box center [576, 258] width 184 height 14
click at [570, 262] on div "Activate" at bounding box center [576, 258] width 184 height 14
click at [571, 263] on input "checkbox" at bounding box center [571, 262] width 5 height 5
checkbox input "true"
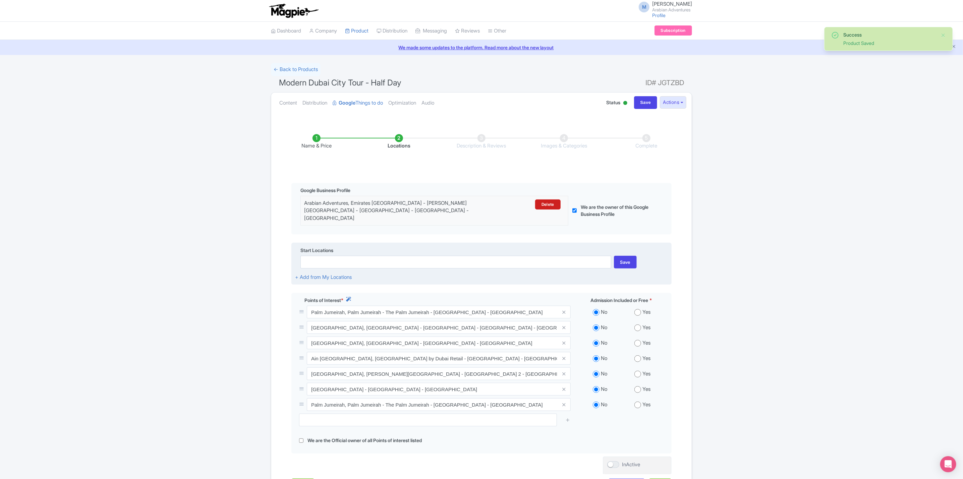
scroll to position [50, 0]
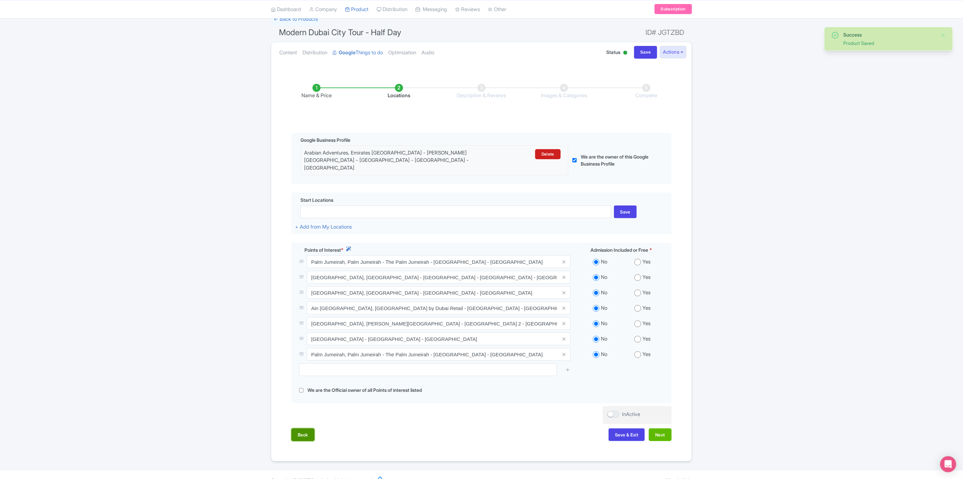
click at [302, 430] on button "Back" at bounding box center [302, 435] width 23 height 13
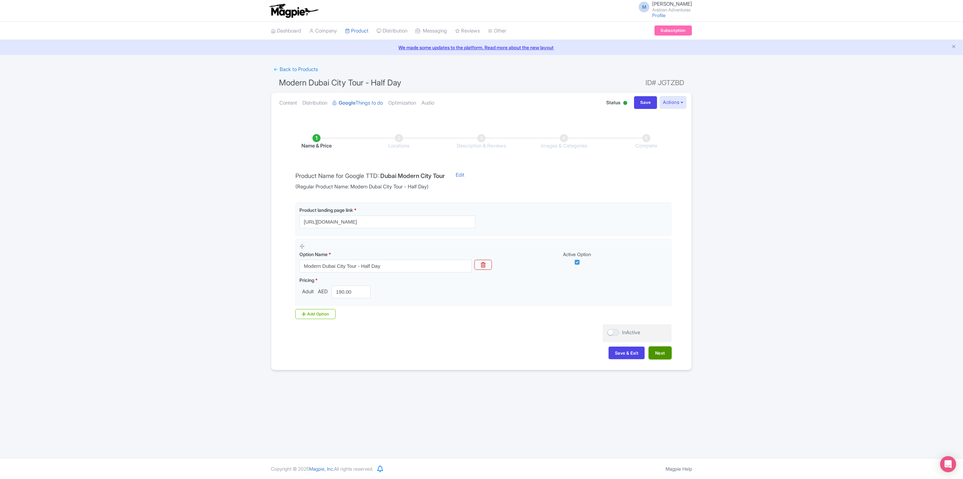
click at [663, 353] on button "Next" at bounding box center [660, 353] width 23 height 13
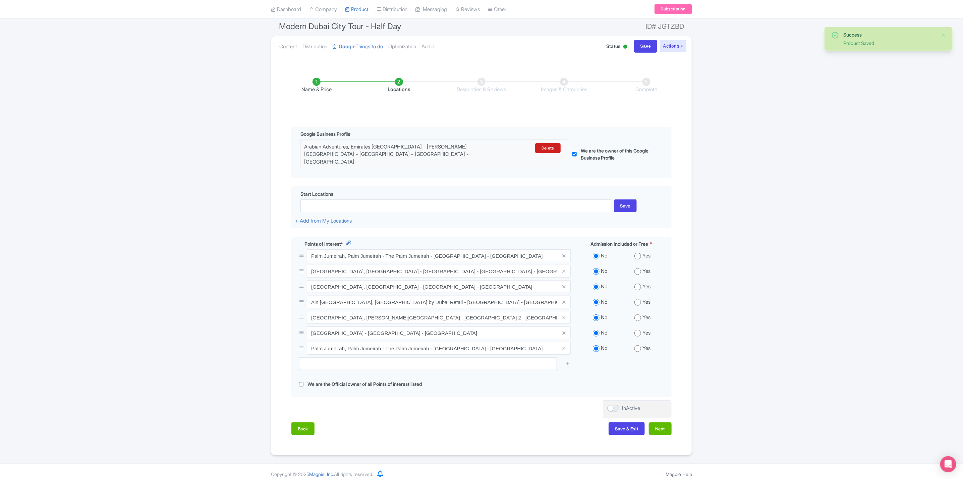
scroll to position [58, 0]
click at [660, 423] on button "Next" at bounding box center [660, 427] width 23 height 13
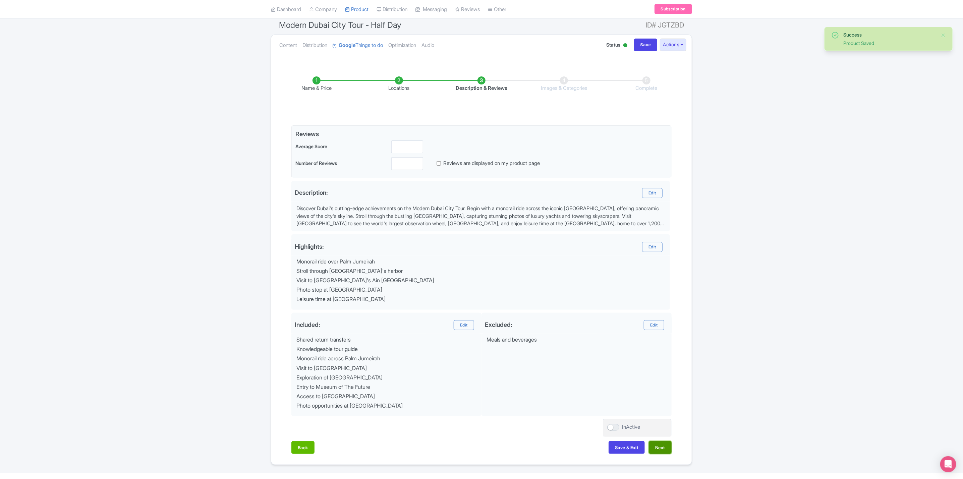
click at [665, 451] on button "Next" at bounding box center [660, 447] width 23 height 13
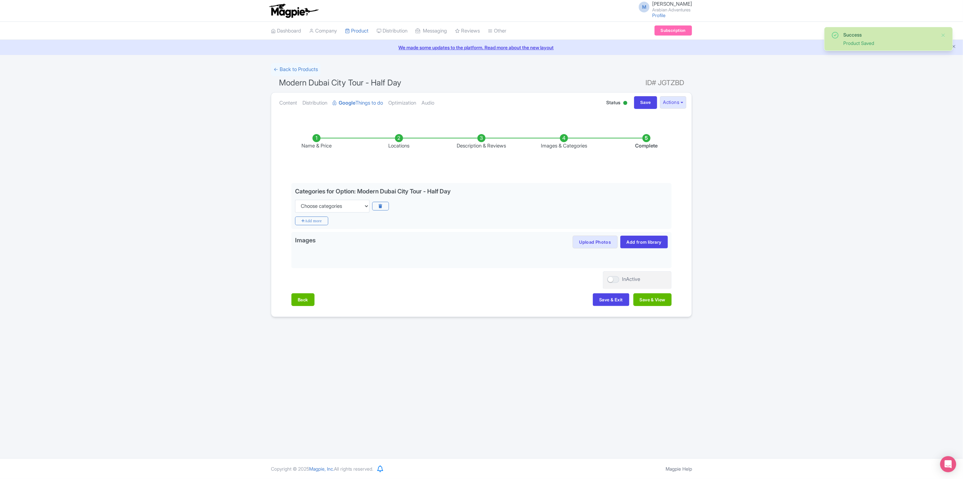
scroll to position [0, 0]
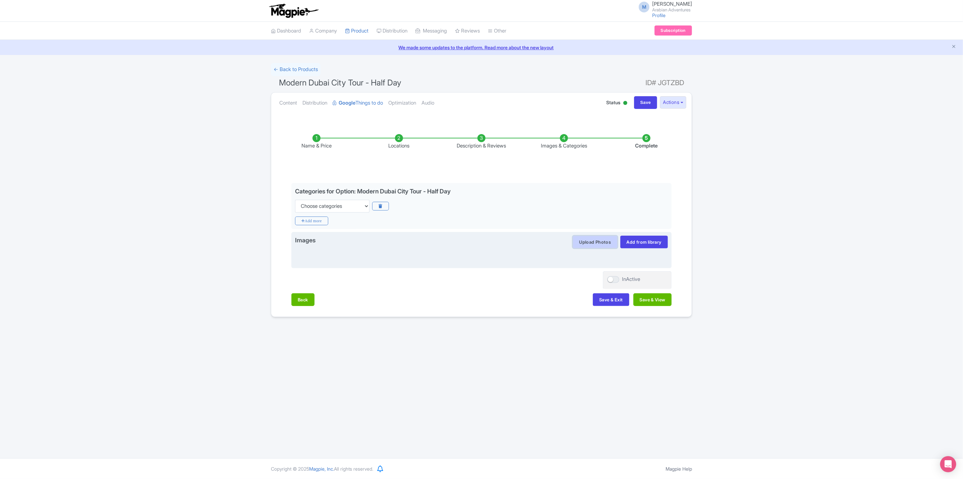
click at [594, 239] on button "Upload Photos" at bounding box center [595, 242] width 45 height 13
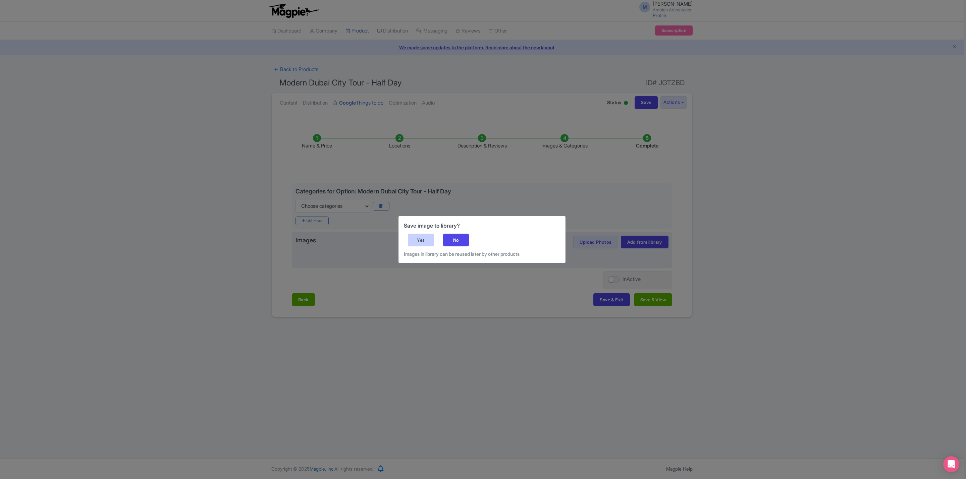
click at [424, 237] on div "Yes" at bounding box center [421, 240] width 26 height 13
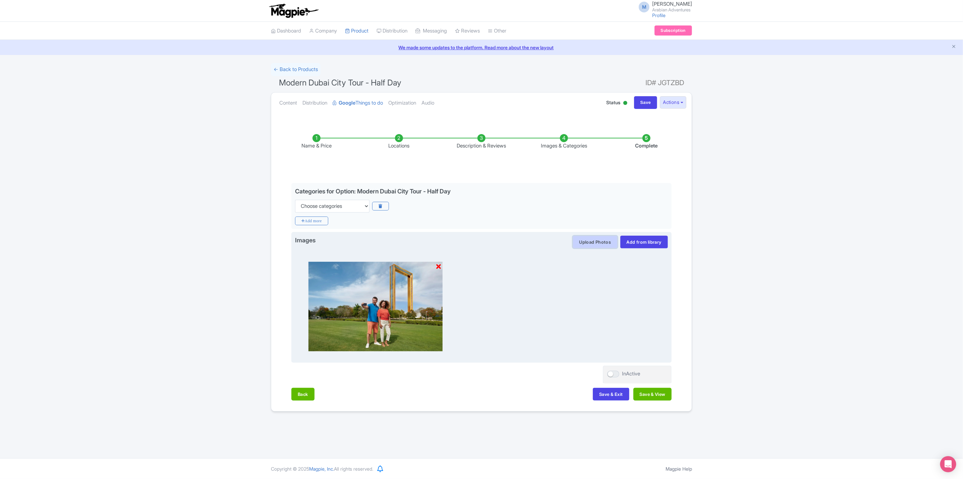
click at [600, 246] on button "Upload Photos" at bounding box center [595, 242] width 45 height 13
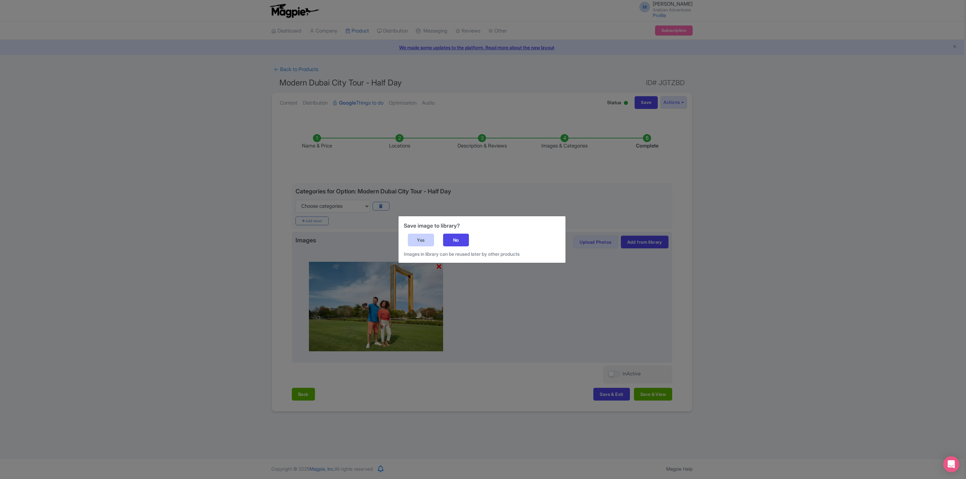
click at [430, 240] on div "Yes" at bounding box center [421, 240] width 26 height 13
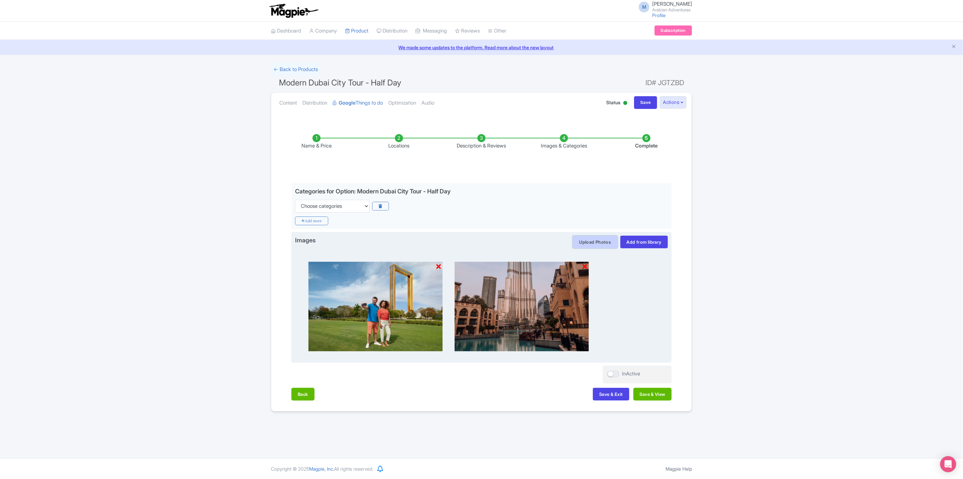
click at [599, 247] on button "Upload Photos" at bounding box center [595, 242] width 45 height 13
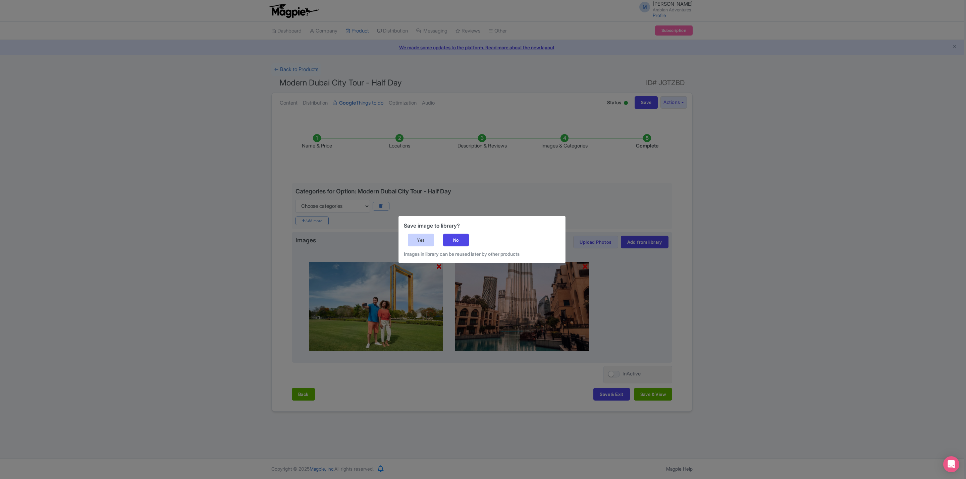
click at [418, 234] on div "Yes" at bounding box center [421, 240] width 26 height 13
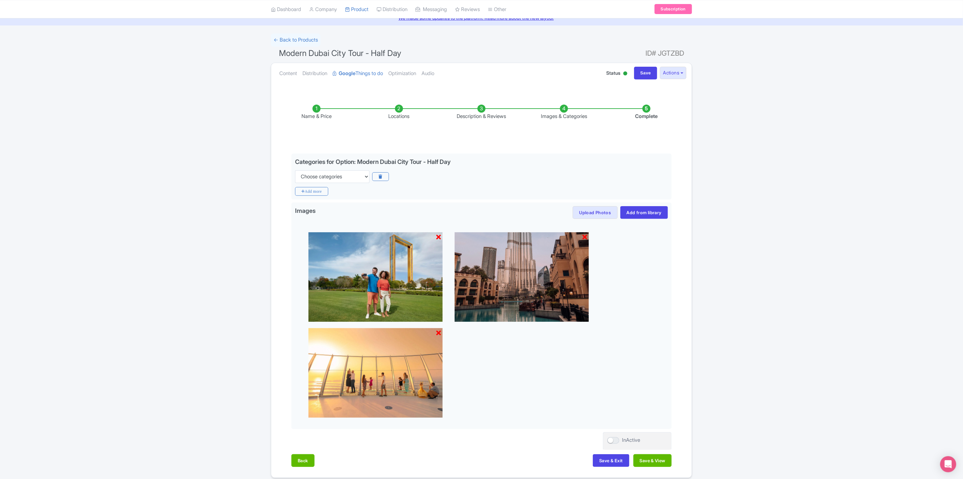
scroll to position [59, 0]
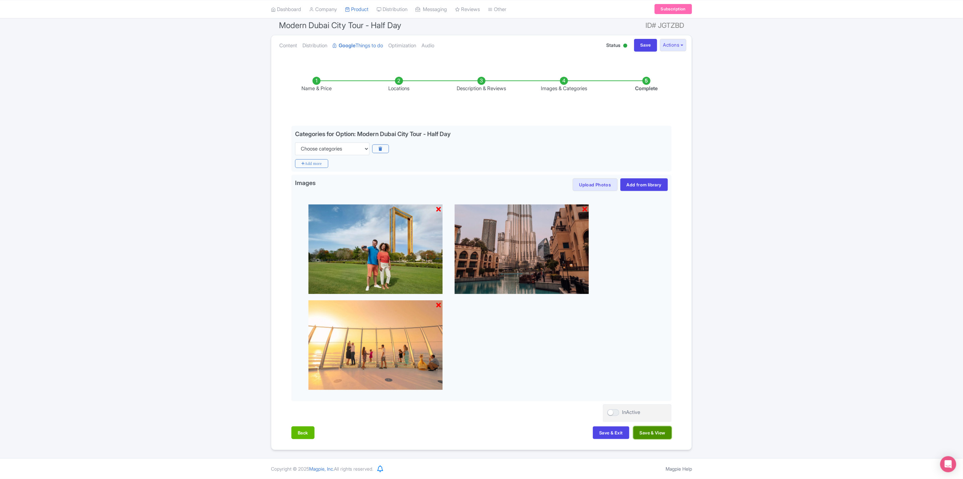
click at [666, 434] on button "Save & View" at bounding box center [653, 433] width 38 height 13
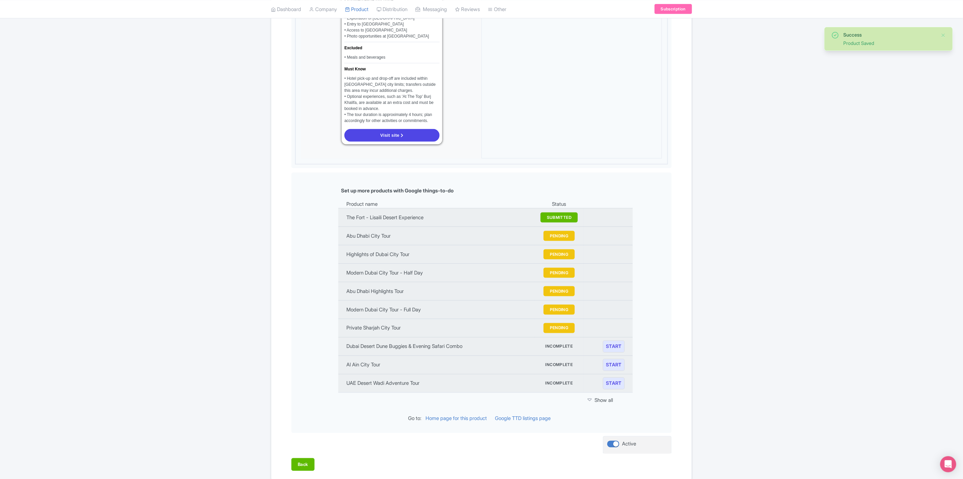
scroll to position [654, 0]
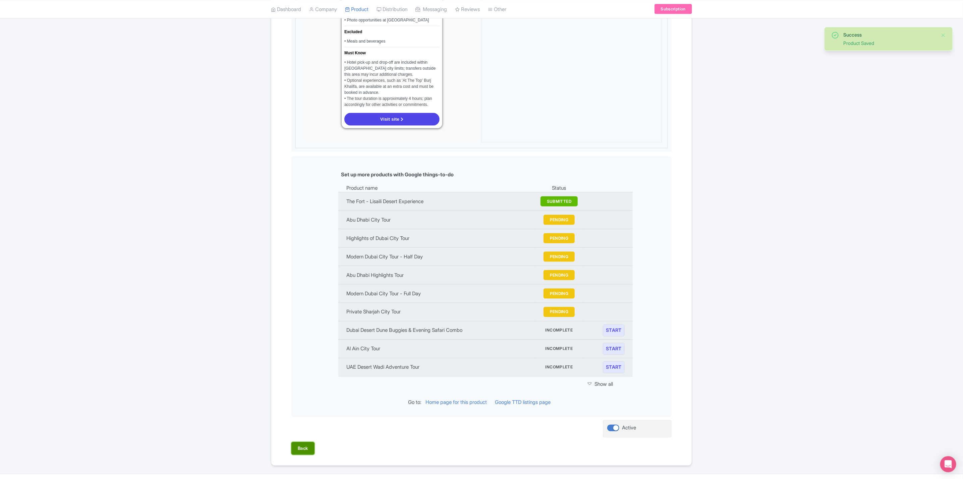
click at [302, 442] on button "Back" at bounding box center [302, 448] width 23 height 13
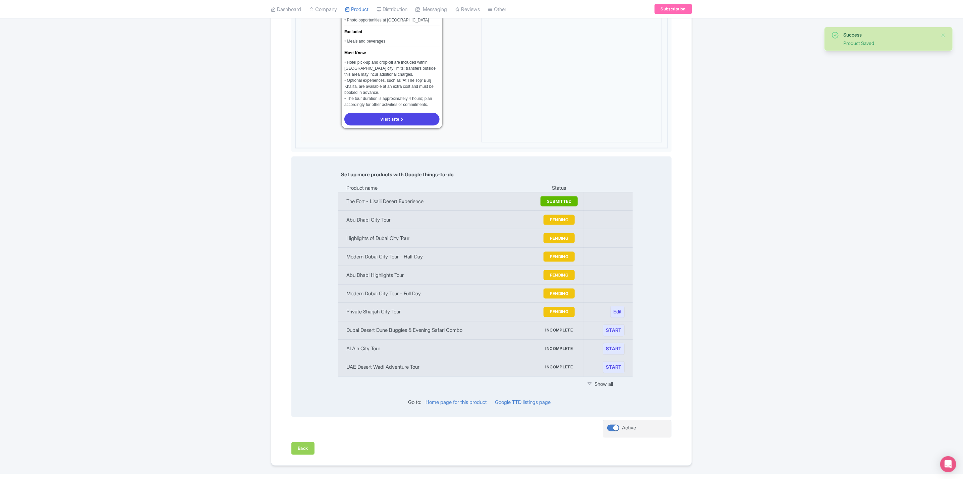
scroll to position [59, 0]
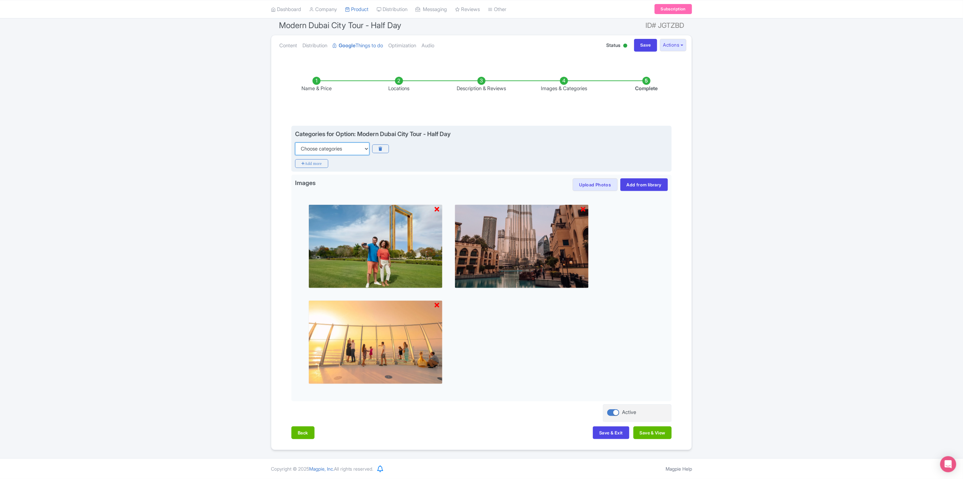
click at [346, 147] on select "Choose categories Adults Only Animals Audio Guide Beaches Bike Tours Boat Tours…" at bounding box center [332, 149] width 74 height 13
select select "guided-tours"
click at [295, 143] on select "Choose categories Adults Only Animals Audio Guide Beaches Bike Tours Boat Tours…" at bounding box center [332, 149] width 74 height 13
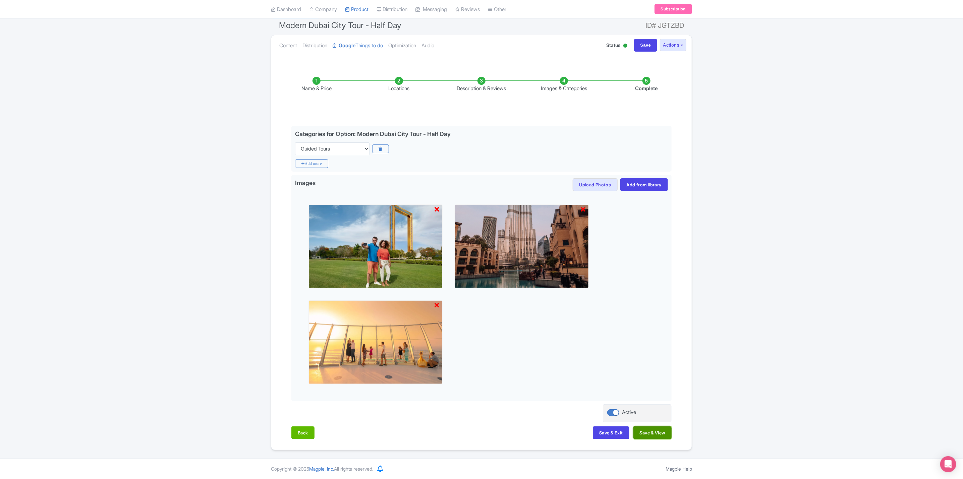
click at [653, 433] on button "Save & View" at bounding box center [653, 433] width 38 height 13
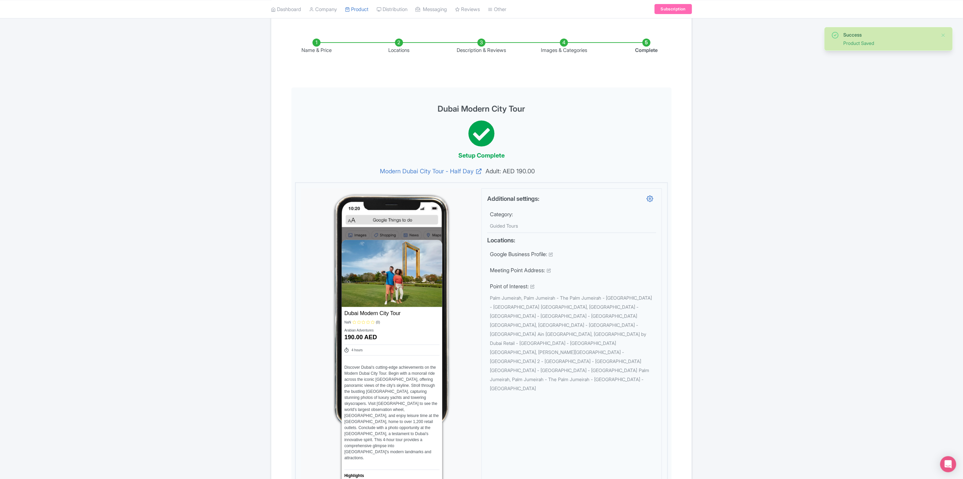
scroll to position [0, 0]
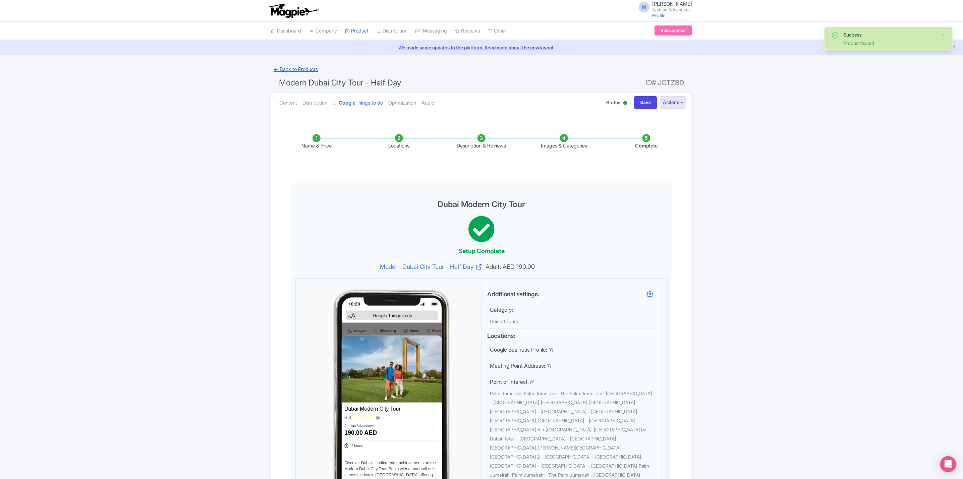
click at [305, 70] on link "← Back to Products" at bounding box center [296, 69] width 50 height 13
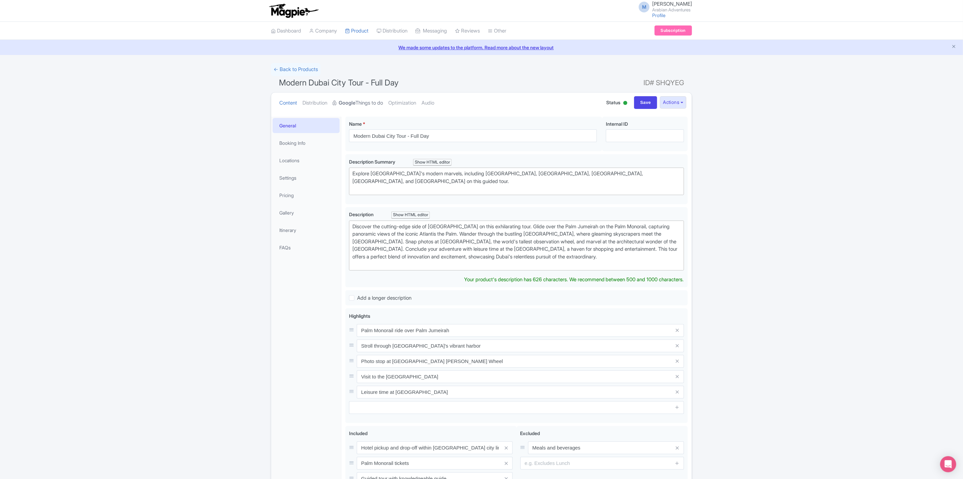
click at [370, 103] on link "Google Things to do" at bounding box center [358, 103] width 50 height 21
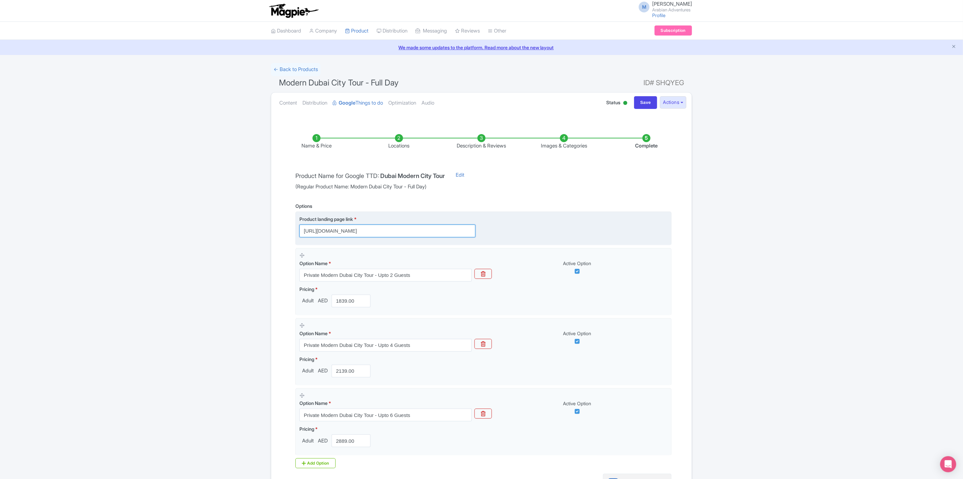
scroll to position [0, 214]
drag, startPoint x: 445, startPoint y: 233, endPoint x: 578, endPoint y: 236, distance: 132.8
click at [578, 236] on div "Product landing page link * [URL][DOMAIN_NAME]" at bounding box center [484, 227] width 368 height 22
drag, startPoint x: 455, startPoint y: 232, endPoint x: 504, endPoint y: 229, distance: 49.1
click at [504, 229] on div "Product landing page link * [URL][DOMAIN_NAME]" at bounding box center [484, 227] width 368 height 22
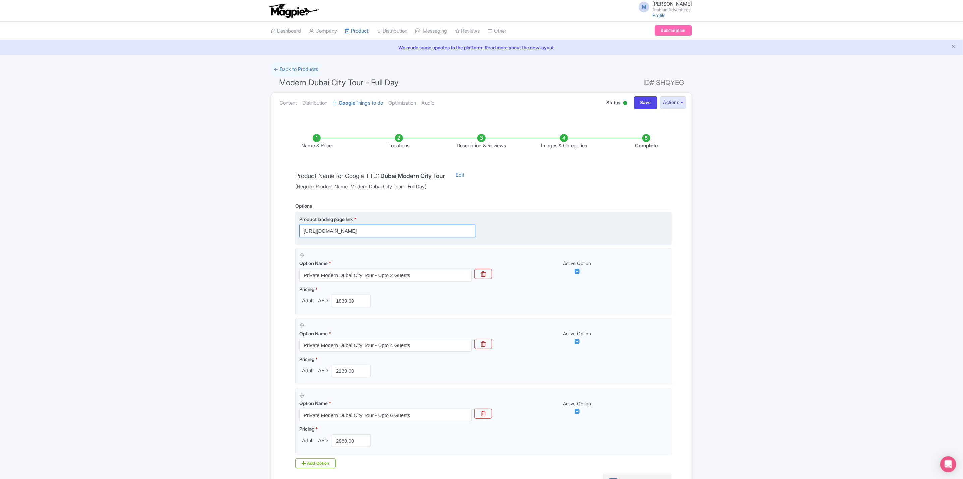
click at [419, 232] on input "[URL][DOMAIN_NAME]" at bounding box center [388, 231] width 176 height 13
click at [422, 232] on input "[URL][DOMAIN_NAME]" at bounding box center [388, 231] width 176 height 13
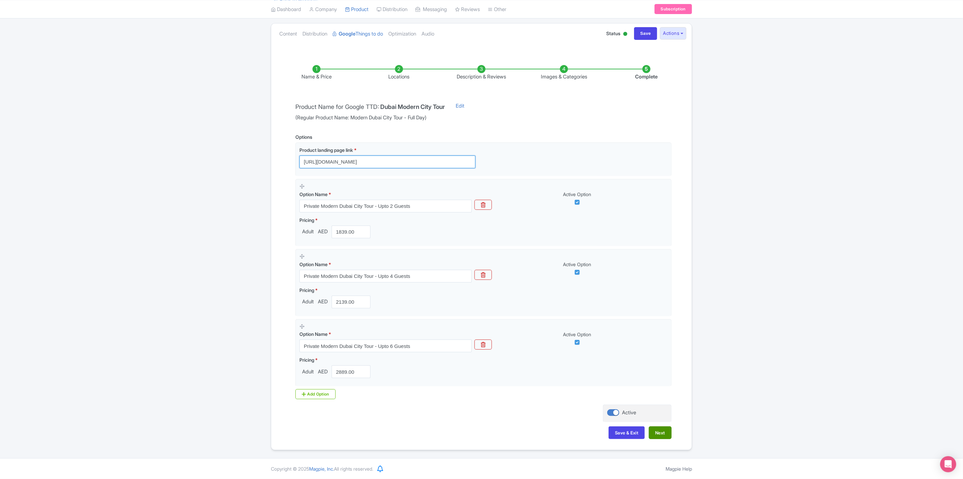
type input "[URL][DOMAIN_NAME]"
click at [658, 433] on button "Next" at bounding box center [660, 433] width 23 height 13
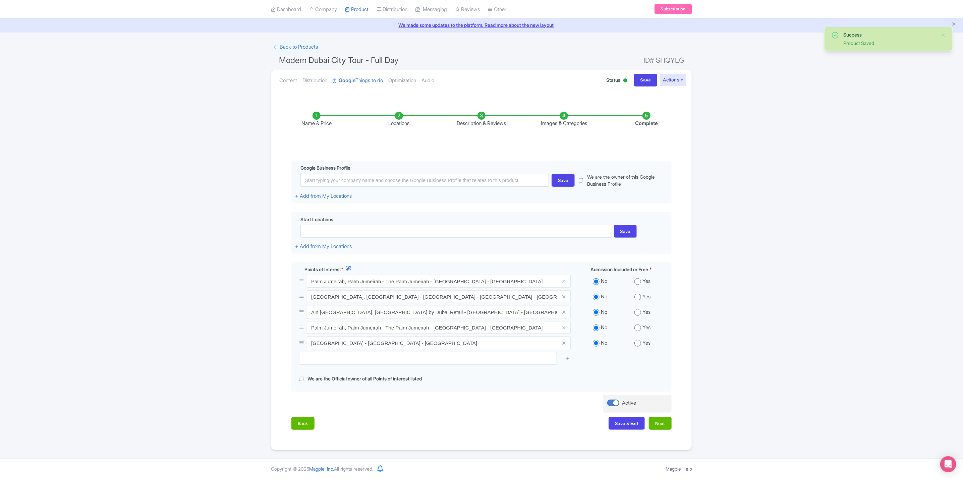
scroll to position [25, 0]
click at [632, 426] on button "Save & Exit" at bounding box center [627, 423] width 36 height 13
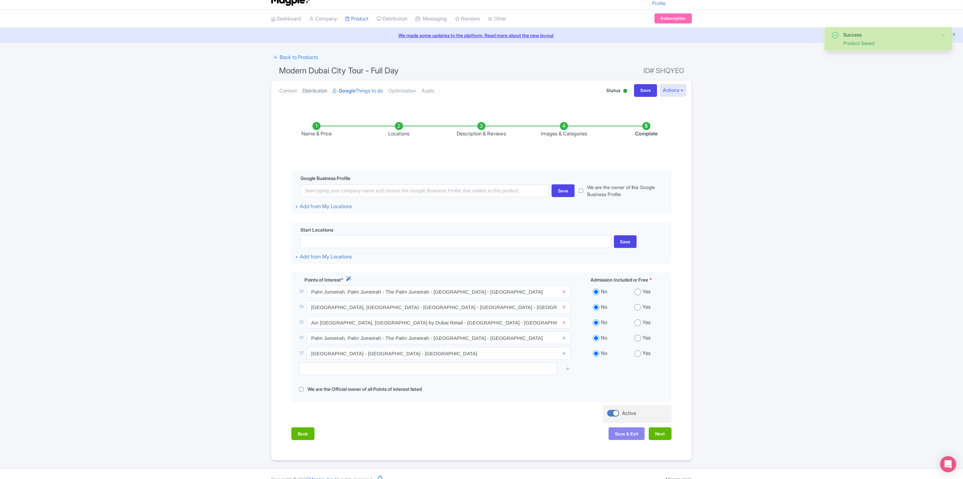
scroll to position [0, 0]
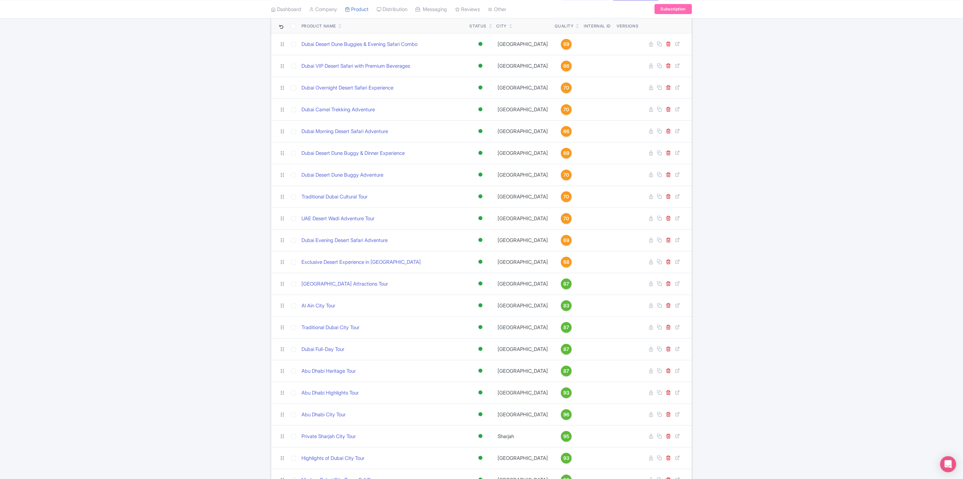
scroll to position [158, 0]
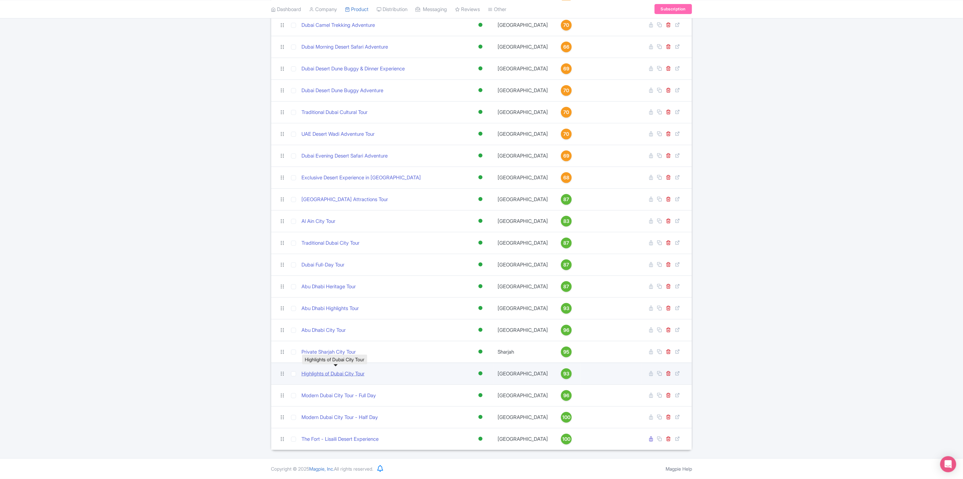
click at [308, 372] on link "Highlights of Dubai City Tour" at bounding box center [333, 374] width 63 height 8
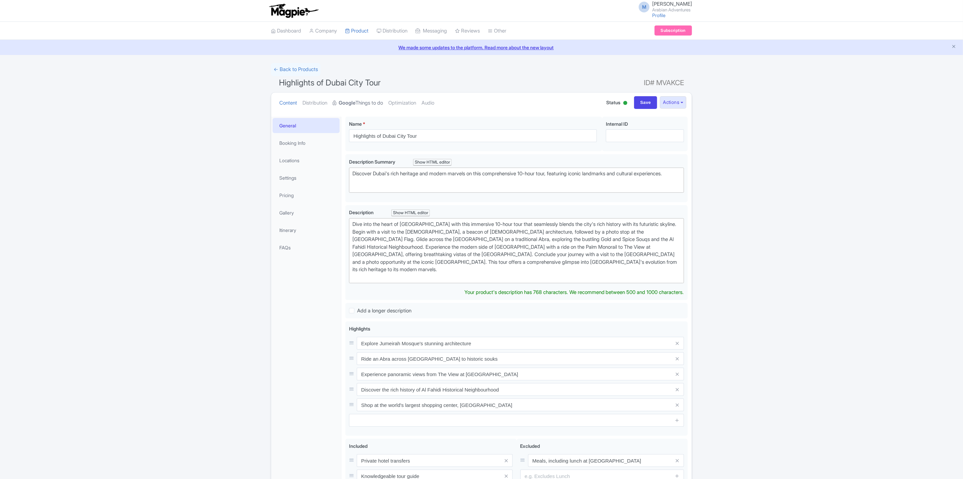
click at [372, 107] on link "Google Things to do" at bounding box center [358, 103] width 50 height 21
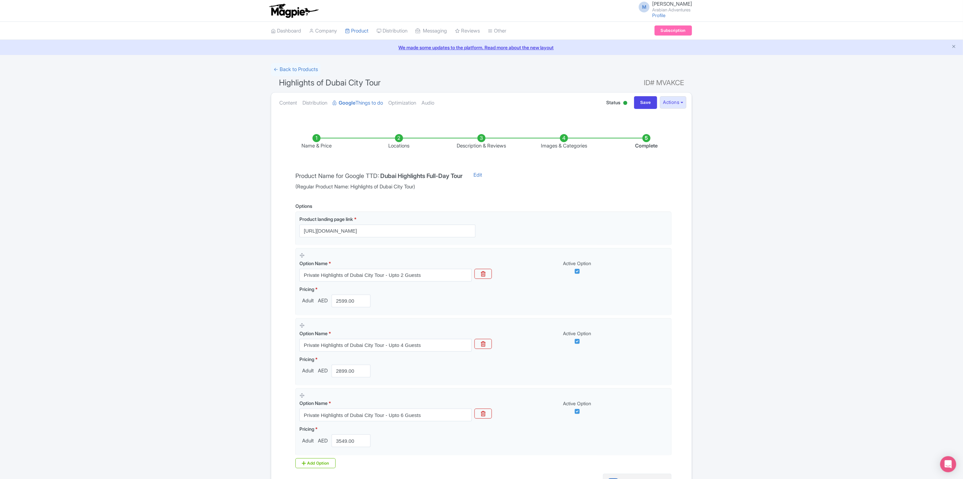
click at [653, 138] on li "Complete" at bounding box center [646, 142] width 83 height 16
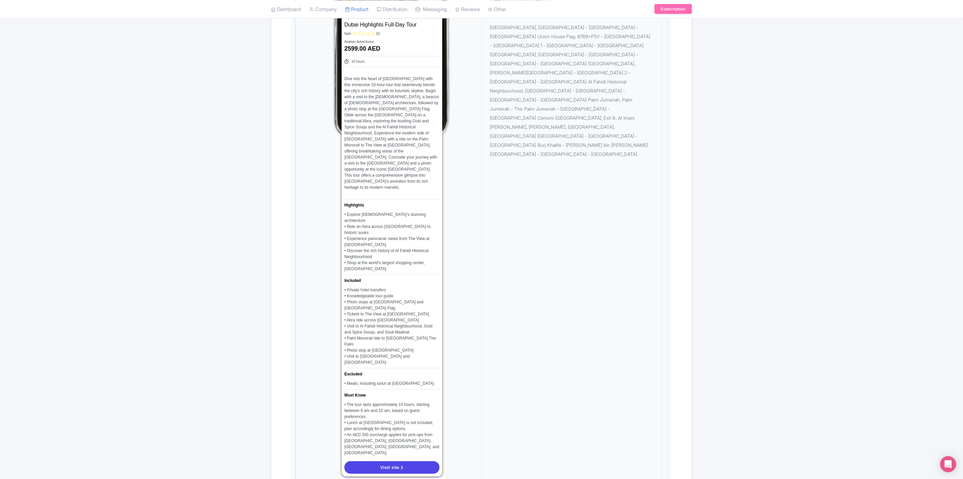
scroll to position [721, 0]
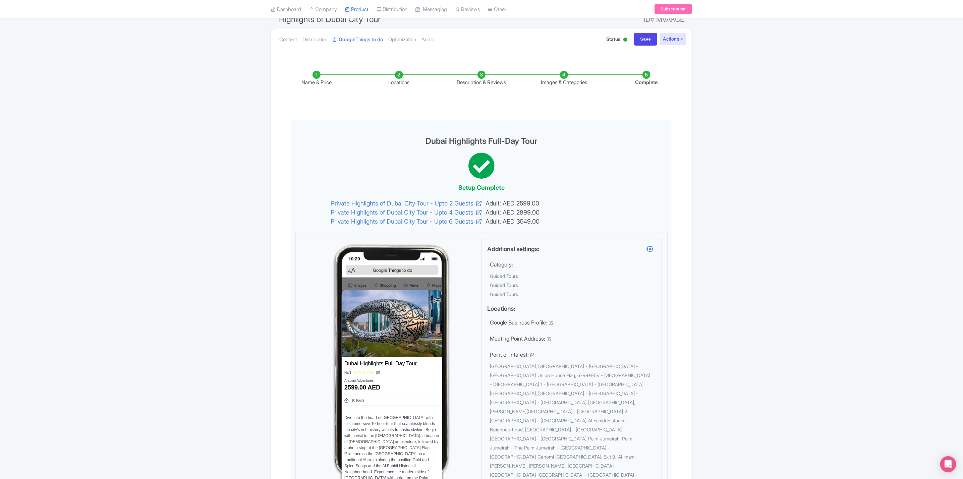
scroll to position [0, 0]
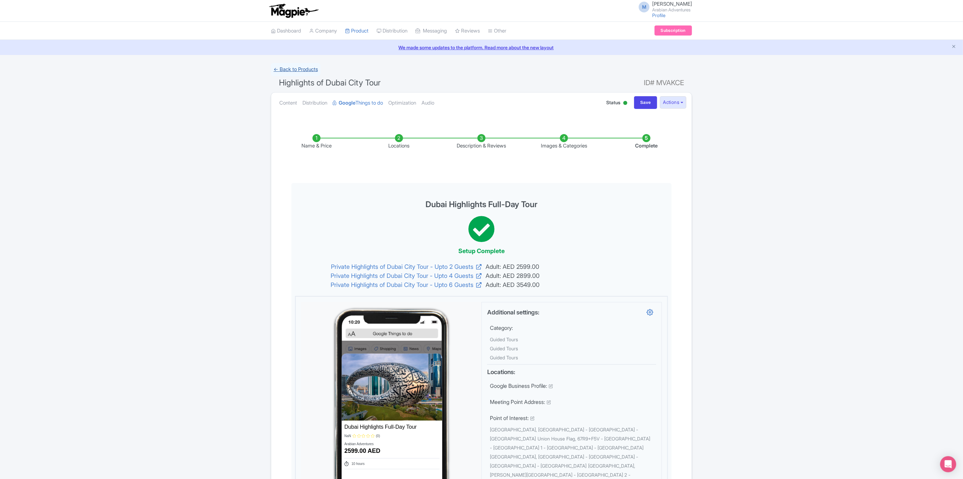
click at [312, 71] on link "← Back to Products" at bounding box center [296, 69] width 50 height 13
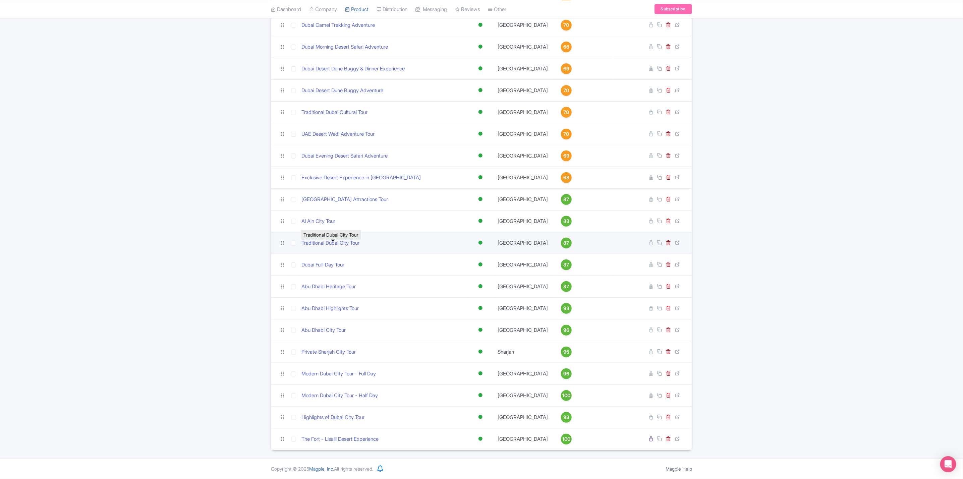
scroll to position [158, 0]
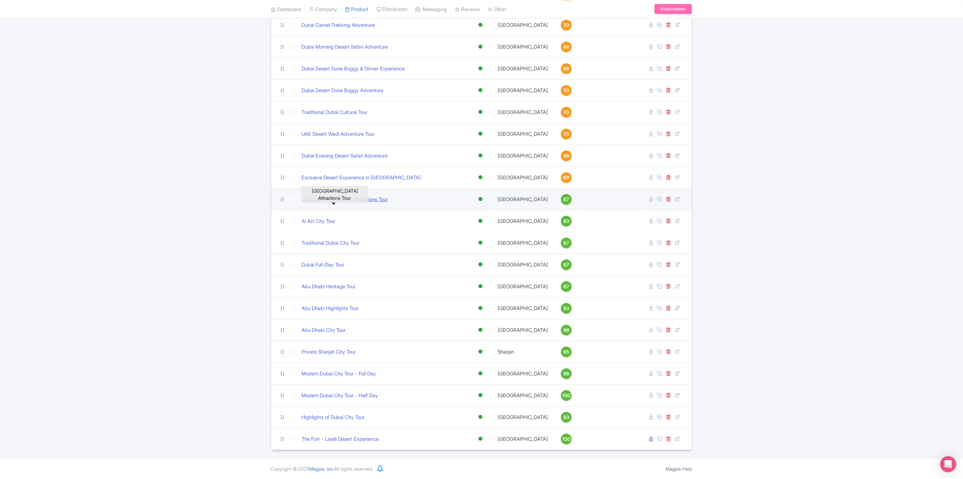
click at [336, 200] on link "[GEOGRAPHIC_DATA] Attractions Tour" at bounding box center [345, 200] width 87 height 8
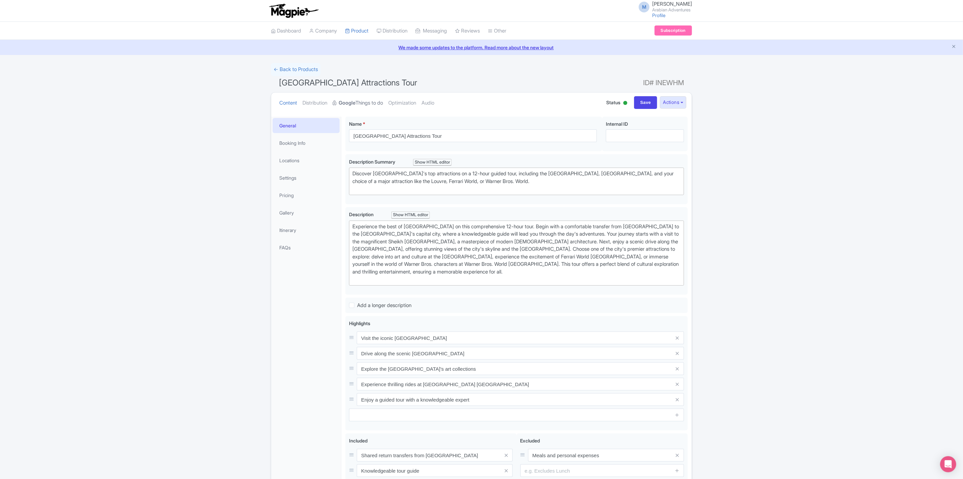
click at [379, 104] on link "Google Things to do" at bounding box center [358, 103] width 50 height 21
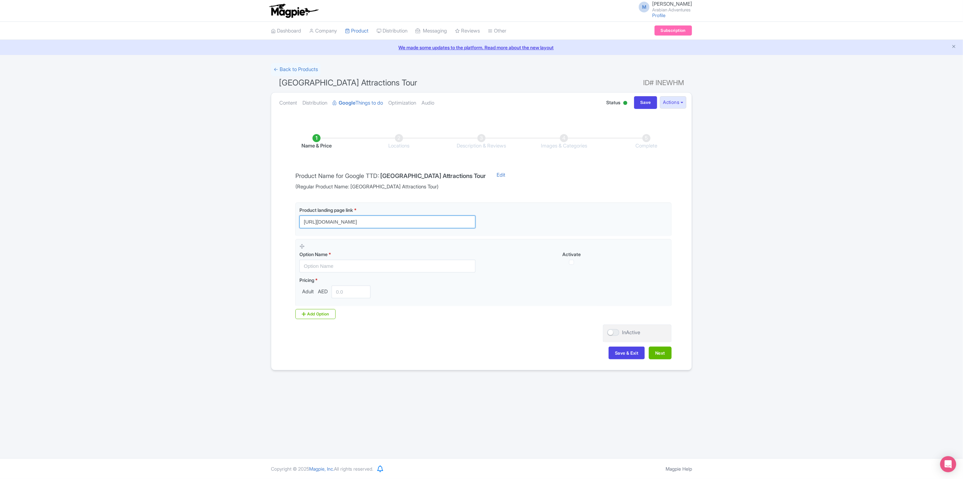
click at [405, 222] on input "[URL][DOMAIN_NAME]" at bounding box center [388, 222] width 176 height 13
click at [438, 217] on input "[URL][DOMAIN_NAME]" at bounding box center [388, 222] width 176 height 13
paste input "?utm_source=gttd&utm_medium=organic&utm_campaign=AA-abu-dhabi-attractions-tour"
type input "[URL][DOMAIN_NAME]"
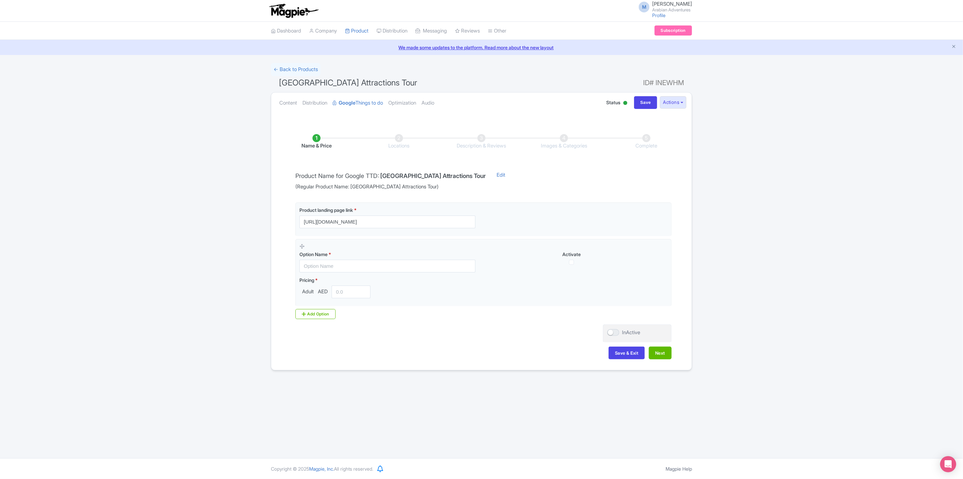
scroll to position [0, 0]
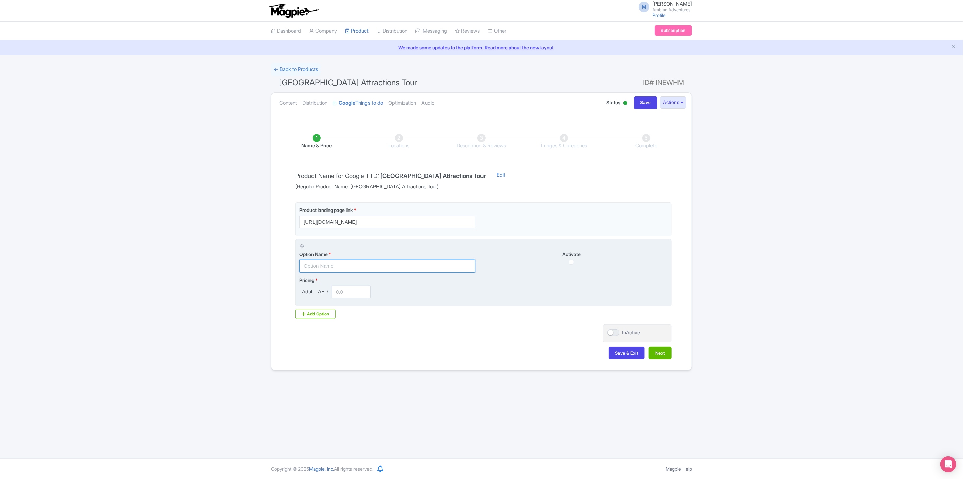
click at [384, 264] on input "text" at bounding box center [388, 266] width 176 height 13
type input "[GEOGRAPHIC_DATA] Attractions Tour Including [GEOGRAPHIC_DATA] and [GEOGRAPHIC_…"
click at [356, 293] on input "number" at bounding box center [351, 292] width 39 height 13
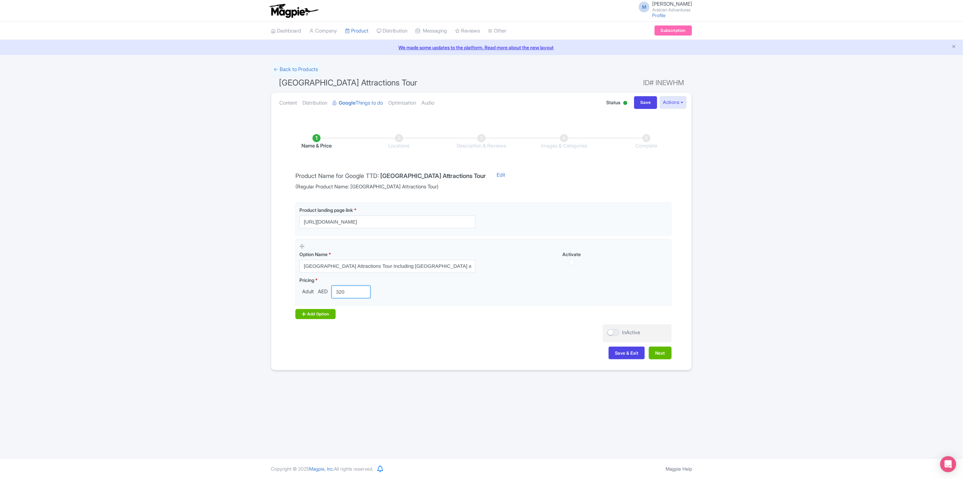
type input "320"
click at [329, 314] on div "Add Option" at bounding box center [316, 314] width 40 height 10
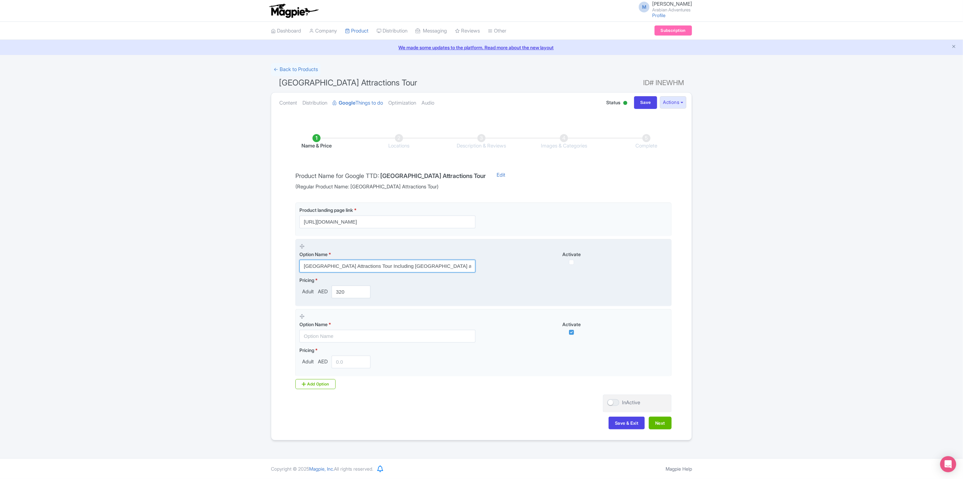
click at [363, 268] on input "[GEOGRAPHIC_DATA] Attractions Tour Including [GEOGRAPHIC_DATA] and [GEOGRAPHIC_…" at bounding box center [388, 266] width 176 height 13
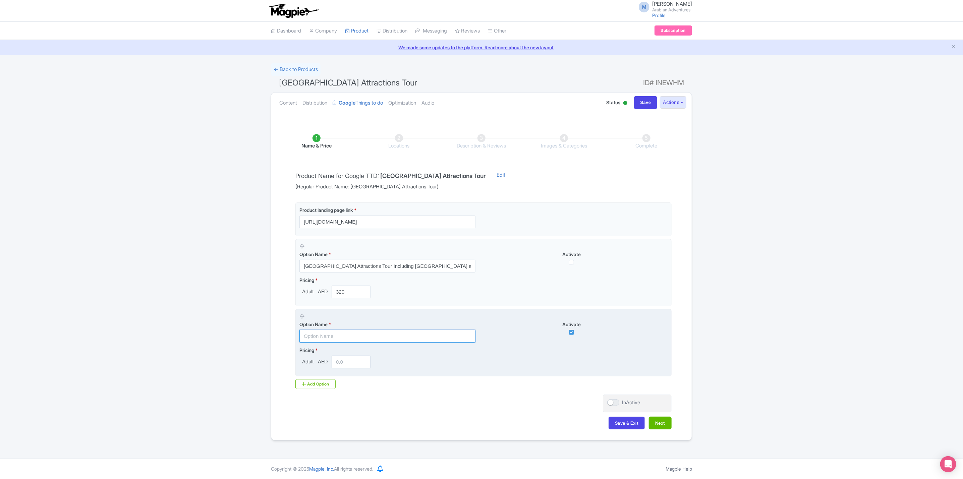
click at [394, 333] on input "text" at bounding box center [388, 336] width 176 height 13
paste input "Abu Dhabi Attractions Tour Including Sheikh Zayed Grand Mosque and Louvre"
type input "Abu Dhabi Attractions Tour Including Sheikh Zayed Grand Mosque and Ferrari World"
click at [345, 359] on input "number" at bounding box center [351, 362] width 39 height 13
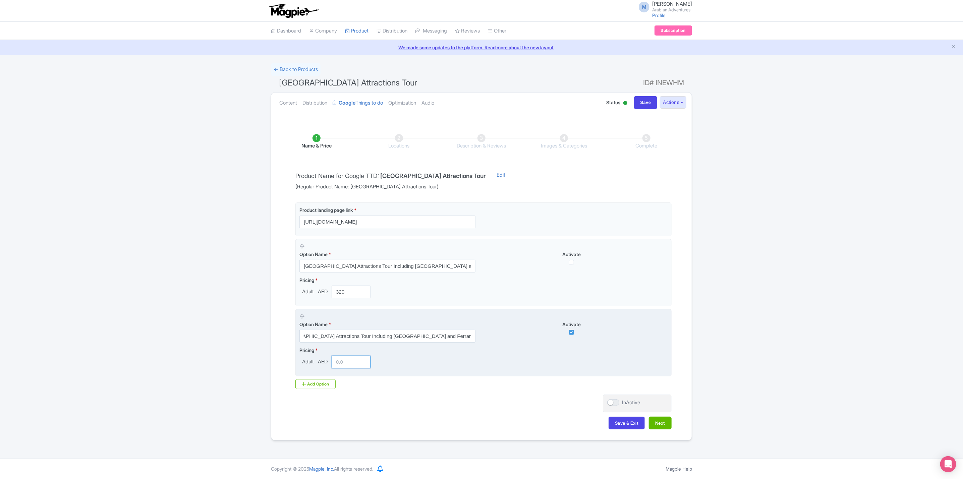
scroll to position [0, 0]
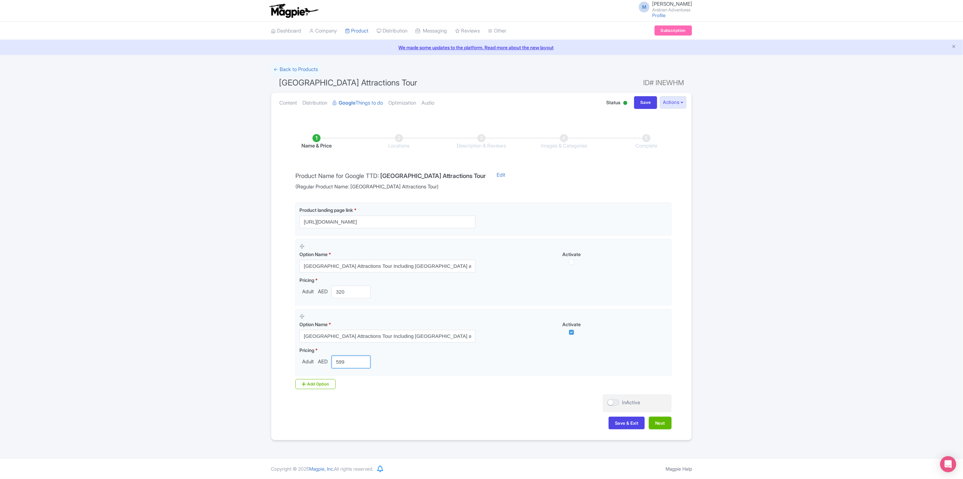
type input "599"
click at [322, 379] on div "Product landing page link * https://www.arabian-adventures.com/ae/english/city-…" at bounding box center [481, 296] width 380 height 187
click at [329, 383] on div "Add Option" at bounding box center [316, 384] width 40 height 10
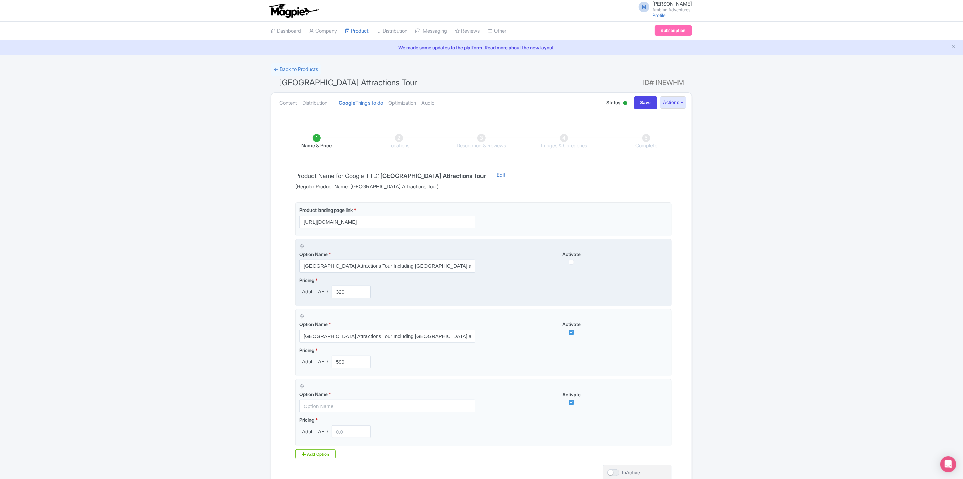
click at [574, 261] on div "Activate" at bounding box center [576, 258] width 184 height 14
click at [572, 264] on input "checkbox" at bounding box center [571, 262] width 5 height 5
checkbox input "true"
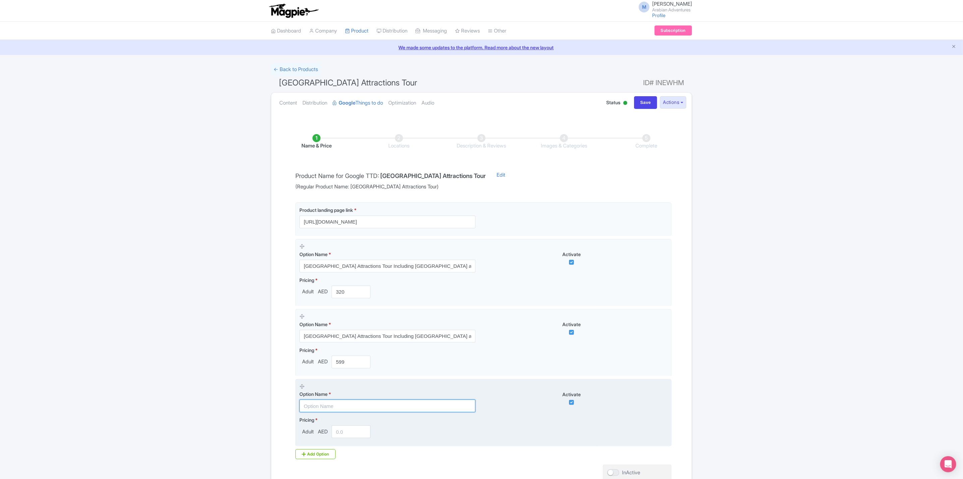
click at [375, 407] on input "text" at bounding box center [388, 406] width 176 height 13
paste input "Abu Dhabi Attractions Tour Including Sheikh Zayed Grand Mosque and Ferrari World"
type input "Abu Dhabi Attractions Tour Including Sheikh Zayed Grand Mosque and Warner Bros"
click at [347, 431] on input "number" at bounding box center [351, 432] width 39 height 13
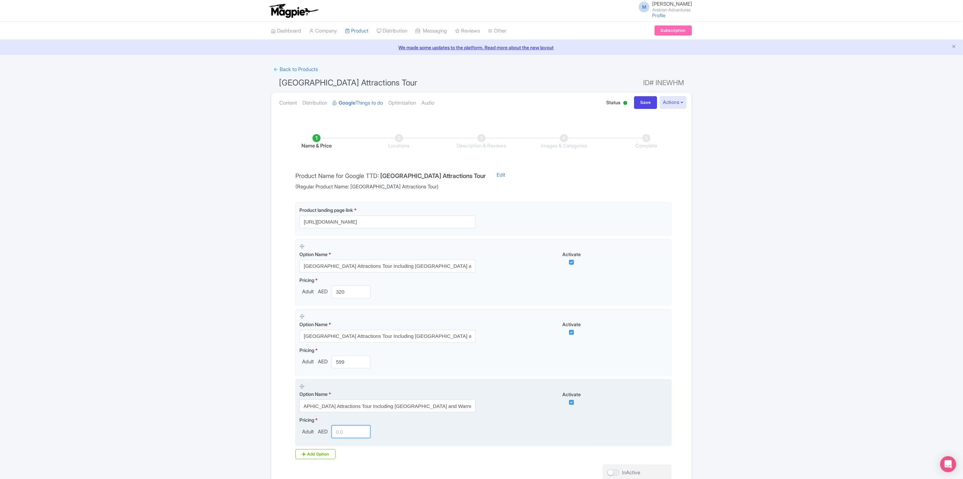
scroll to position [0, 0]
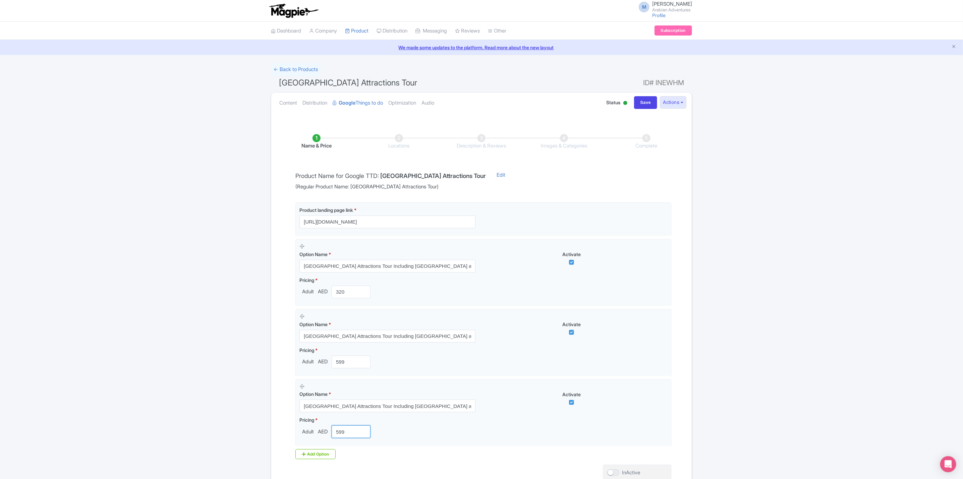
type input "599"
click at [742, 239] on div "← Back to Products Abu Dhabi Attractions Tour ID# INEWHM Content Distribution G…" at bounding box center [481, 286] width 963 height 447
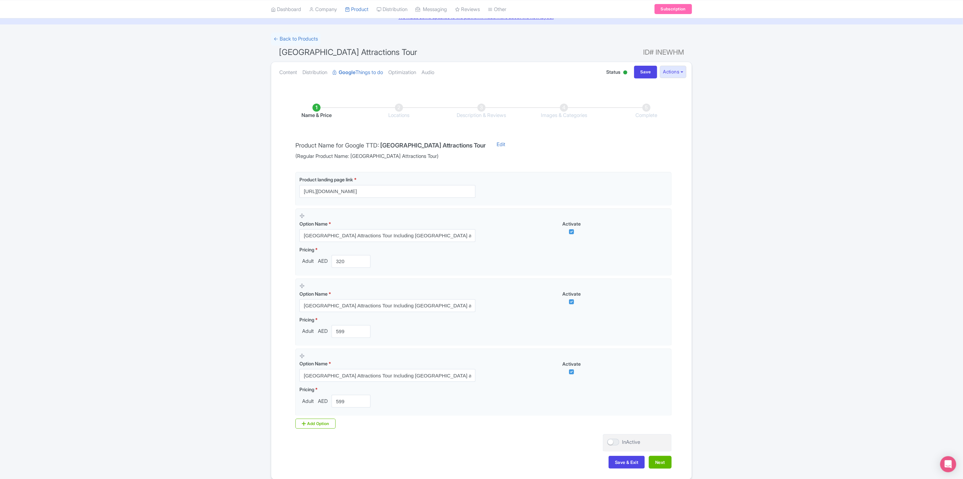
scroll to position [63, 0]
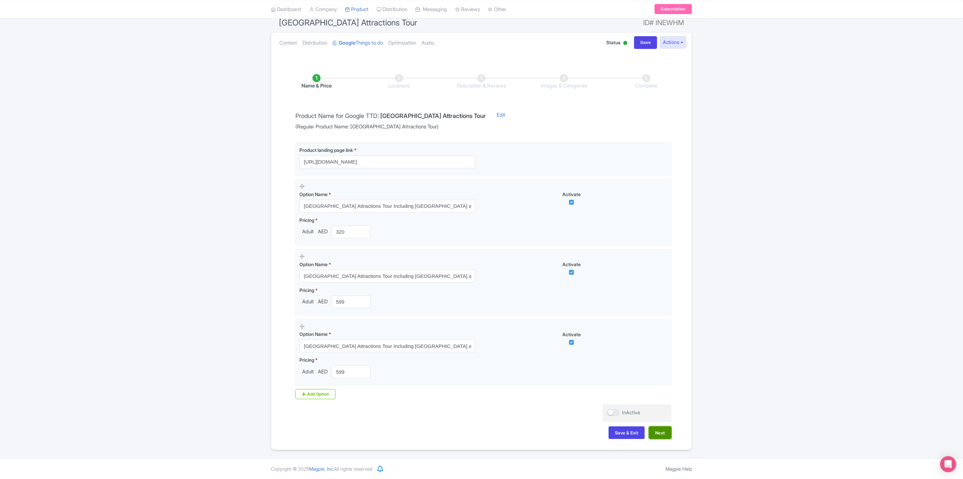
click at [662, 433] on button "Next" at bounding box center [660, 433] width 23 height 13
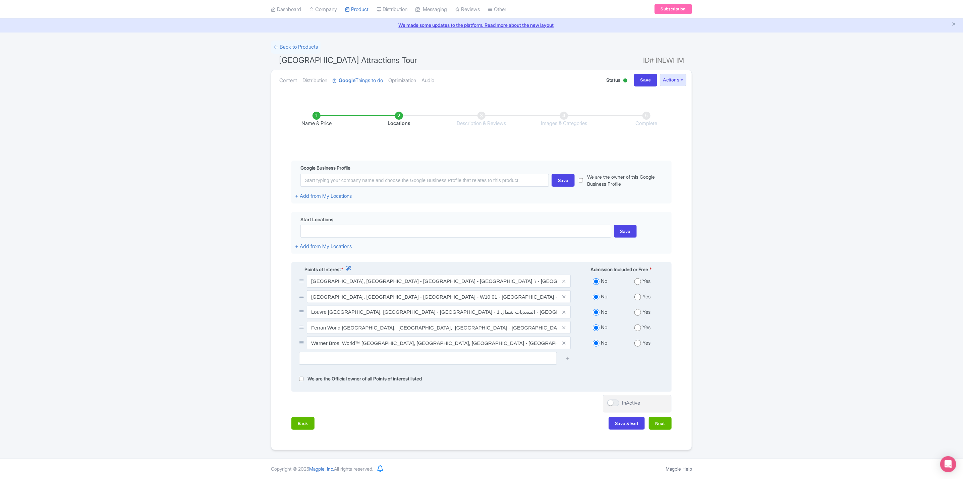
click at [639, 311] on input "radio" at bounding box center [638, 312] width 7 height 7
radio input "true"
click at [639, 327] on input "radio" at bounding box center [638, 328] width 7 height 7
radio input "true"
click at [639, 346] on div "No Yes" at bounding box center [621, 344] width 93 height 15
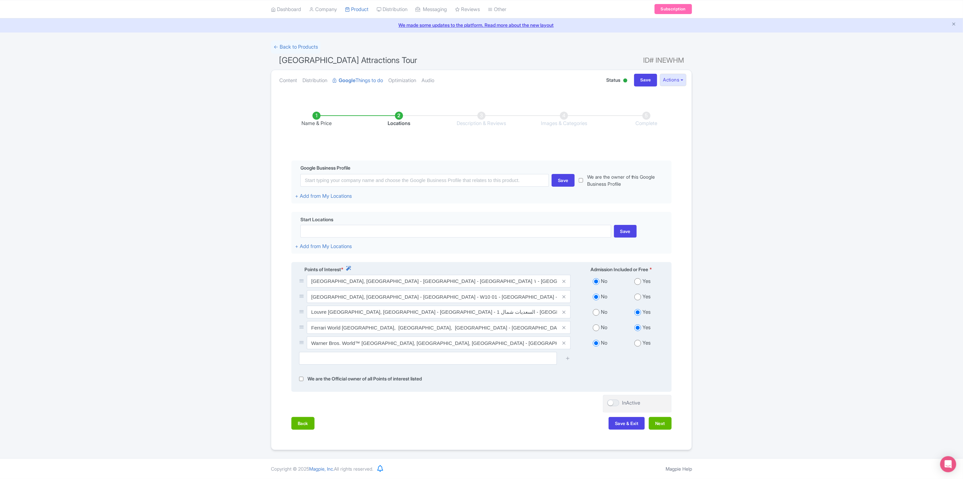
click at [640, 343] on input "radio" at bounding box center [638, 343] width 7 height 7
radio input "true"
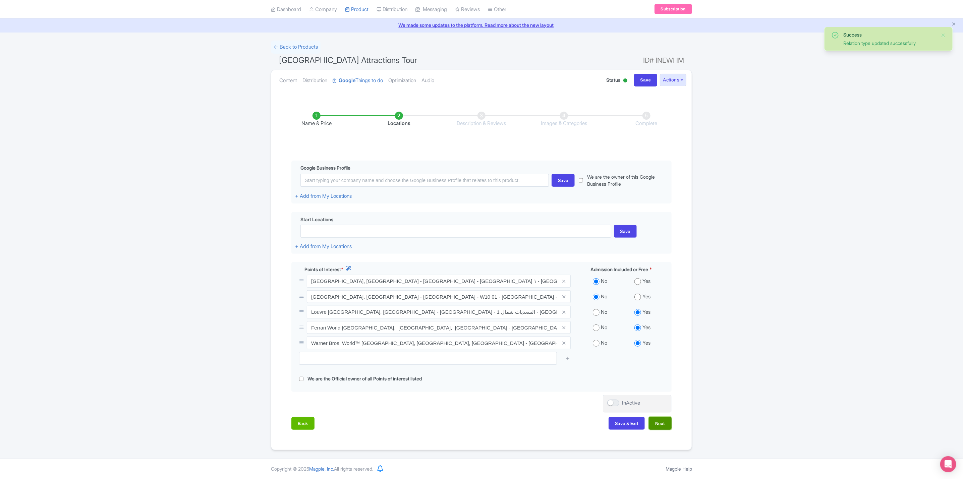
click at [669, 424] on button "Next" at bounding box center [660, 423] width 23 height 13
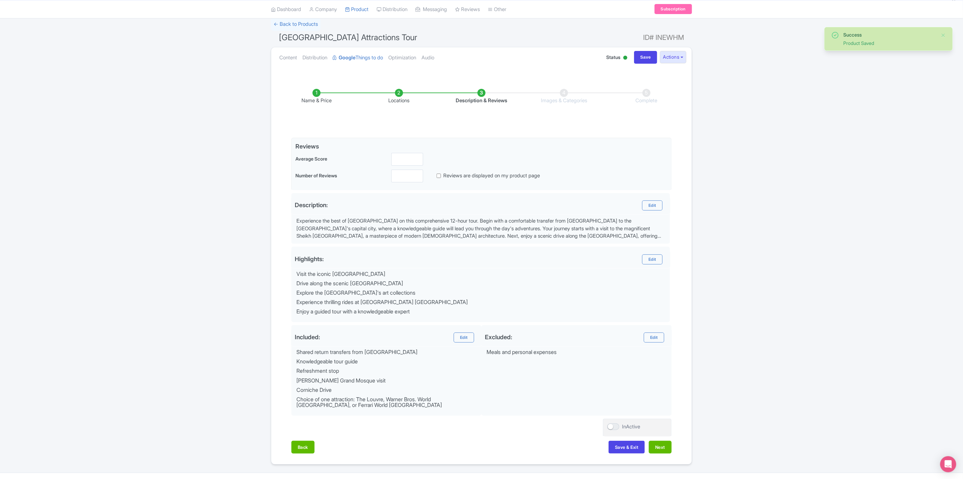
scroll to position [63, 0]
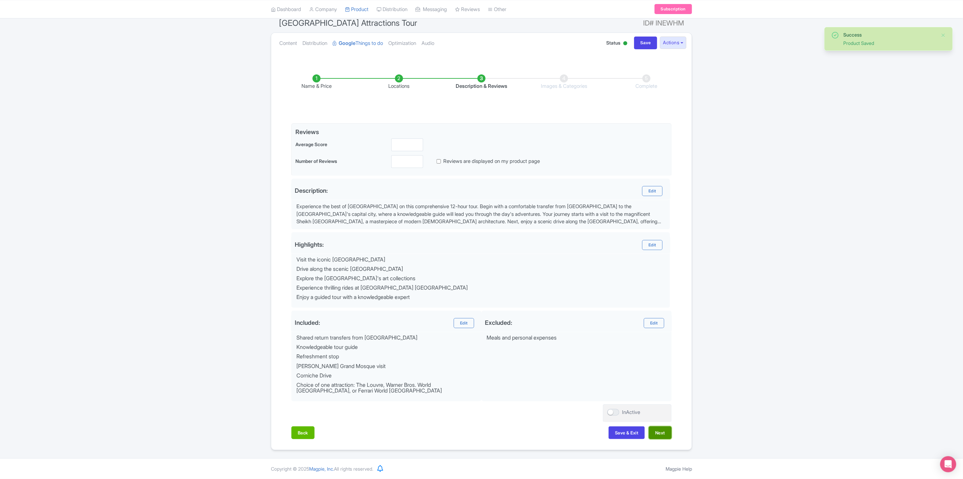
click at [663, 438] on button "Next" at bounding box center [660, 433] width 23 height 13
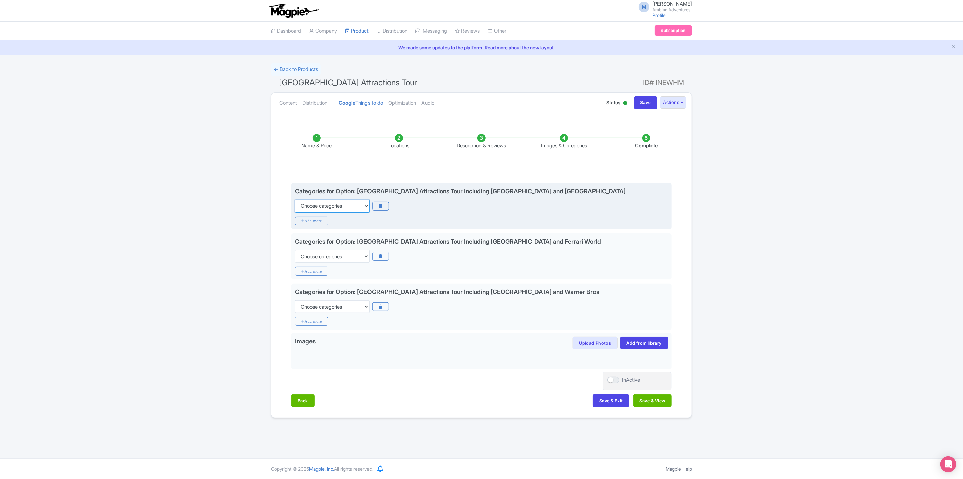
click at [355, 202] on select "Choose categories Adults Only Animals Audio Guide Beaches Bike Tours Boat Tours…" at bounding box center [332, 206] width 74 height 13
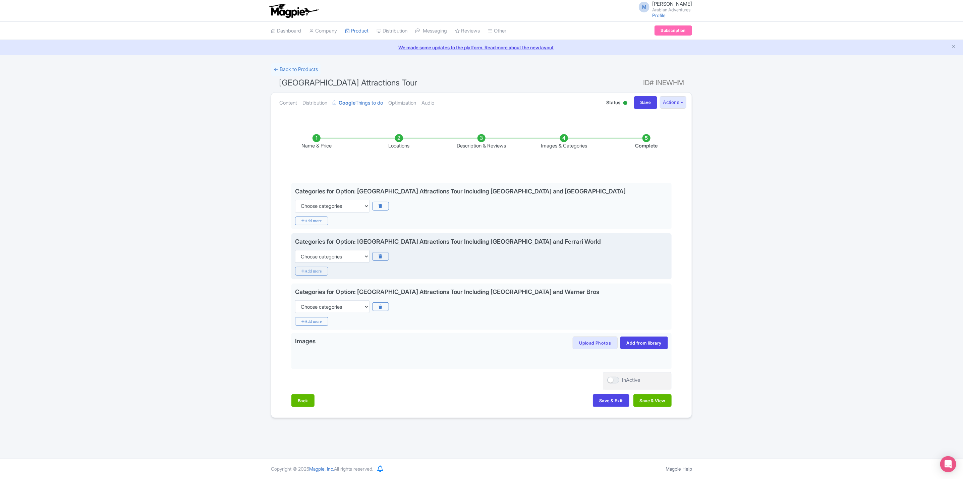
click at [636, 255] on div "Choose categories Adults Only Animals Audio Guide Beaches Bike Tours Boat Tours…" at bounding box center [481, 256] width 373 height 13
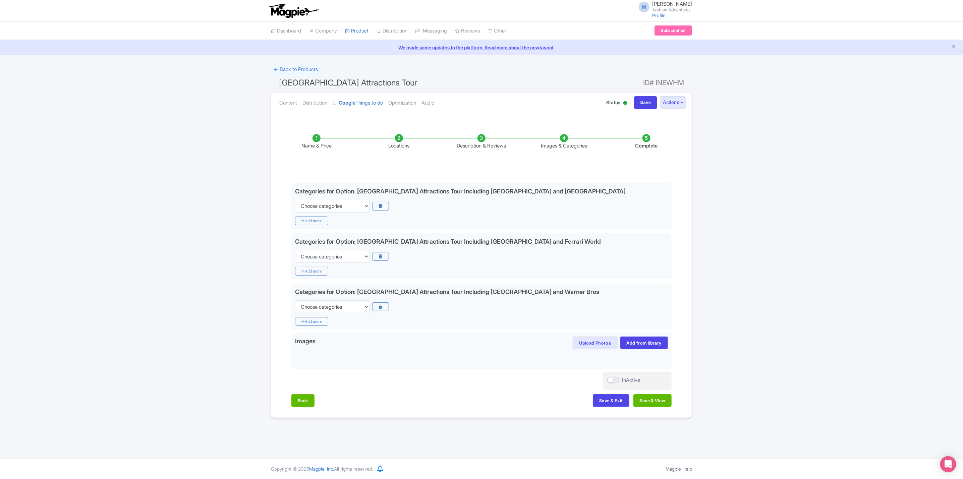
click at [794, 224] on div "Success Product Saved ← Back to Products Abu Dhabi Attractions Tour ID# INEWHM …" at bounding box center [481, 240] width 963 height 355
click at [308, 394] on div "Name & Price Locations Description & Reviews Images & Categories Complete Edit …" at bounding box center [481, 267] width 413 height 293
click at [309, 400] on button "Back" at bounding box center [302, 400] width 23 height 13
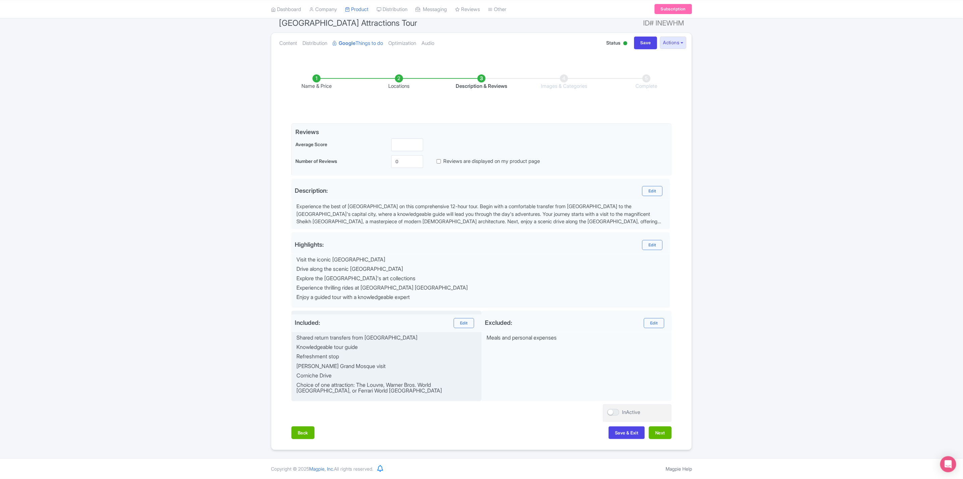
scroll to position [63, 0]
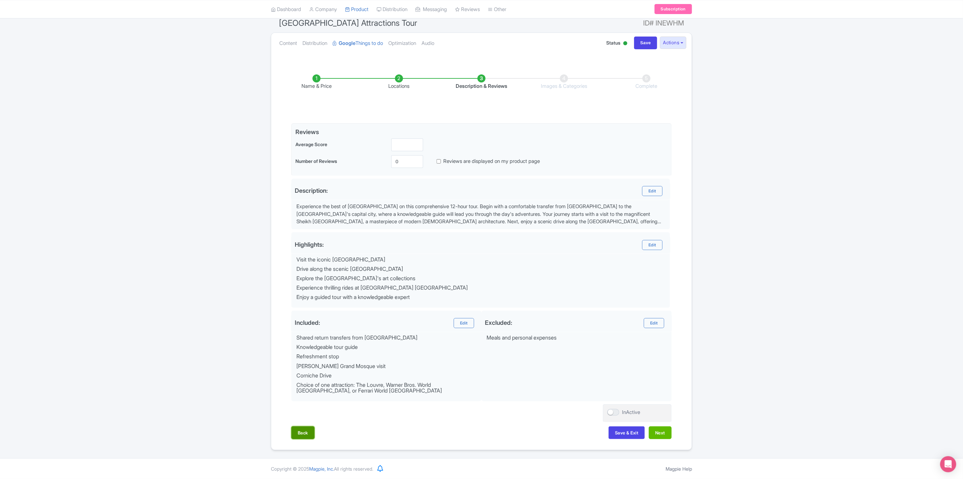
click at [309, 430] on button "Back" at bounding box center [302, 433] width 23 height 13
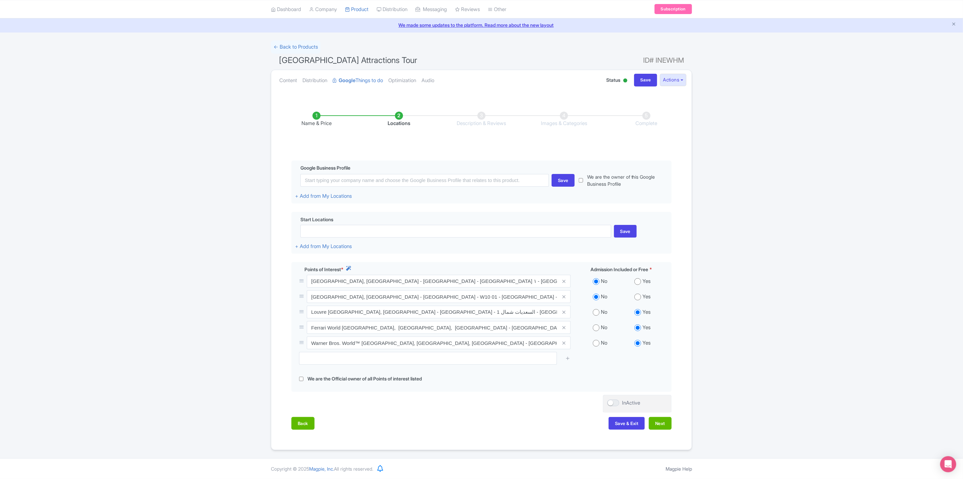
scroll to position [25, 0]
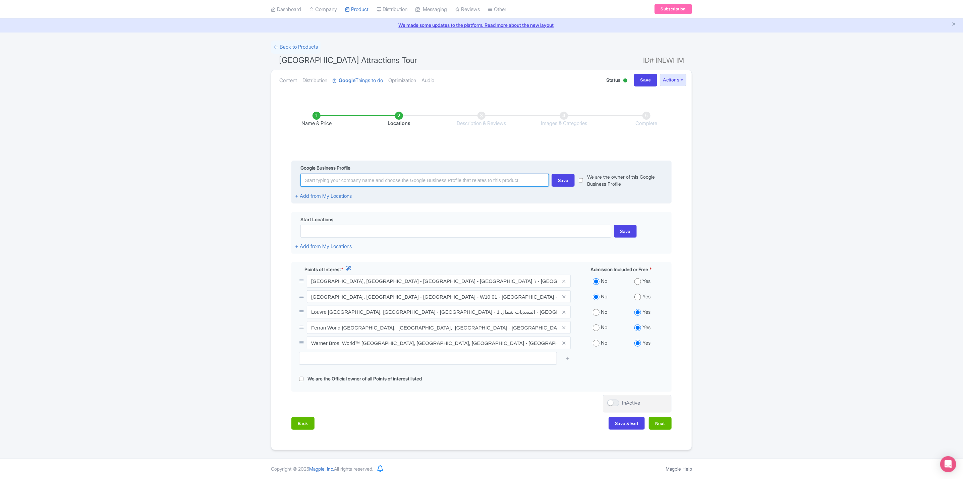
click at [415, 175] on input at bounding box center [425, 180] width 249 height 13
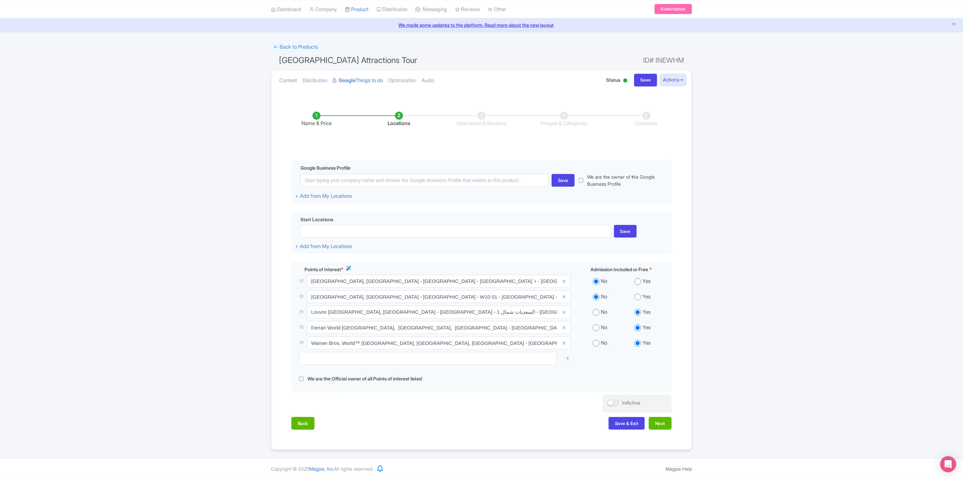
click at [818, 254] on div "Success Product Saved ← Back to Products Abu Dhabi Attractions Tour ID# INEWHM …" at bounding box center [481, 246] width 963 height 410
click at [668, 427] on button "Next" at bounding box center [660, 423] width 23 height 13
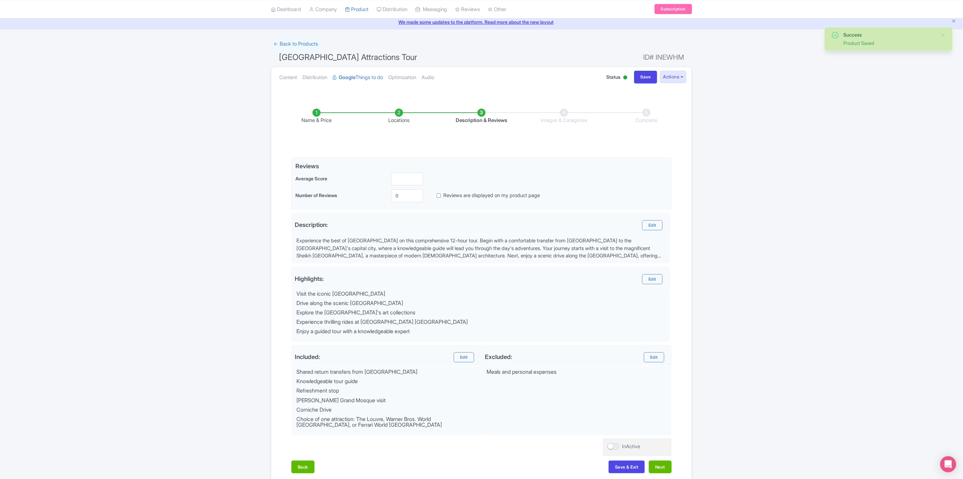
scroll to position [63, 0]
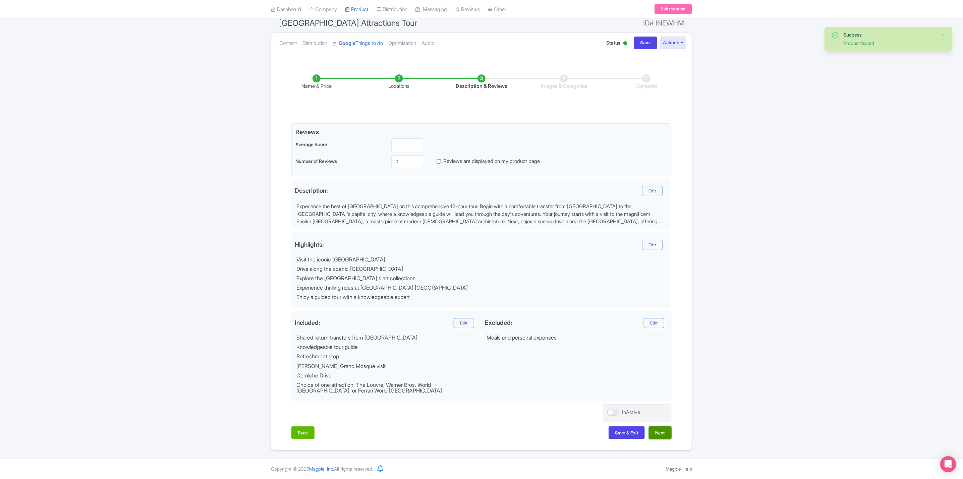
click at [666, 433] on button "Next" at bounding box center [660, 433] width 23 height 13
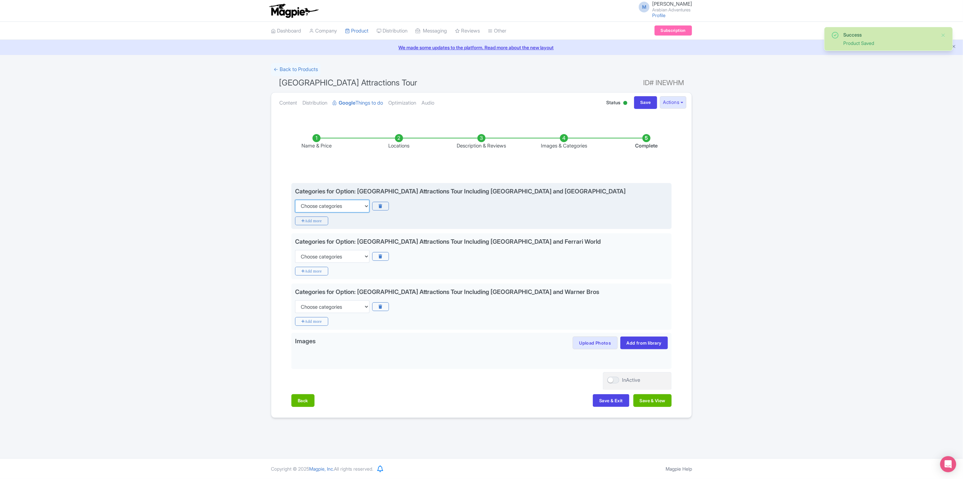
click at [340, 206] on select "Choose categories Adults Only Animals Audio Guide Beaches Bike Tours Boat Tours…" at bounding box center [332, 206] width 74 height 13
select select "guided-tours"
click at [295, 200] on select "Choose categories Adults Only Animals Audio Guide Beaches Bike Tours Boat Tours…" at bounding box center [332, 206] width 74 height 13
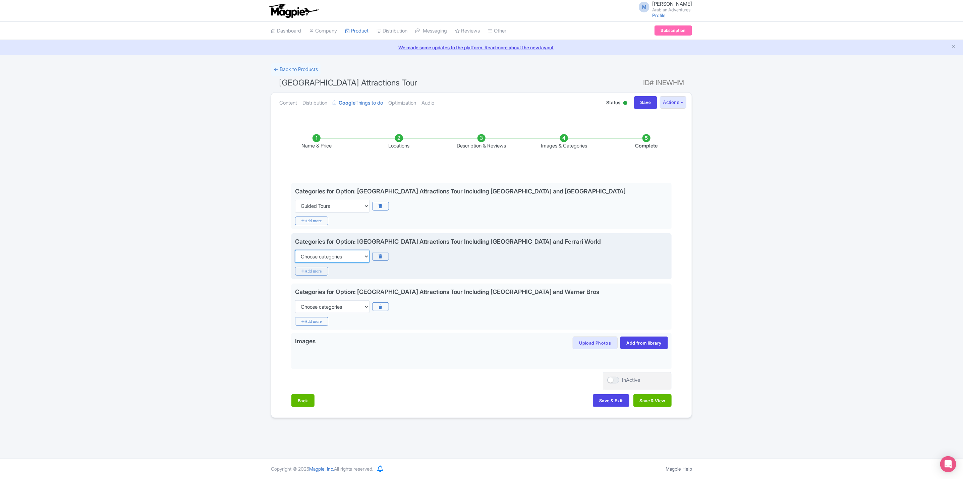
click at [350, 263] on select "Choose categories Adults Only Animals Audio Guide Beaches Bike Tours Boat Tours…" at bounding box center [332, 256] width 74 height 13
select select "guided-tours"
click at [295, 251] on select "Choose categories Adults Only Animals Audio Guide Beaches Bike Tours Boat Tours…" at bounding box center [332, 256] width 74 height 13
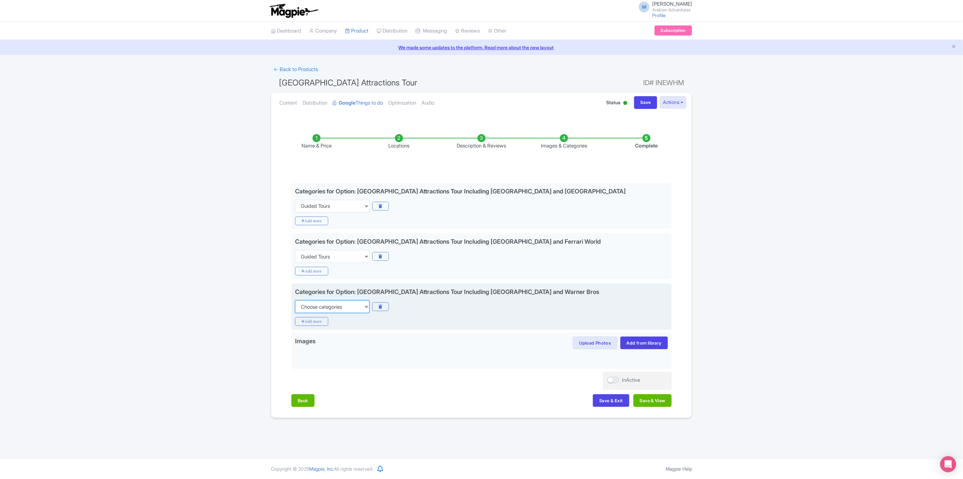
click at [351, 302] on select "Choose categories Adults Only Animals Audio Guide Beaches Bike Tours Boat Tours…" at bounding box center [332, 307] width 74 height 13
select select "guided-tours"
click at [295, 302] on select "Choose categories Adults Only Animals Audio Guide Beaches Bike Tours Boat Tours…" at bounding box center [332, 307] width 74 height 13
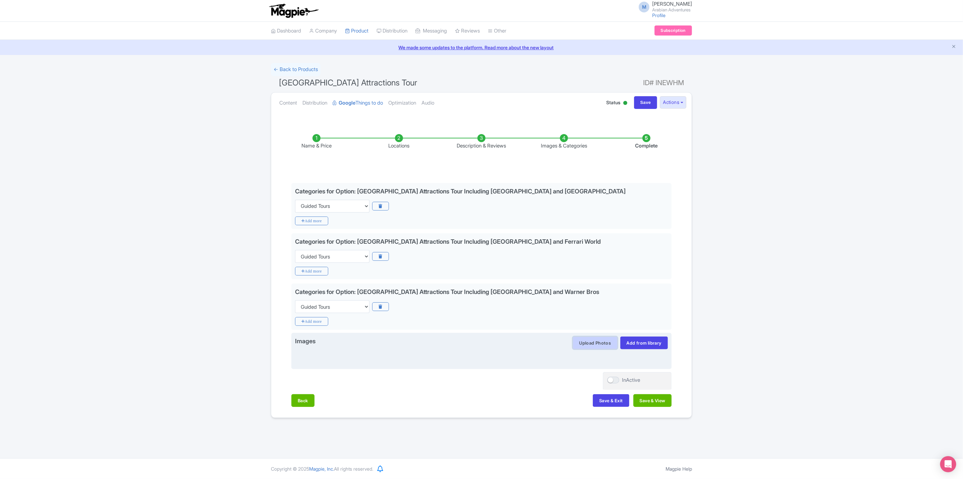
click at [600, 345] on button "Upload Photos" at bounding box center [595, 343] width 45 height 13
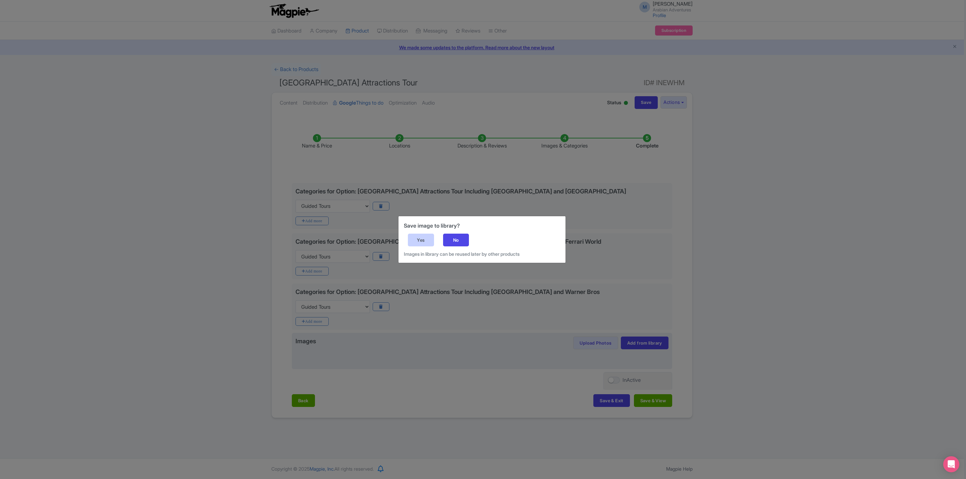
click at [421, 235] on div "Yes" at bounding box center [421, 240] width 26 height 13
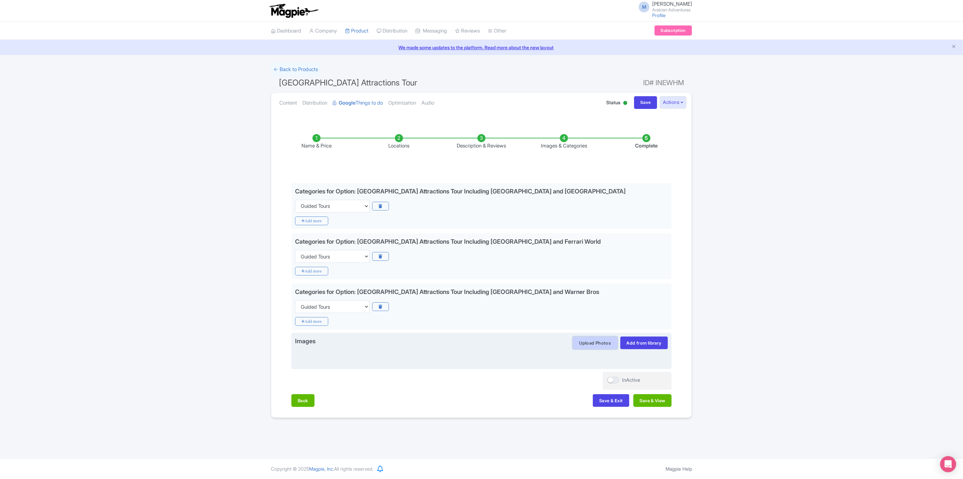
click at [584, 344] on button "Upload Photos" at bounding box center [595, 343] width 45 height 13
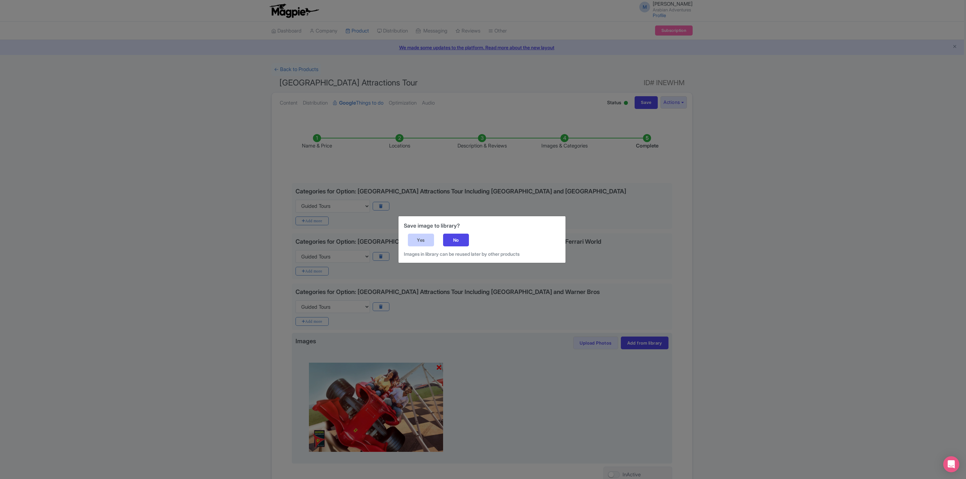
click at [417, 236] on div "Yes" at bounding box center [421, 240] width 26 height 13
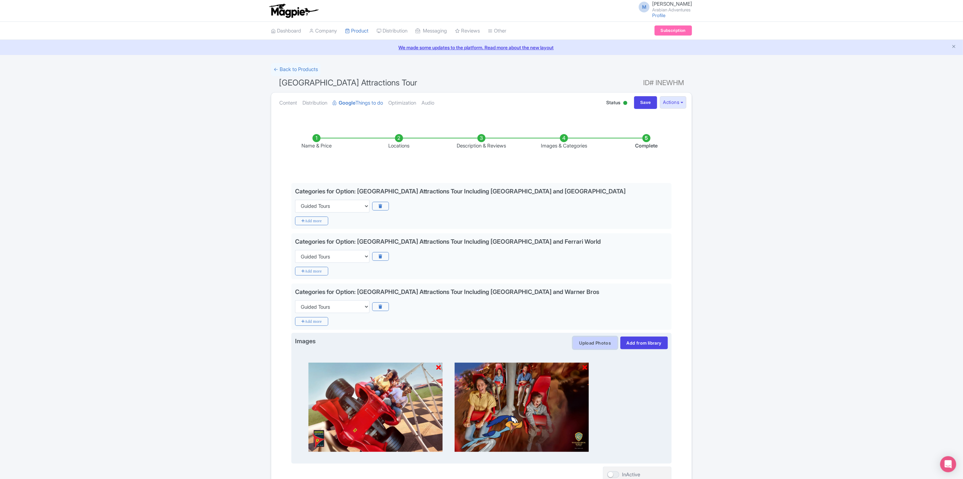
click at [596, 344] on button "Upload Photos" at bounding box center [595, 343] width 45 height 13
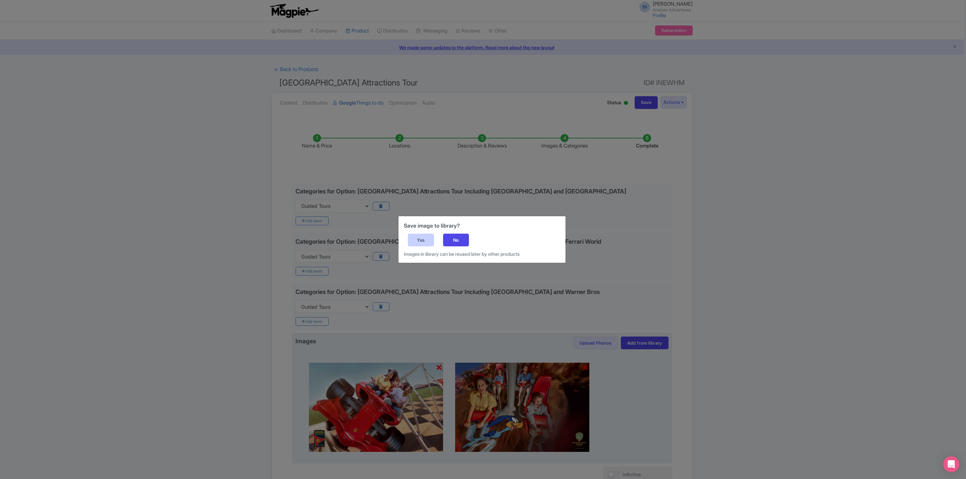
click at [423, 239] on div "Yes" at bounding box center [421, 240] width 26 height 13
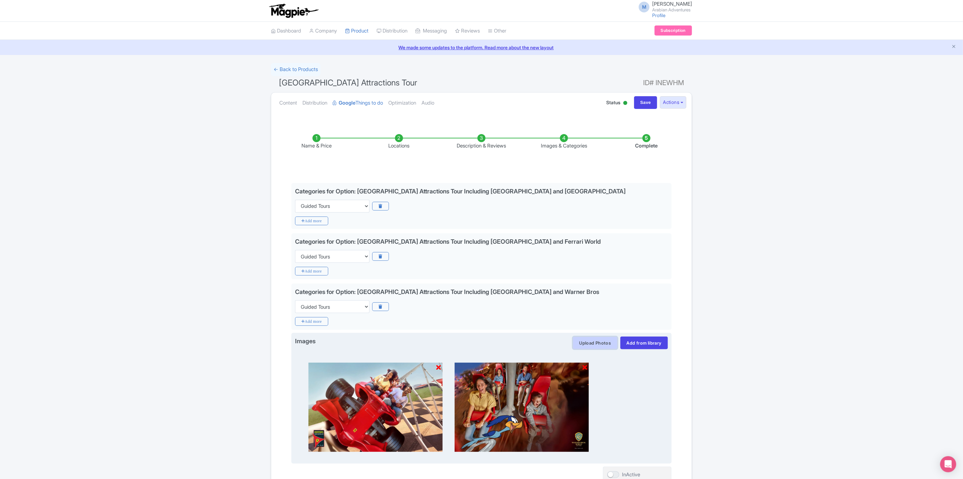
click at [605, 345] on button "Upload Photos" at bounding box center [595, 343] width 45 height 13
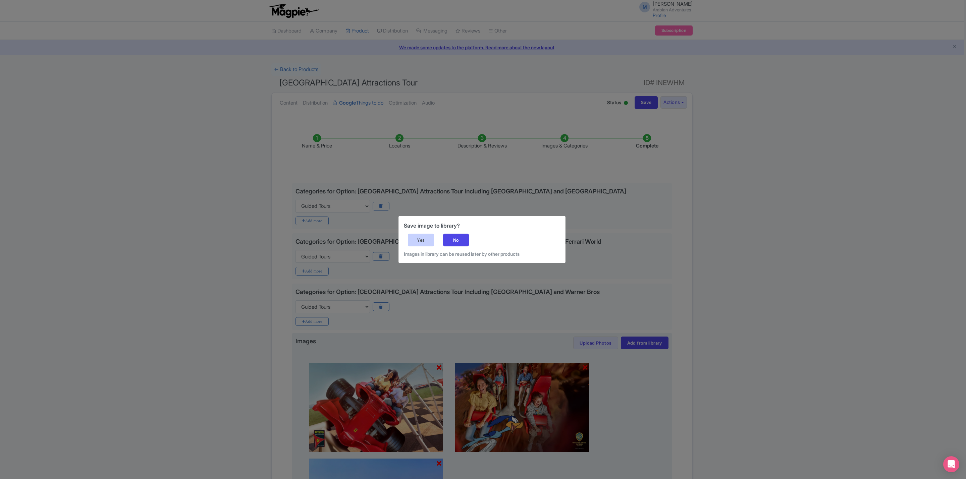
click at [410, 242] on div "Yes" at bounding box center [421, 240] width 26 height 13
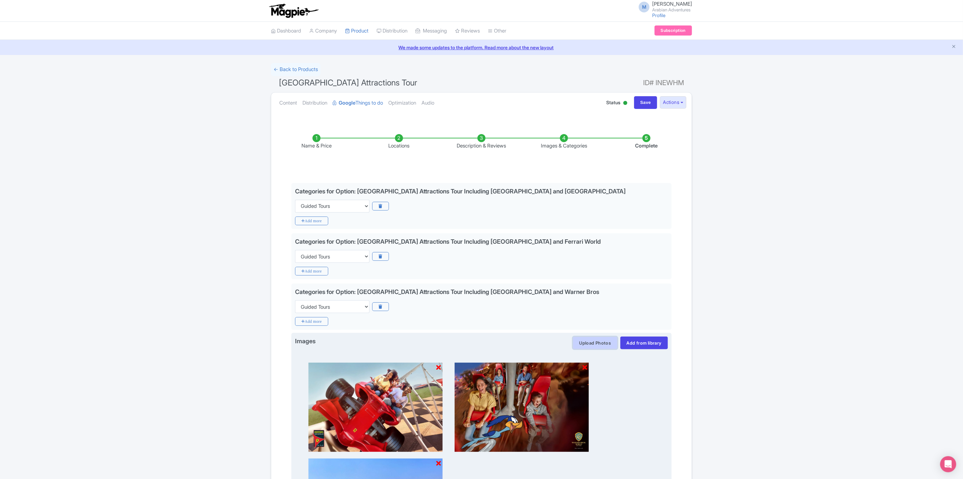
click button "Upload Photos"
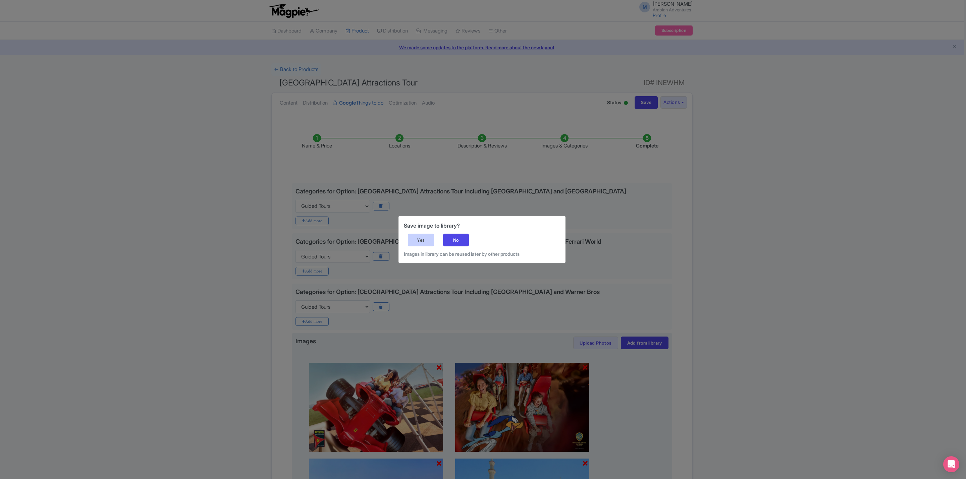
click div "Yes"
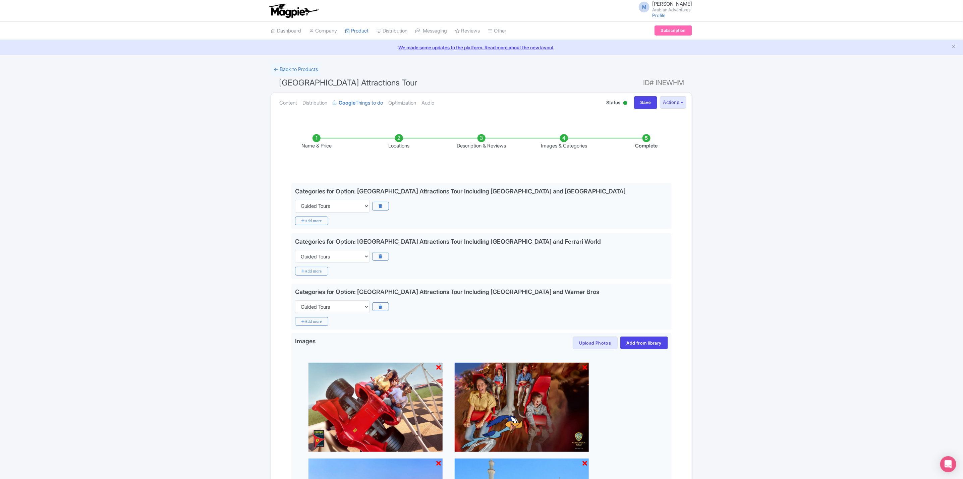
click div "Success Product Saved ← Back to Products Abu Dhabi Attractions Tour ID# INEWHM …"
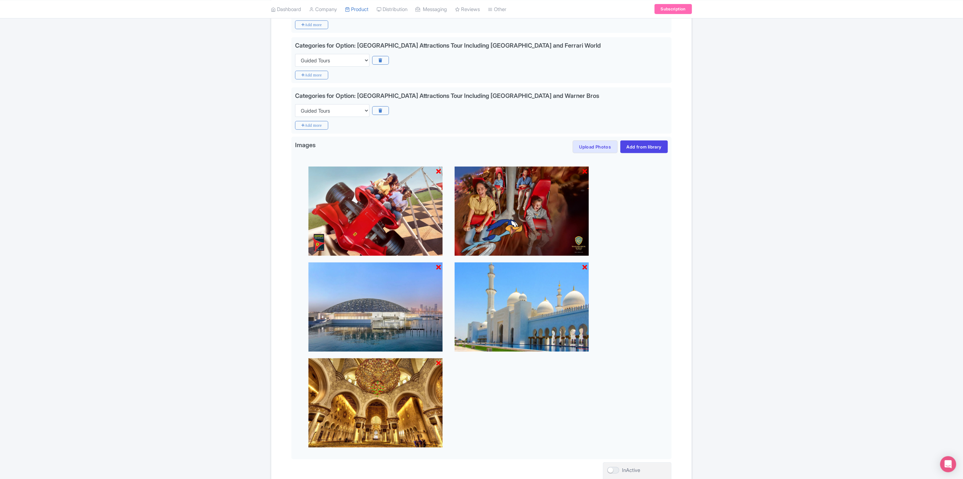
scroll to position [252, 0]
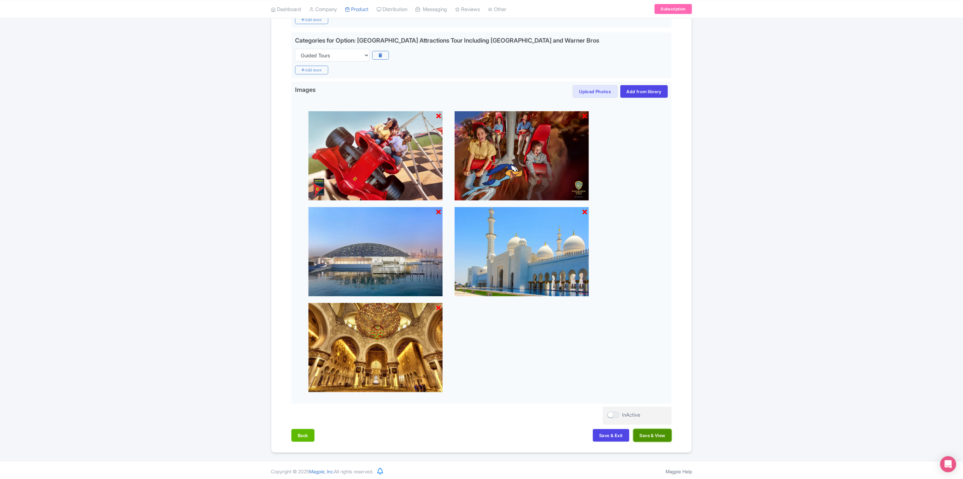
click button "Save & View"
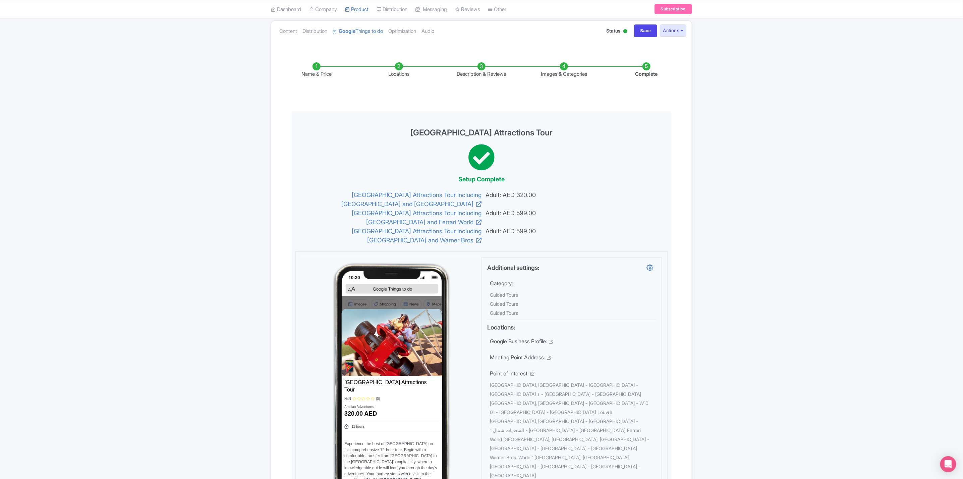
scroll to position [0, 0]
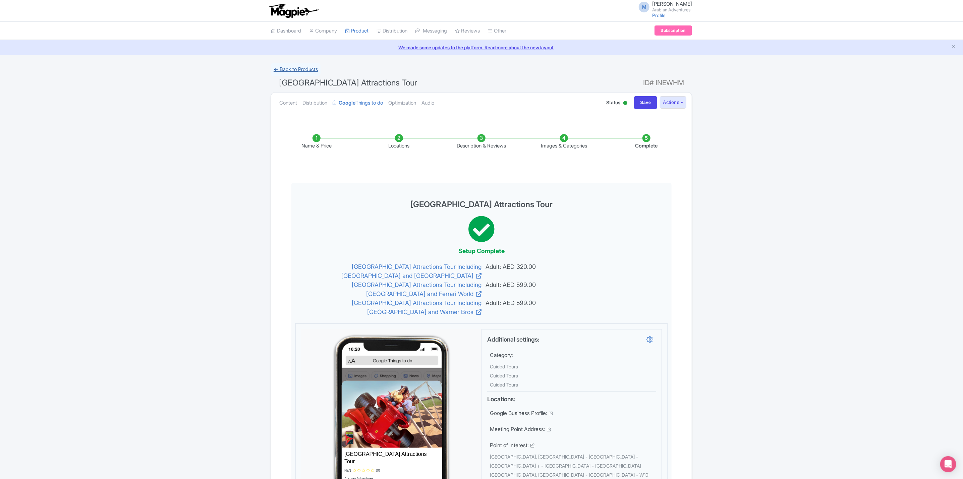
click link "← Back to Products"
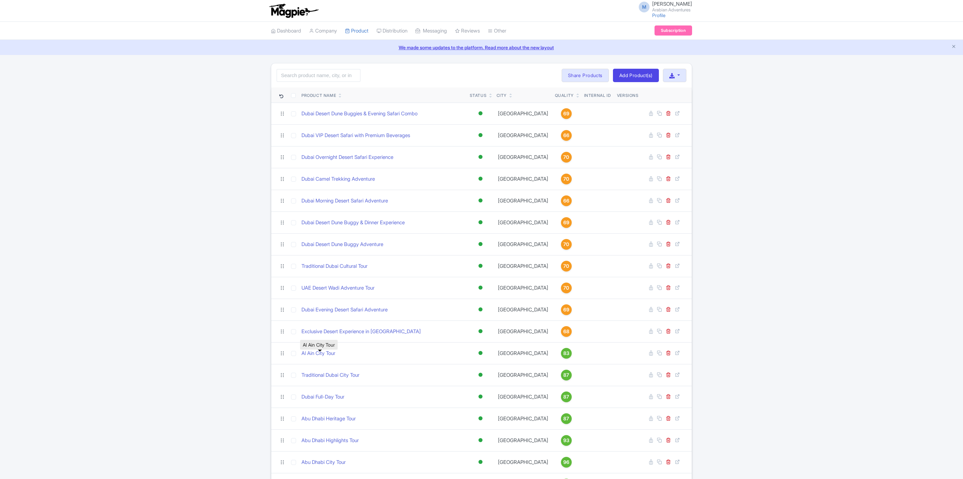
scroll to position [158, 0]
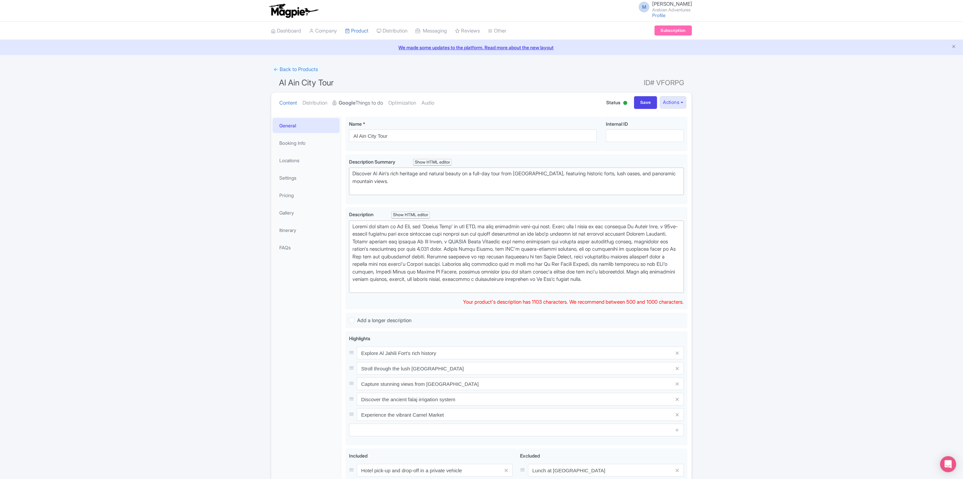
click at [353, 100] on strong "Google" at bounding box center [347, 103] width 17 height 8
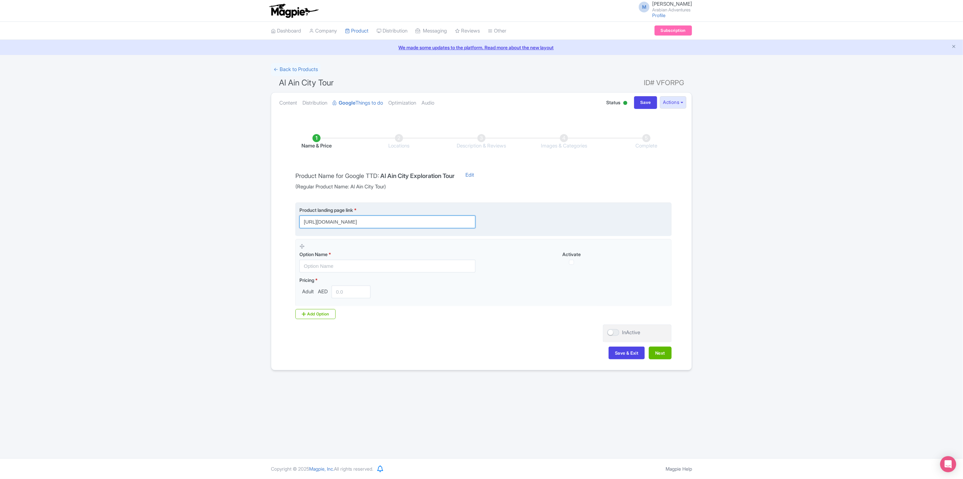
click at [397, 228] on input "[URL][DOMAIN_NAME]" at bounding box center [388, 222] width 176 height 13
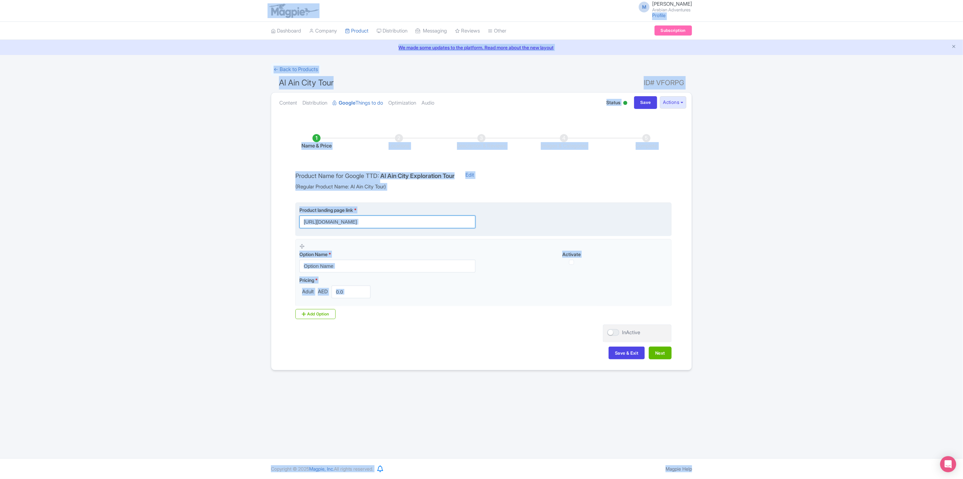
click at [427, 216] on input "[URL][DOMAIN_NAME]" at bounding box center [388, 222] width 176 height 13
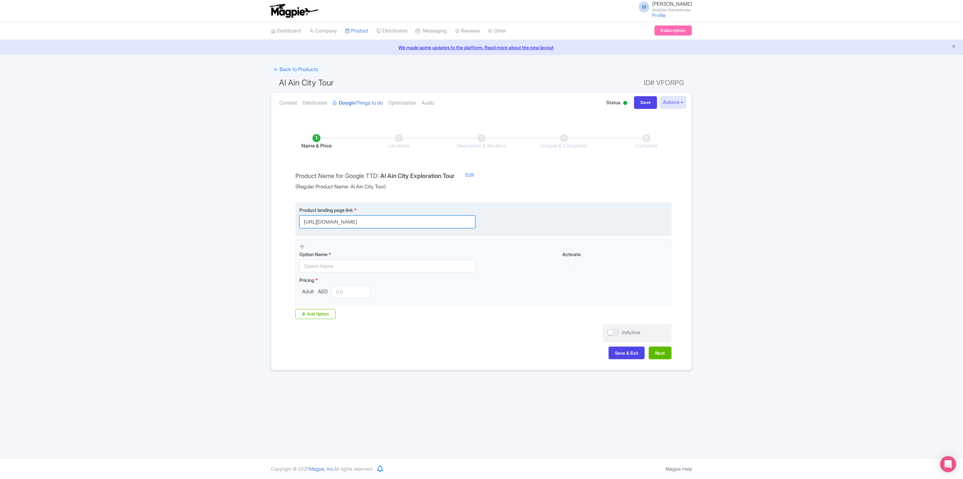
click at [428, 221] on input "[URL][DOMAIN_NAME]" at bounding box center [388, 222] width 176 height 13
click at [414, 222] on input "[URL][DOMAIN_NAME]" at bounding box center [388, 222] width 176 height 13
paste input "ity-tours/al-ain-city-tour.html?utm_source=gttd&utm_medium=organic&utm_campaign…"
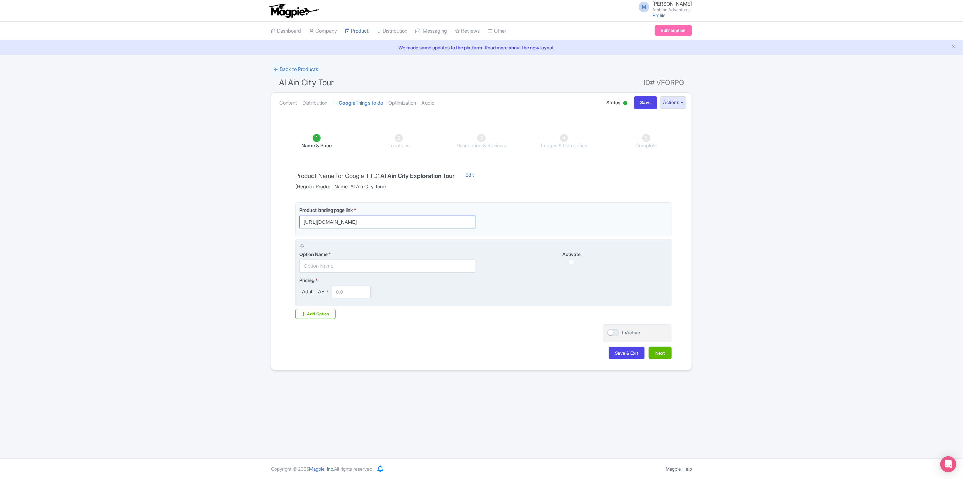
type input "[URL][DOMAIN_NAME]"
drag, startPoint x: 392, startPoint y: 265, endPoint x: 356, endPoint y: 252, distance: 38.5
click at [392, 265] on input "text" at bounding box center [388, 266] width 176 height 13
click at [376, 264] on input "text" at bounding box center [388, 266] width 176 height 13
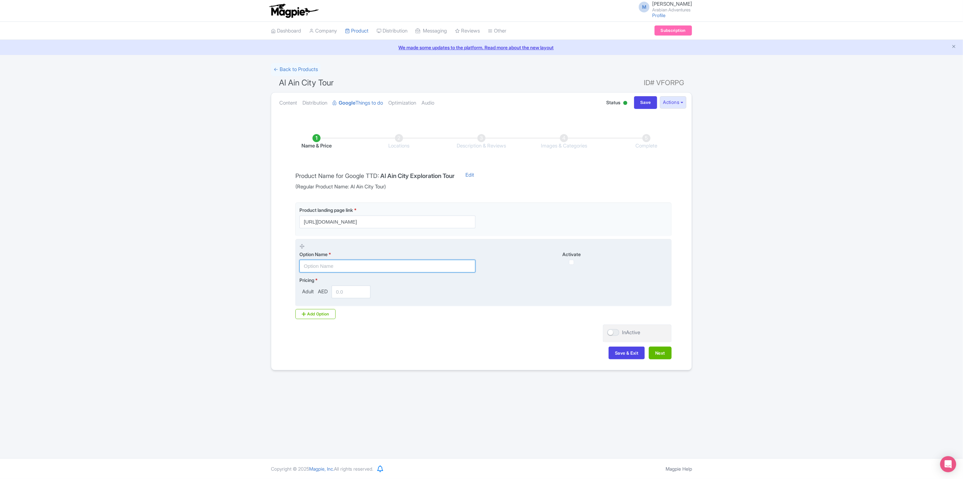
type input "E"
type input "Al Ain City Tour"
click at [344, 295] on input "number" at bounding box center [351, 292] width 39 height 13
type input "2489"
click at [370, 267] on input "Al Ain City Tour" at bounding box center [388, 266] width 176 height 13
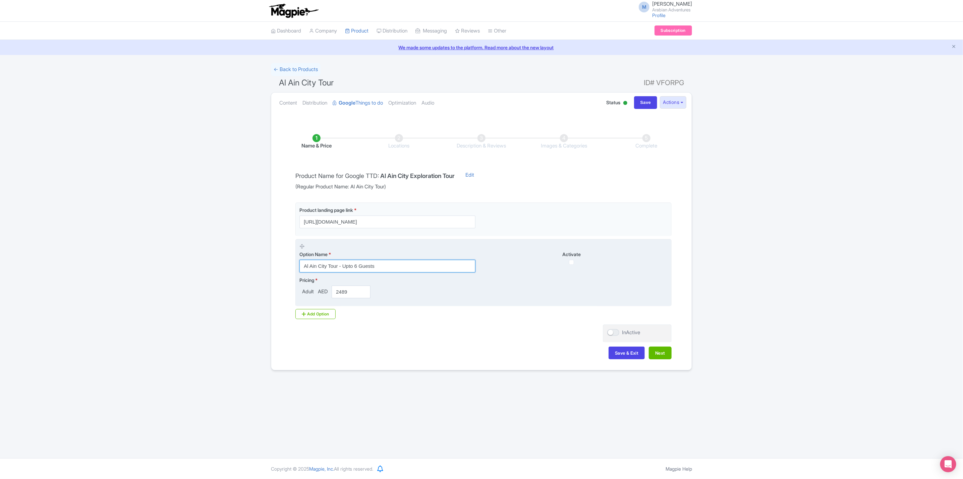
click at [303, 268] on input "Al Ain City Tour - Upto 6 Guests" at bounding box center [388, 266] width 176 height 13
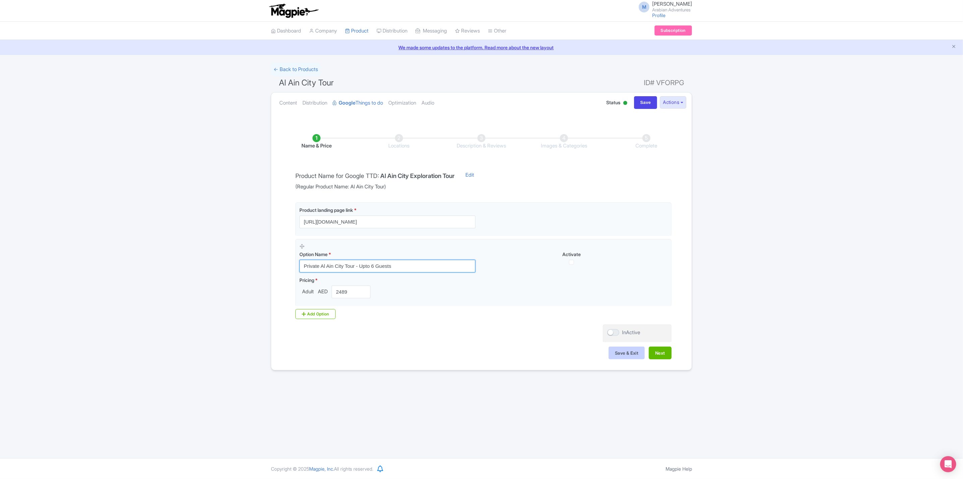
type input "Private Al Ain City Tour - Upto 6 Guests"
click at [621, 357] on button "Save & Exit" at bounding box center [627, 353] width 36 height 13
click at [661, 363] on div "Save & Exit Next" at bounding box center [481, 356] width 380 height 19
click at [661, 359] on button "Next" at bounding box center [660, 353] width 23 height 13
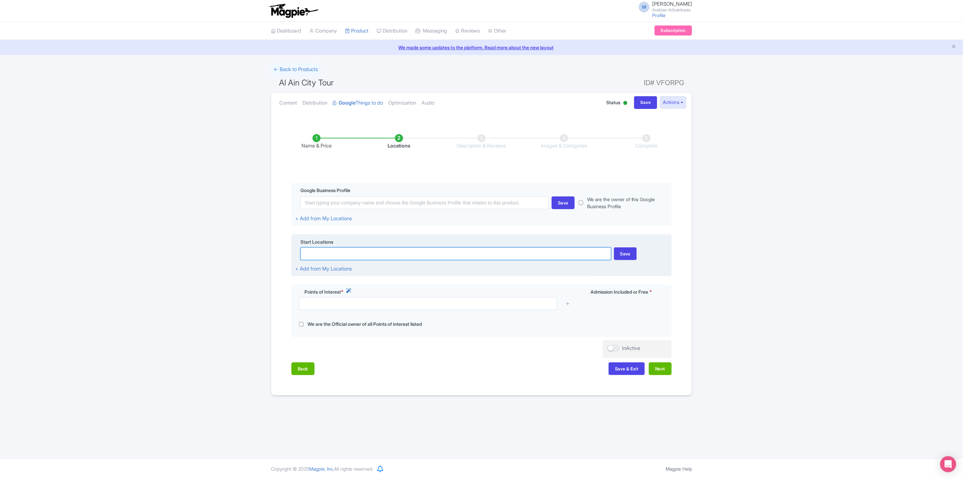
click at [344, 256] on input at bounding box center [456, 254] width 311 height 13
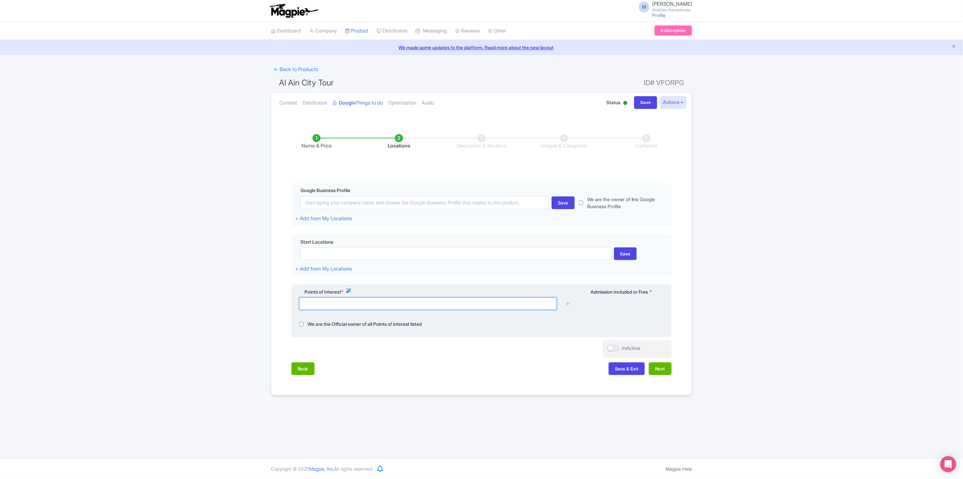
click at [391, 304] on input "text" at bounding box center [428, 304] width 258 height 13
paste input "Al Jahili Fort"
click at [381, 324] on input at bounding box center [461, 320] width 325 height 13
type input "Al Jahili Fort - [PERSON_NAME] [GEOGRAPHIC_DATA] - [GEOGRAPHIC_DATA] - [GEOGRAP…"
click at [571, 306] on div at bounding box center [567, 304] width 13 height 13
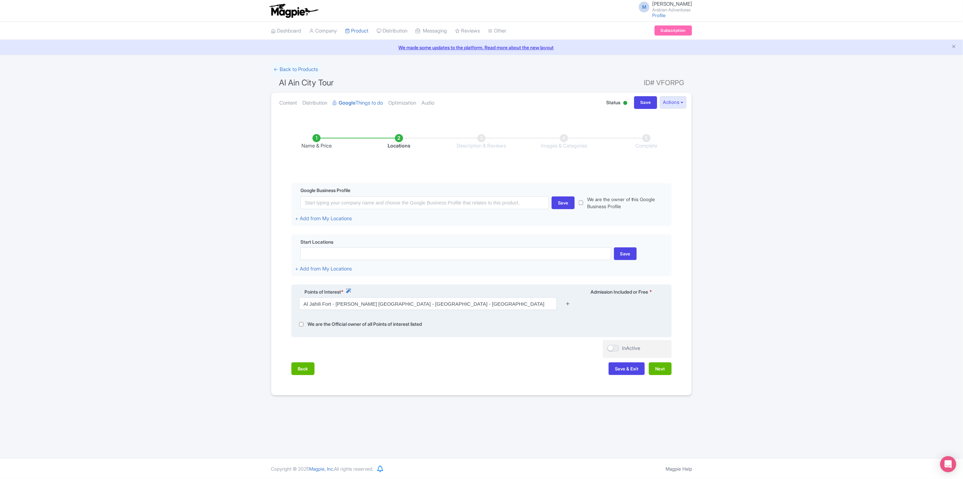
click at [569, 306] on icon at bounding box center [568, 303] width 5 height 5
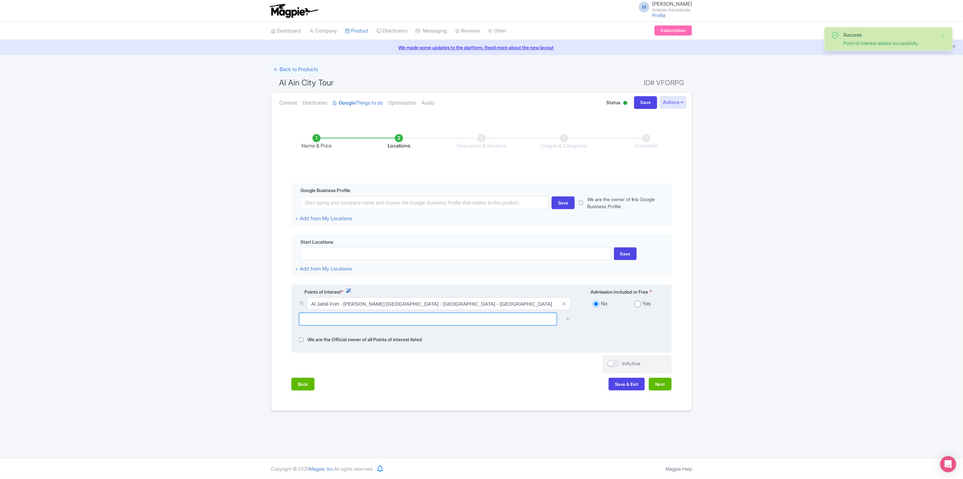
click at [367, 325] on input "text" at bounding box center [428, 319] width 258 height 13
paste input "Qasr [PERSON_NAME]"
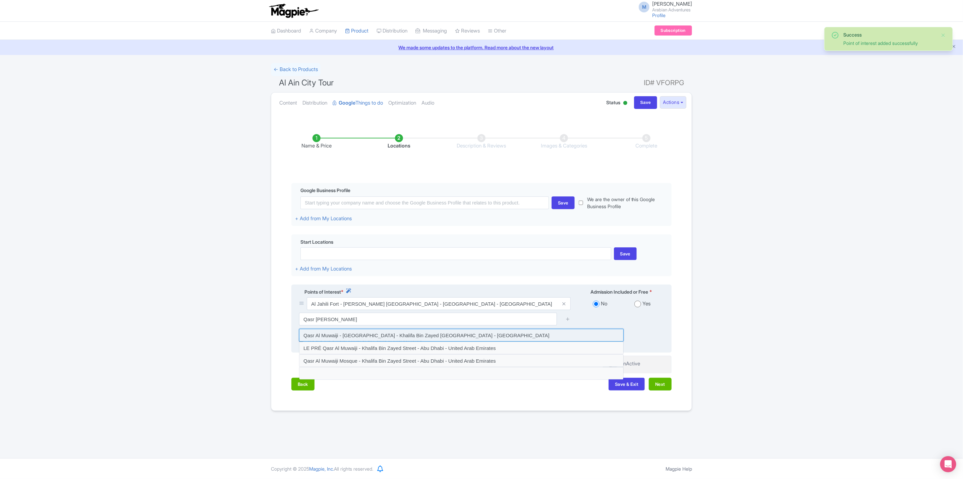
click at [390, 340] on input at bounding box center [461, 335] width 325 height 13
type input "Qasr Al Muwaiji - [GEOGRAPHIC_DATA] - Khalifa Bin Zayed [GEOGRAPHIC_DATA] - [GE…"
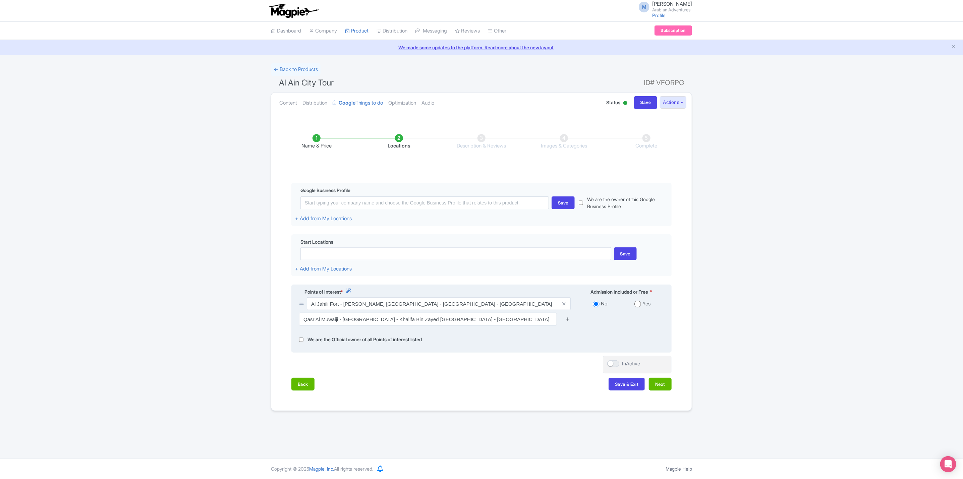
click at [566, 322] on icon at bounding box center [568, 319] width 5 height 5
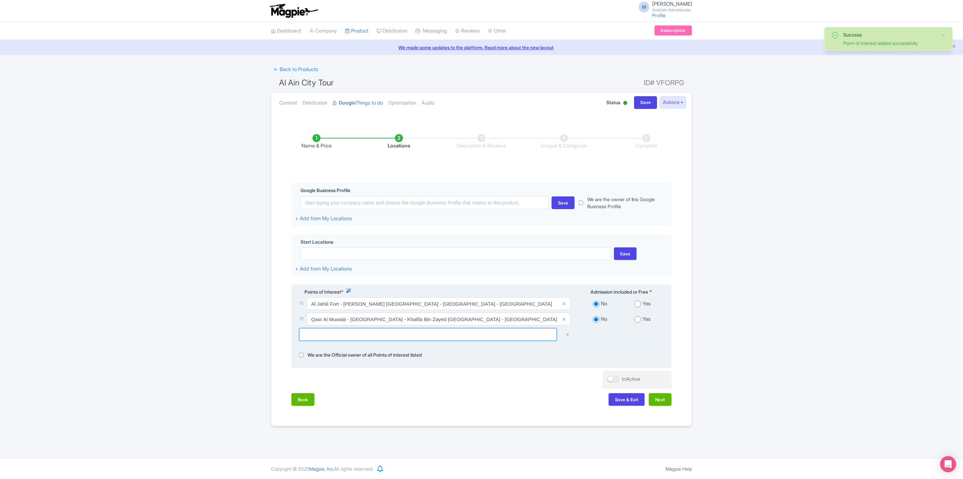
click at [440, 337] on input "text" at bounding box center [428, 334] width 258 height 13
paste input "Al Ain Oasis"
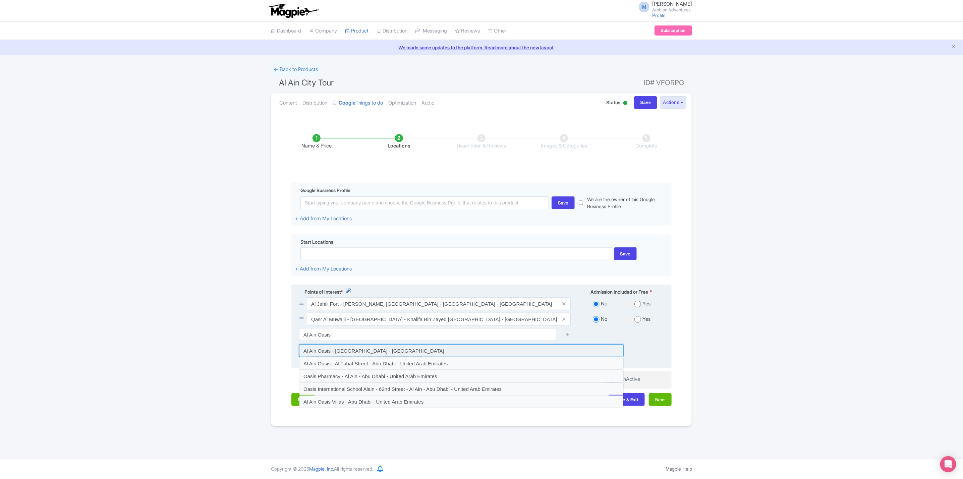
click at [381, 354] on input at bounding box center [461, 350] width 325 height 13
type input "Al Ain Oasis - [GEOGRAPHIC_DATA] - [GEOGRAPHIC_DATA]"
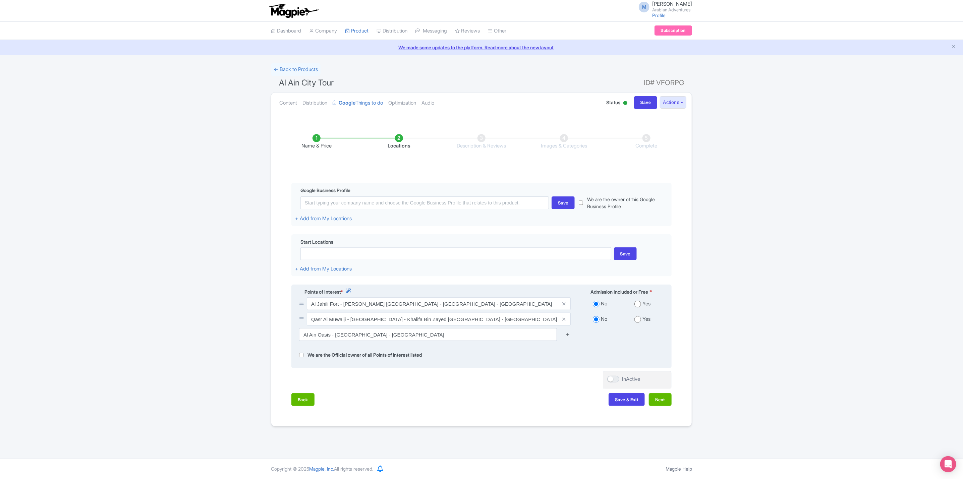
click at [567, 337] on icon at bounding box center [568, 334] width 5 height 5
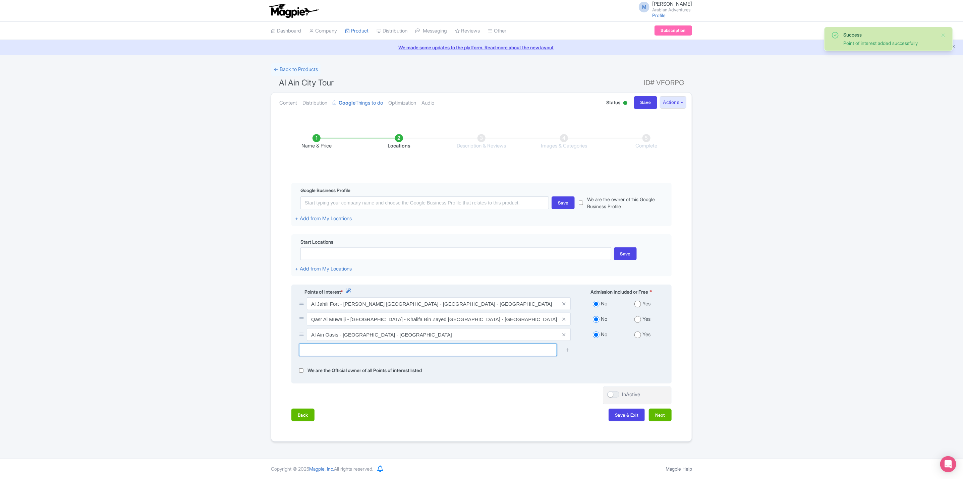
click at [331, 353] on input "text" at bounding box center [428, 350] width 258 height 13
paste input "Jebel Hafeet"
type input "Jebel Hafeet"
click at [357, 370] on input at bounding box center [461, 366] width 325 height 13
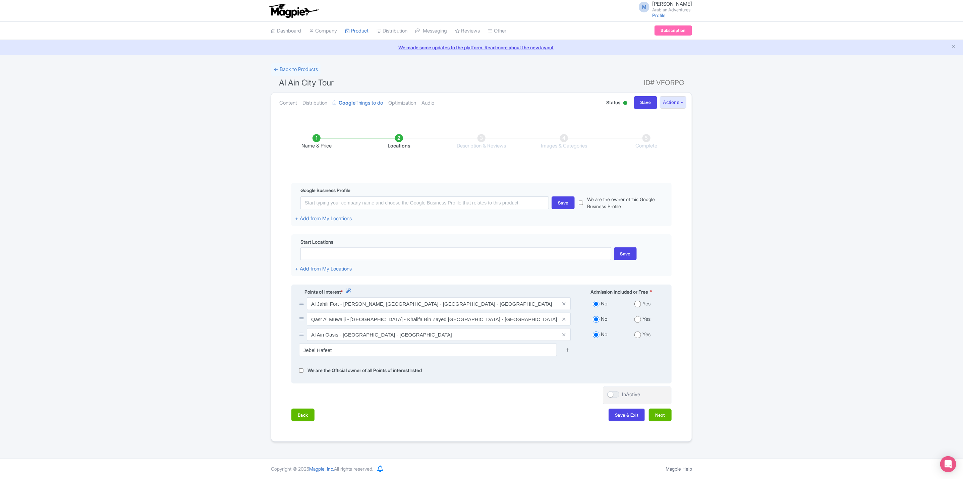
click at [569, 353] on icon at bounding box center [568, 349] width 5 height 5
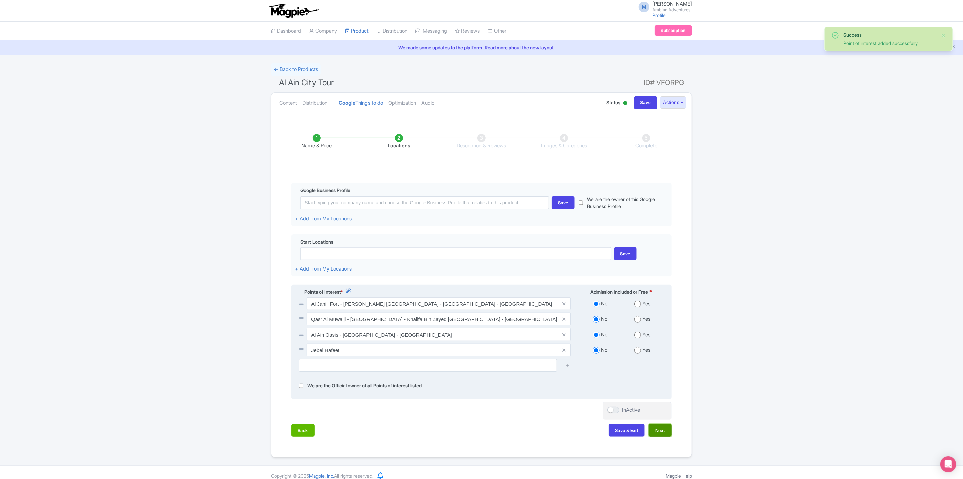
click at [657, 434] on button "Next" at bounding box center [660, 430] width 23 height 13
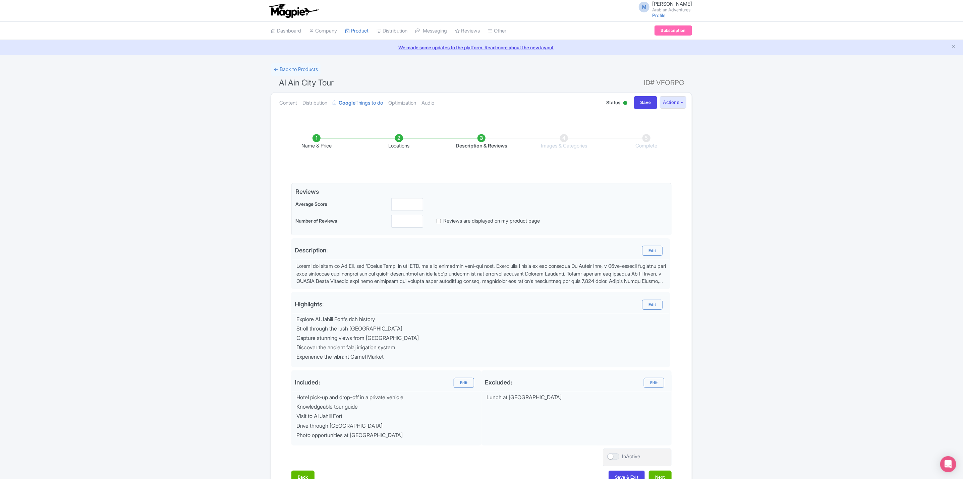
scroll to position [48, 0]
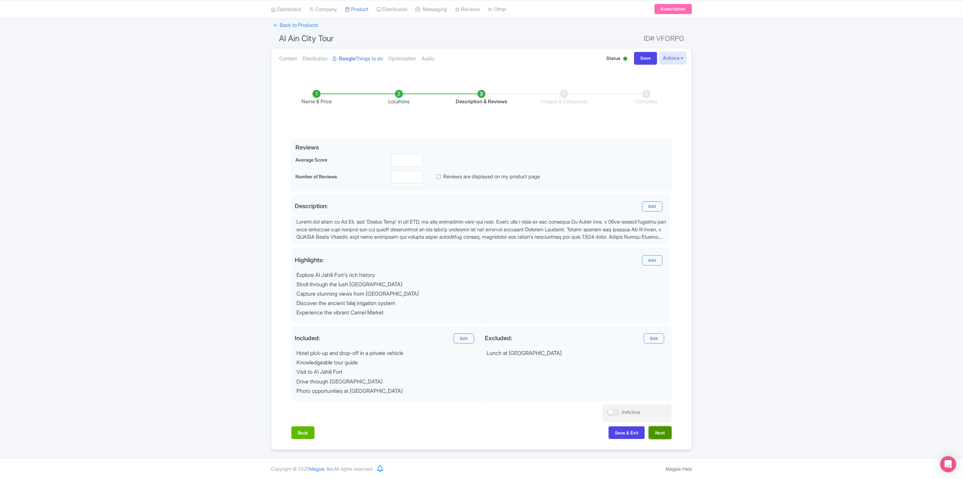
click at [657, 431] on button "Next" at bounding box center [660, 433] width 23 height 13
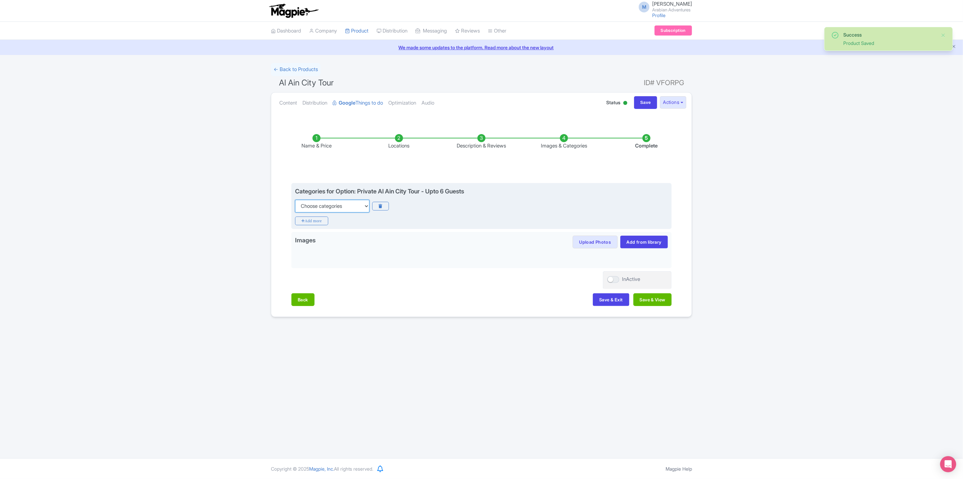
click at [326, 209] on select "Choose categories Adults Only Animals Audio Guide Beaches Bike Tours Boat Tours…" at bounding box center [332, 206] width 74 height 13
select select "guided-tours"
click at [295, 200] on select "Choose categories Adults Only Animals Audio Guide Beaches Bike Tours Boat Tours…" at bounding box center [332, 206] width 74 height 13
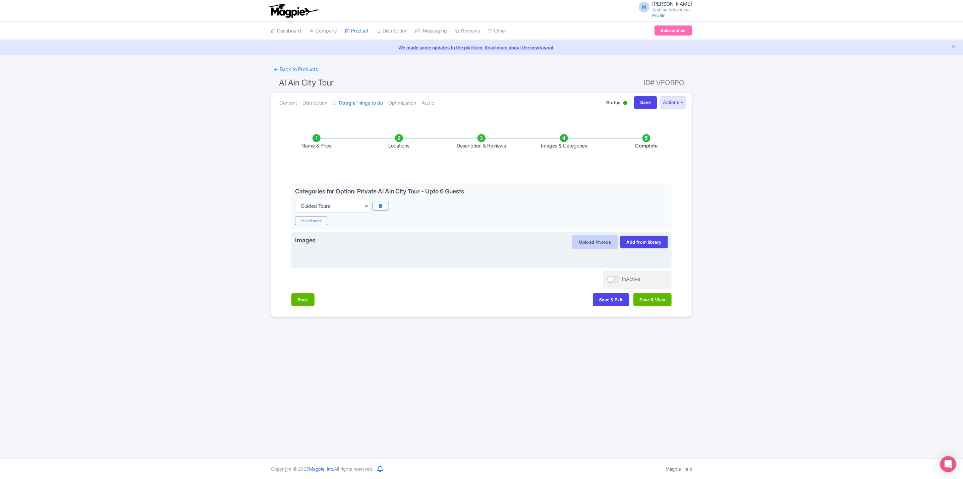
click at [586, 241] on button "Upload Photos" at bounding box center [595, 242] width 45 height 13
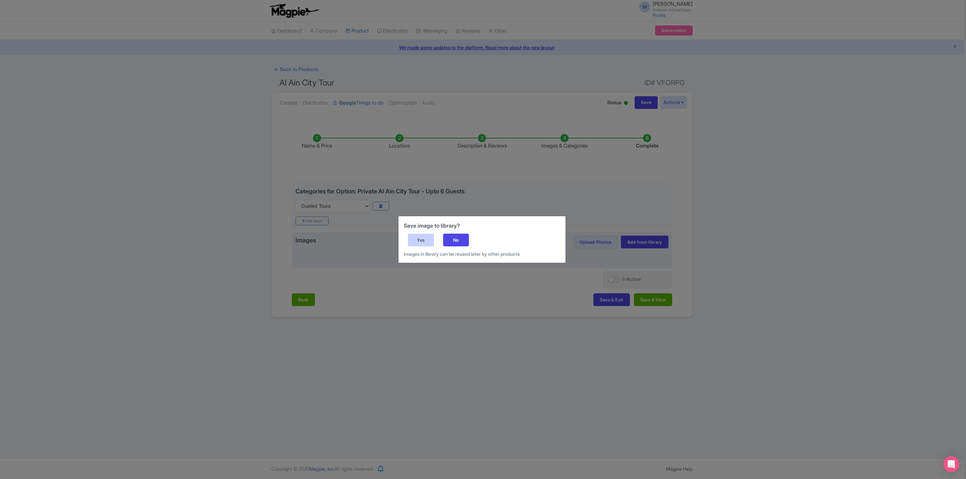
click at [427, 236] on div "Yes" at bounding box center [421, 240] width 26 height 13
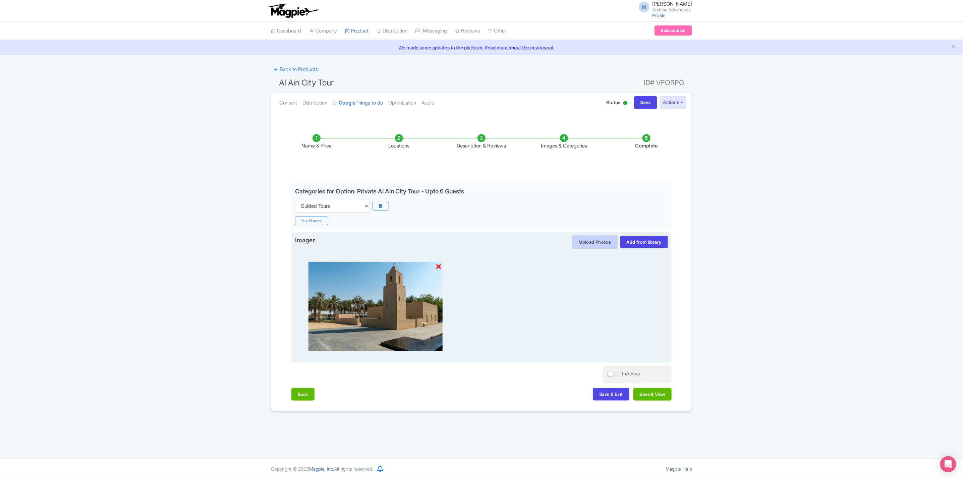
click at [600, 243] on button "Upload Photos" at bounding box center [595, 242] width 45 height 13
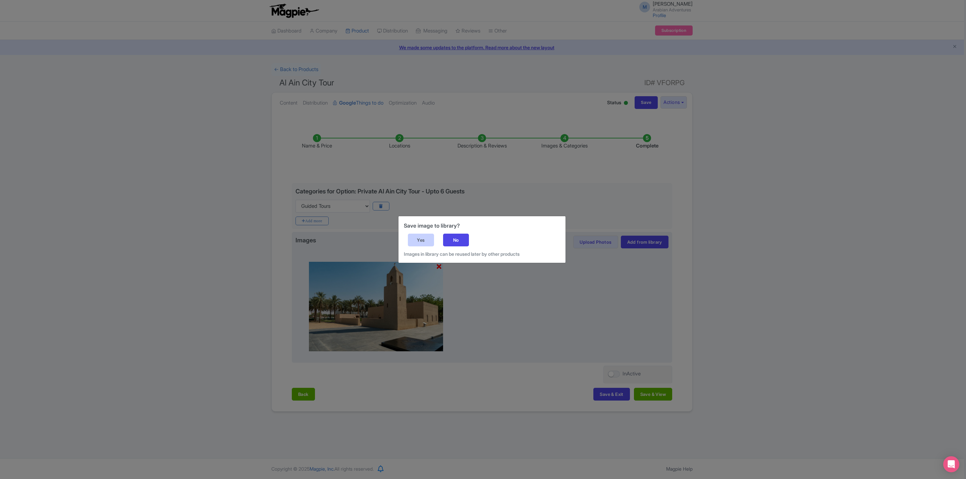
click at [431, 243] on div "Yes" at bounding box center [421, 240] width 26 height 13
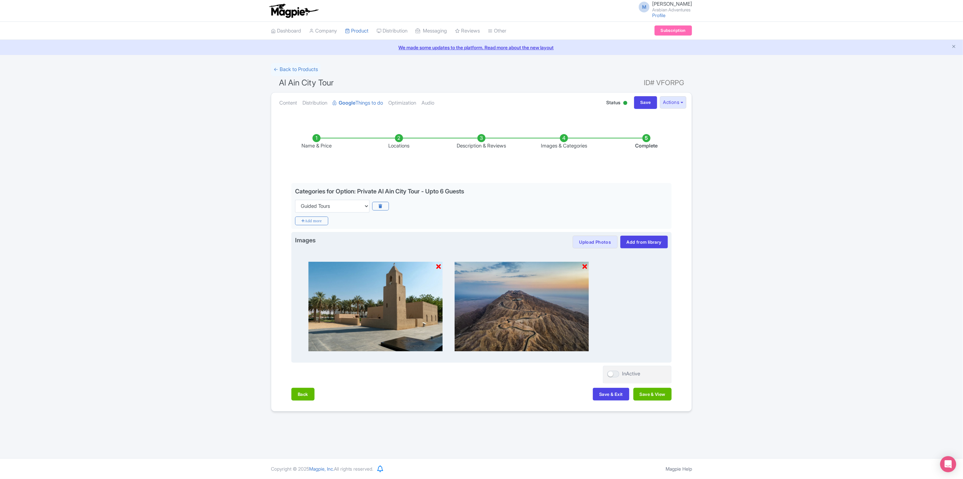
click at [538, 293] on img at bounding box center [522, 307] width 134 height 90
click at [607, 241] on button "Upload Photos" at bounding box center [595, 242] width 45 height 13
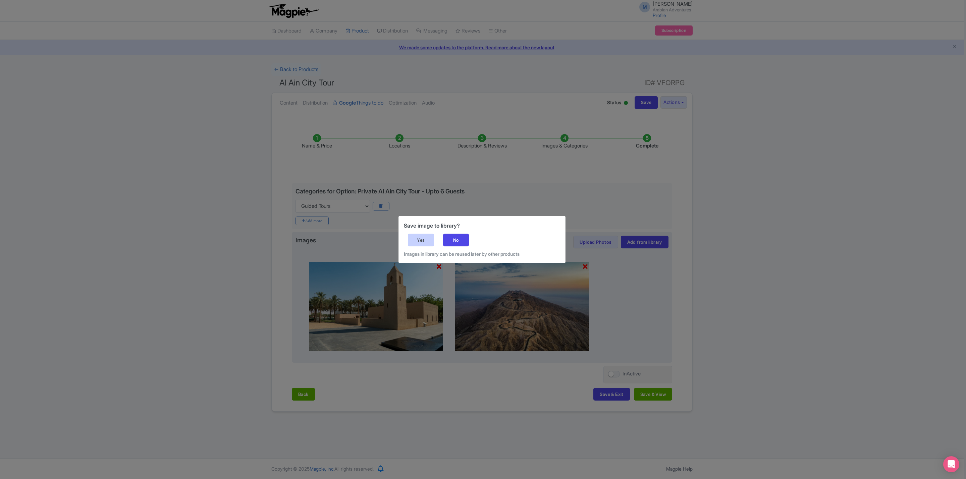
click at [414, 239] on div "Yes" at bounding box center [421, 240] width 26 height 13
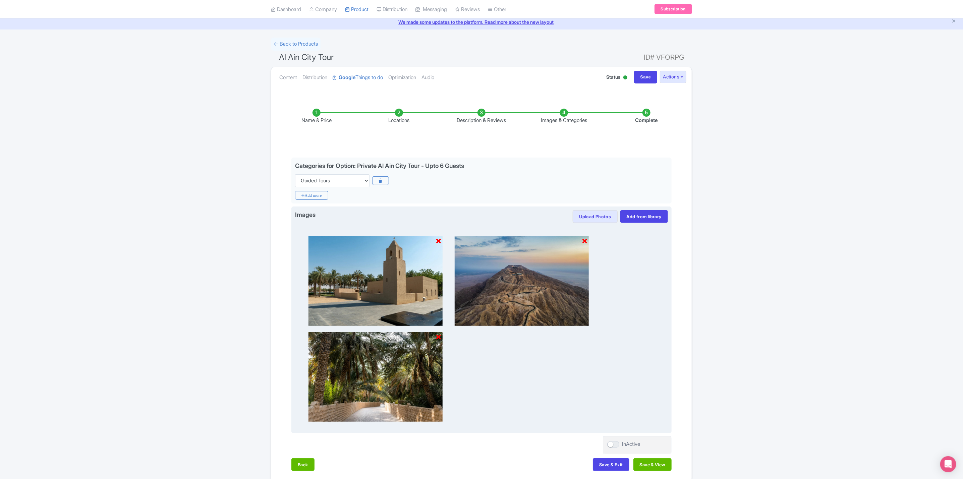
scroll to position [59, 0]
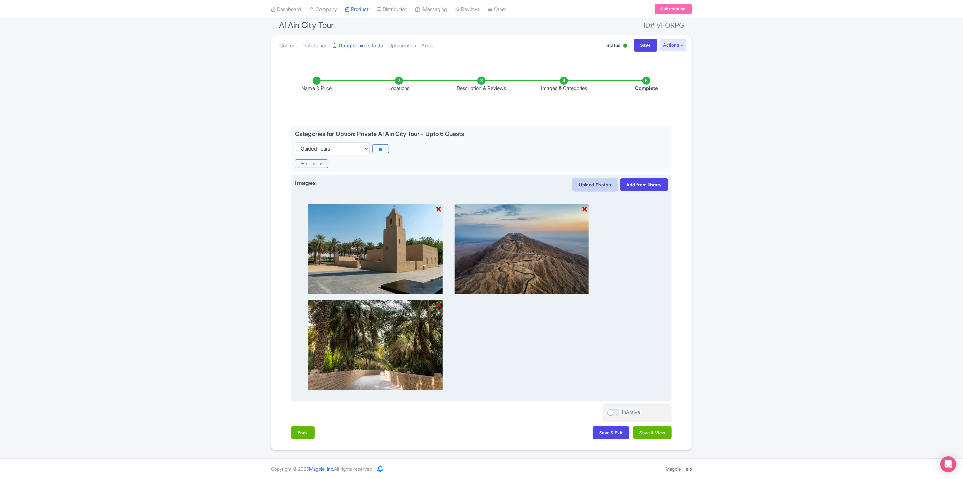
click at [605, 185] on button "Upload Photos" at bounding box center [595, 184] width 45 height 13
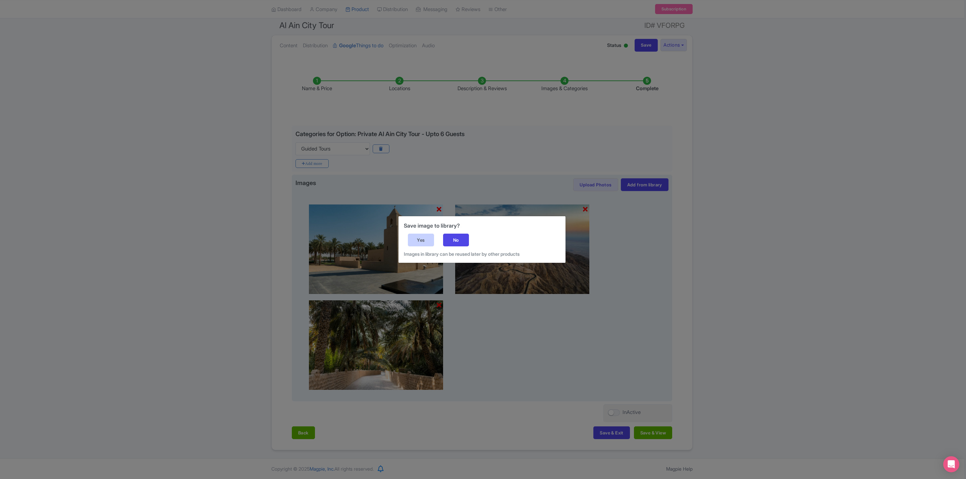
click at [425, 244] on div "Yes" at bounding box center [421, 240] width 26 height 13
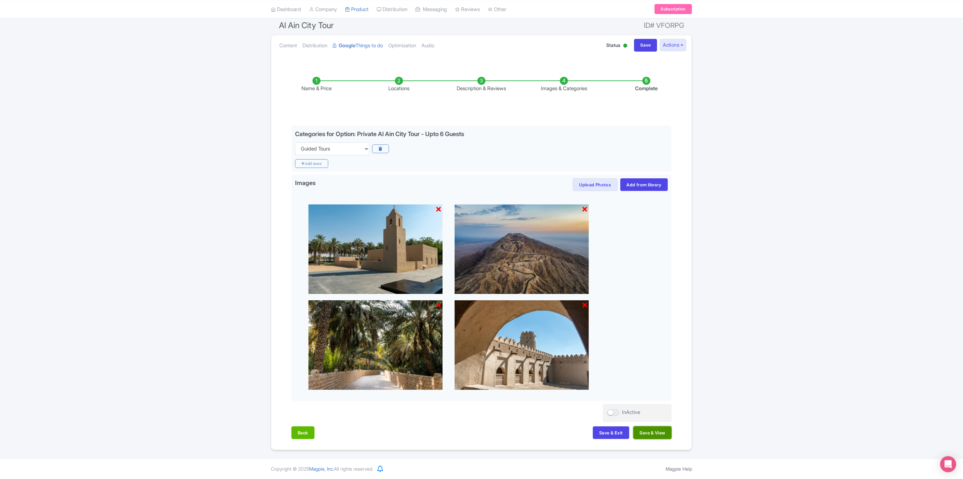
click at [670, 427] on button "Save & View" at bounding box center [653, 433] width 38 height 13
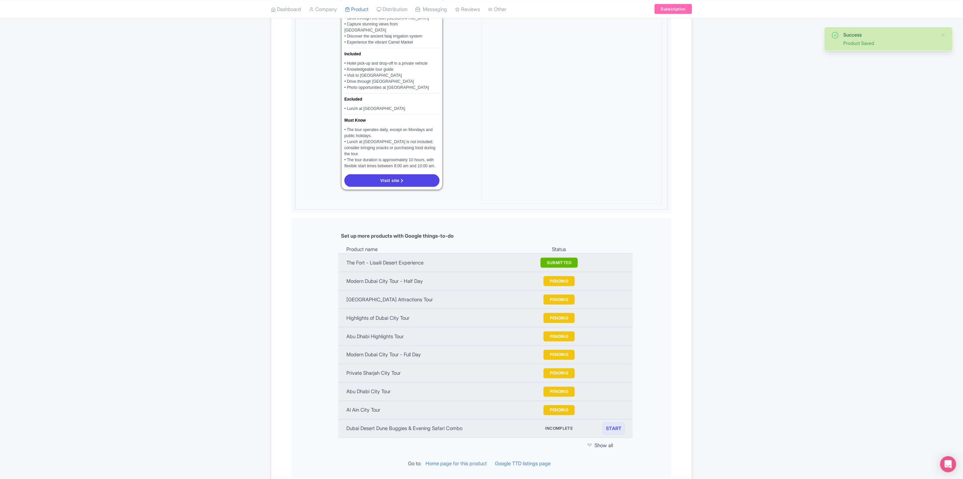
scroll to position [684, 0]
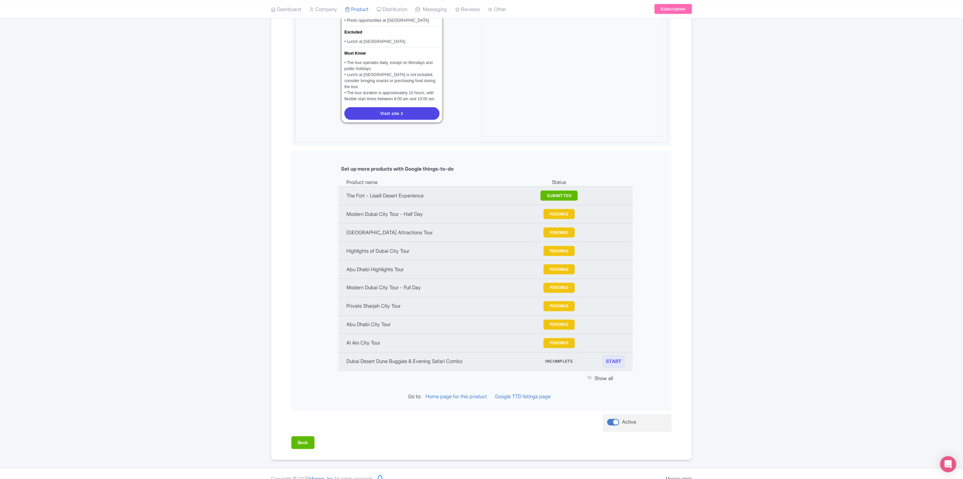
drag, startPoint x: 75, startPoint y: 143, endPoint x: 100, endPoint y: 157, distance: 28.1
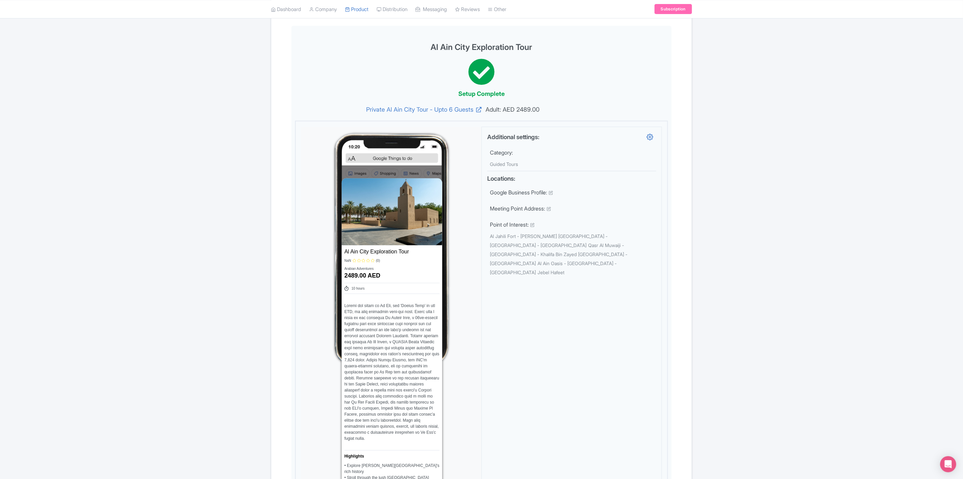
scroll to position [0, 0]
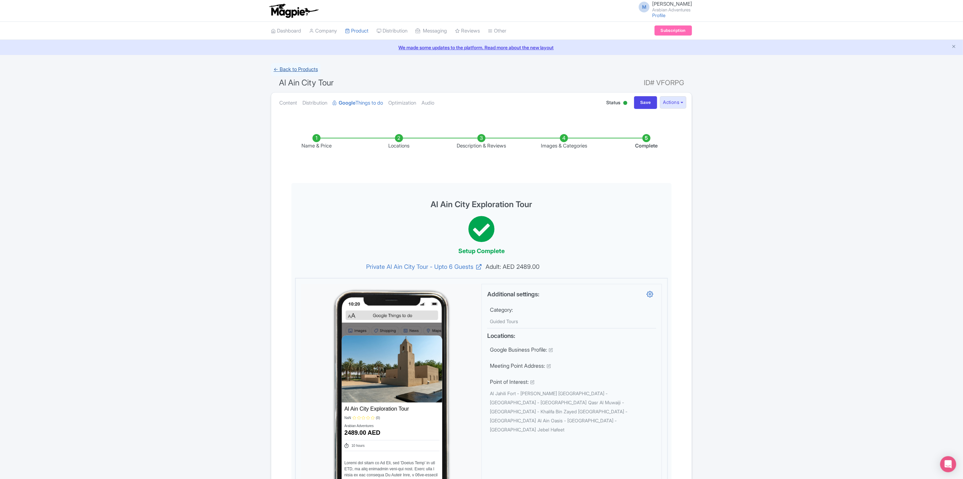
click at [311, 68] on link "← Back to Products" at bounding box center [296, 69] width 50 height 13
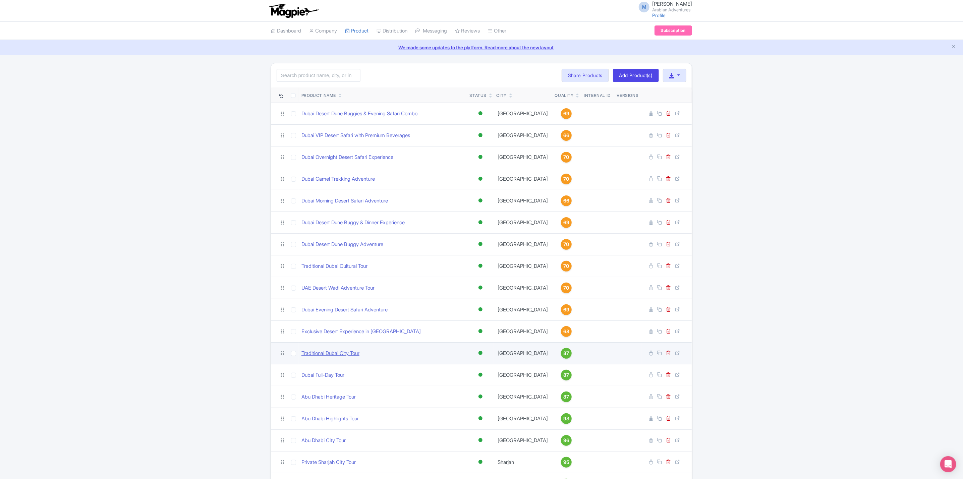
click at [326, 358] on link "Traditional Dubai City Tour" at bounding box center [331, 354] width 58 height 8
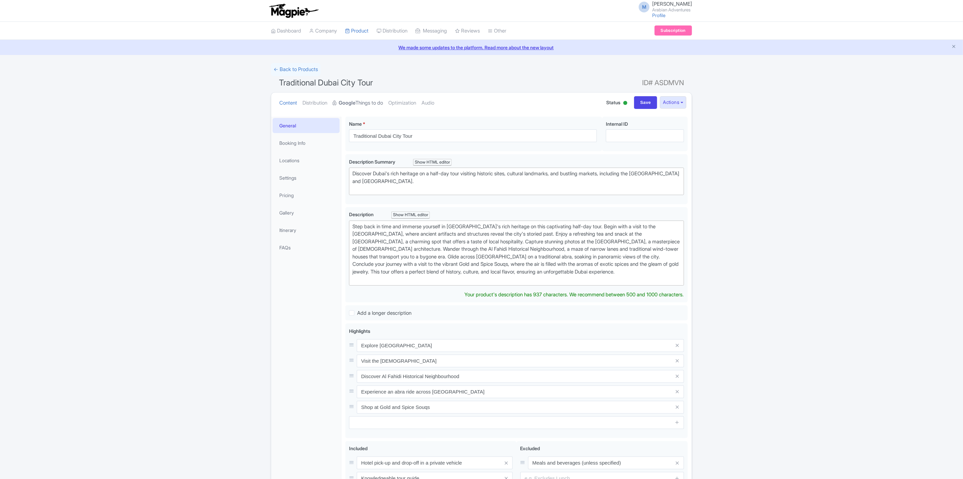
click at [369, 102] on link "Google Things to do" at bounding box center [358, 103] width 50 height 21
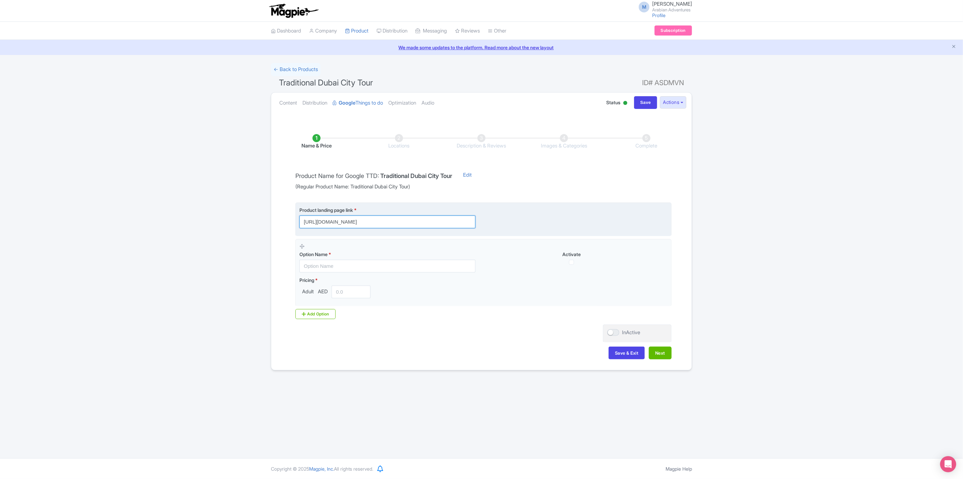
click at [412, 220] on input "[URL][DOMAIN_NAME]" at bounding box center [388, 222] width 176 height 13
click at [421, 223] on input "[URL][DOMAIN_NAME]" at bounding box center [388, 222] width 176 height 13
click at [438, 225] on input "[URL][DOMAIN_NAME]" at bounding box center [388, 222] width 176 height 13
paste input "?utm_source=gttd&utm_medium=organic&utm_campaign=AA-traditional-[GEOGRAPHIC_DAT…"
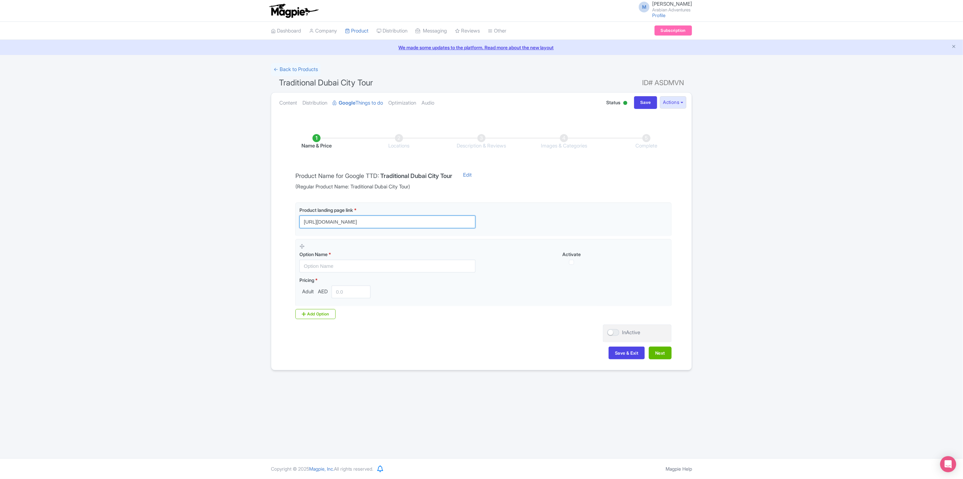
type input "[URL][DOMAIN_NAME]"
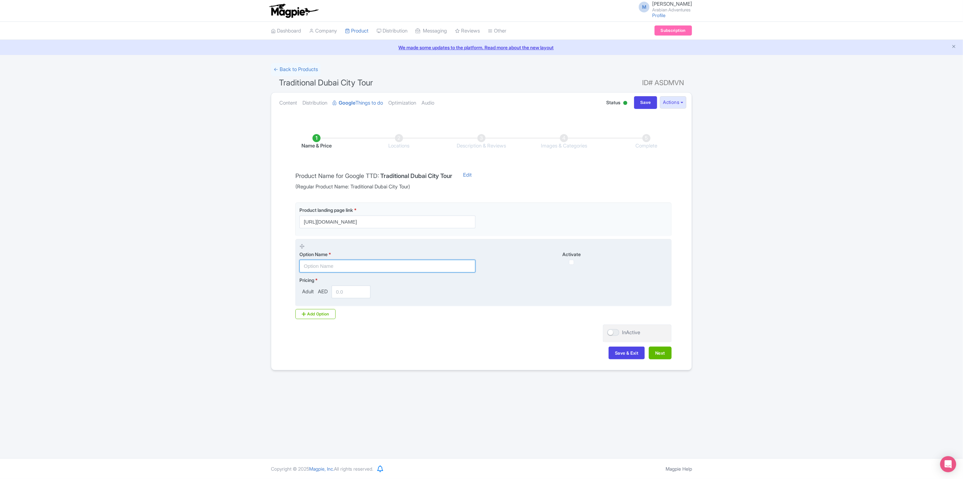
click at [375, 265] on input "text" at bounding box center [388, 266] width 176 height 13
type input "1"
click at [384, 272] on input "text" at bounding box center [388, 266] width 176 height 13
paste input "Private Traditional Dubai City Tour"
click at [400, 269] on input "Private Traditional Dubai City Tour - Upto 4 guests" at bounding box center [388, 266] width 176 height 13
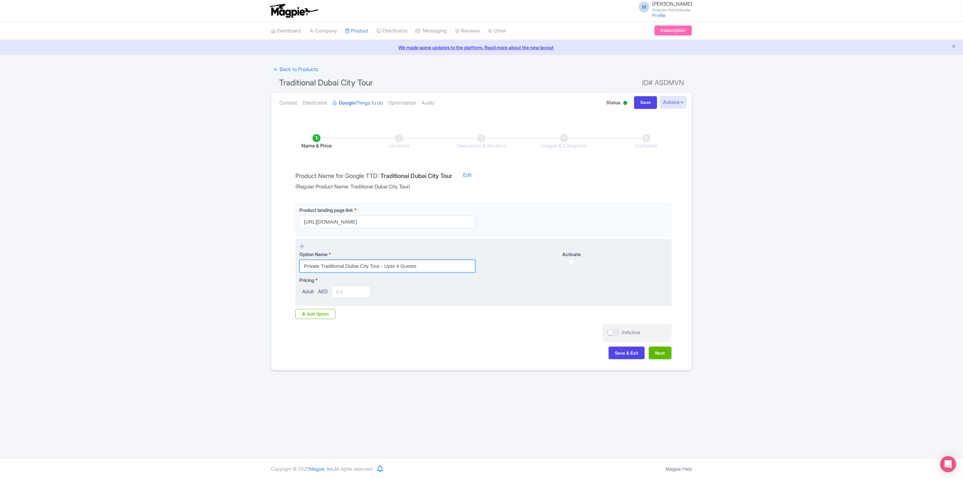
type input "Private Traditional Dubai City Tour - Upto 4 Guests"
click at [345, 293] on input "number" at bounding box center [351, 292] width 39 height 13
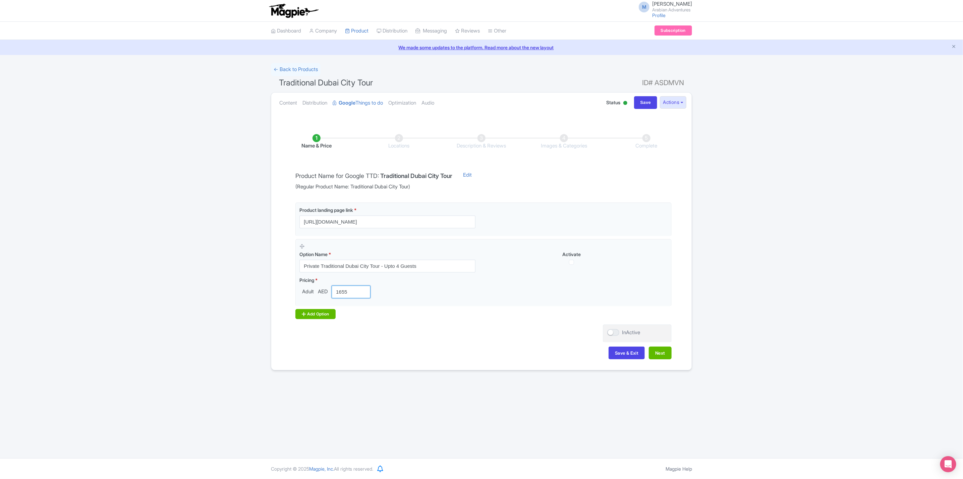
type input "1655"
click at [324, 319] on div "Add Option" at bounding box center [316, 314] width 40 height 10
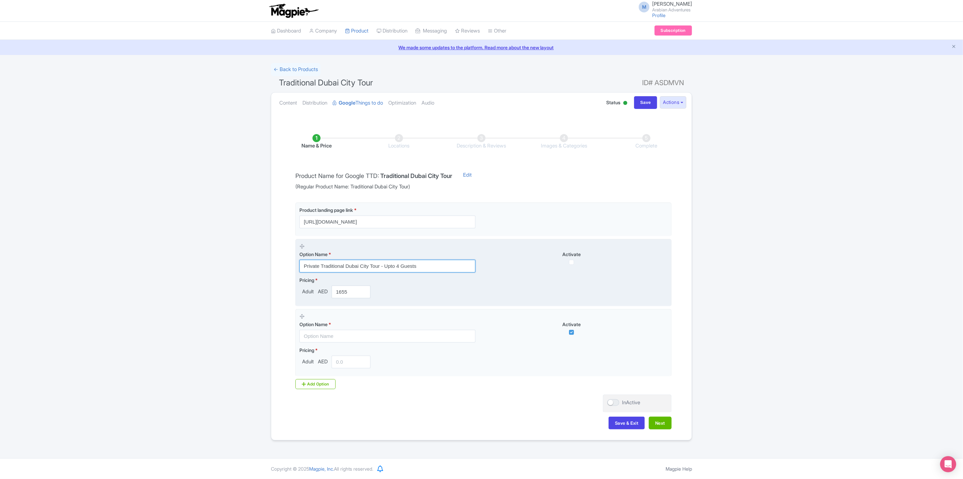
click at [447, 266] on input "Private Traditional Dubai City Tour - Upto 4 Guests" at bounding box center [388, 266] width 176 height 13
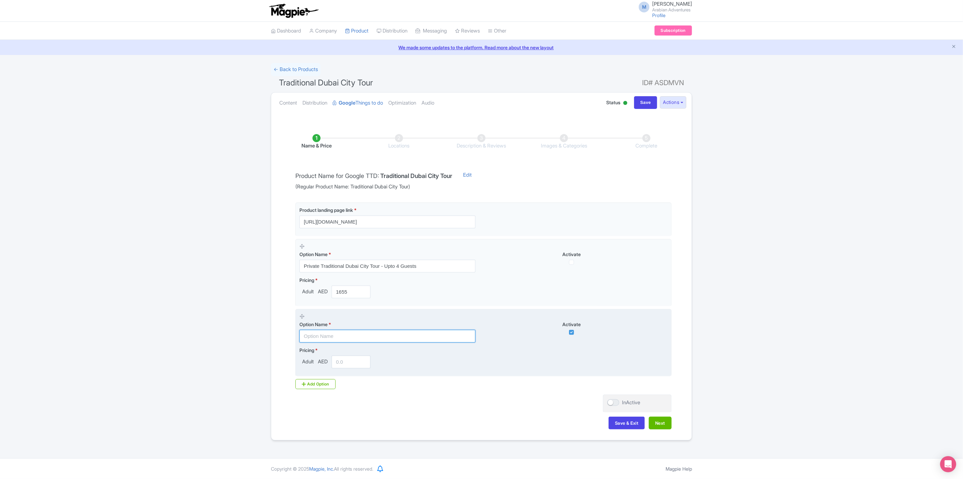
click at [401, 336] on input "text" at bounding box center [388, 336] width 176 height 13
paste input "Private Traditional Dubai City Tour - Upto 4 Guests"
click at [398, 337] on input "Private Traditional Dubai City Tour - Upto 4 Guests" at bounding box center [388, 336] width 176 height 13
type input "Private Traditional Dubai City Tour - Upto 6 Guests"
click at [342, 368] on input "number" at bounding box center [351, 362] width 39 height 13
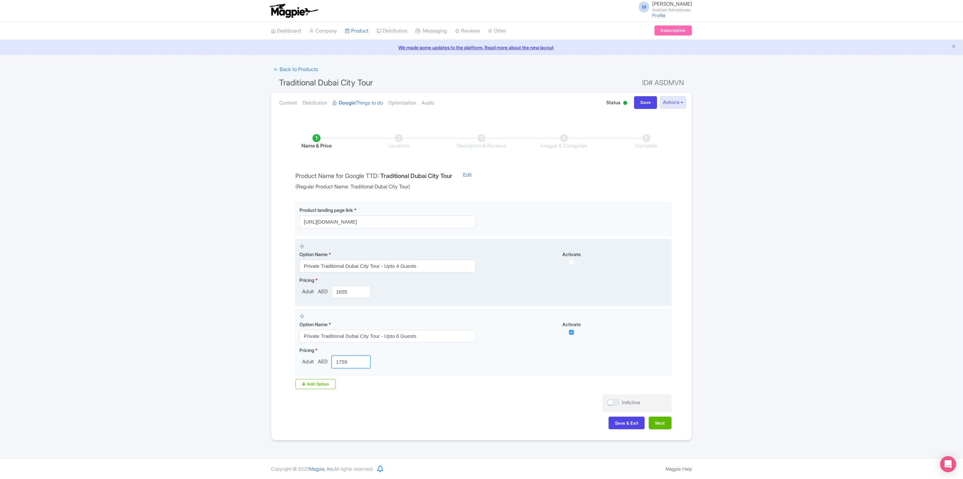
type input "1759"
click at [571, 264] on input "checkbox" at bounding box center [571, 262] width 5 height 5
checkbox input "true"
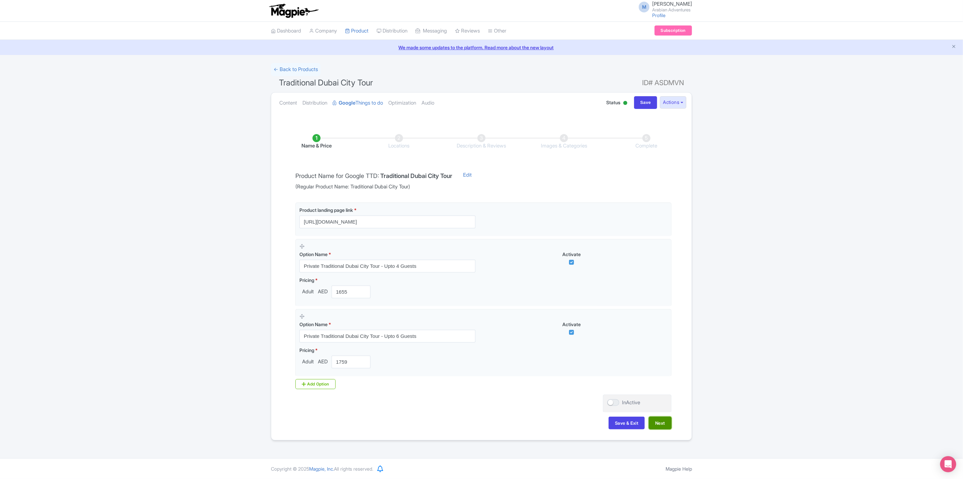
click at [666, 426] on button "Next" at bounding box center [660, 423] width 23 height 13
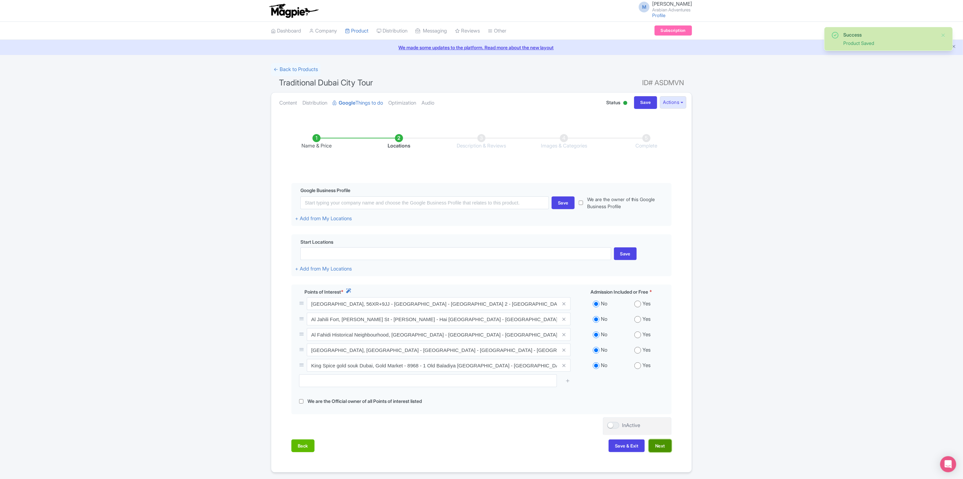
click at [667, 448] on button "Next" at bounding box center [660, 446] width 23 height 13
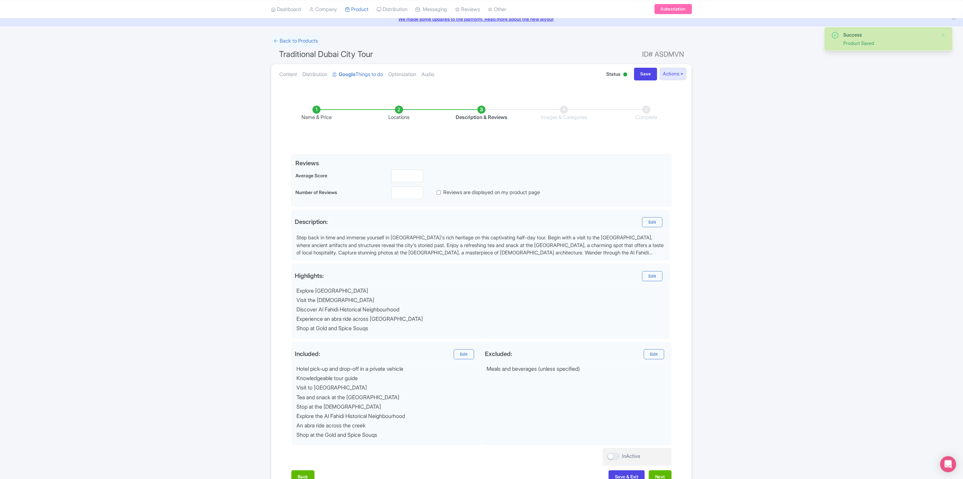
scroll to position [76, 0]
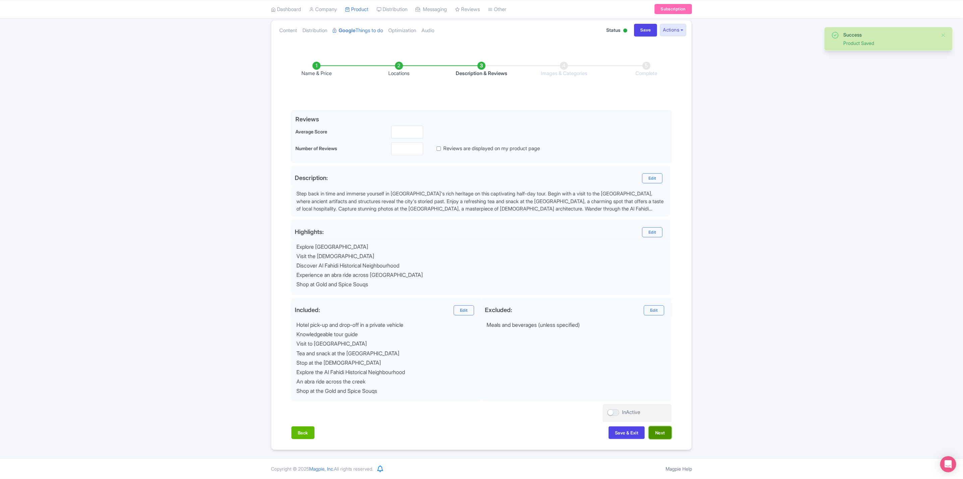
click at [665, 438] on button "Next" at bounding box center [660, 433] width 23 height 13
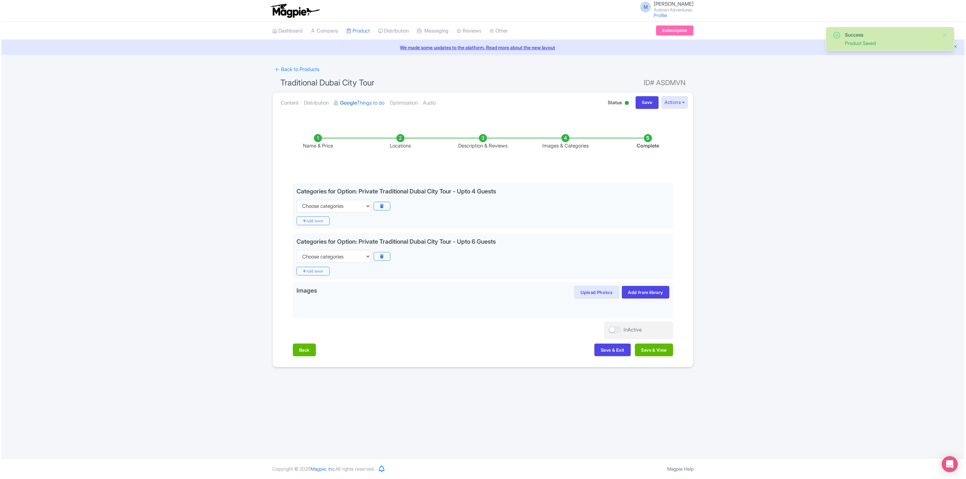
scroll to position [0, 0]
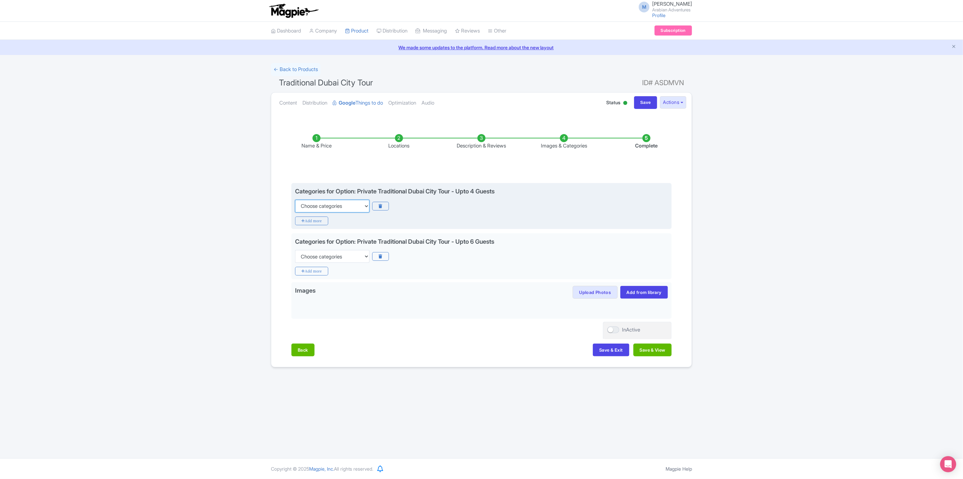
click at [358, 210] on select "Choose categories Adults Only Animals Audio Guide Beaches Bike Tours Boat Tours…" at bounding box center [332, 206] width 74 height 13
select select "guided-tours"
click at [295, 200] on select "Choose categories Adults Only Animals Audio Guide Beaches Bike Tours Boat Tours…" at bounding box center [332, 206] width 74 height 13
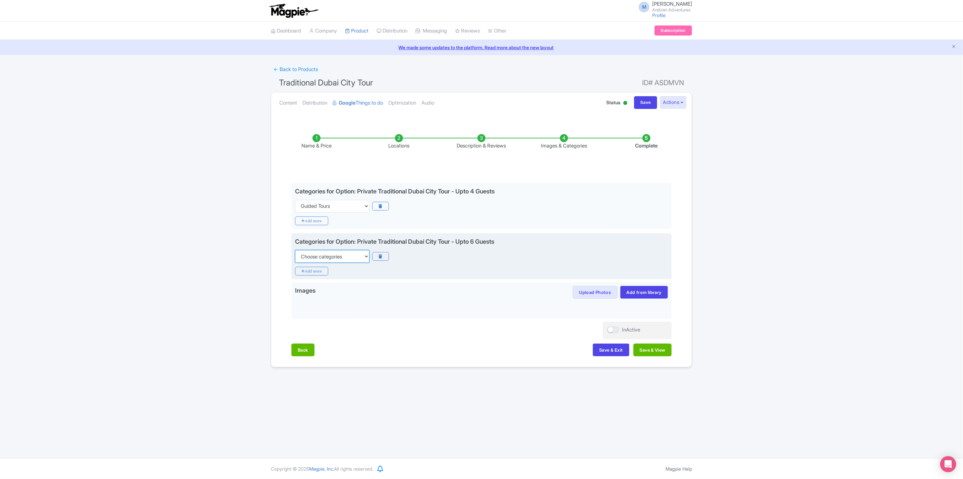
click at [335, 255] on select "Choose categories Adults Only Animals Audio Guide Beaches Bike Tours Boat Tours…" at bounding box center [332, 256] width 74 height 13
select select "guided-tours"
click at [295, 251] on select "Choose categories Adults Only Animals Audio Guide Beaches Bike Tours Boat Tours…" at bounding box center [332, 256] width 74 height 13
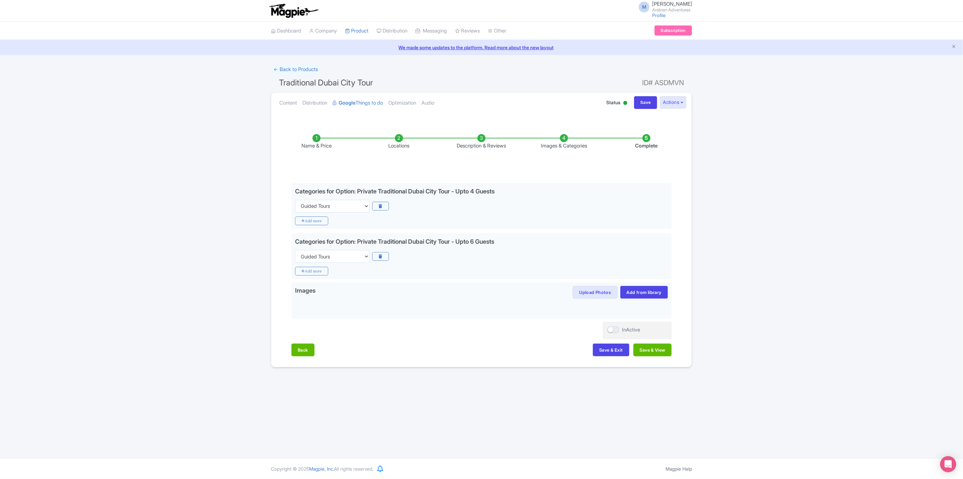
click at [454, 374] on div "M Mohamud Amin Arabian Adventures Profile Users Settings Sign out Dashboard Com…" at bounding box center [481, 229] width 963 height 459
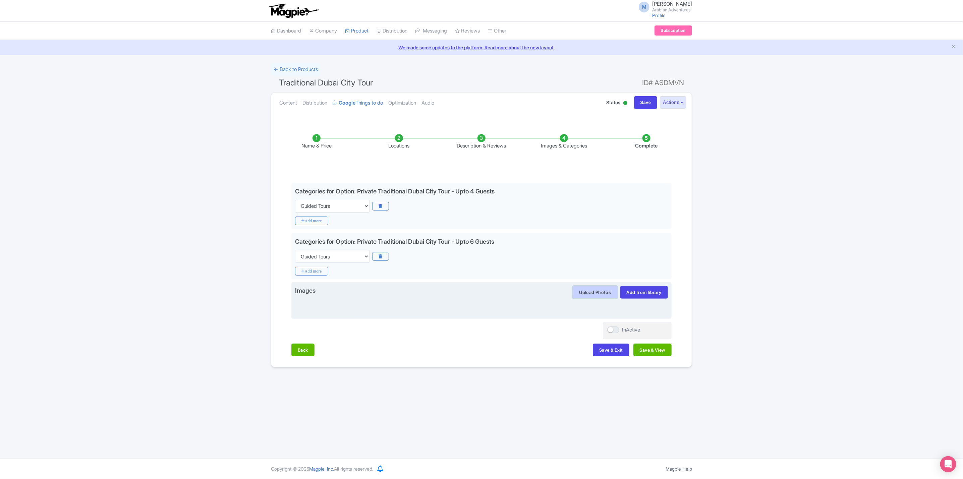
click at [586, 292] on button "Upload Photos" at bounding box center [595, 292] width 45 height 13
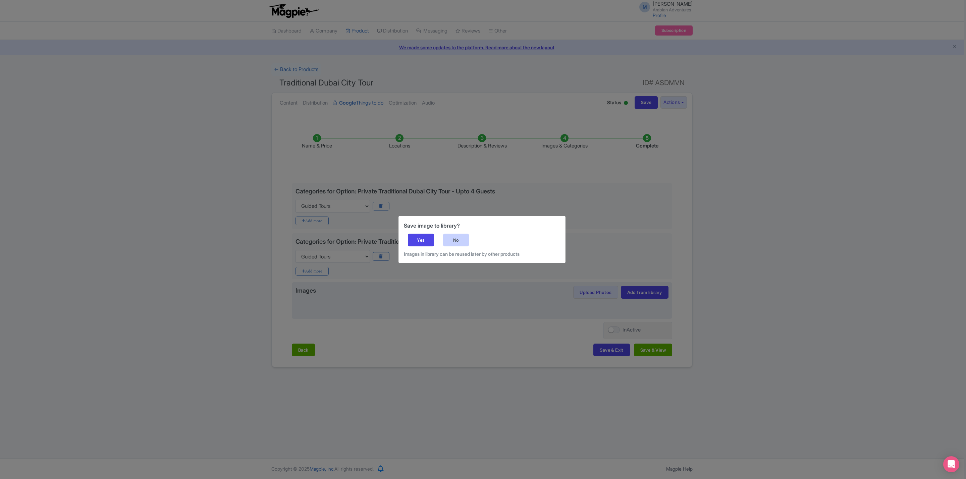
click at [465, 239] on div "No" at bounding box center [456, 240] width 26 height 13
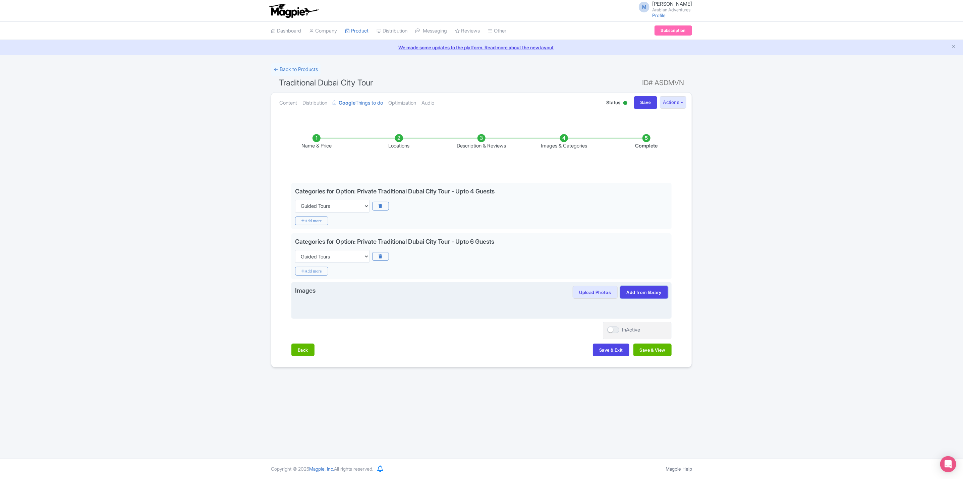
click at [657, 291] on link "Add from library" at bounding box center [645, 292] width 48 height 13
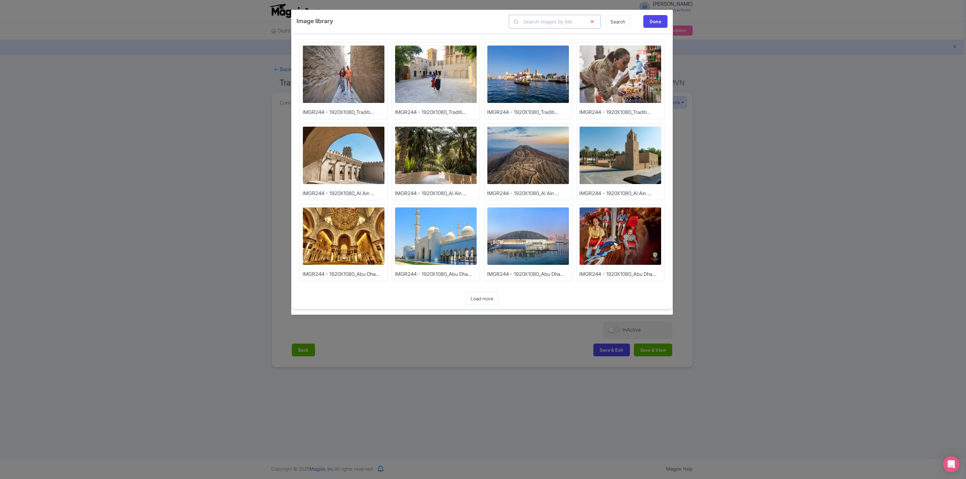
click at [554, 19] on input "text" at bounding box center [554, 21] width 91 height 13
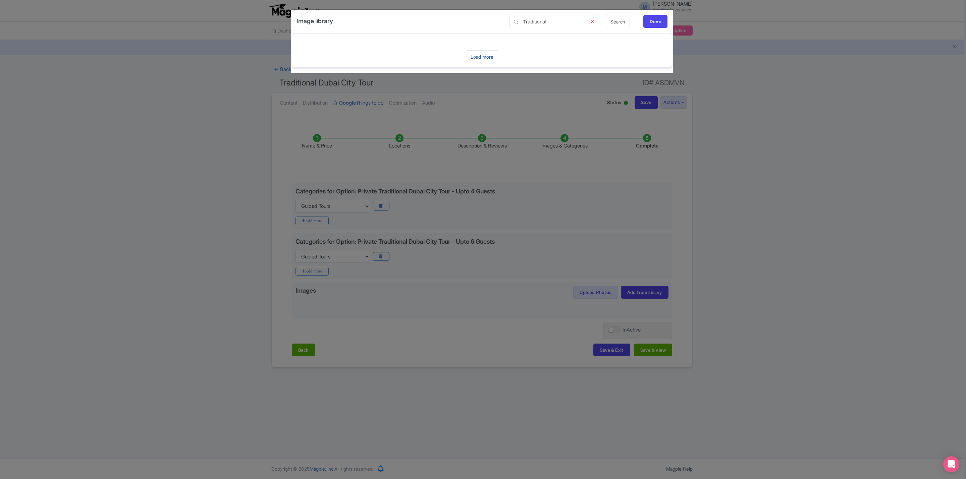
click at [489, 61] on link "Load more" at bounding box center [482, 56] width 32 height 13
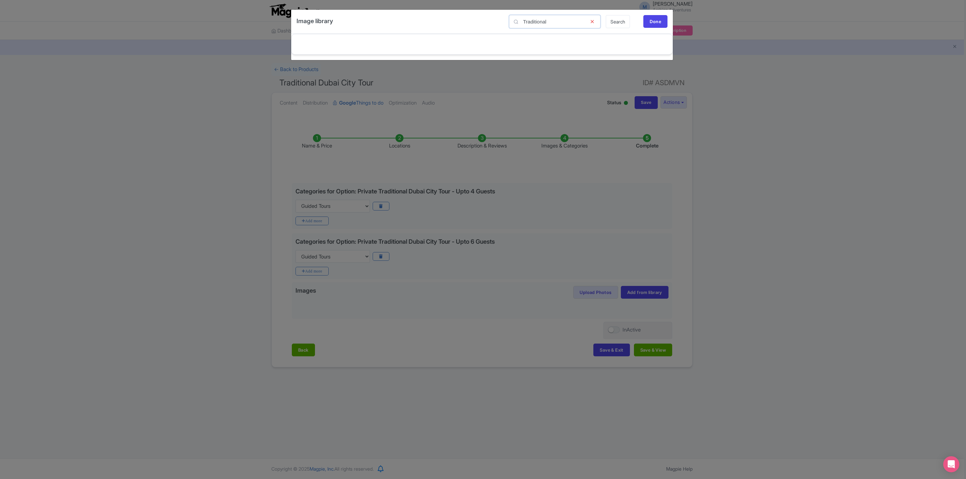
click at [555, 21] on input "Traditional" at bounding box center [554, 21] width 91 height 13
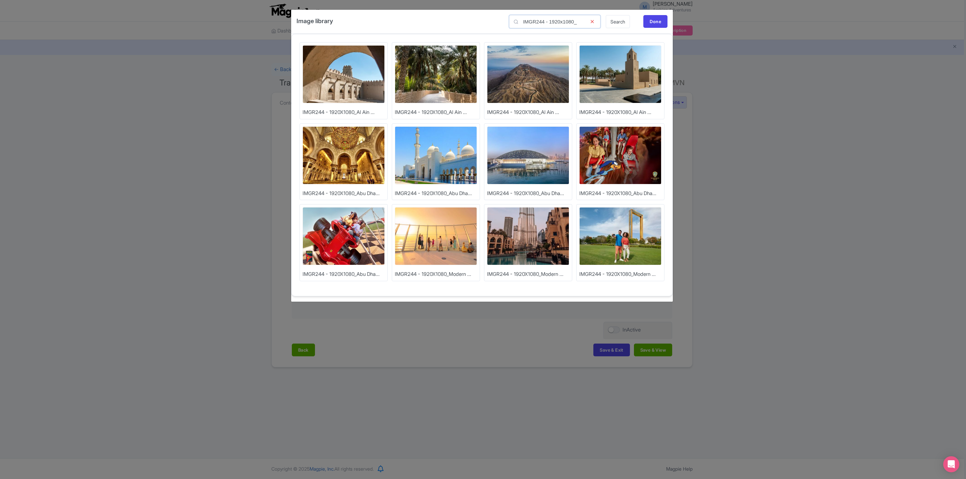
click at [556, 21] on input "IMGR244 - 1920x1080_" at bounding box center [554, 21] width 91 height 13
click at [551, 20] on input "IMGR244 - 1920x1080_" at bounding box center [554, 21] width 91 height 13
click at [553, 19] on input "IMGR244 - 1920x1080_" at bounding box center [554, 21] width 91 height 13
click at [554, 18] on input "IMGR244 - 1920x1080_" at bounding box center [554, 21] width 91 height 13
paste input "X1080_Traditional Dubai City Tour"
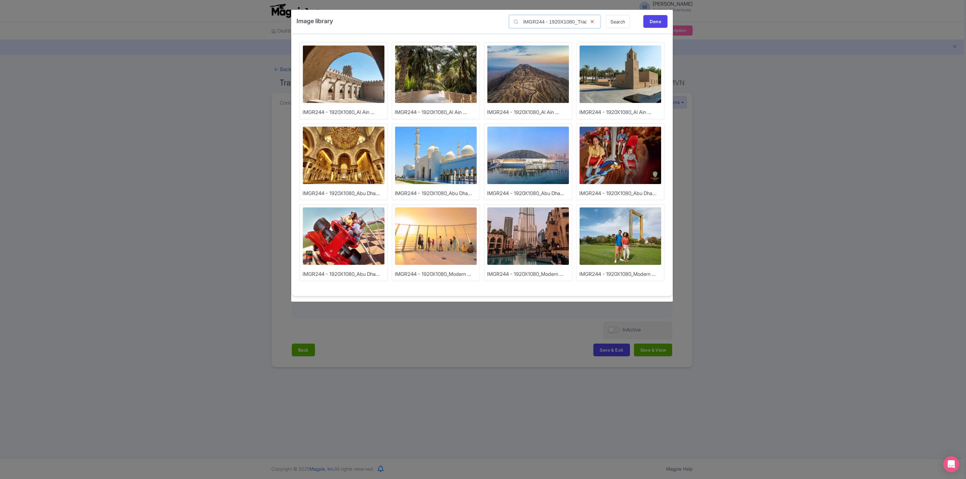
scroll to position [0, 55]
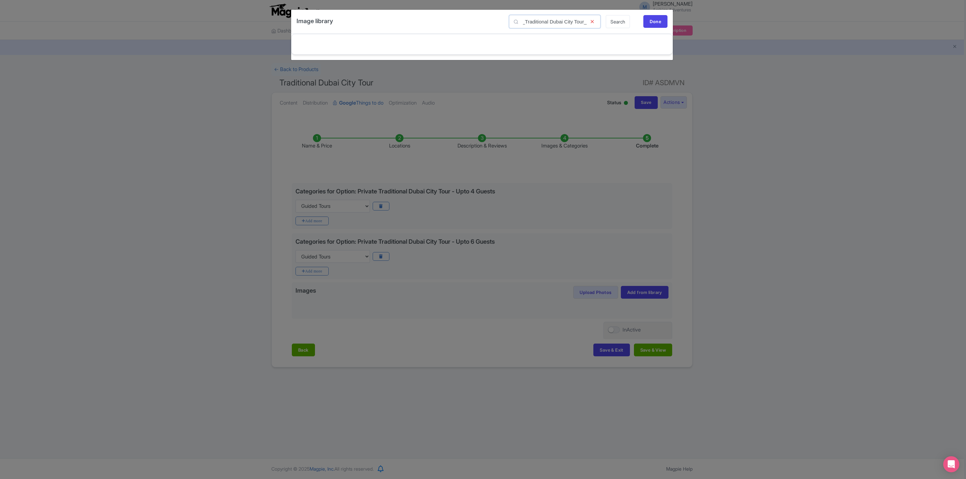
click at [569, 22] on input "IMGR244 - 1920X1080_Traditional Dubai City Tour_" at bounding box center [554, 21] width 91 height 13
drag, startPoint x: 565, startPoint y: 22, endPoint x: 478, endPoint y: 21, distance: 86.5
click at [478, 21] on div "Image library IMGR244 - 1920X1080_Traditional Dubai City Tour_ Search Done" at bounding box center [482, 22] width 382 height 24
click at [545, 20] on input "IMGR244 - 1920X1080_Traditional Dubai City Tour_" at bounding box center [554, 21] width 91 height 13
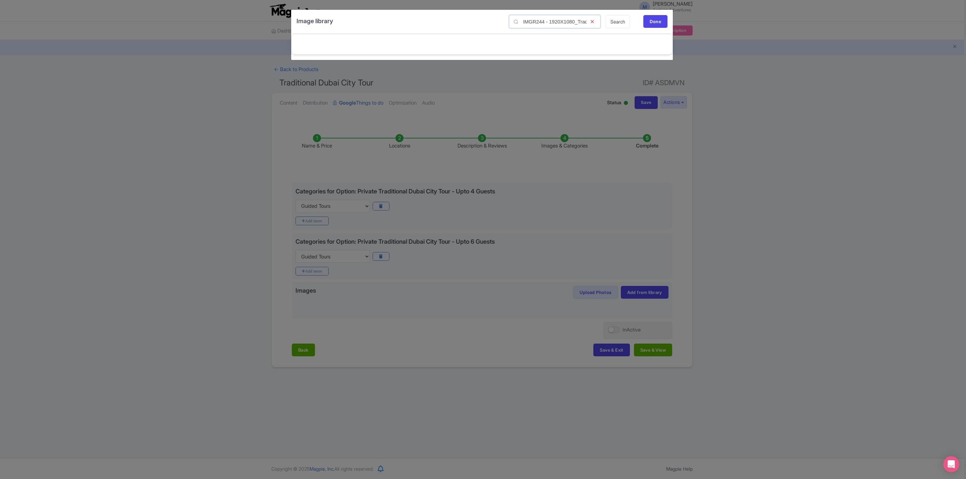
scroll to position [0, 55]
drag, startPoint x: 577, startPoint y: 22, endPoint x: 603, endPoint y: 27, distance: 27.0
click at [603, 27] on div "IMGR244 - 1920X1080_Traditional Dubai City Tour_ Search Done" at bounding box center [586, 21] width 164 height 13
click at [559, 15] on input "IMGR244 - 1920X1080_Traditional Dubai City Tour_" at bounding box center [554, 21] width 91 height 13
drag, startPoint x: 547, startPoint y: 21, endPoint x: 681, endPoint y: 66, distance: 140.5
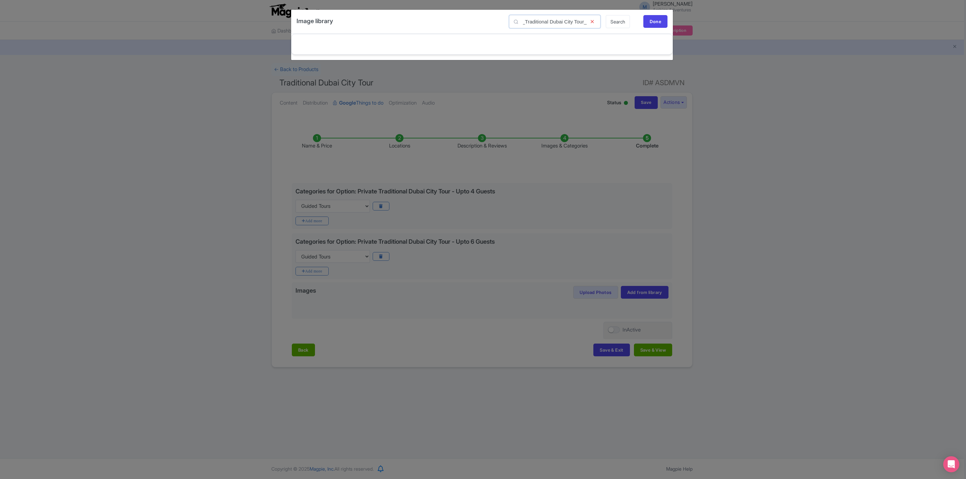
click at [665, 66] on div "Image library IMGR244 - 1920X1080_Traditional Dubai City Tour_ Search Done Load…" at bounding box center [483, 239] width 966 height 479
click at [614, 21] on link "Search" at bounding box center [618, 21] width 24 height 13
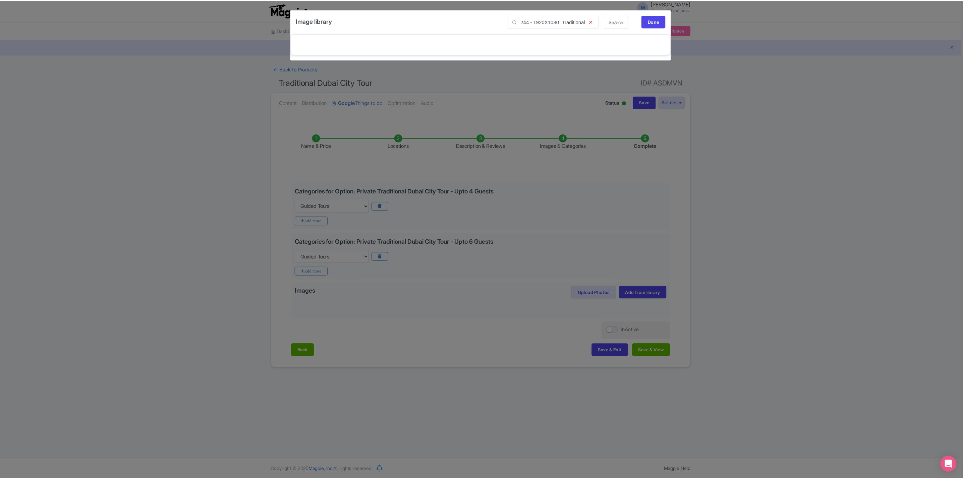
scroll to position [0, 0]
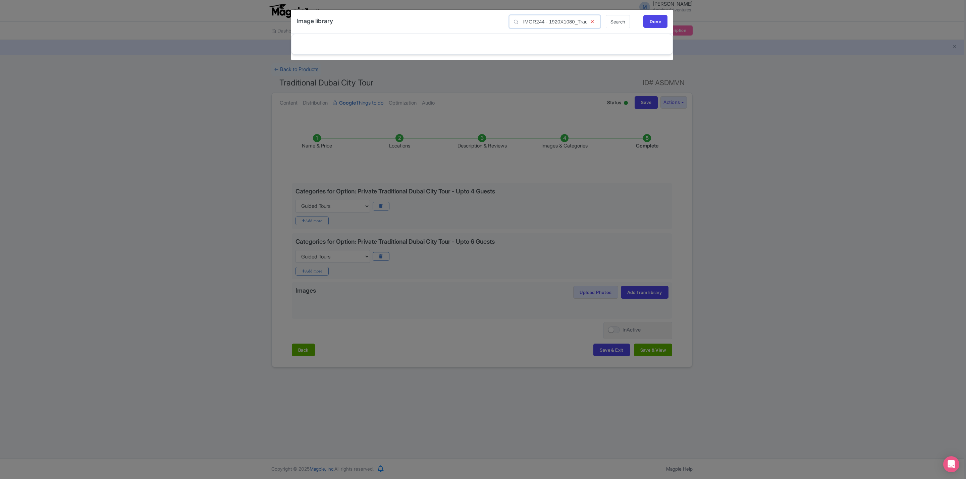
click at [557, 23] on input "IMGR244 - 1920X1080_Traditional" at bounding box center [554, 21] width 91 height 13
click at [551, 20] on input "IMGR244 - 1920X1080_Traditional" at bounding box center [554, 21] width 91 height 13
click at [551, 21] on input "IMGR244 - 1920X1080_Traditional" at bounding box center [554, 21] width 91 height 13
type input "IMGR244-1920X1080_Traditional"
click at [615, 26] on link "Search" at bounding box center [618, 21] width 24 height 13
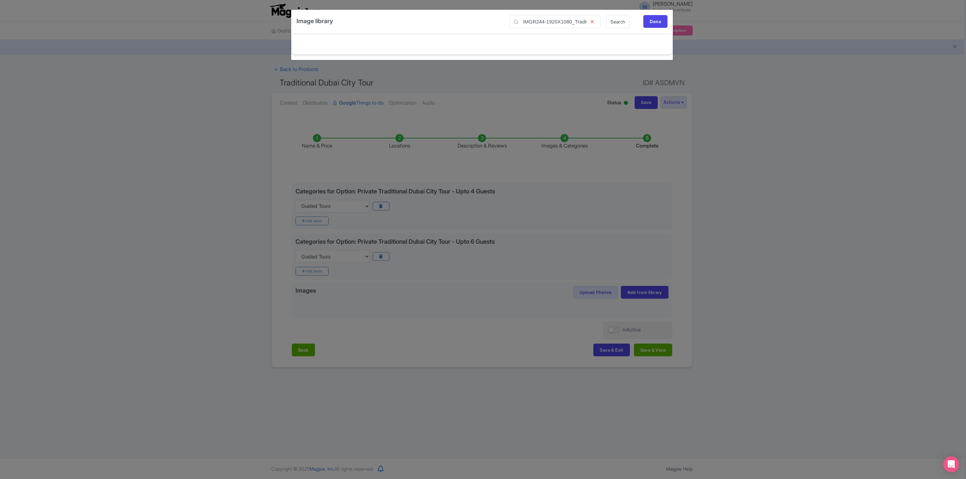
click at [590, 21] on icon at bounding box center [592, 21] width 16 height 13
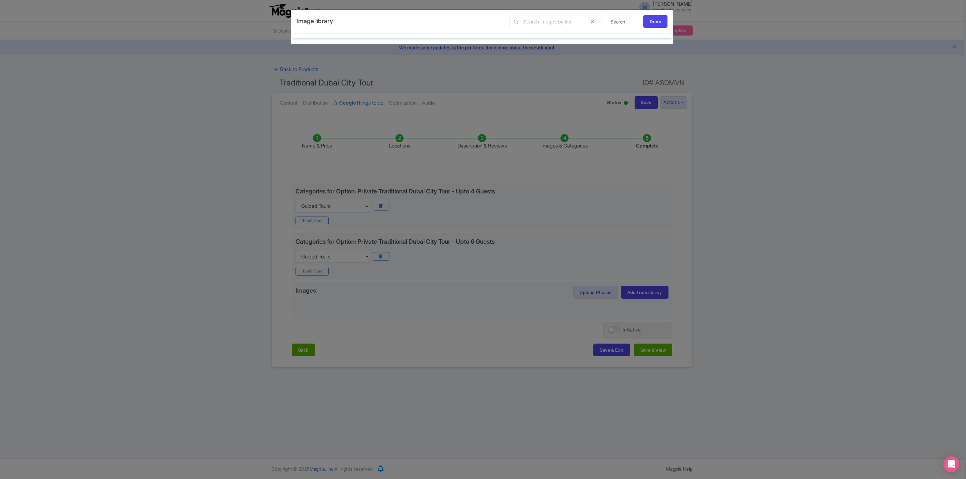
click at [620, 20] on link "Search" at bounding box center [618, 21] width 24 height 13
drag, startPoint x: 641, startPoint y: 18, endPoint x: 661, endPoint y: 19, distance: 20.2
click at [644, 18] on div "Search Done" at bounding box center [586, 21] width 164 height 13
click at [661, 19] on div "Done" at bounding box center [655, 21] width 24 height 13
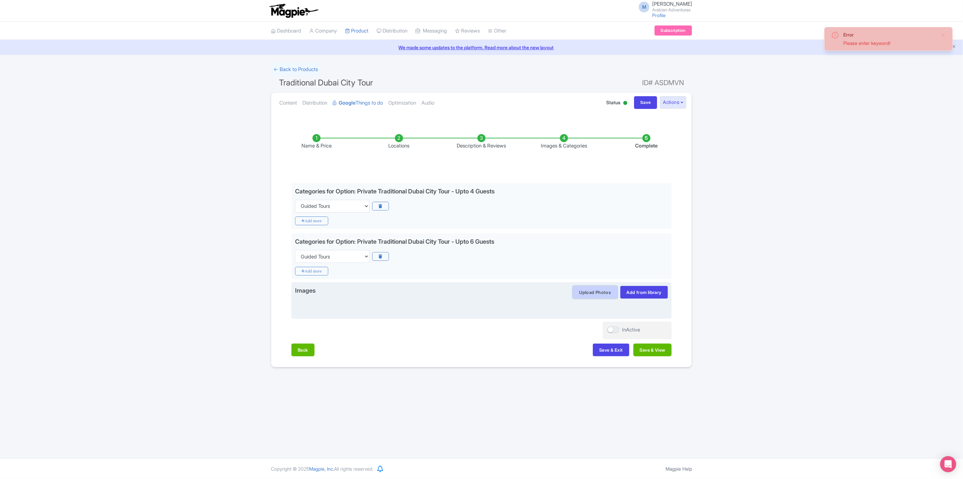
click at [595, 295] on button "Upload Photos" at bounding box center [595, 292] width 45 height 13
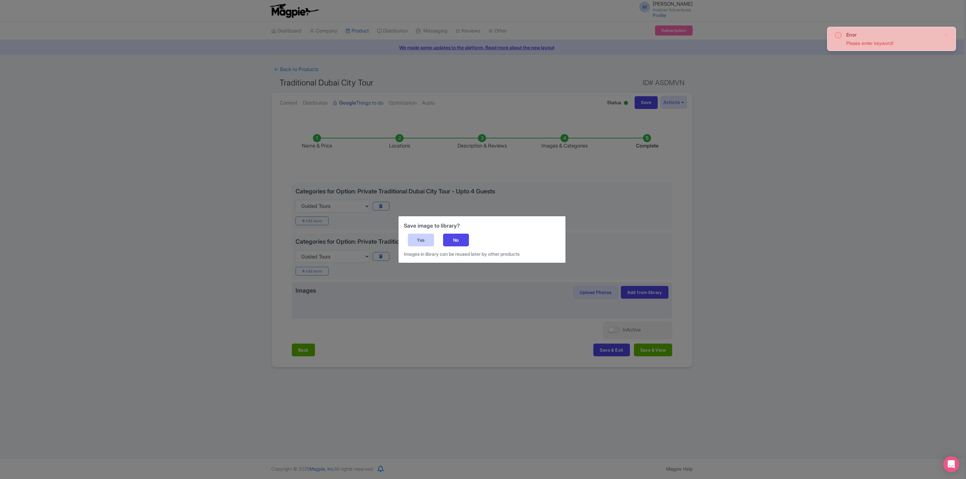
click at [414, 243] on div "Yes" at bounding box center [421, 240] width 26 height 13
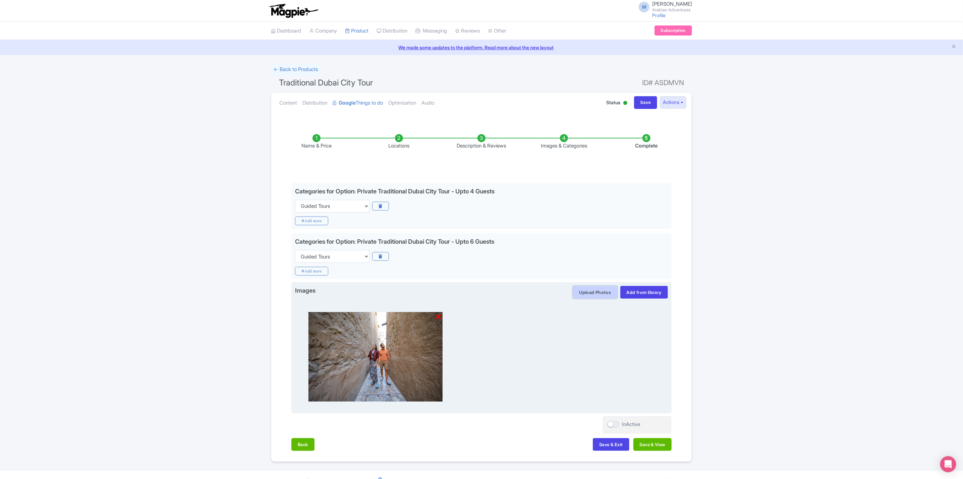
click at [601, 293] on button "Upload Photos" at bounding box center [595, 292] width 45 height 13
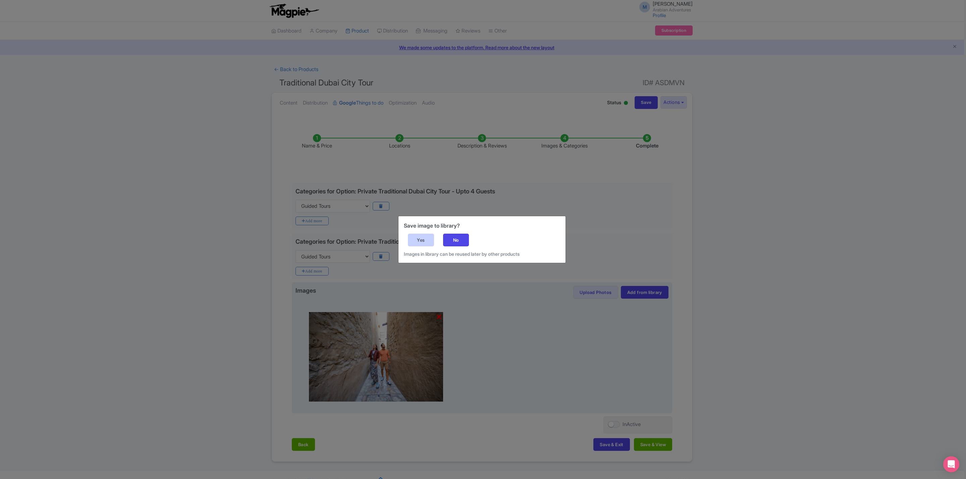
click at [424, 239] on div "Yes" at bounding box center [421, 240] width 26 height 13
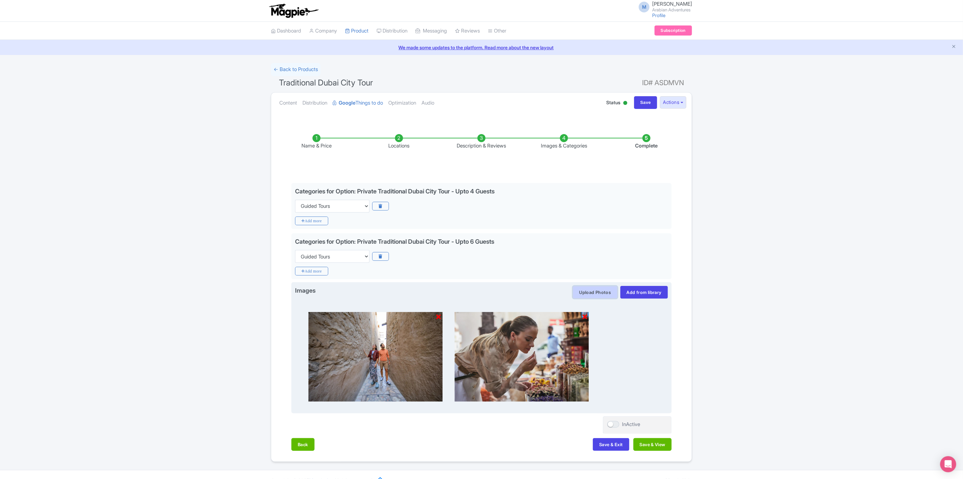
click at [592, 298] on button "Upload Photos" at bounding box center [595, 292] width 45 height 13
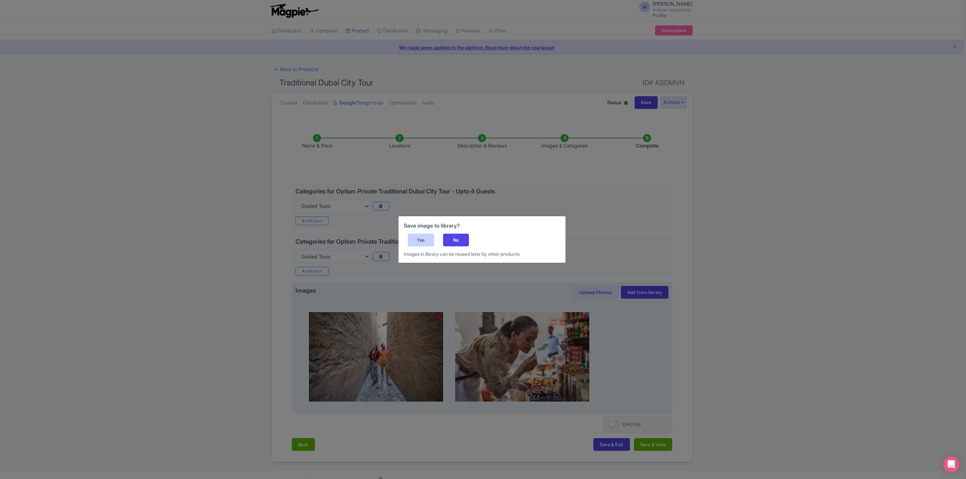
click at [419, 241] on div "Yes" at bounding box center [421, 240] width 26 height 13
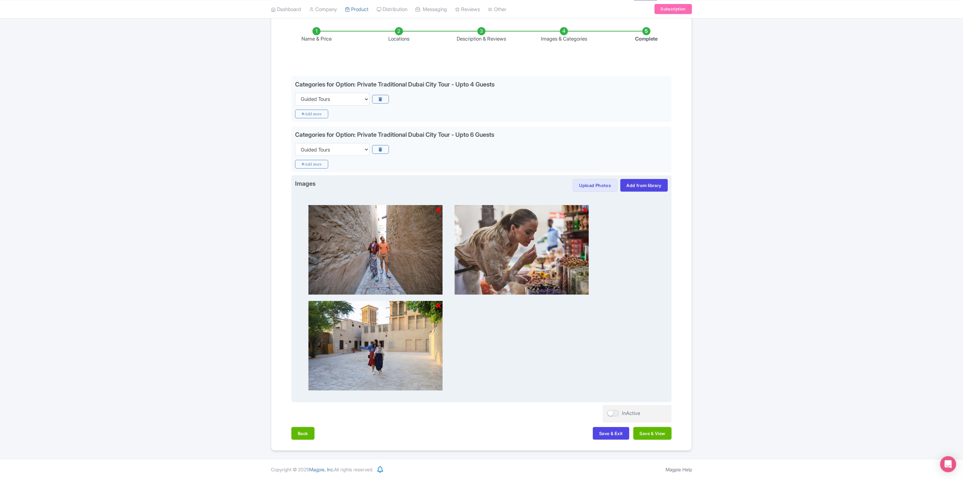
scroll to position [110, 0]
click at [595, 189] on button "Upload Photos" at bounding box center [595, 184] width 45 height 13
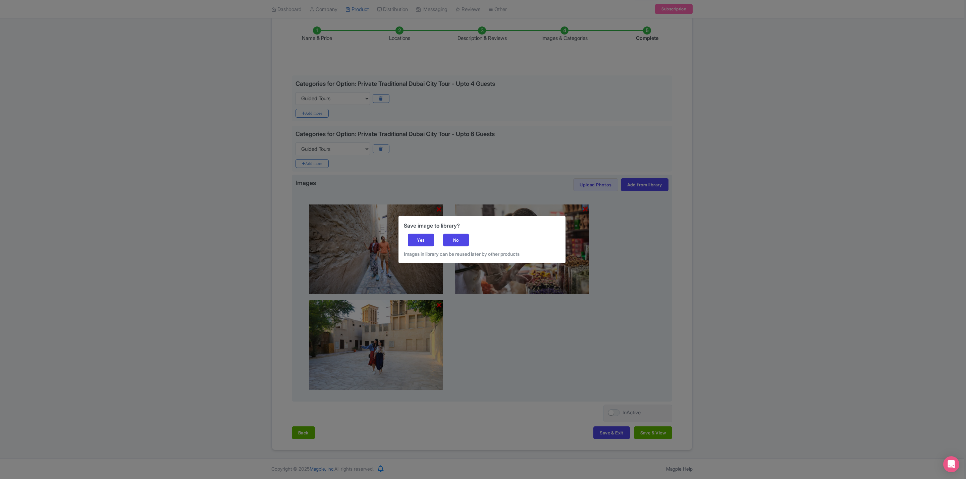
drag, startPoint x: 422, startPoint y: 239, endPoint x: 378, endPoint y: 272, distance: 54.3
click at [422, 239] on div "Yes" at bounding box center [421, 240] width 26 height 13
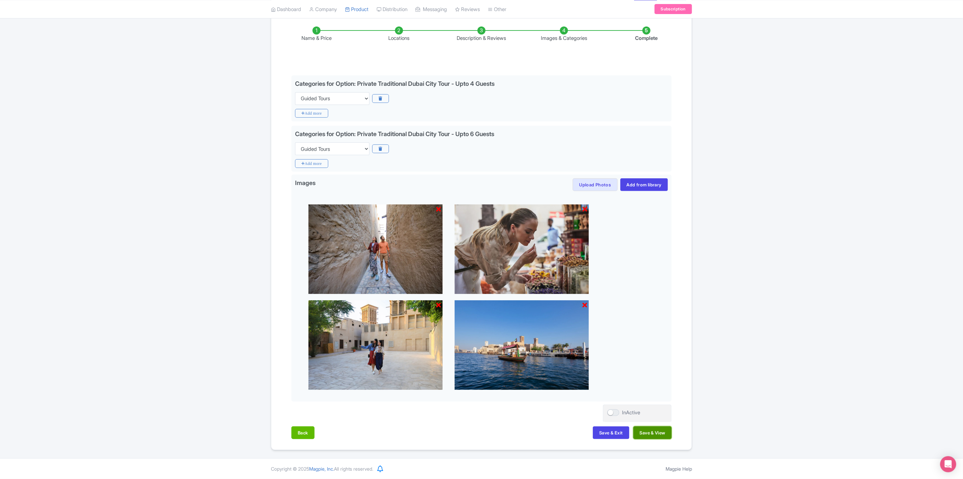
click at [658, 436] on button "Save & View" at bounding box center [653, 433] width 38 height 13
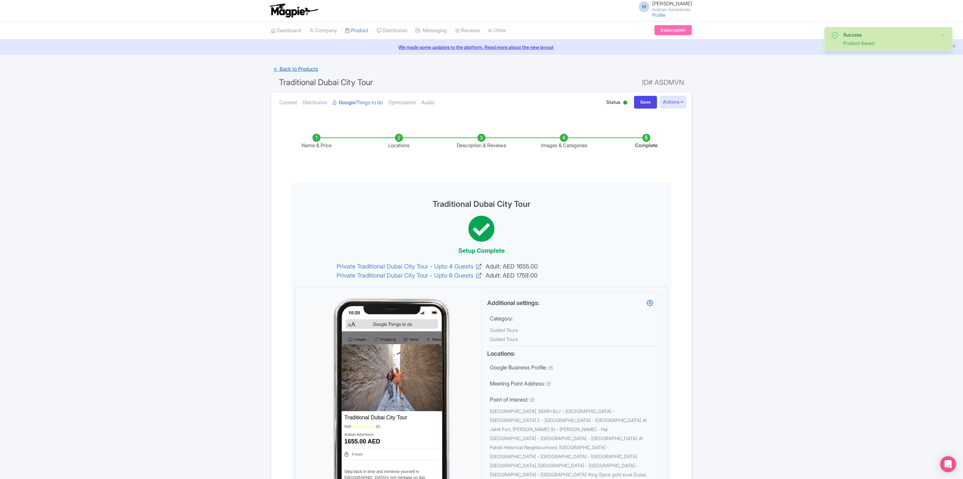
scroll to position [0, 0]
click at [304, 69] on link "← Back to Products" at bounding box center [296, 69] width 50 height 13
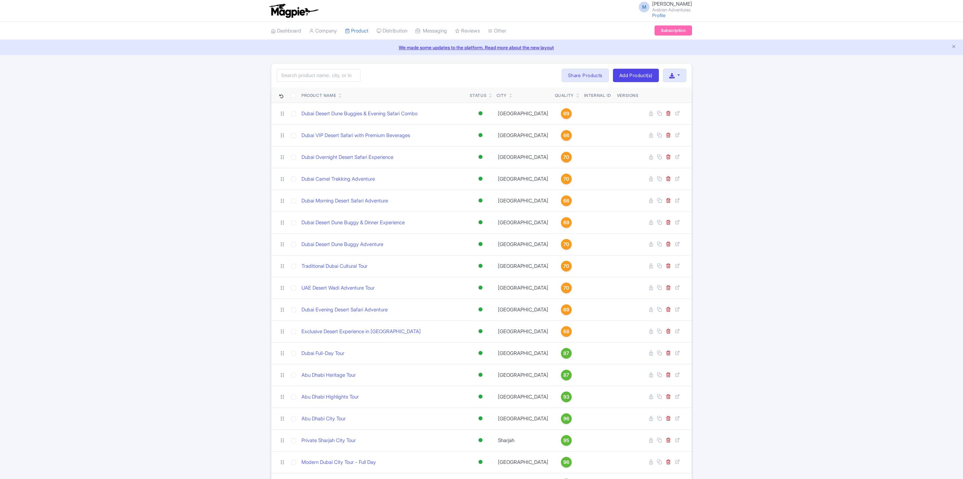
scroll to position [158, 0]
